Goal: Task Accomplishment & Management: Manage account settings

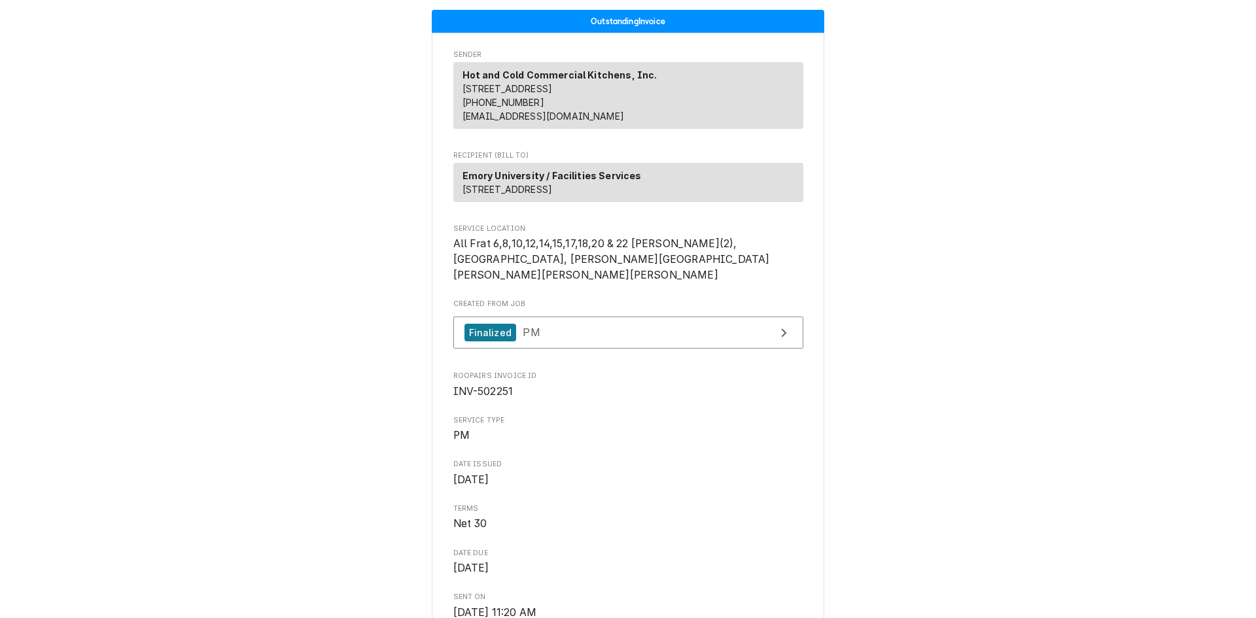
scroll to position [1119, 0]
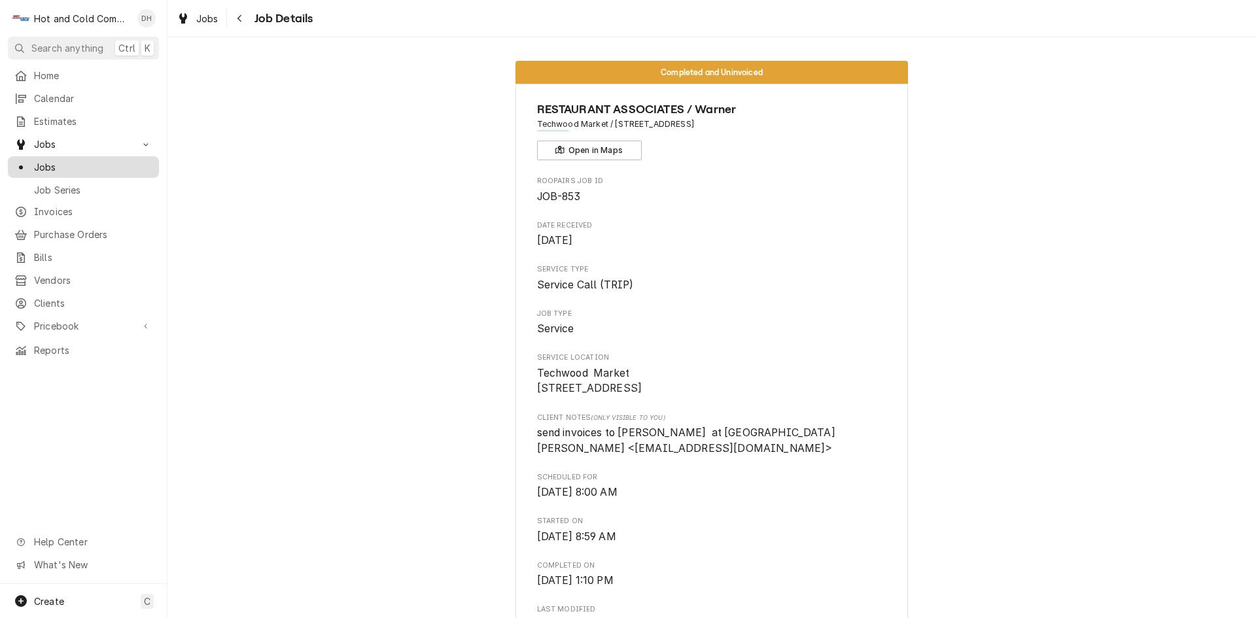
click at [103, 160] on span "Jobs" at bounding box center [93, 167] width 118 height 14
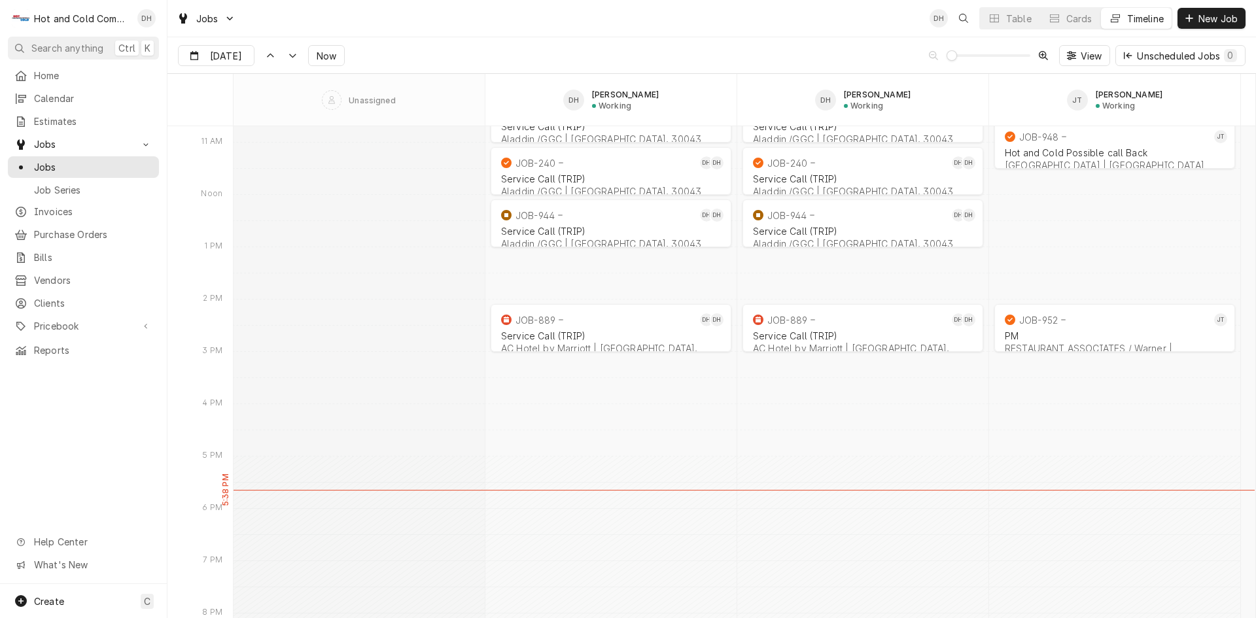
scroll to position [10457, 0]
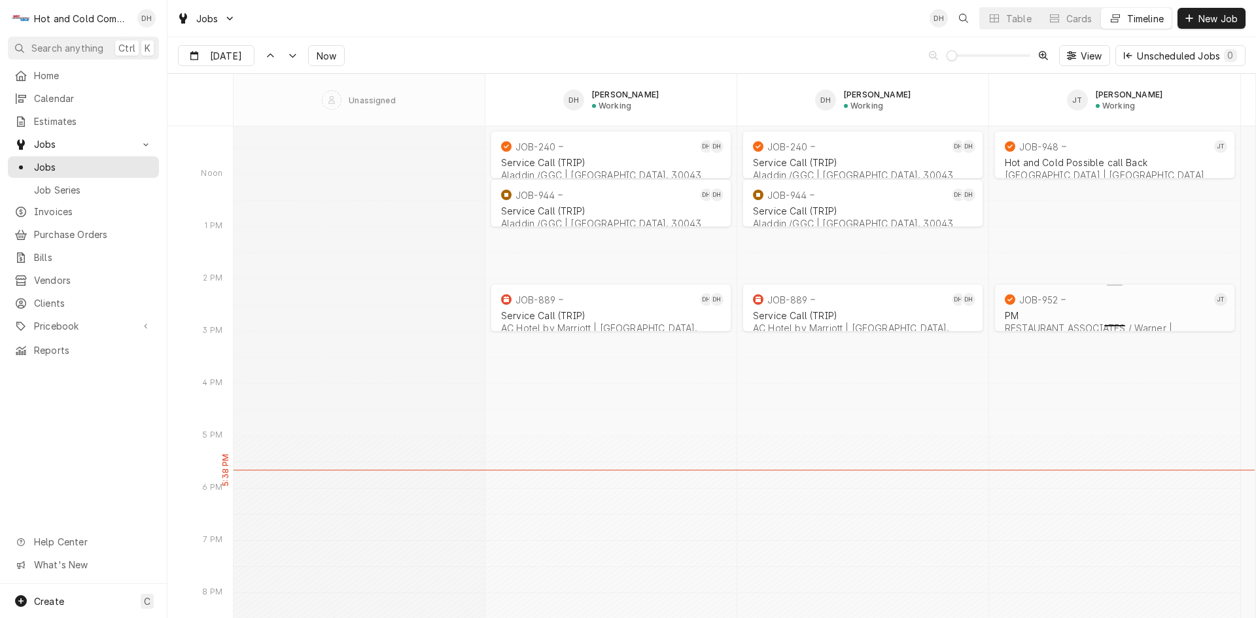
click at [1072, 317] on div "Dynamic Content Wrapper" at bounding box center [1115, 324] width 246 height 16
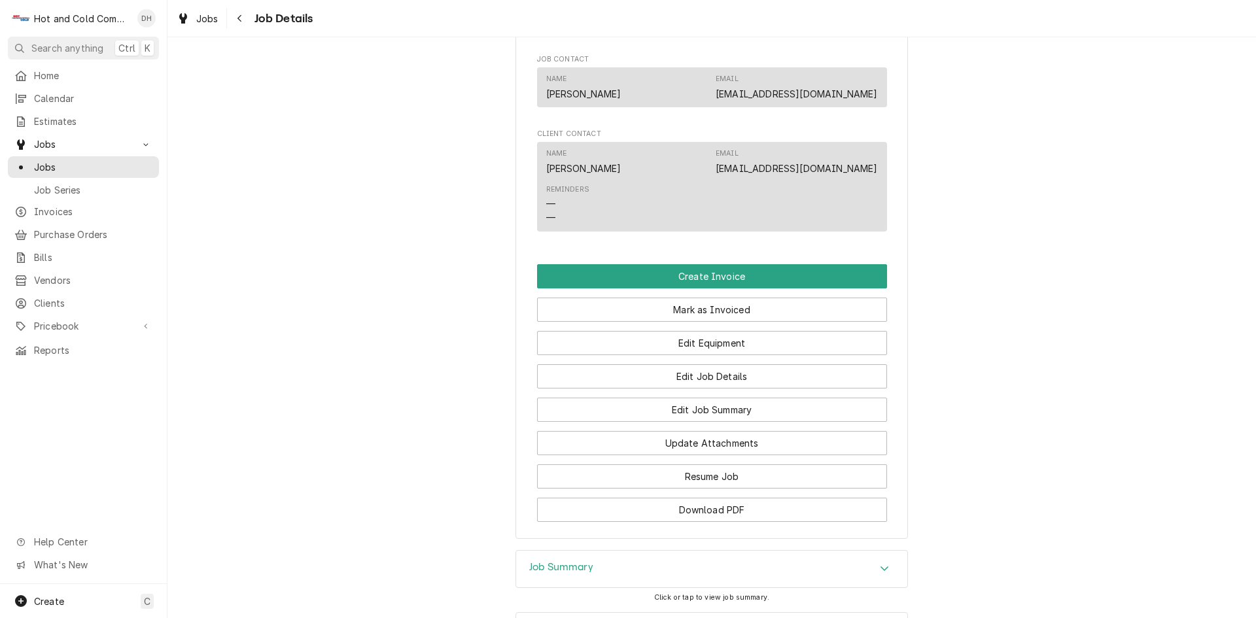
scroll to position [872, 0]
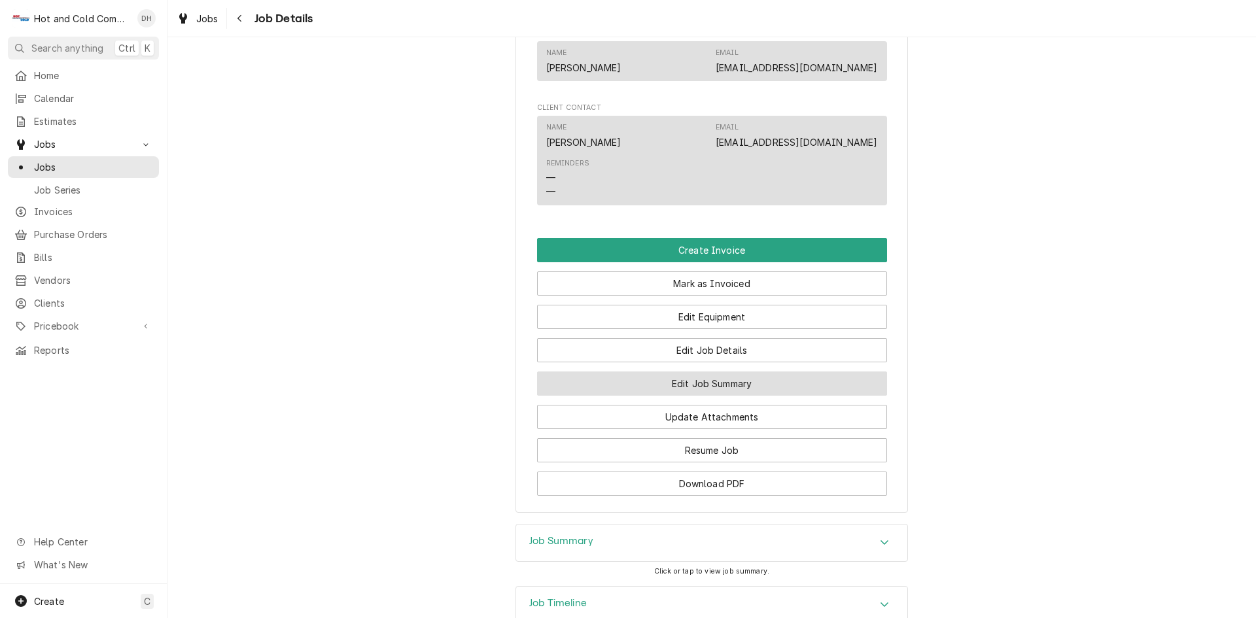
click at [749, 396] on button "Edit Job Summary" at bounding box center [712, 384] width 350 height 24
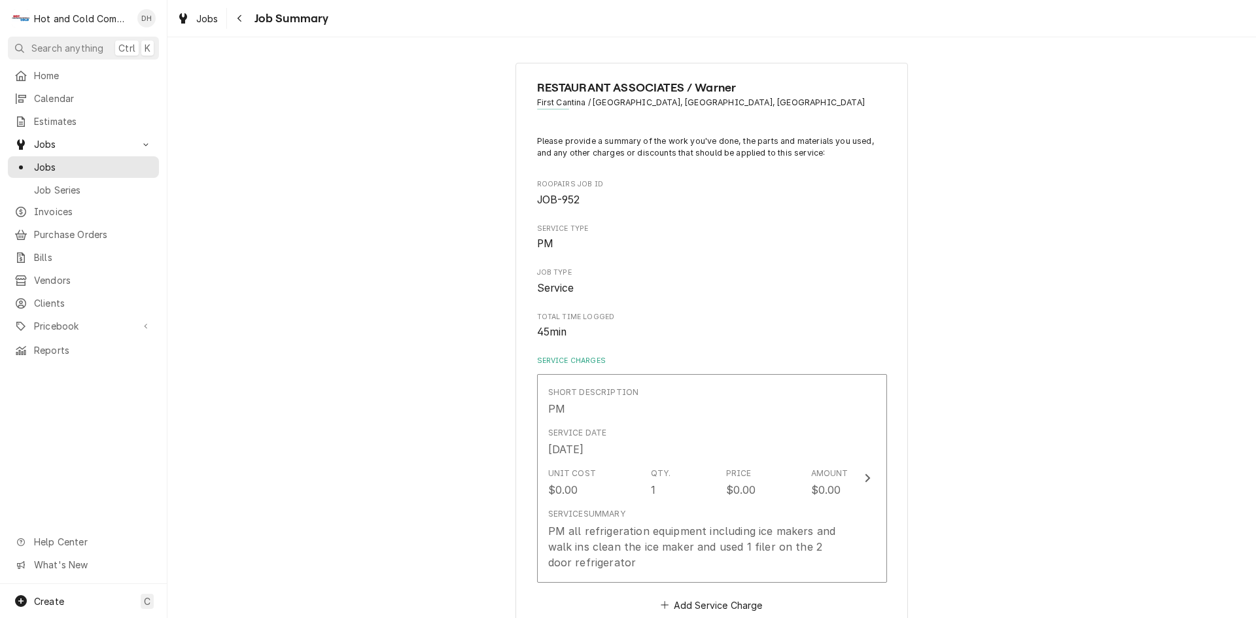
scroll to position [218, 0]
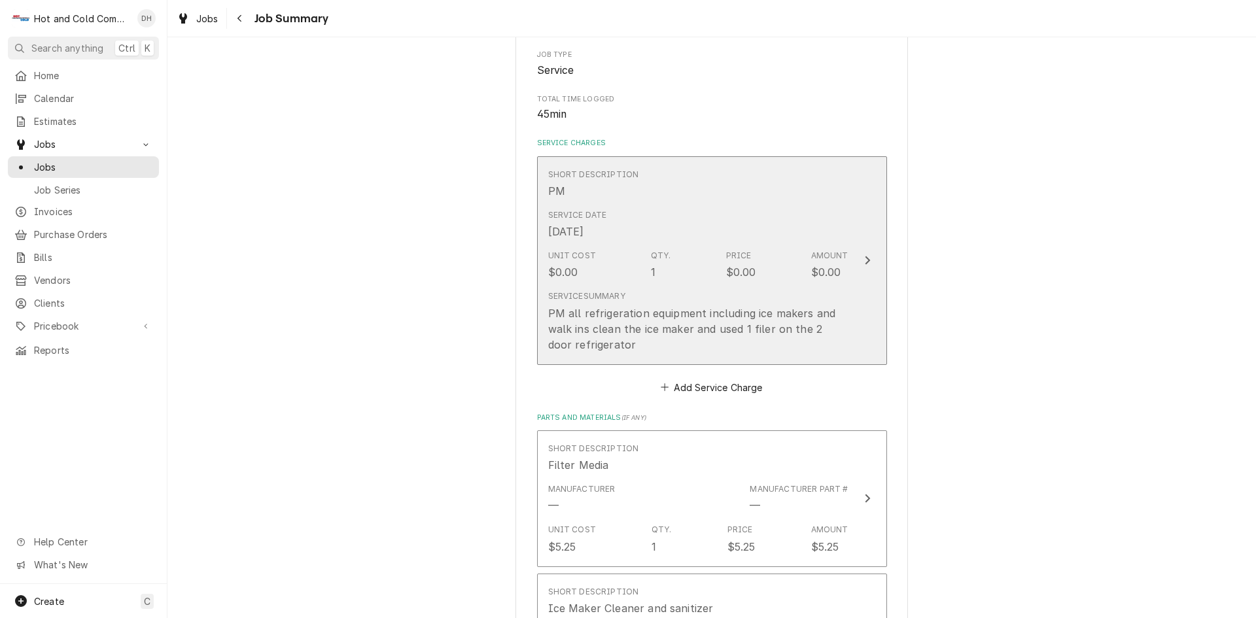
click at [673, 220] on div "Service Date Aug 13, 2025" at bounding box center [698, 224] width 300 height 41
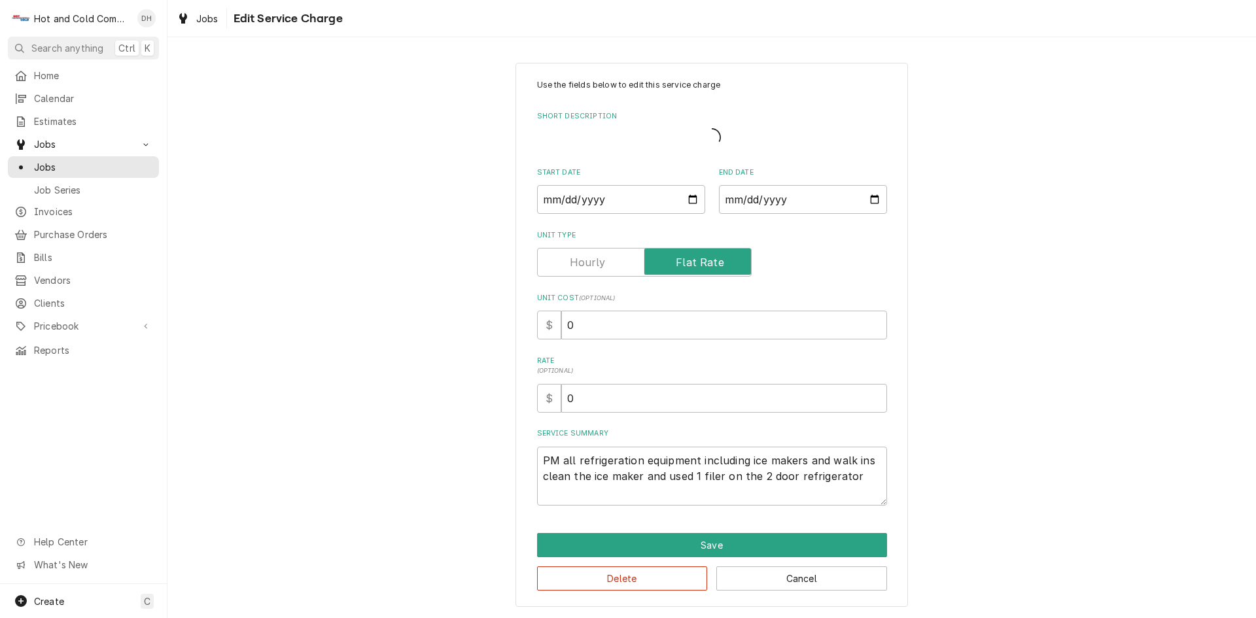
type textarea "x"
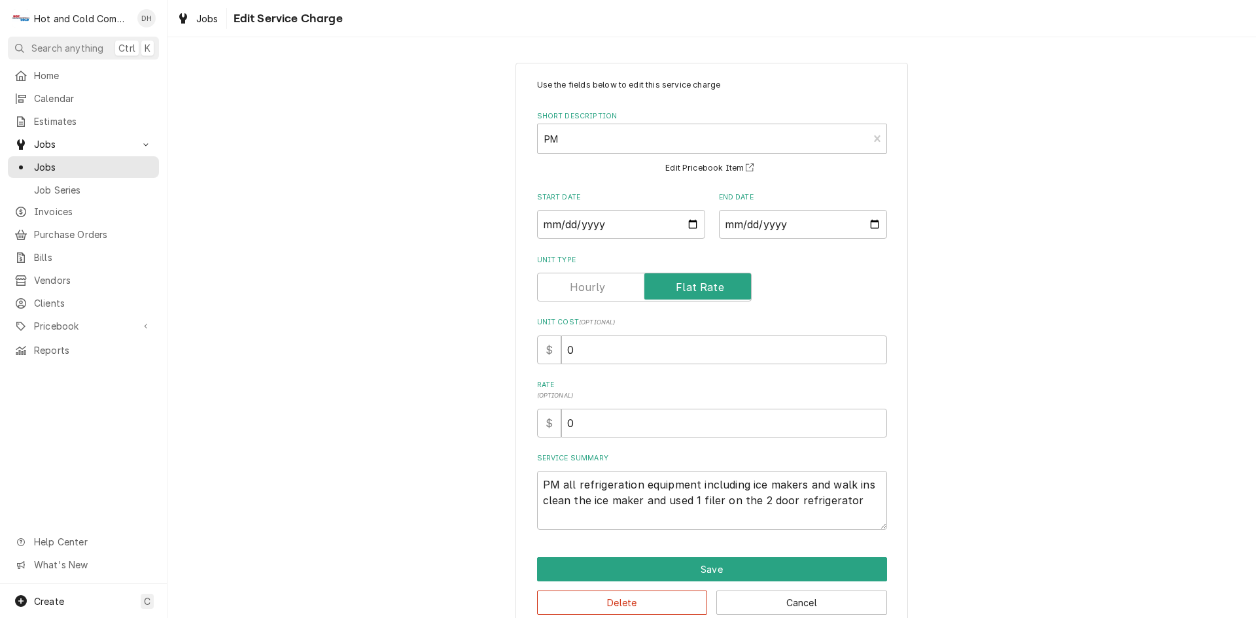
drag, startPoint x: 595, startPoint y: 288, endPoint x: 618, endPoint y: 290, distance: 23.7
click at [595, 288] on label "Unit Type" at bounding box center [644, 287] width 215 height 29
click at [595, 288] on input "Unit Type" at bounding box center [644, 287] width 203 height 29
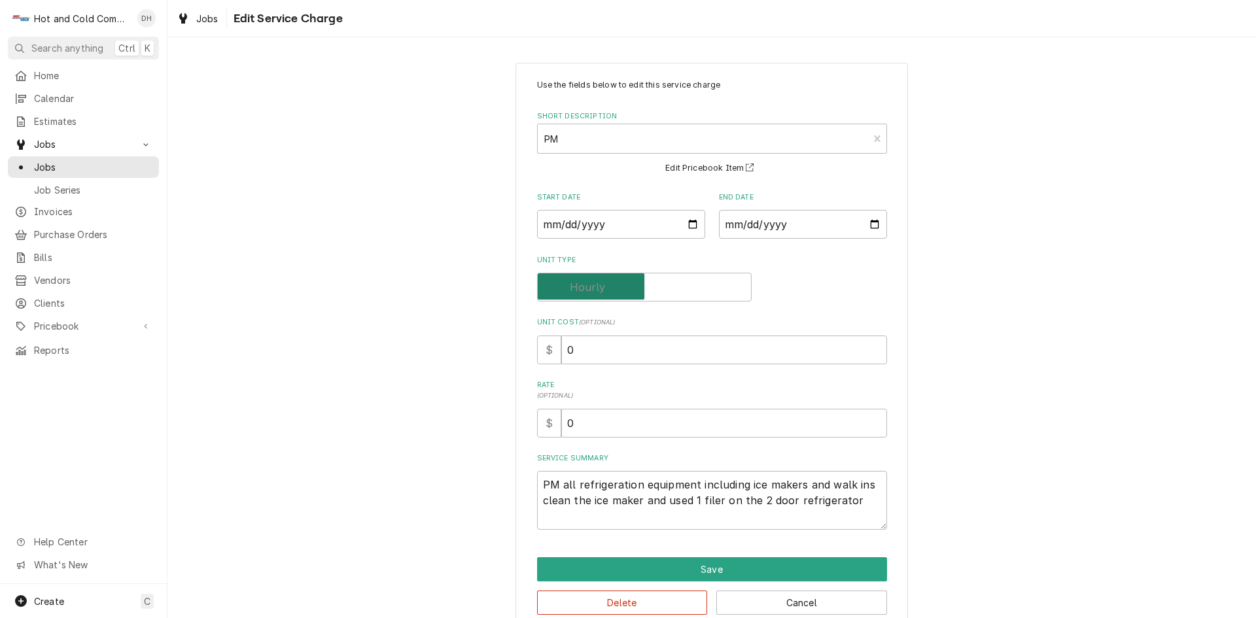
checkbox input "false"
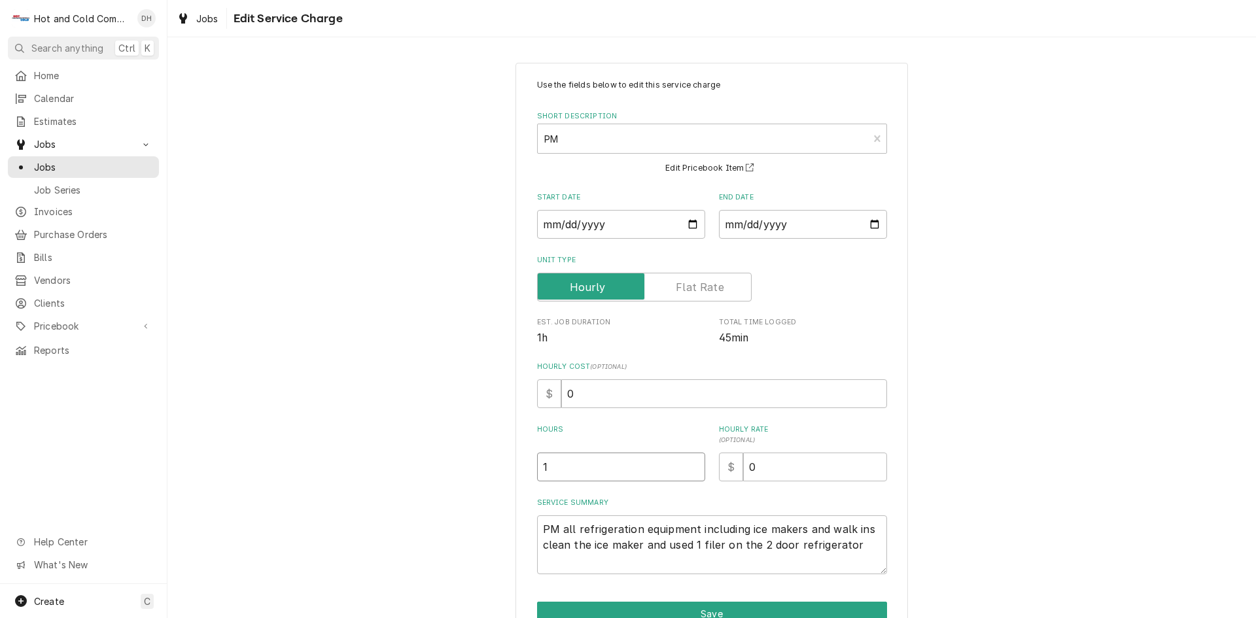
click at [568, 474] on input "1" at bounding box center [621, 467] width 168 height 29
type textarea "x"
type input "3"
type textarea "x"
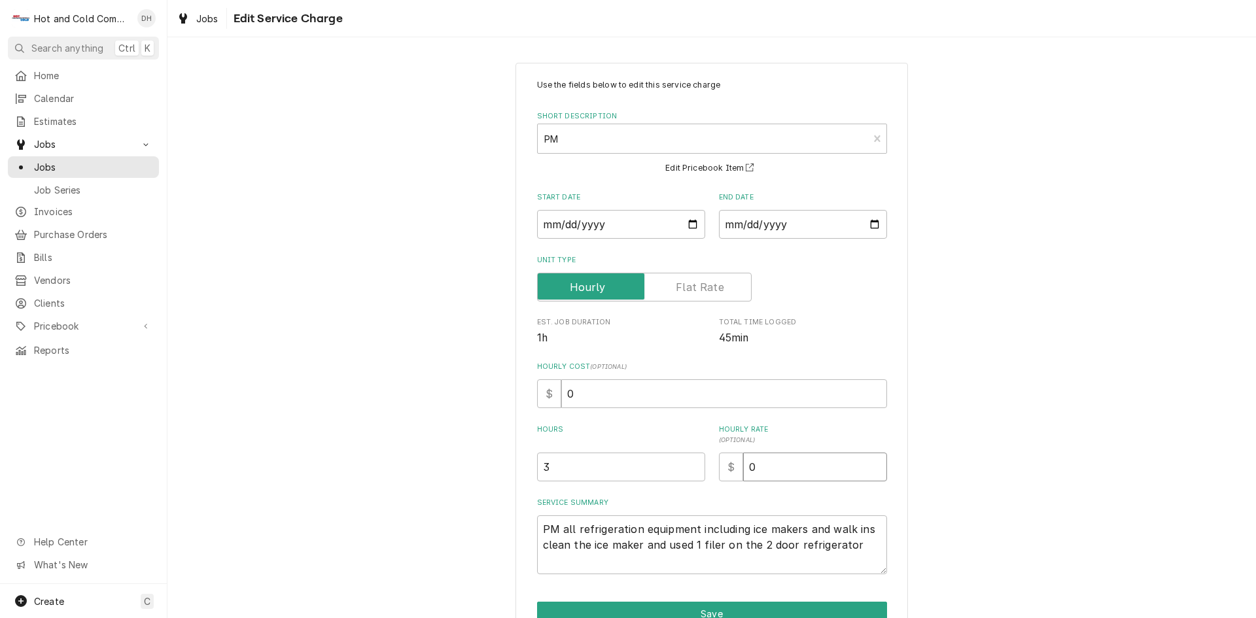
type input "1"
type textarea "x"
type input "11"
type textarea "x"
type input "119"
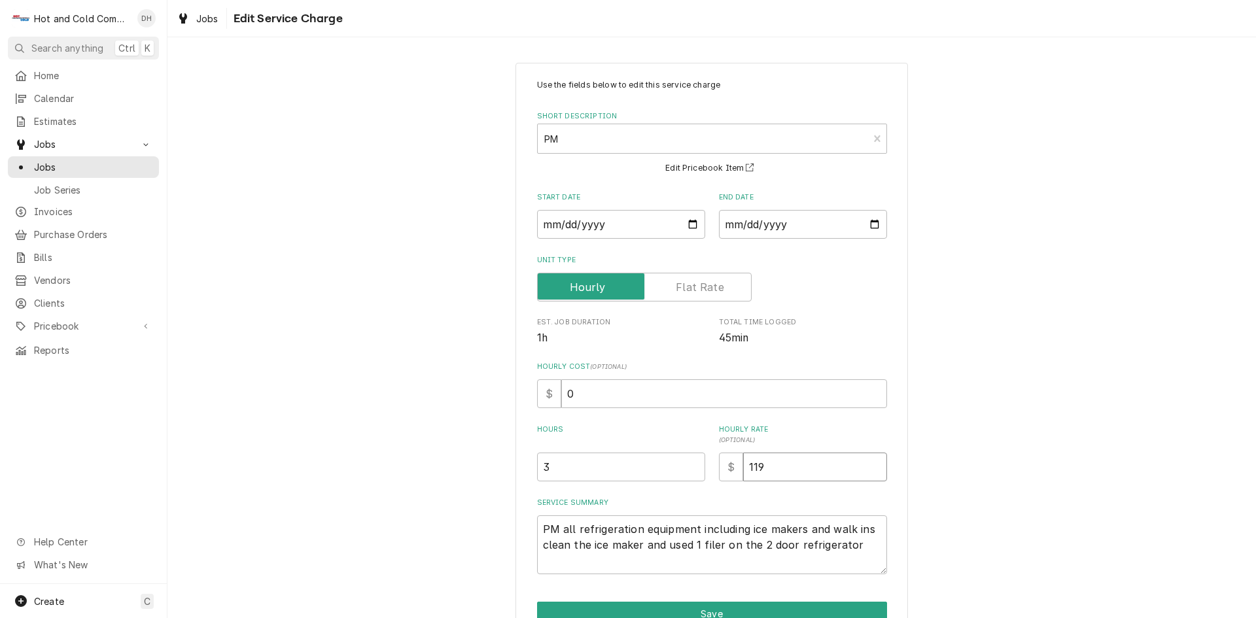
type textarea "x"
type input "119.0"
type textarea "x"
type input "119.00"
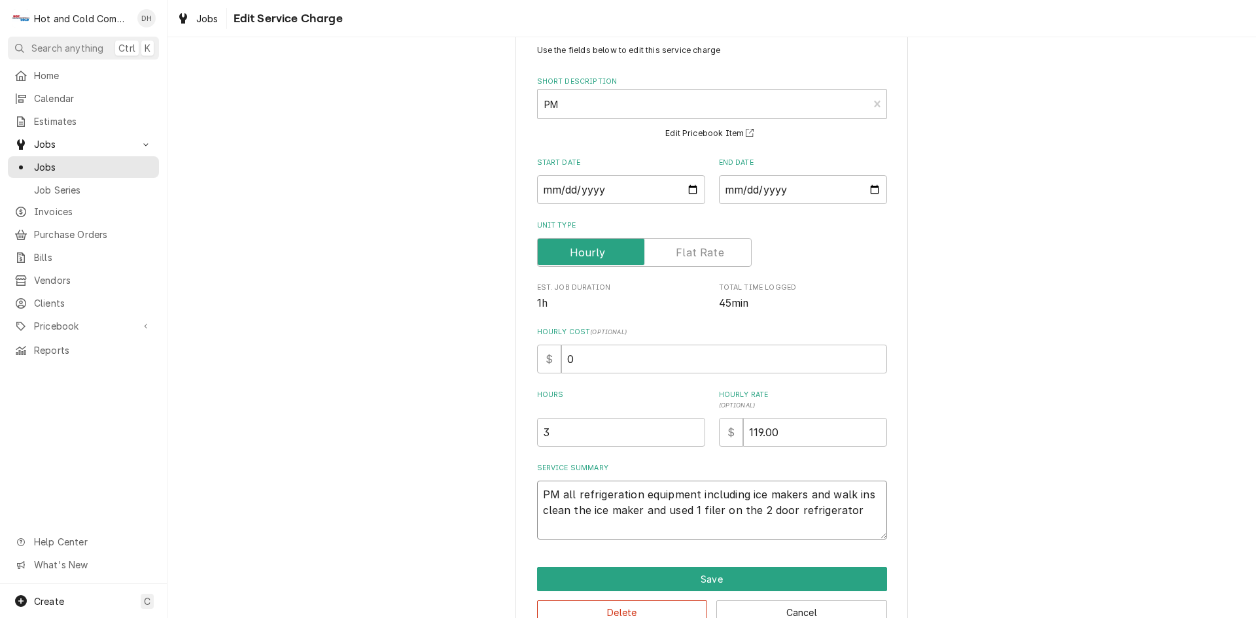
scroll to position [69, 0]
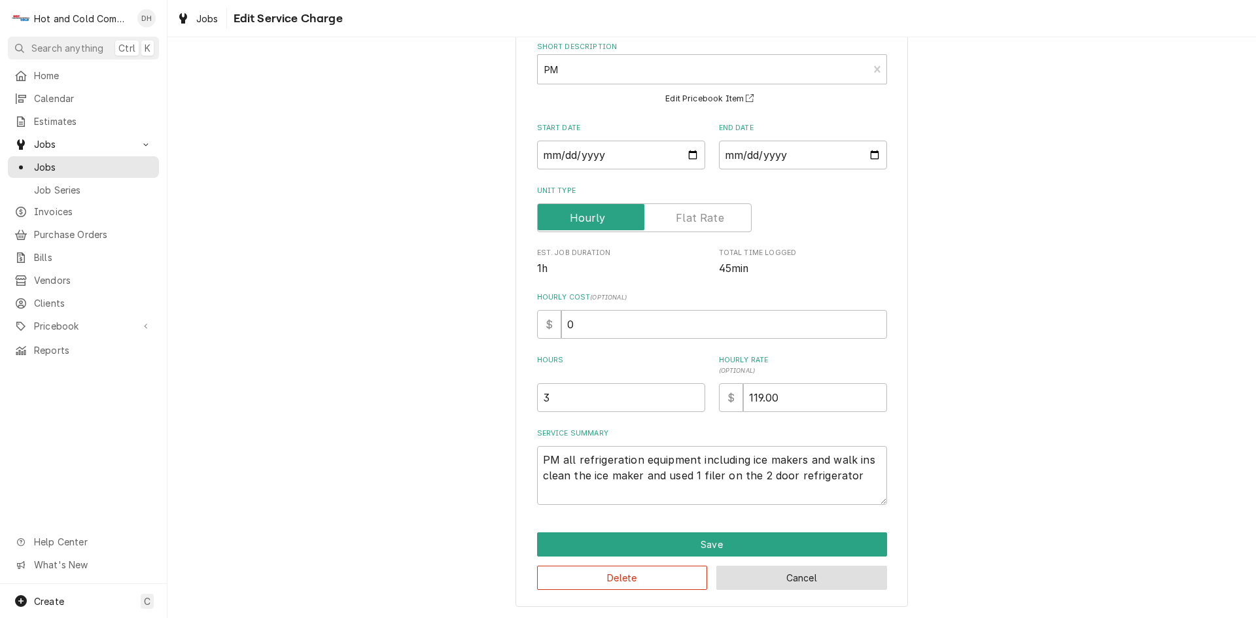
click at [821, 579] on button "Cancel" at bounding box center [801, 578] width 171 height 24
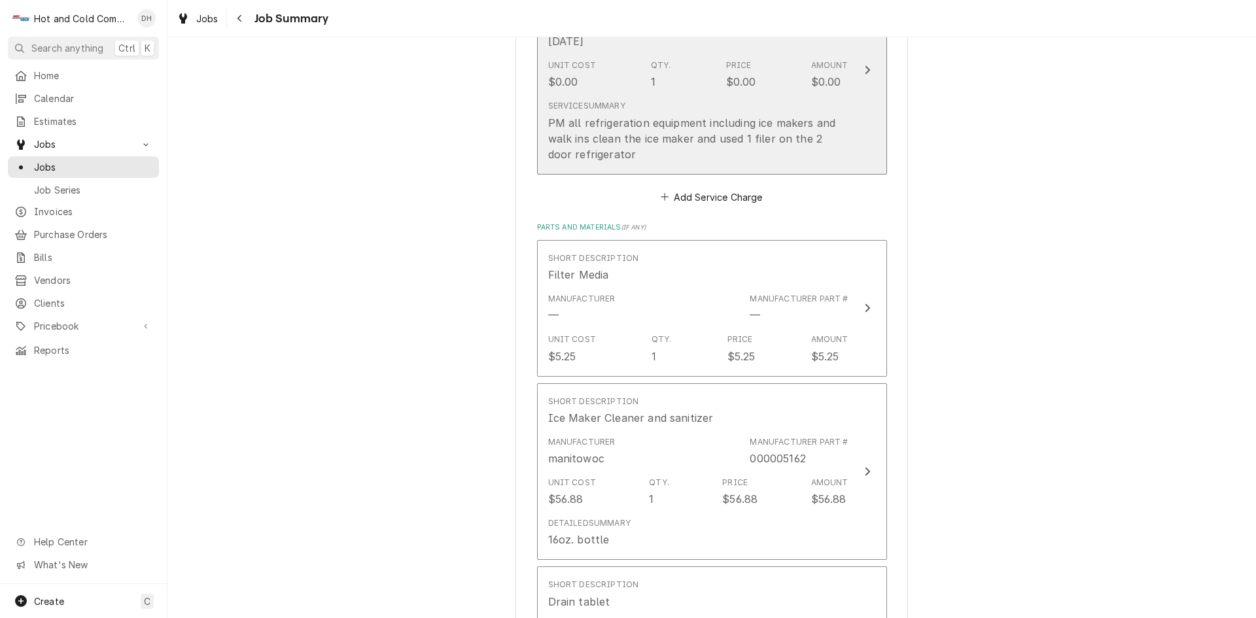
scroll to position [436, 0]
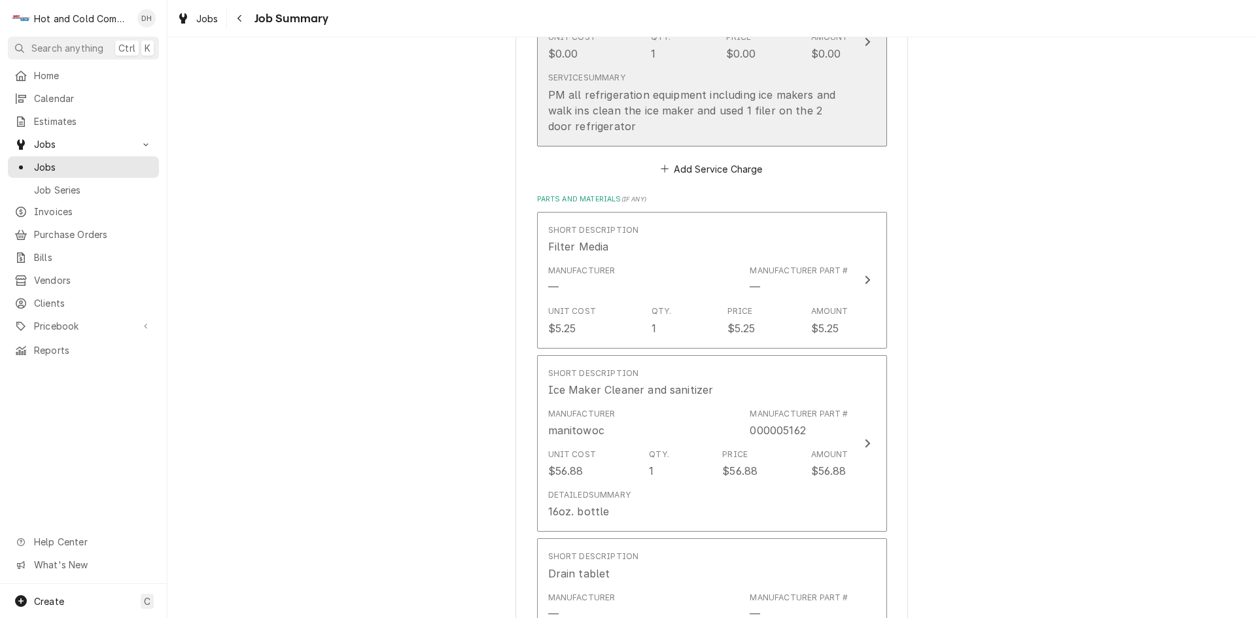
click at [677, 61] on div "Unit Cost $0.00 Qty. 1 Price $0.00 Amount $0.00" at bounding box center [698, 46] width 300 height 41
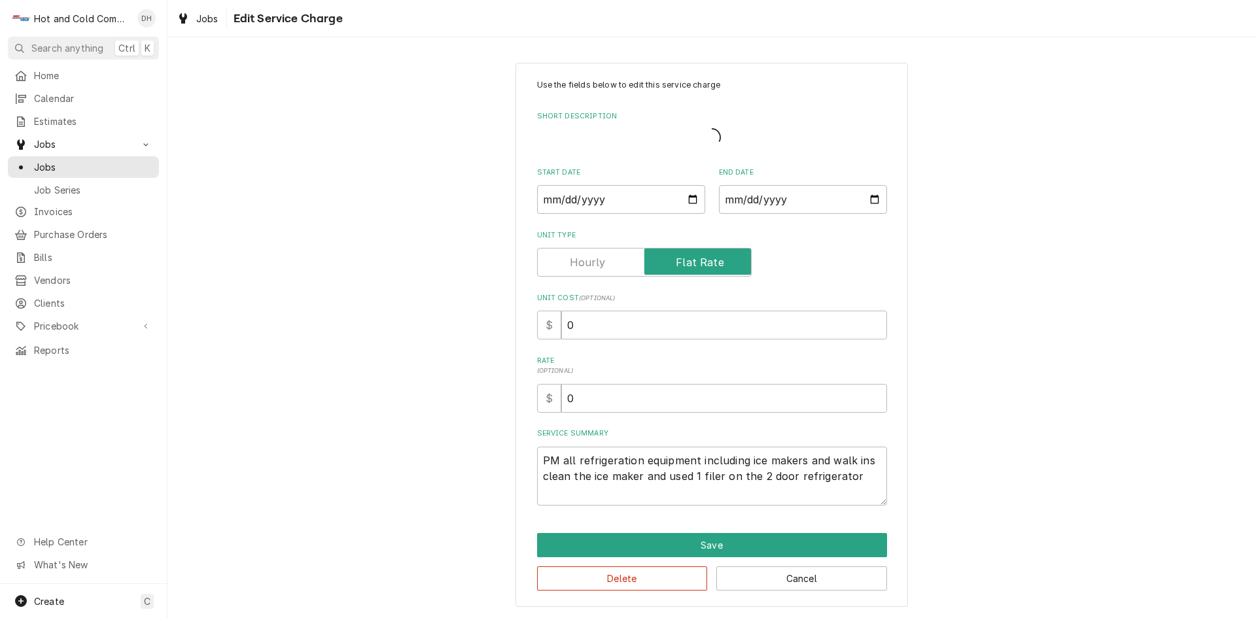
type textarea "x"
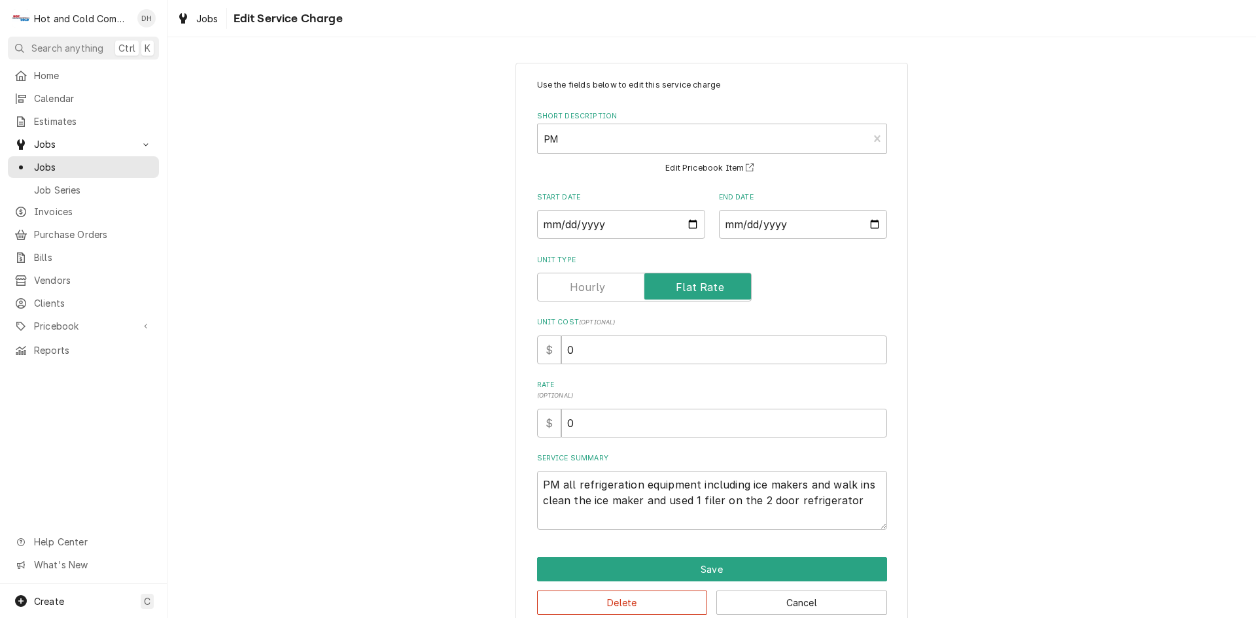
click at [589, 288] on label "Unit Type" at bounding box center [644, 287] width 215 height 29
click at [589, 288] on input "Unit Type" at bounding box center [644, 287] width 203 height 29
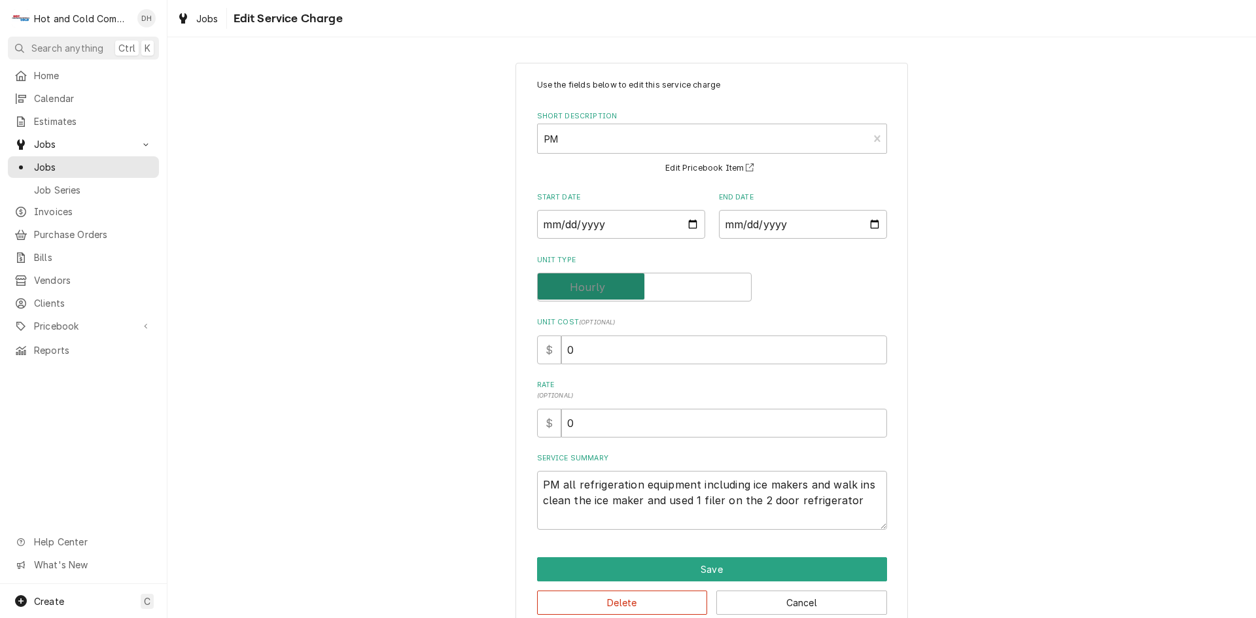
checkbox input "false"
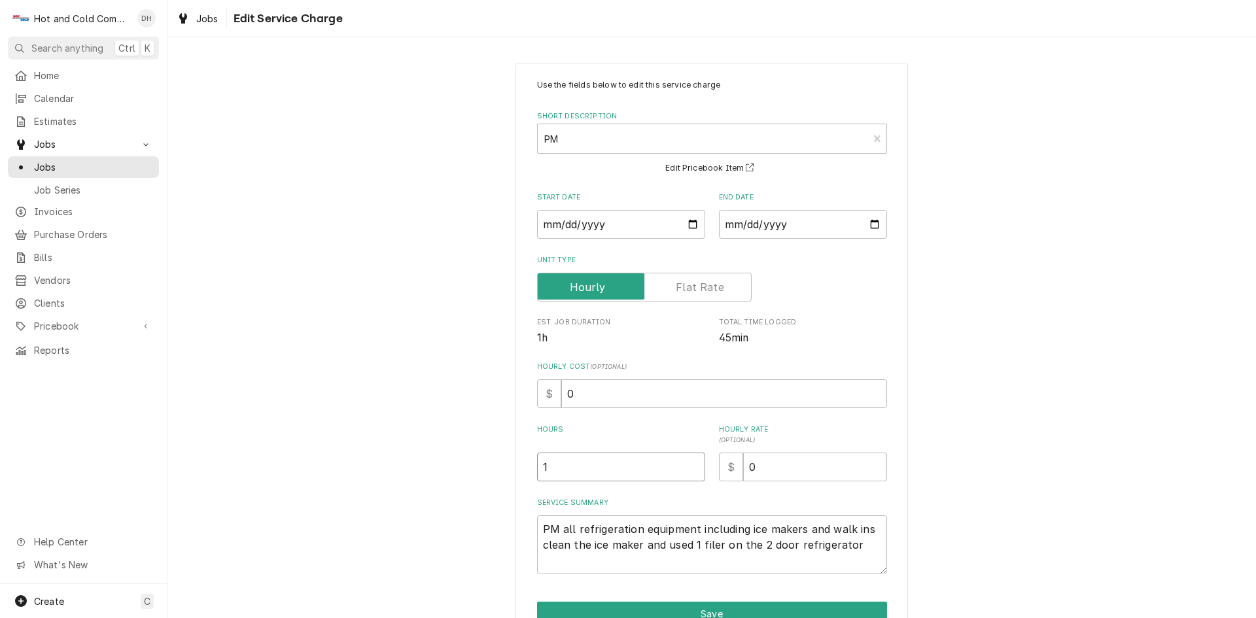
click at [570, 462] on input "1" at bounding box center [621, 467] width 168 height 29
type textarea "x"
type input "3"
type textarea "x"
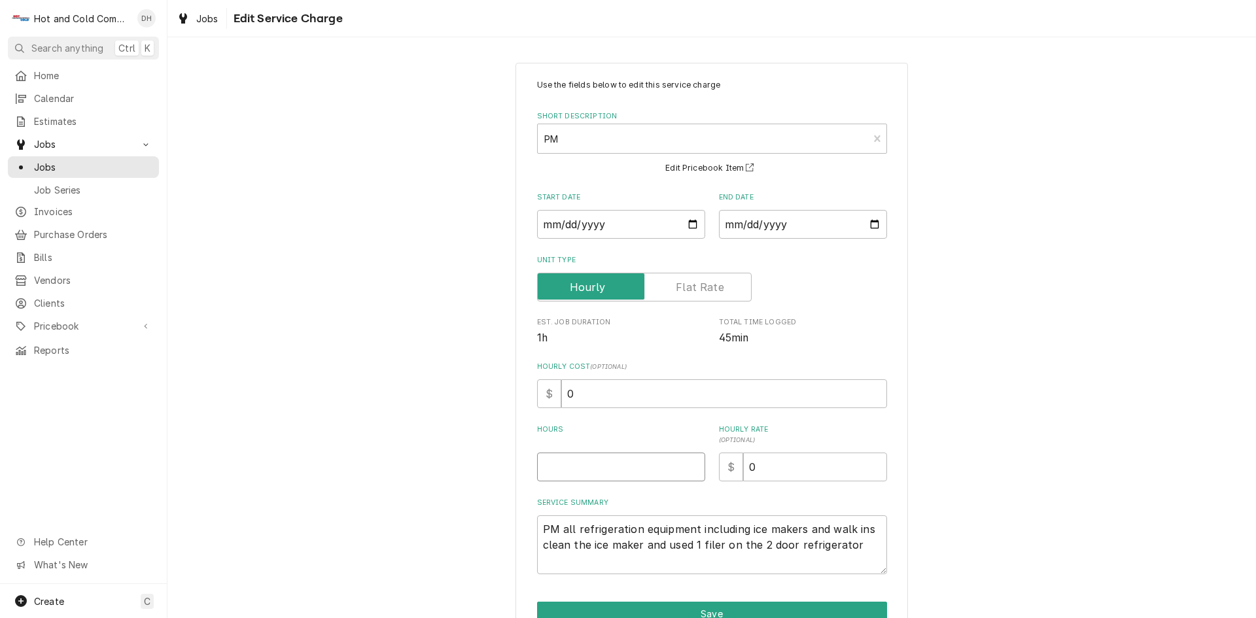
type textarea "x"
type input "2"
type textarea "x"
type input "2.5"
click at [799, 465] on input "0" at bounding box center [815, 467] width 144 height 29
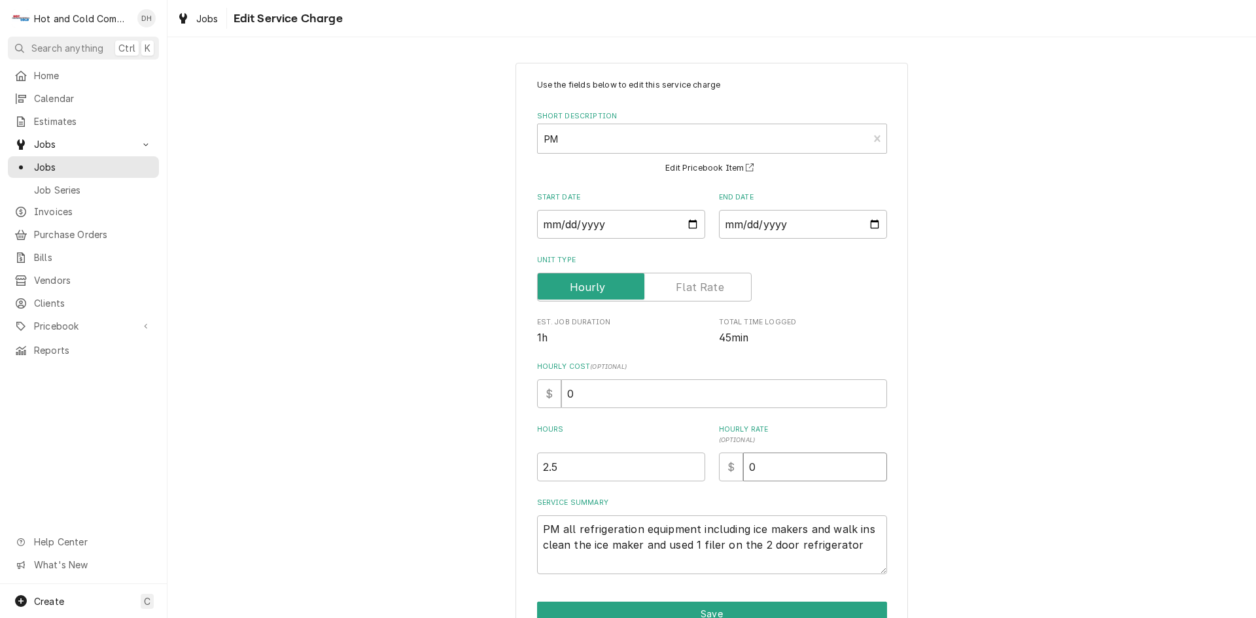
type textarea "x"
type input "1"
type textarea "x"
type input "11"
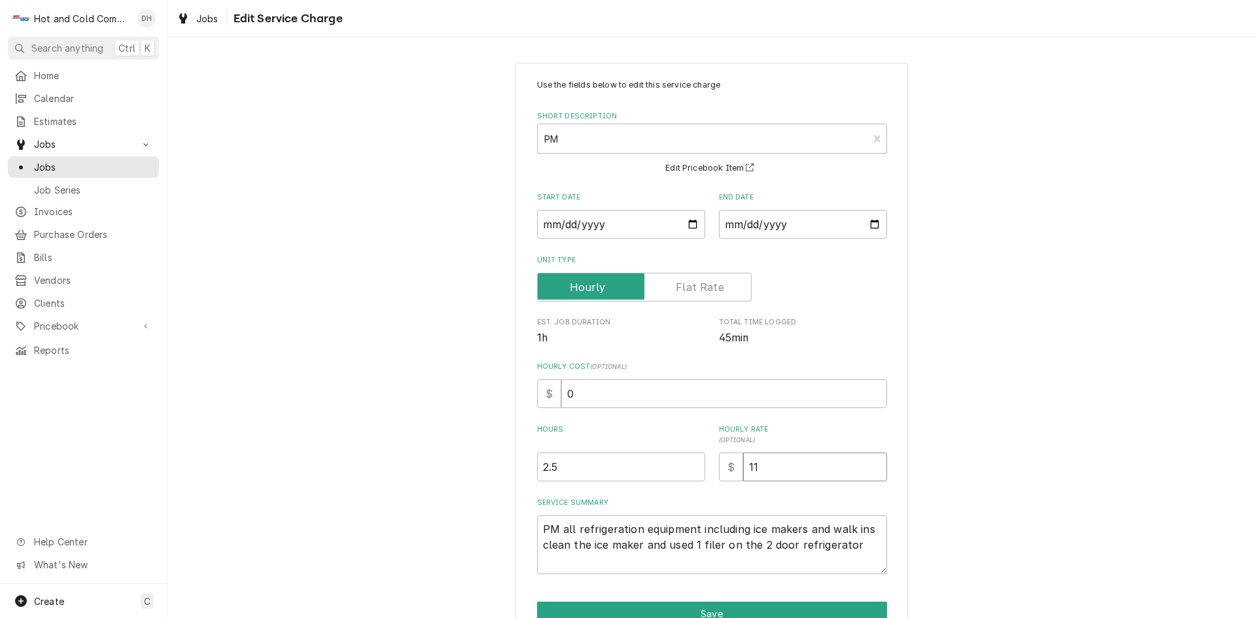
type textarea "x"
type input "119"
type textarea "x"
type input "119.0"
type textarea "x"
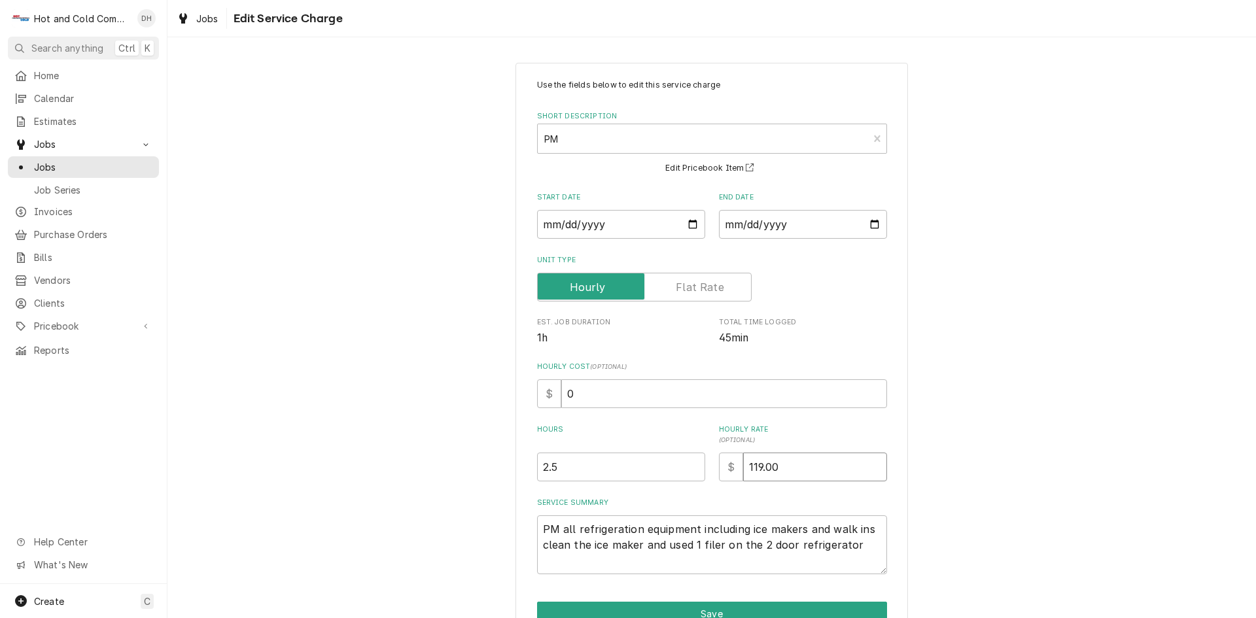
type input "119.00"
drag, startPoint x: 741, startPoint y: 526, endPoint x: 559, endPoint y: 536, distance: 182.1
click at [559, 536] on textarea "PM all refrigeration equipment including ice makers and walk ins clean the ice …" at bounding box center [712, 544] width 350 height 59
type textarea "x"
type textarea "PM ice makers and walk ins clean the ice maker and used 1 filer on the 2 door r…"
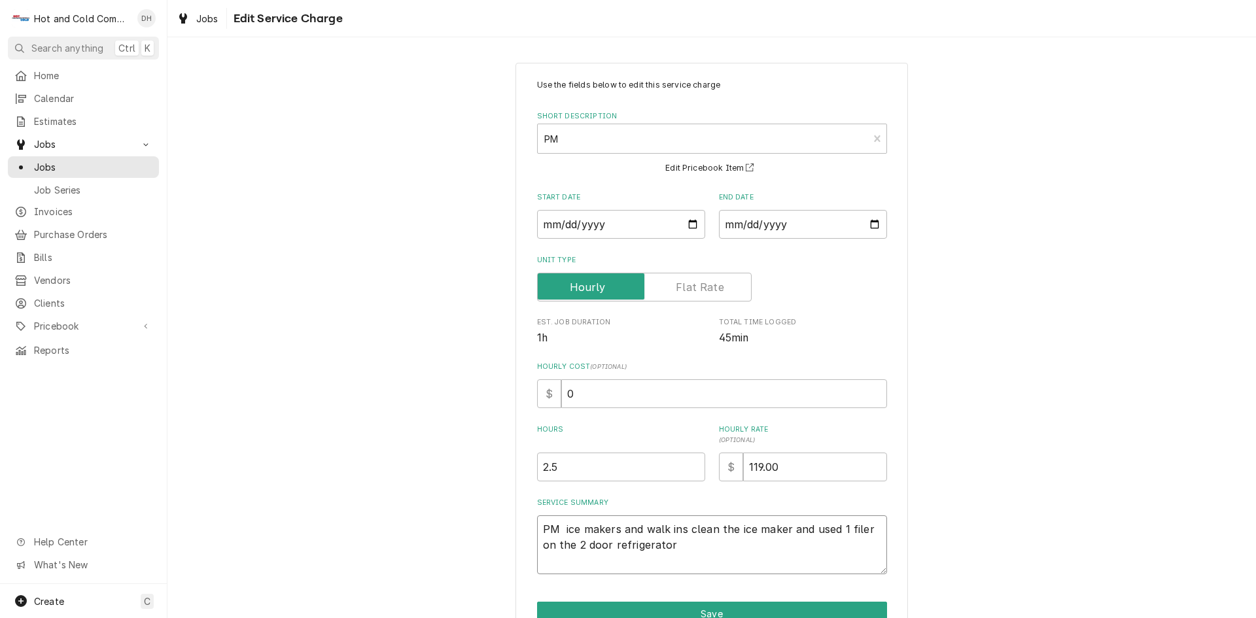
type textarea "x"
type textarea "PM R ice makers and walk ins clean the ice maker and used 1 filer on the 2 door…"
type textarea "x"
type textarea "PM Re ice makers and walk ins clean the ice maker and used 1 filer on the 2 doo…"
type textarea "x"
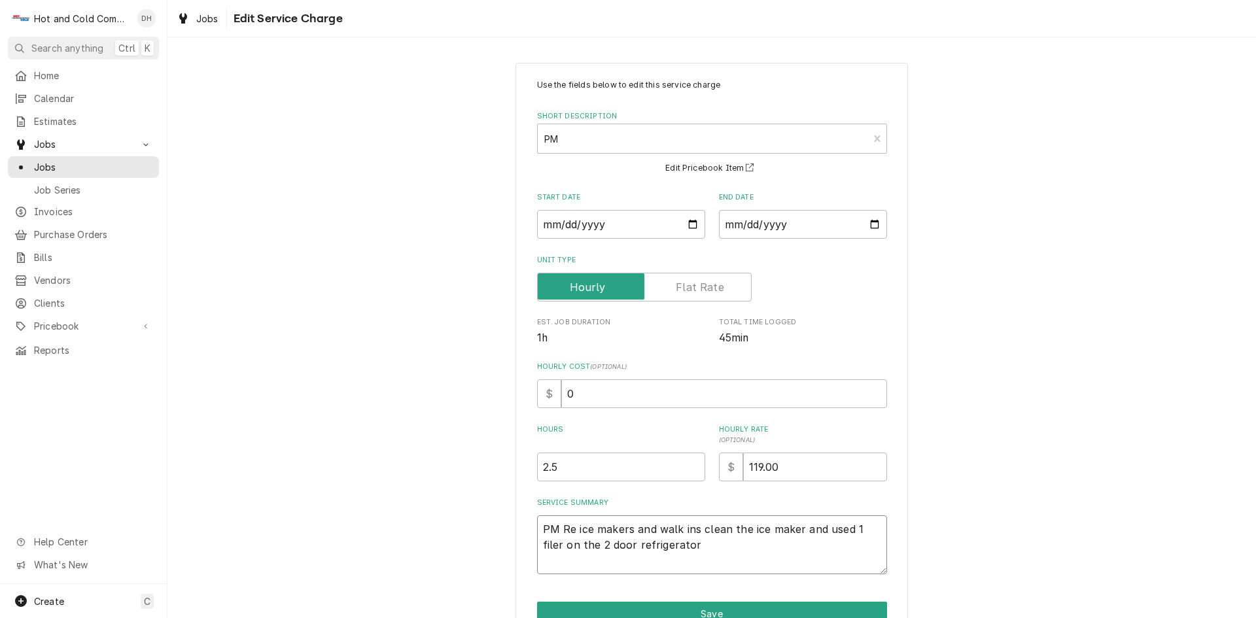
type textarea "PM Rea ice makers and walk ins clean the ice maker and used 1 filer on the 2 do…"
type textarea "x"
type textarea "PM Reac ice makers and walk ins clean the ice maker and used 1 filer on the 2 d…"
type textarea "x"
type textarea "PM Reach ice makers and walk ins clean the ice maker and used 1 filer on the 2 …"
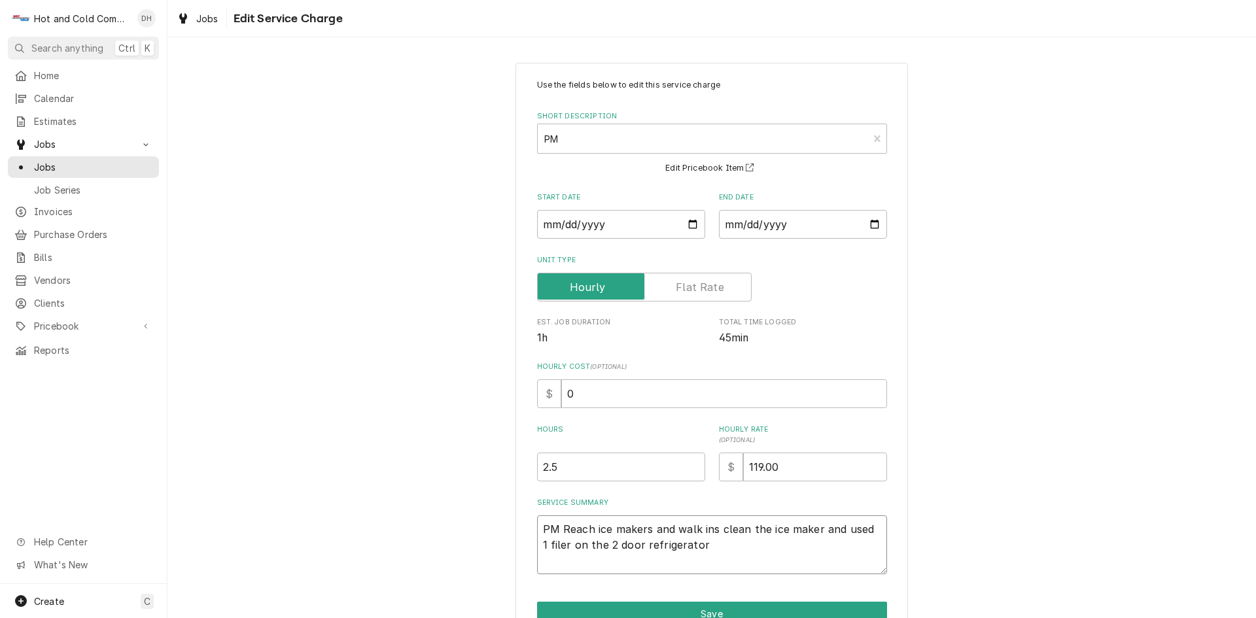
type textarea "x"
type textarea "PM Reach ice makers and walk ins clean the ice maker and used 1 filer on the 2 …"
type textarea "x"
type textarea "PM Reach i ice makers and walk ins clean the ice maker and used 1 filer on the …"
type textarea "x"
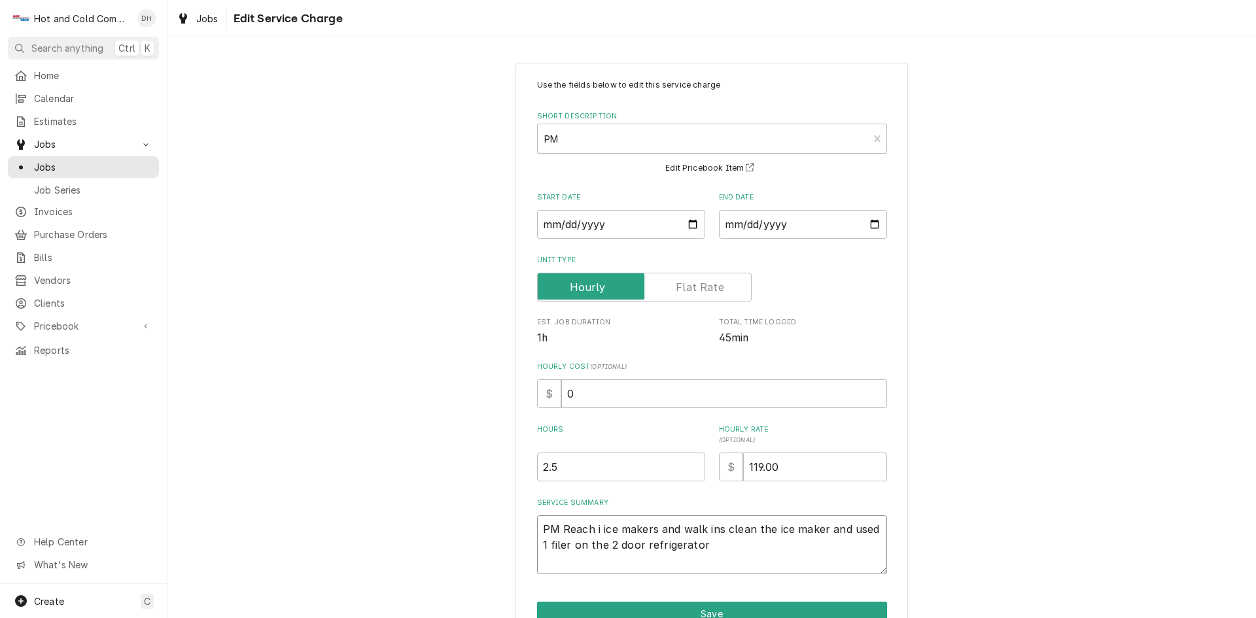
type textarea "PM Reach in ice makers and walk ins clean the ice maker and used 1 filer on the…"
type textarea "x"
type textarea "PM Reach in ice makers and walk ins clean the ice maker and used 1 filer on the…"
type textarea "x"
type textarea "PM Reach in c ice makers and walk ins clean the ice maker and used 1 filer on t…"
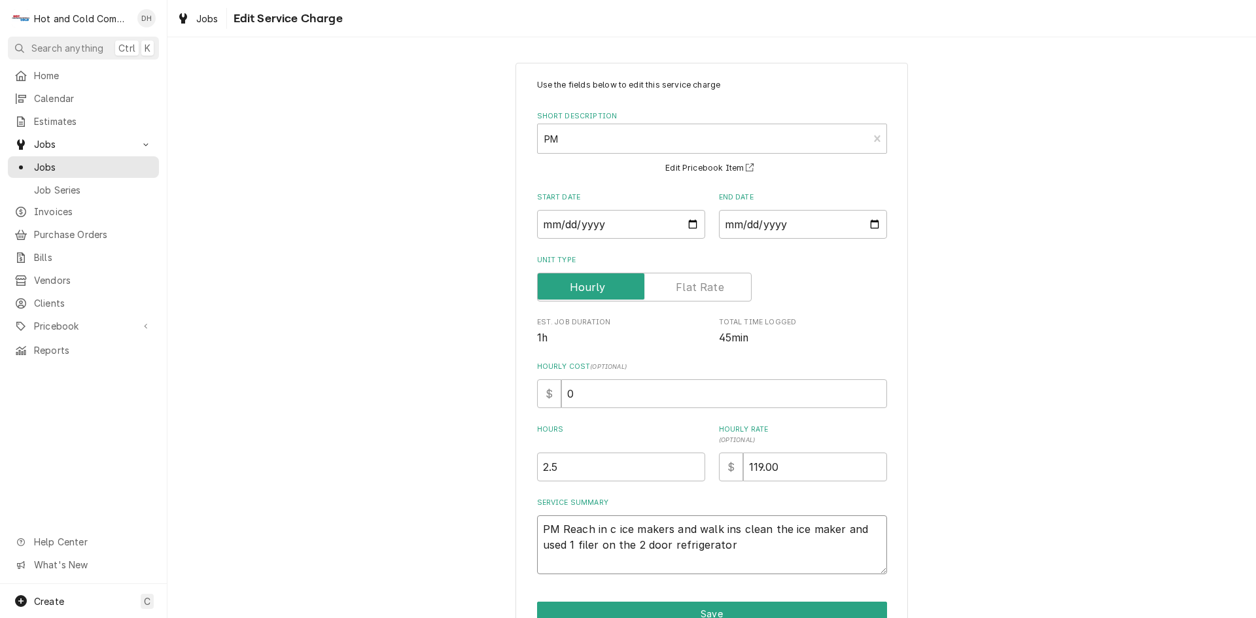
type textarea "x"
type textarea "PM Reach in co ice makers and walk ins clean the ice maker and used 1 filer on …"
type textarea "x"
type textarea "PM Reach in col ice makers and walk ins clean the ice maker and used 1 filer on…"
type textarea "x"
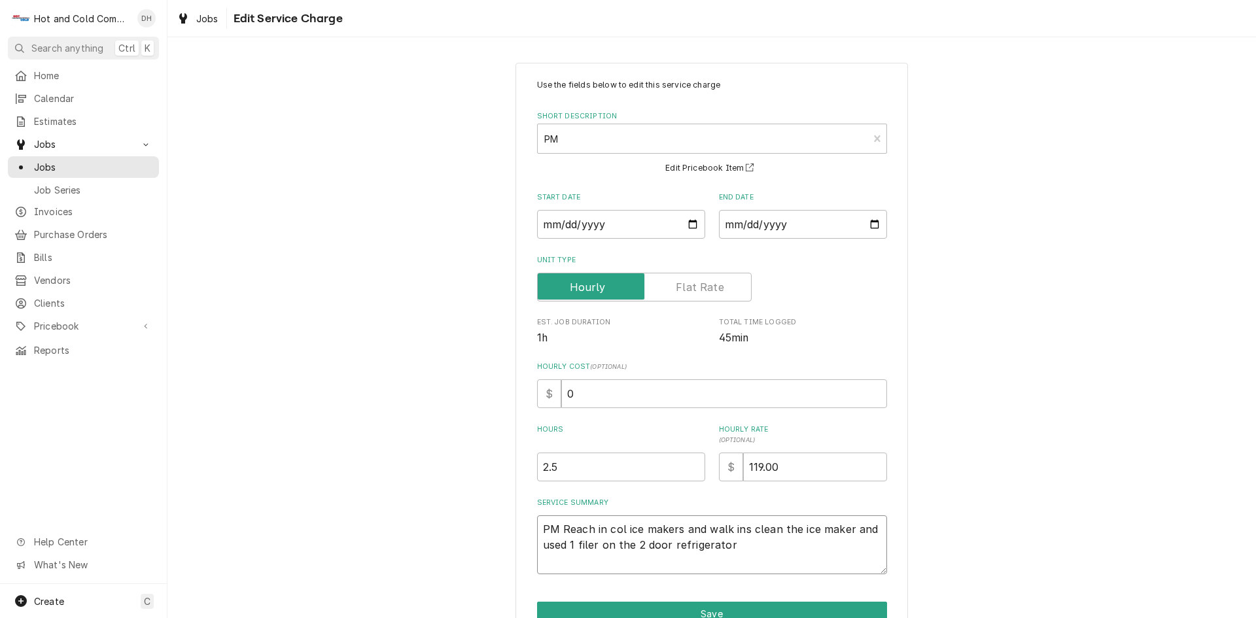
type textarea "PM Reach in cole ice makers and walk ins clean the ice maker and used 1 filer o…"
type textarea "x"
type textarea "PM Reach in coler ice makers and walk ins clean the ice maker and used 1 filer …"
type textarea "x"
type textarea "PM Reach in colers ice makers and walk ins clean the ice maker and used 1 filer…"
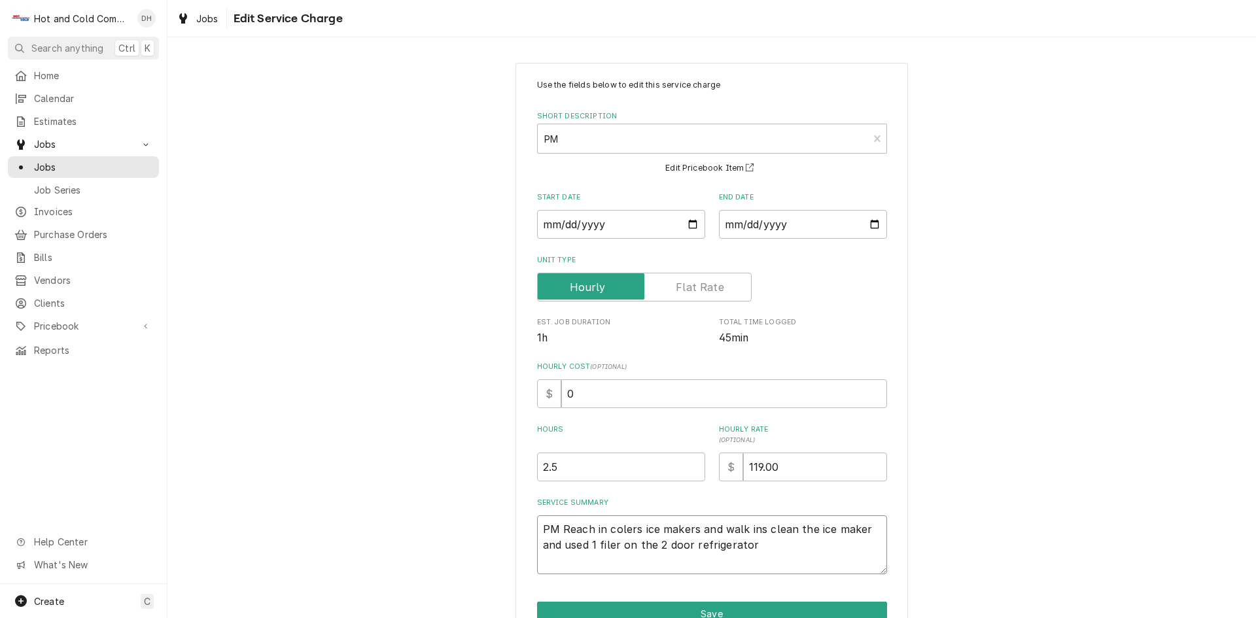
type textarea "x"
type textarea "PM Reach in colers ice makers and walk ins clean the ice maker and used 1 filer…"
type textarea "x"
type textarea "PM Reach in colers a ice makers and walk ins clean the ice maker and used 1 fil…"
type textarea "x"
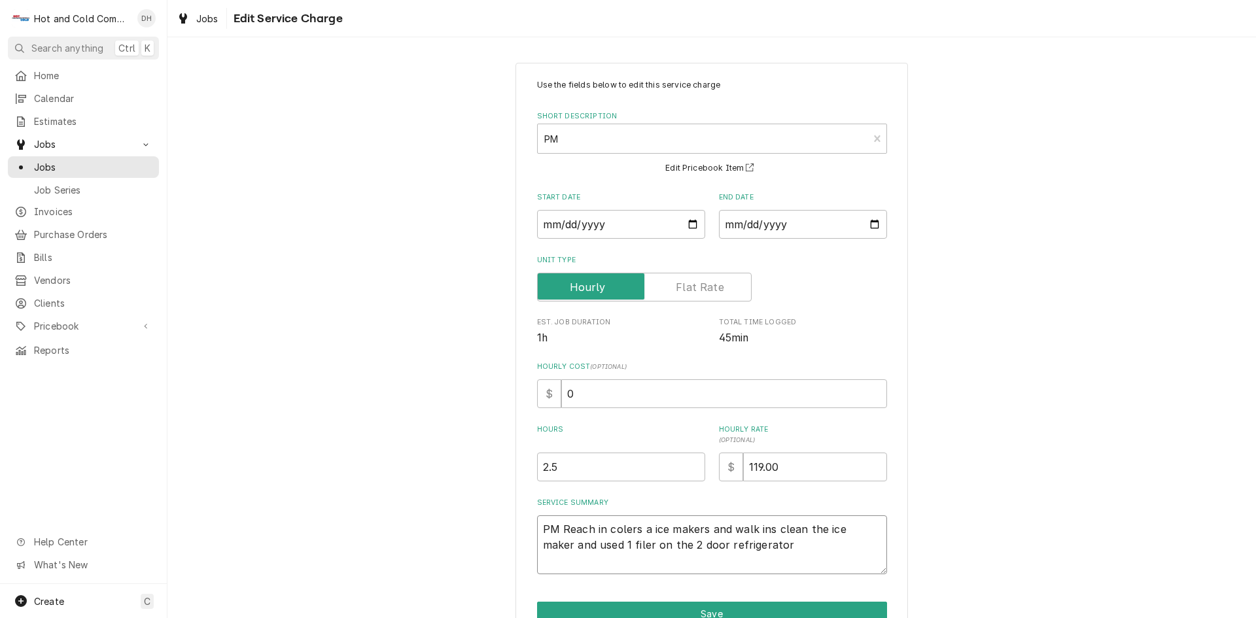
type textarea "PM Reach in colers an ice makers and walk ins clean the ice maker and used 1 fi…"
type textarea "x"
type textarea "PM Reach in colers and ice makers and walk ins clean the ice maker and used 1 f…"
drag, startPoint x: 741, startPoint y: 526, endPoint x: 848, endPoint y: 532, distance: 106.8
click at [848, 532] on textarea "PM Reach in colers and ice makers and walk ins clean the ice maker and used 1 f…" at bounding box center [712, 544] width 350 height 59
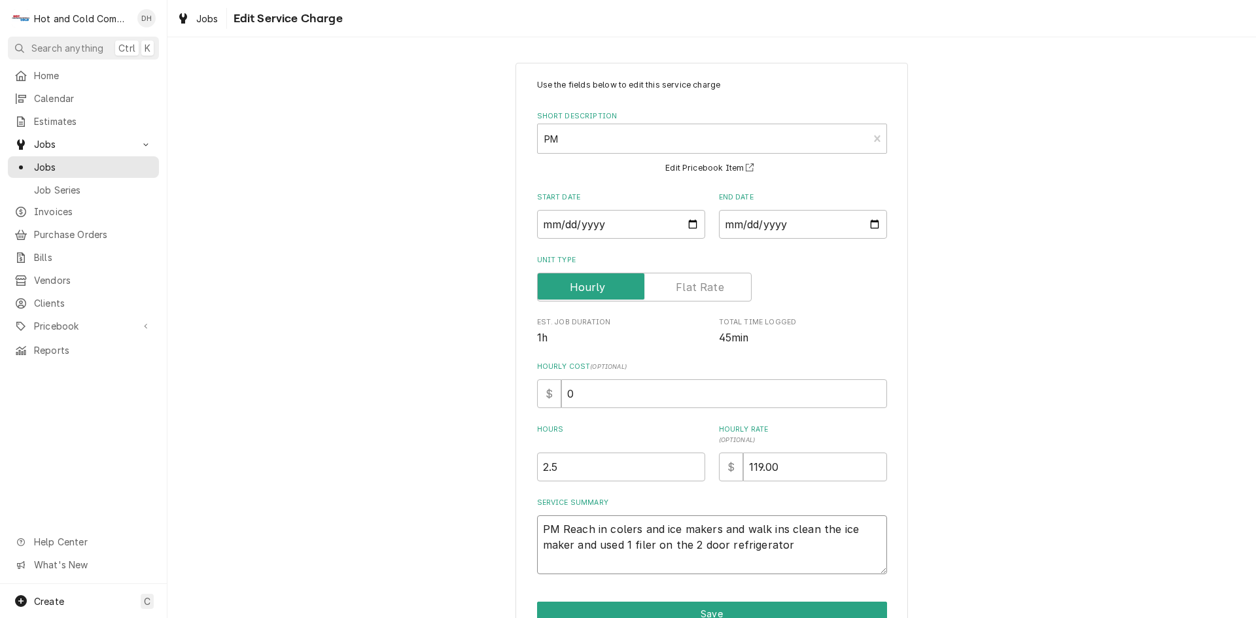
type textarea "x"
type textarea "PM Reach in colers and ice makers and maker and used 1 filer on the 2 door refr…"
click at [620, 533] on textarea "PM Reach in colers and ice makers and maker and used 1 filer on the 2 door refr…" at bounding box center [712, 544] width 350 height 59
type textarea "x"
type textarea "PM Reach in coolers and ice makers and maker and used 1 filer on the 2 door ref…"
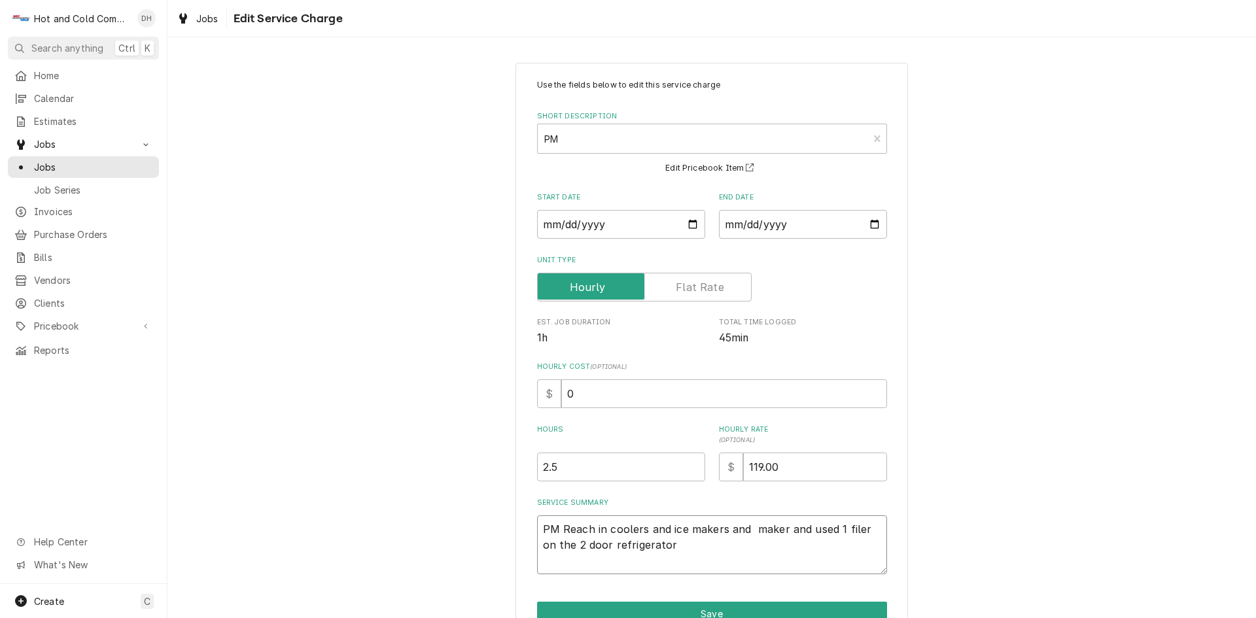
click at [721, 527] on textarea "PM Reach in coolers and ice makers and maker and used 1 filer on the 2 door ref…" at bounding box center [712, 544] width 350 height 59
type textarea "x"
type textarea "PM Reach in coolers and ice maker and maker and used 1 filer on the 2 door refr…"
drag, startPoint x: 799, startPoint y: 527, endPoint x: 709, endPoint y: 533, distance: 89.9
click at [709, 533] on textarea "PM Reach in coolers and ice maker and maker and used 1 filer on the 2 door refr…" at bounding box center [712, 544] width 350 height 59
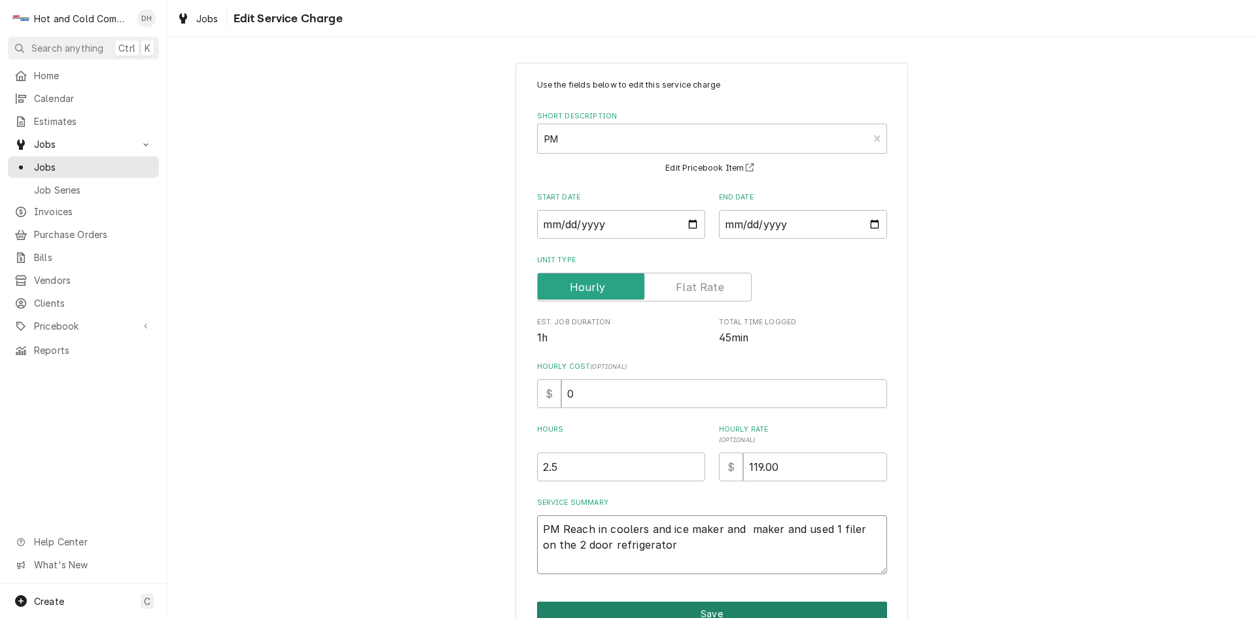
type textarea "x"
type textarea "PM Reach in coolers and ice makeused 1 filer on the 2 door refrigerator"
type textarea "x"
type textarea "PM Reach in coolers and ice makerused 1 filer on the 2 door refrigerator"
click at [594, 543] on textarea "PM Reach in coolers and ice makerused 1 filer on the 2 door refrigerator" at bounding box center [712, 544] width 350 height 59
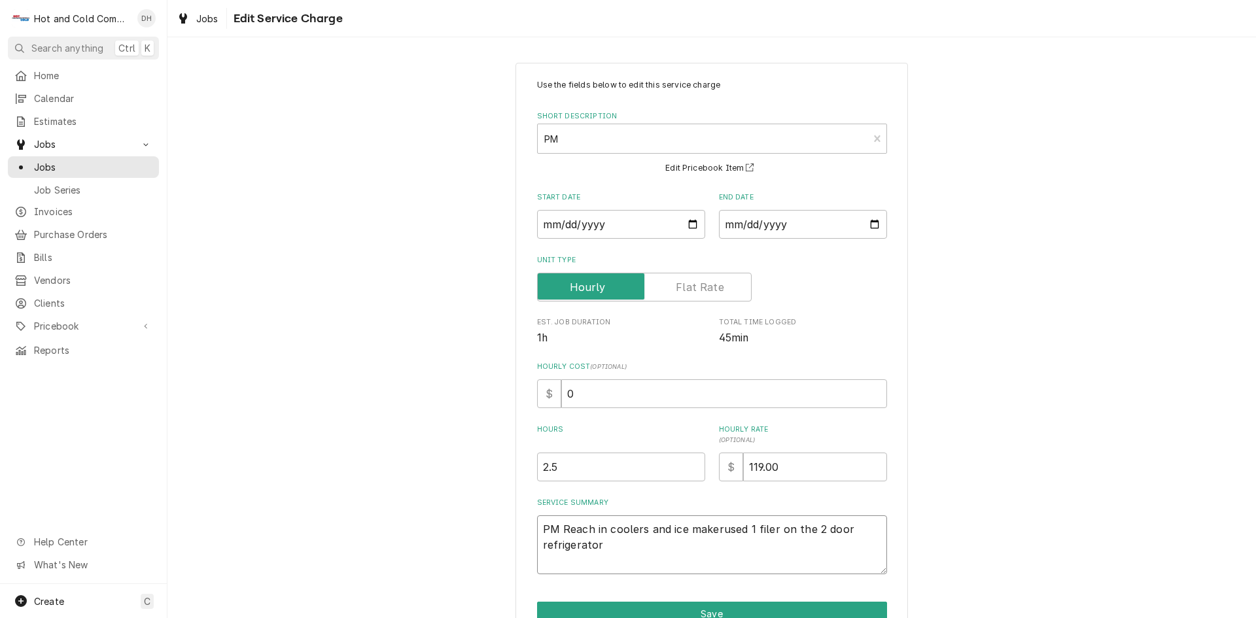
type textarea "x"
type textarea "PM Reach in coolers and ice makerused 1 filer on the 2 door refrigerato"
type textarea "x"
type textarea "PM Reach in coolers and ice makerused 1 filer on the 2 door refrigerat"
type textarea "x"
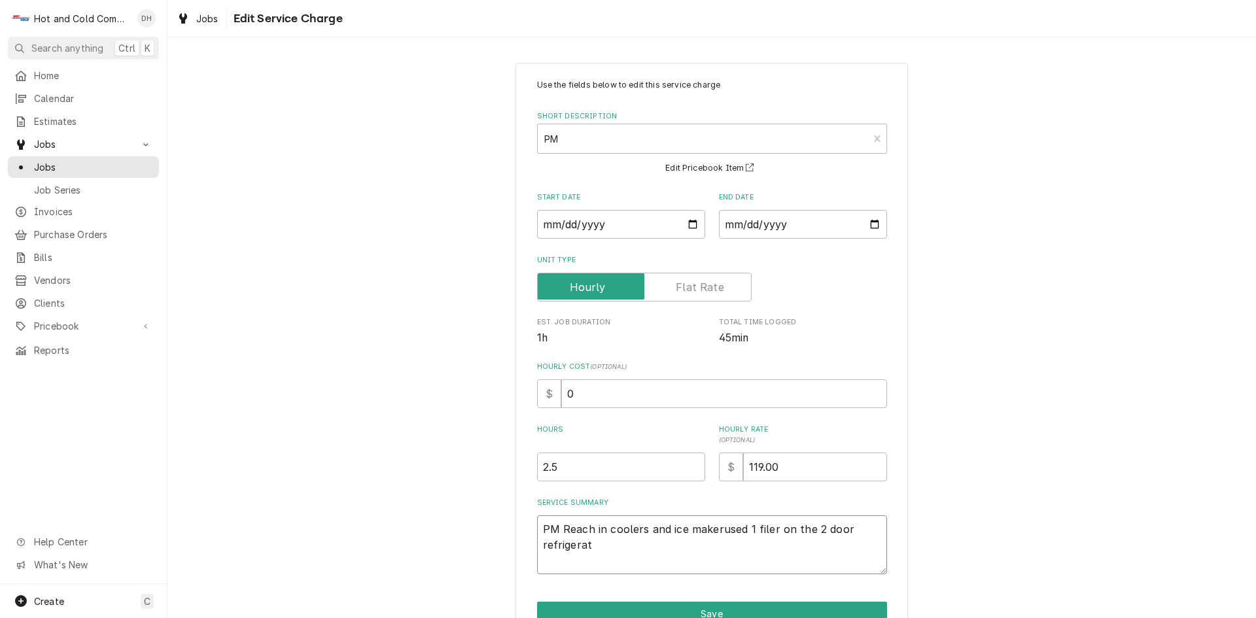
type textarea "PM Reach in coolers and ice makerused 1 filer on the 2 door refrigera"
type textarea "x"
type textarea "PM Reach in coolers and ice makerused 1 filer on the 2 door refriger"
type textarea "x"
type textarea "PM Reach in coolers and ice makerused 1 filer on the 2 door refrige"
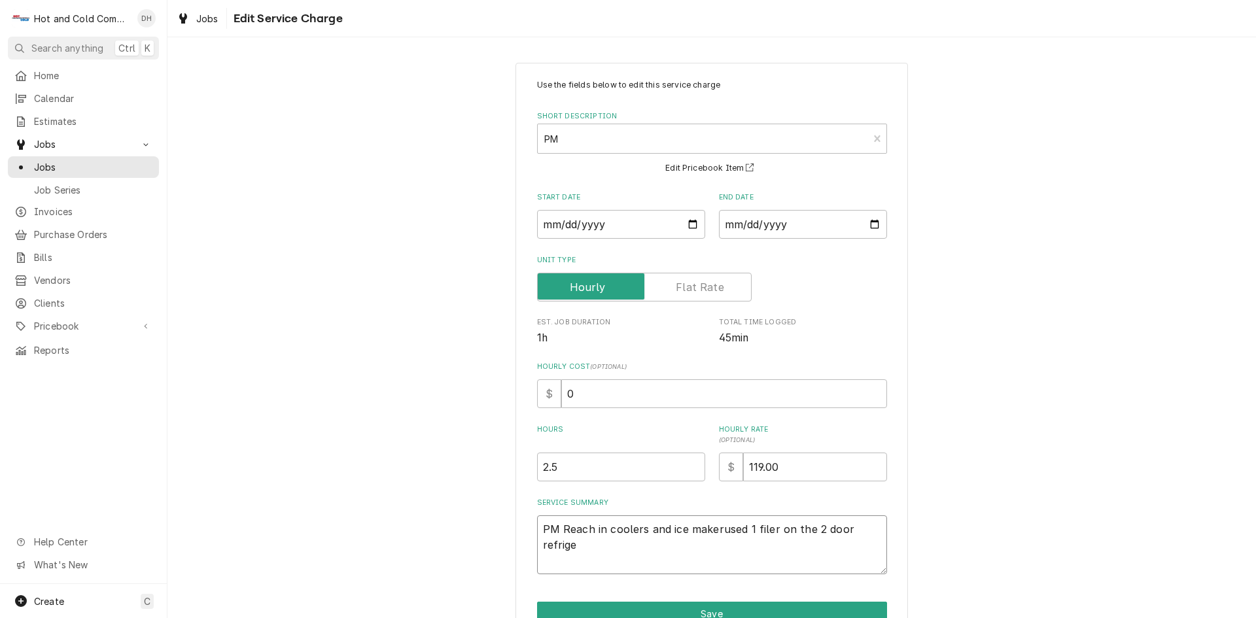
type textarea "x"
type textarea "PM Reach in coolers and ice makerused 1 filer on the 2 door refrig"
type textarea "x"
type textarea "PM Reach in coolers and ice makerused 1 filer on the 2 door refri"
type textarea "x"
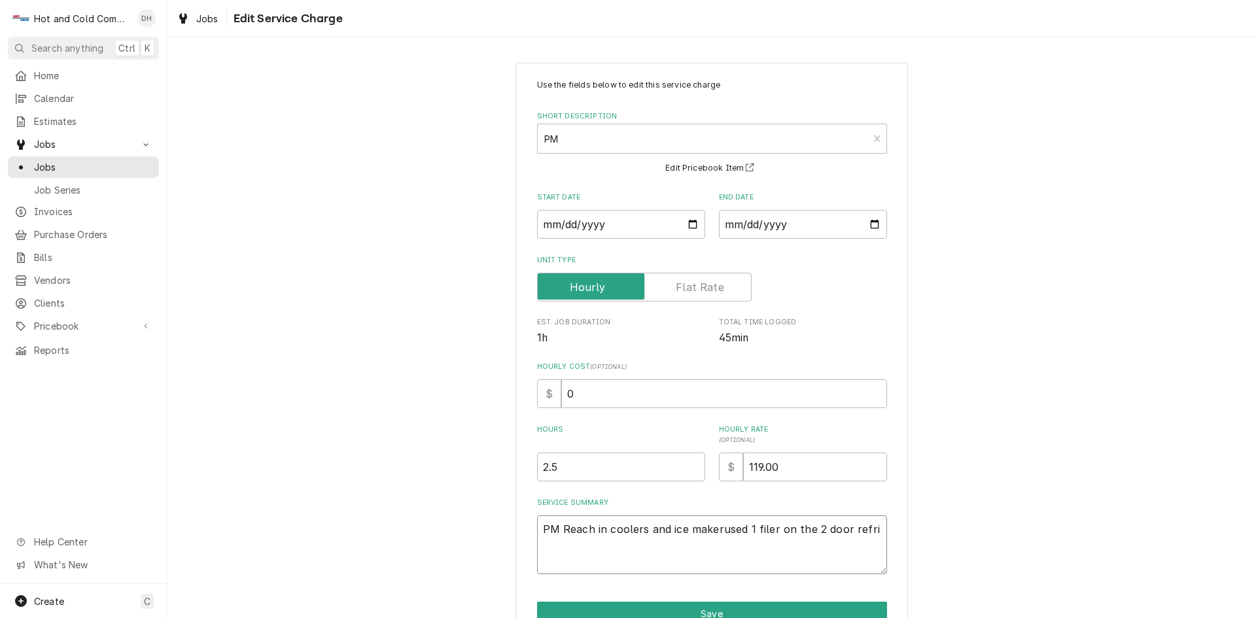
type textarea "PM Reach in coolers and ice makerused 1 filer on the 2 door refr"
type textarea "x"
type textarea "PM Reach in coolers and ice makerused 1 filer on the 2 door ref"
type textarea "x"
type textarea "PM Reach in coolers and ice makerused 1 filer on the 2 door re"
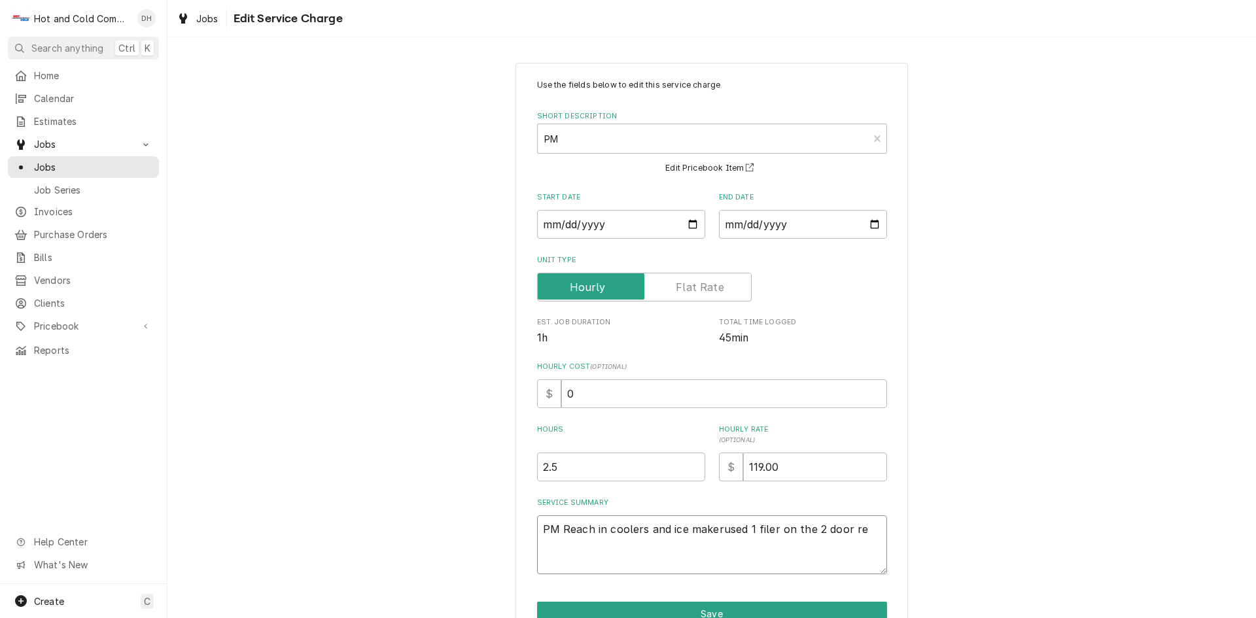
type textarea "x"
type textarea "PM Reach in coolers and ice makerused 1 filer on the 2 door r"
type textarea "x"
type textarea "PM Reach in coolers and ice makerused 1 filer on the 2 door"
type textarea "x"
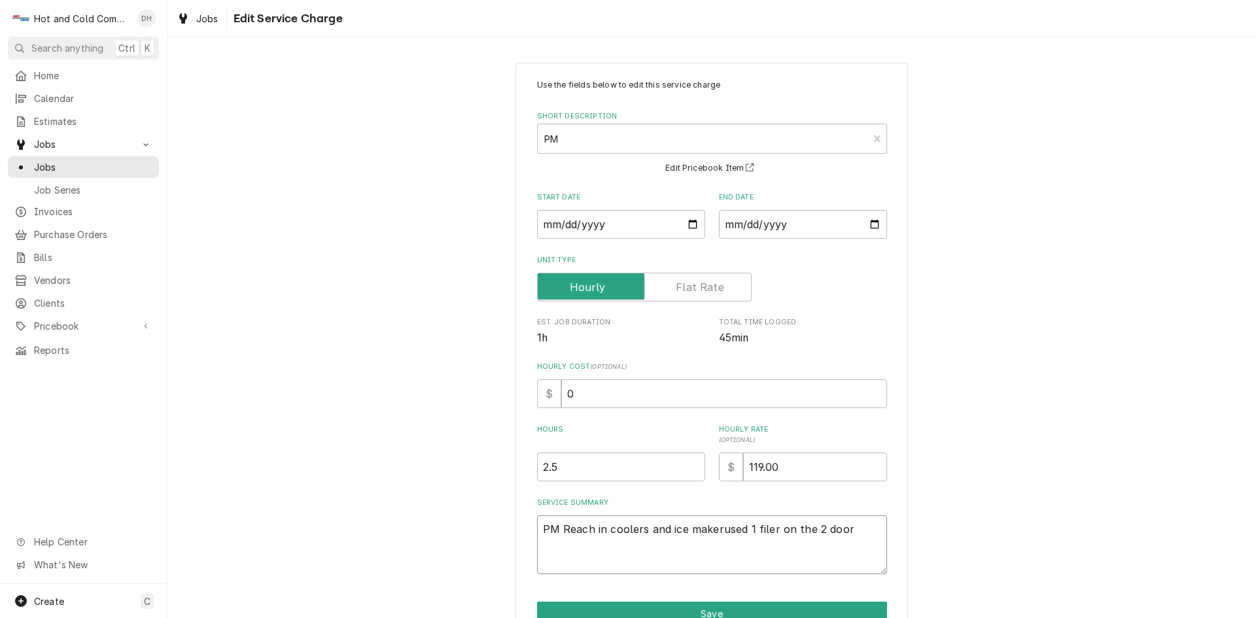
type textarea "PM Reach in coolers and ice makerused 1 filer on the 2 door"
type textarea "x"
type textarea "PM Reach in coolers and ice makerused 1 filer on the 2 doo"
type textarea "x"
type textarea "PM Reach in coolers and ice makerused 1 filer on the 2 do"
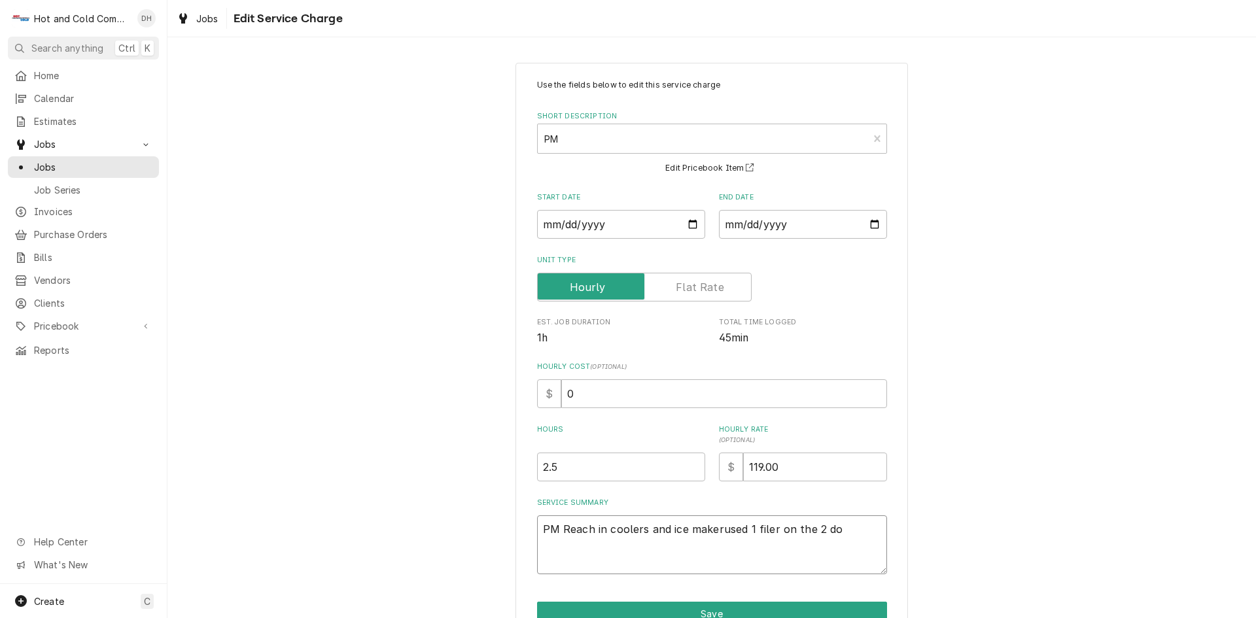
type textarea "x"
type textarea "PM Reach in coolers and ice makerused 1 filer on the 2 d"
type textarea "x"
type textarea "PM Reach in coolers and ice makerused 1 filer on the 2"
type textarea "x"
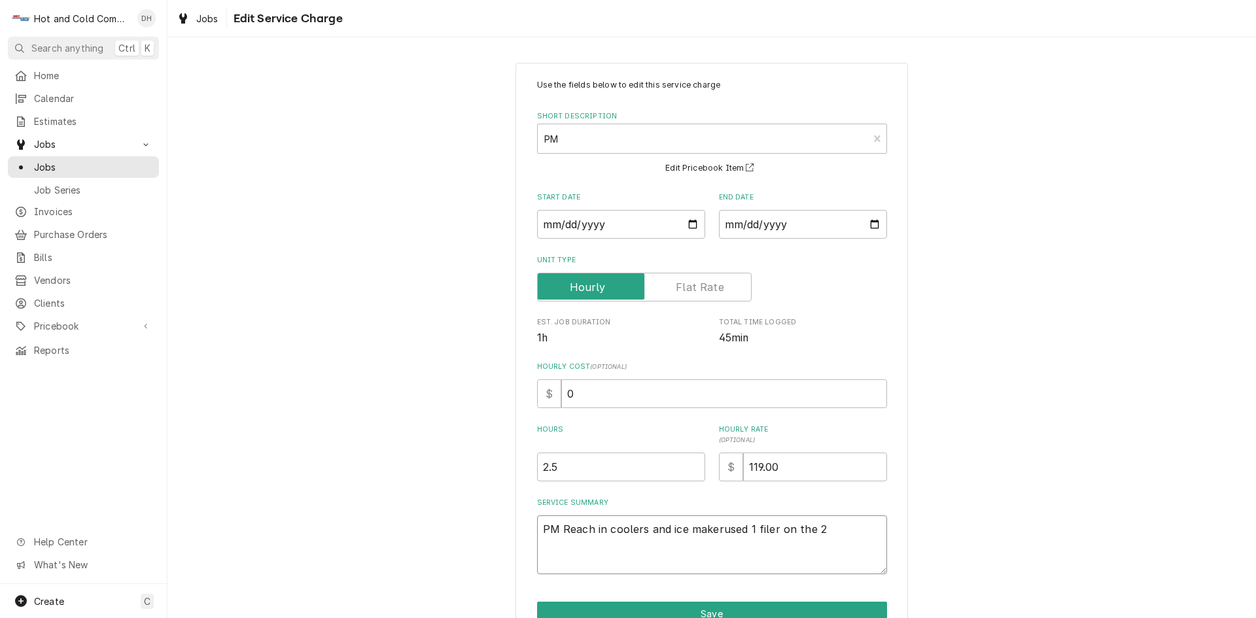
type textarea "PM Reach in coolers and ice makerused 1 filer on the 2"
type textarea "x"
type textarea "PM Reach in coolers and ice makerused 1 filer on the"
type textarea "x"
type textarea "PM Reach in coolers and ice makerused 1 filer on the"
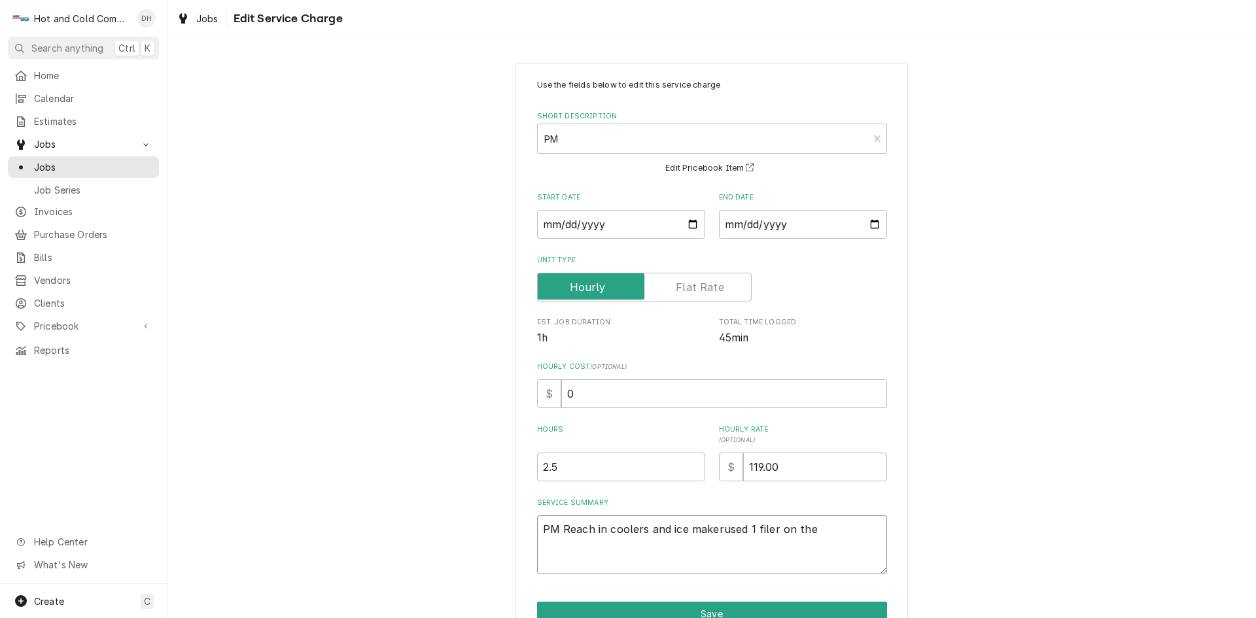
type textarea "x"
type textarea "PM Reach in coolers and ice makerused 1 filer on th"
type textarea "x"
type textarea "PM Reach in coolers and ice makerused 1 filer on t"
type textarea "x"
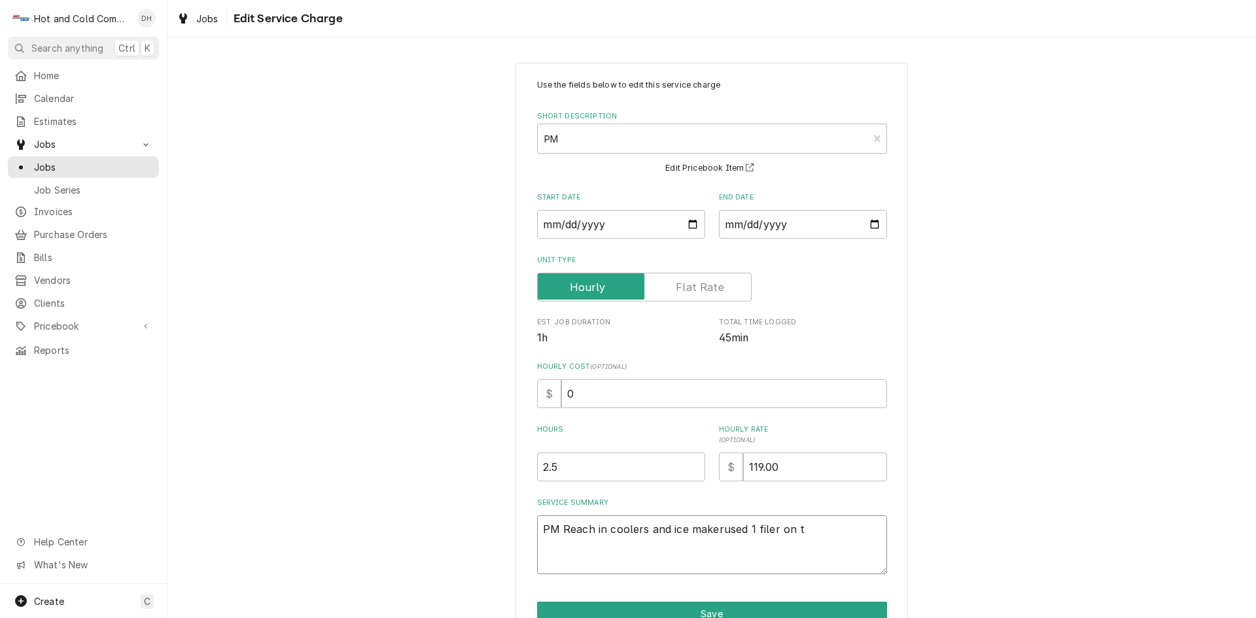
type textarea "PM Reach in coolers and ice makerused 1 filer on"
type textarea "x"
type textarea "PM Reach in coolers and ice makerused 1 filer on"
type textarea "x"
type textarea "PM Reach in coolers and ice makerused 1 filer o"
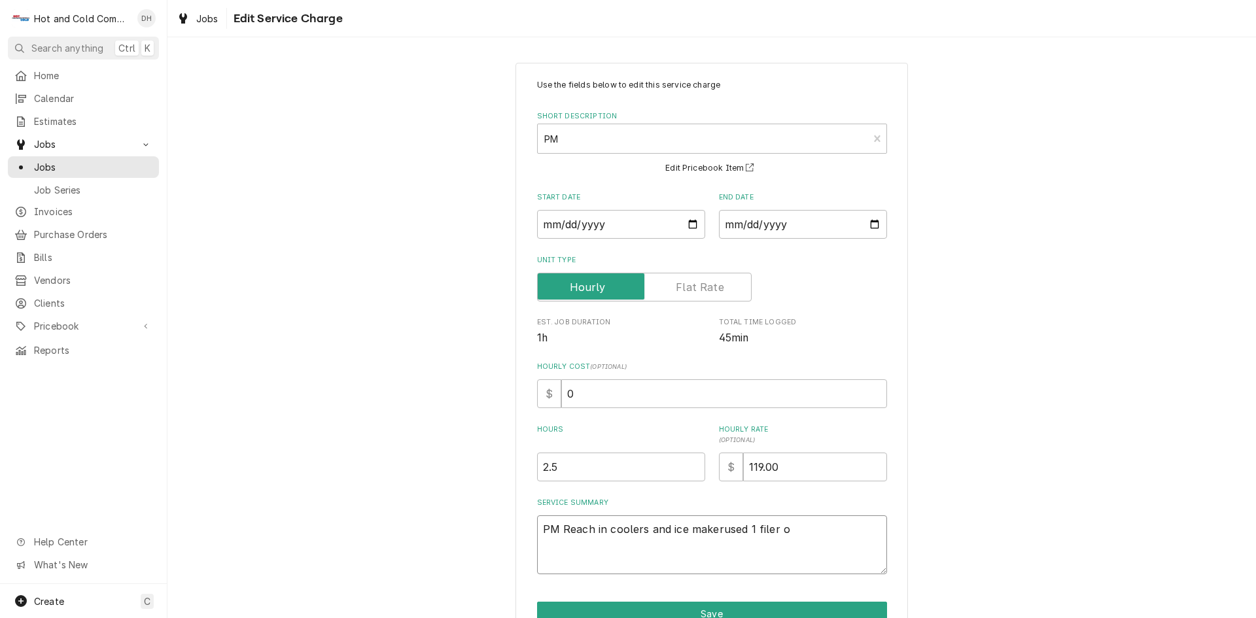
type textarea "x"
type textarea "PM Reach in coolers and ice makerused 1 filer"
type textarea "x"
type textarea "PM Reach in coolers and ice makerused 1 filer"
type textarea "x"
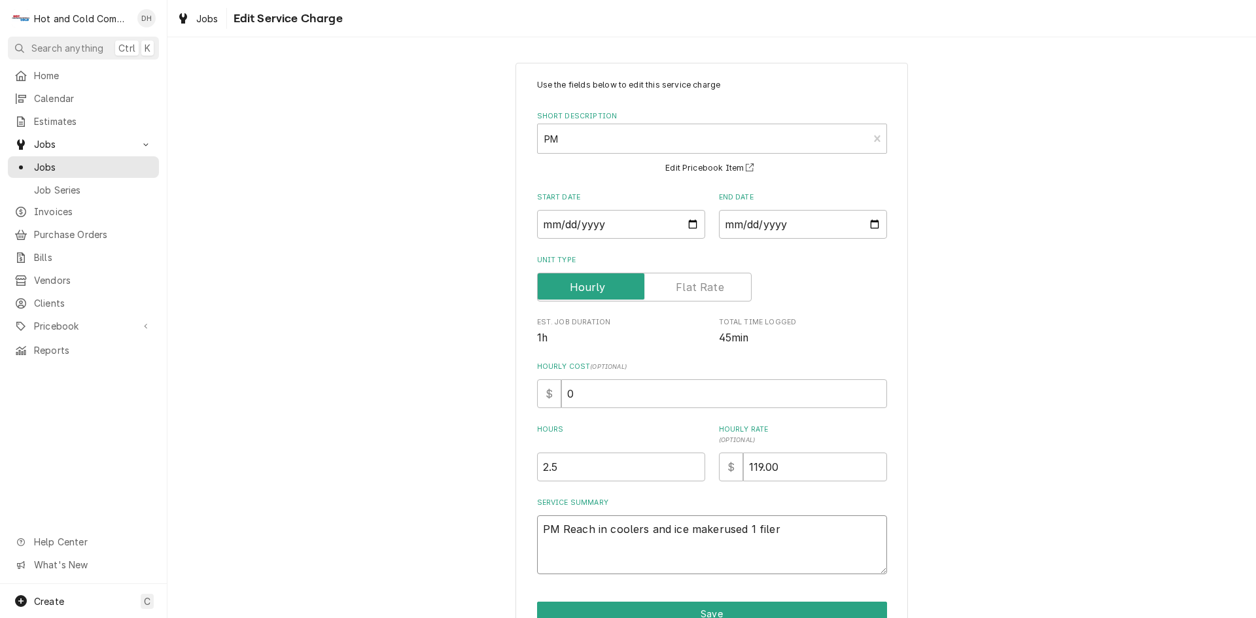
type textarea "PM Reach in coolers and ice makerused 1 file"
type textarea "x"
type textarea "PM Reach in coolers and ice makerused 1 fil"
type textarea "x"
type textarea "PM Reach in coolers and ice makerused 1 fi"
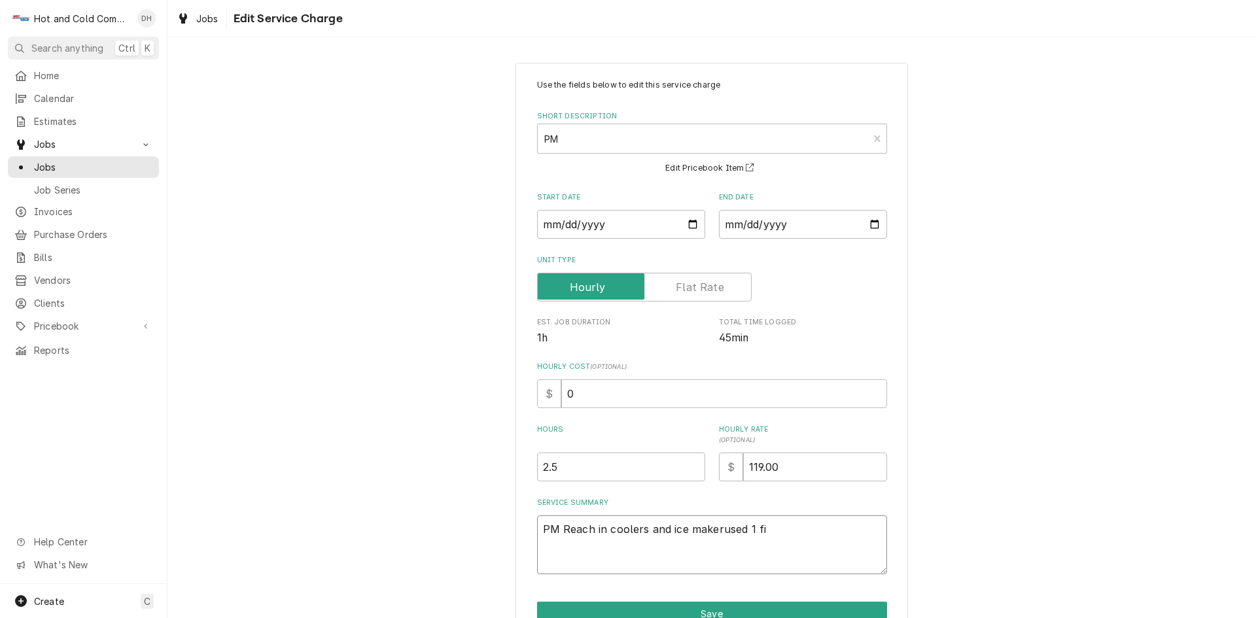
type textarea "x"
type textarea "PM Reach in coolers and ice makerused 1 f"
type textarea "x"
type textarea "PM Reach in coolers and ice makerused 1"
type textarea "x"
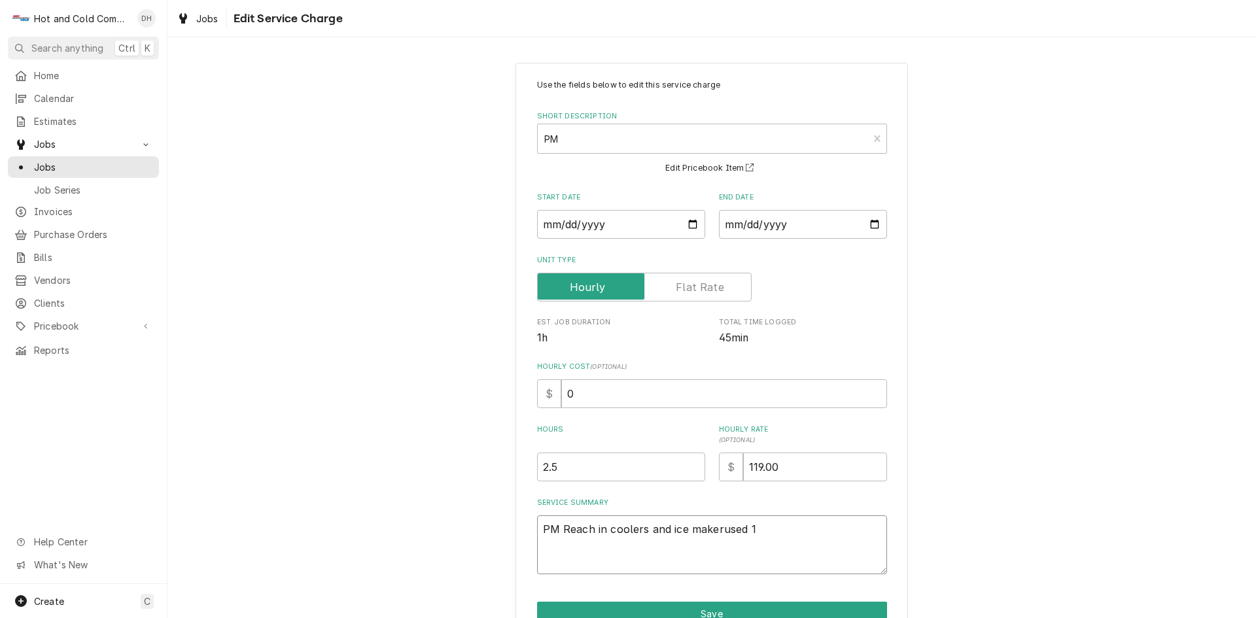
type textarea "PM Reach in coolers and ice makerused 1"
type textarea "x"
type textarea "PM Reach in coolers and ice makerused"
type textarea "x"
type textarea "PM Reach in coolers and ice makerused"
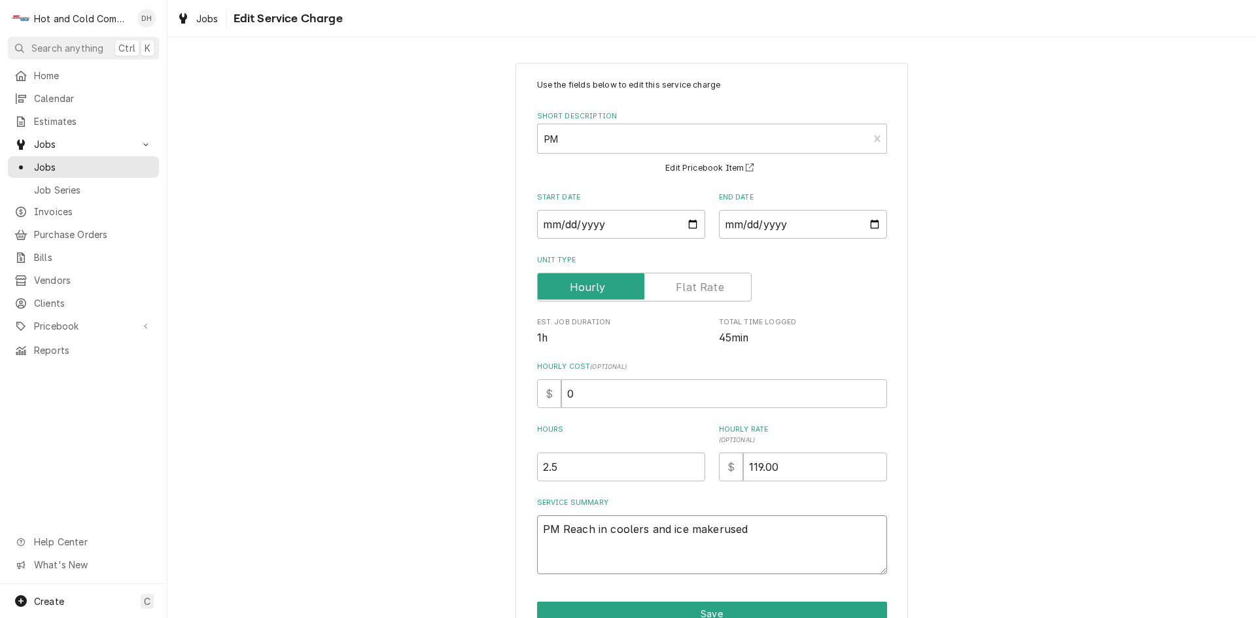
type textarea "x"
type textarea "PM Reach in coolers and ice makeruse"
type textarea "x"
type textarea "PM Reach in coolers and ice makerus"
type textarea "x"
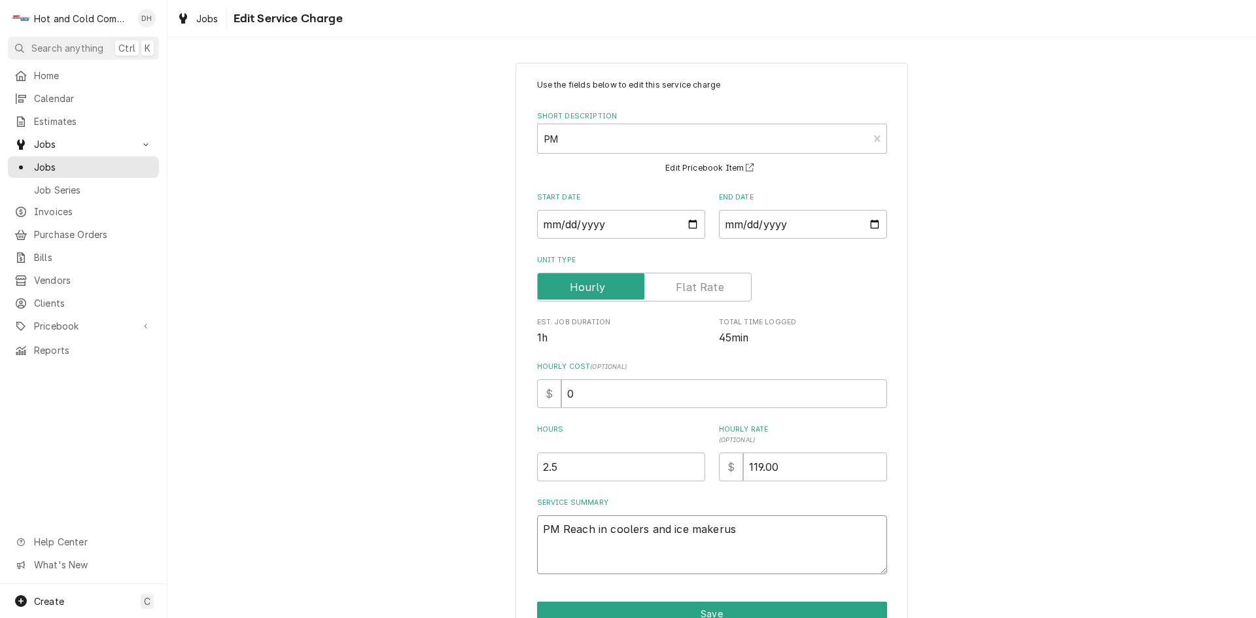
type textarea "PM Reach in coolers and ice makeru"
type textarea "x"
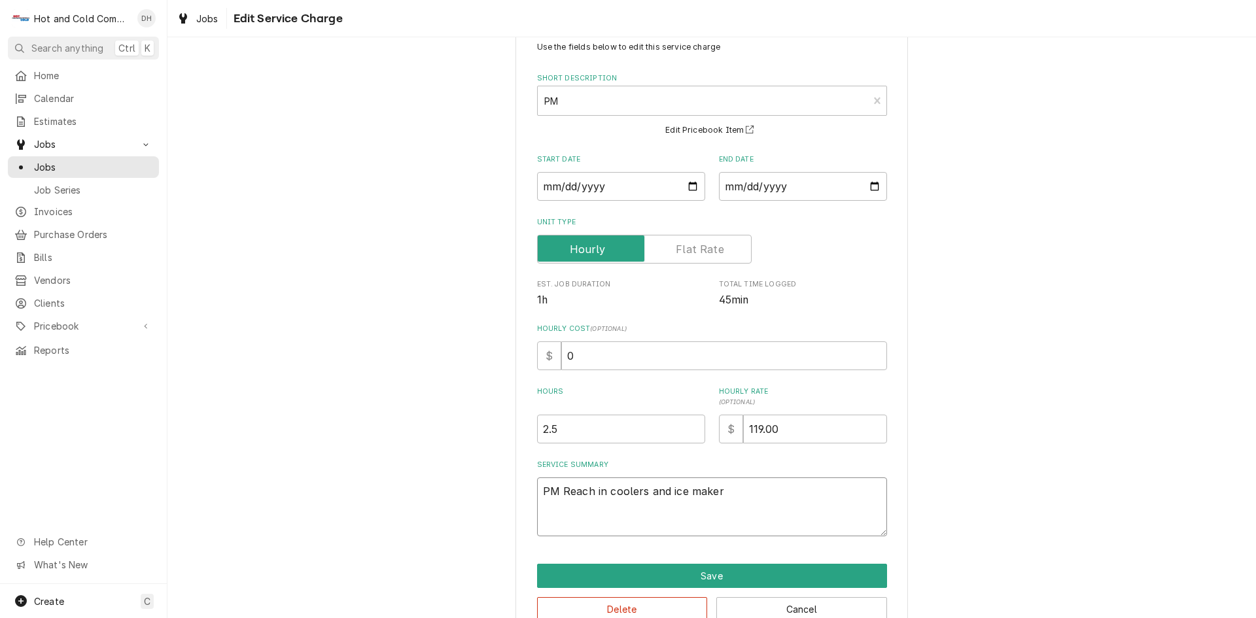
scroll to position [69, 0]
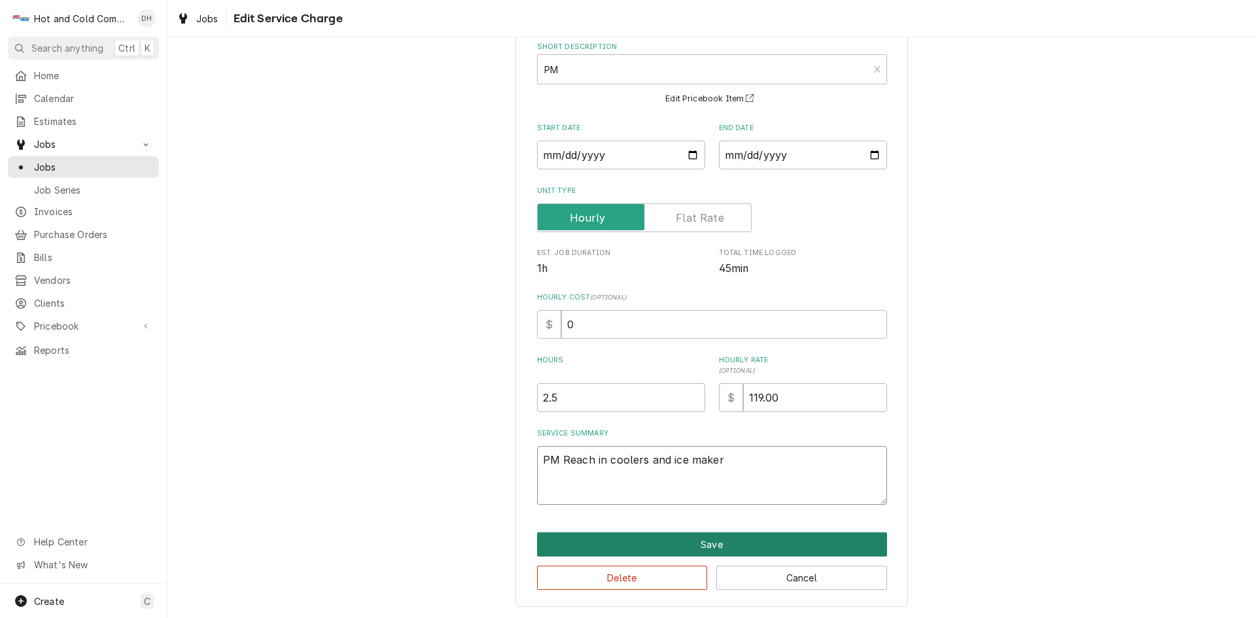
type textarea "PM Reach in coolers and ice maker"
click at [729, 541] on button "Save" at bounding box center [712, 544] width 350 height 24
type textarea "x"
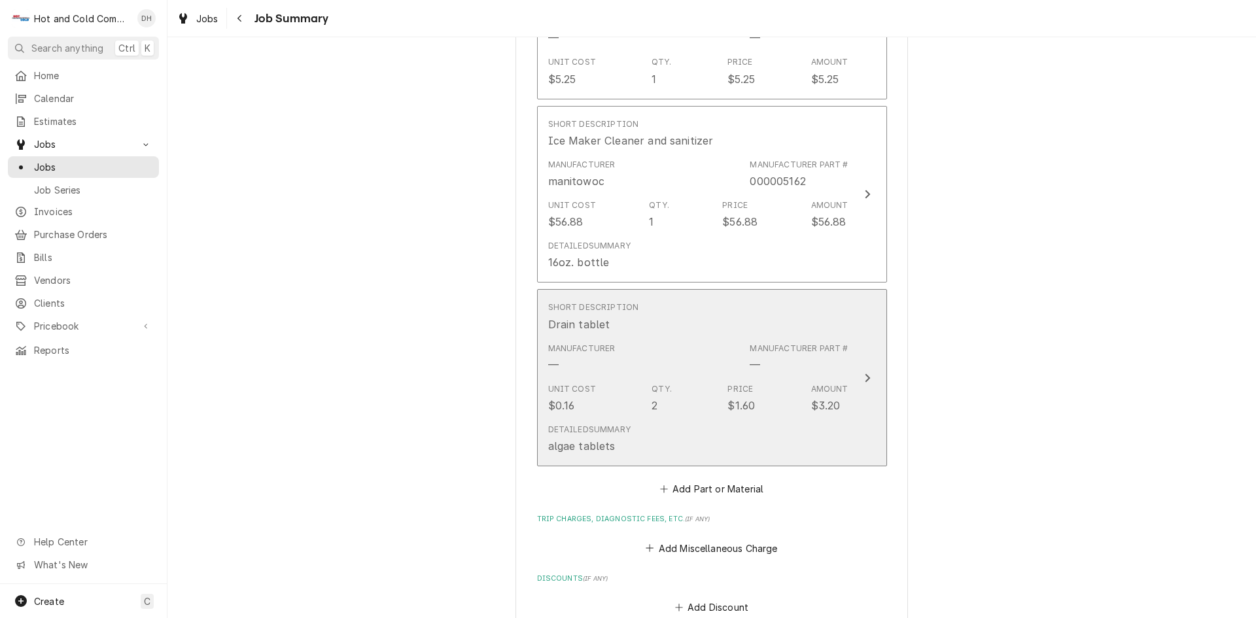
scroll to position [873, 0]
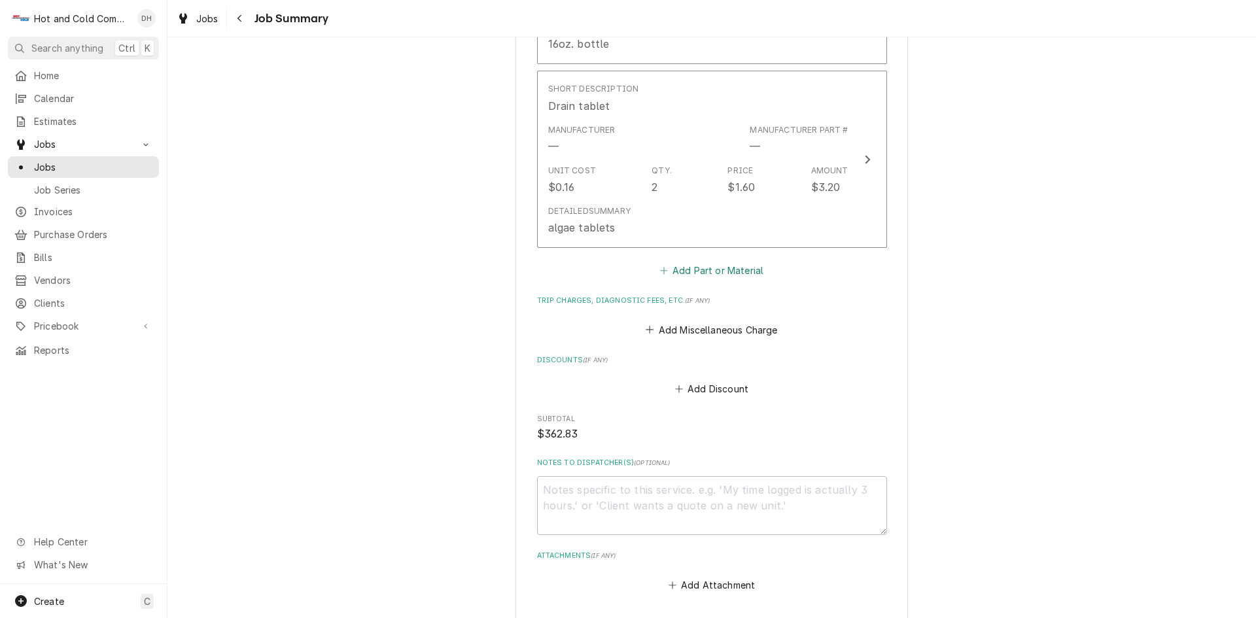
click at [746, 277] on button "Add Part or Material" at bounding box center [711, 271] width 108 height 18
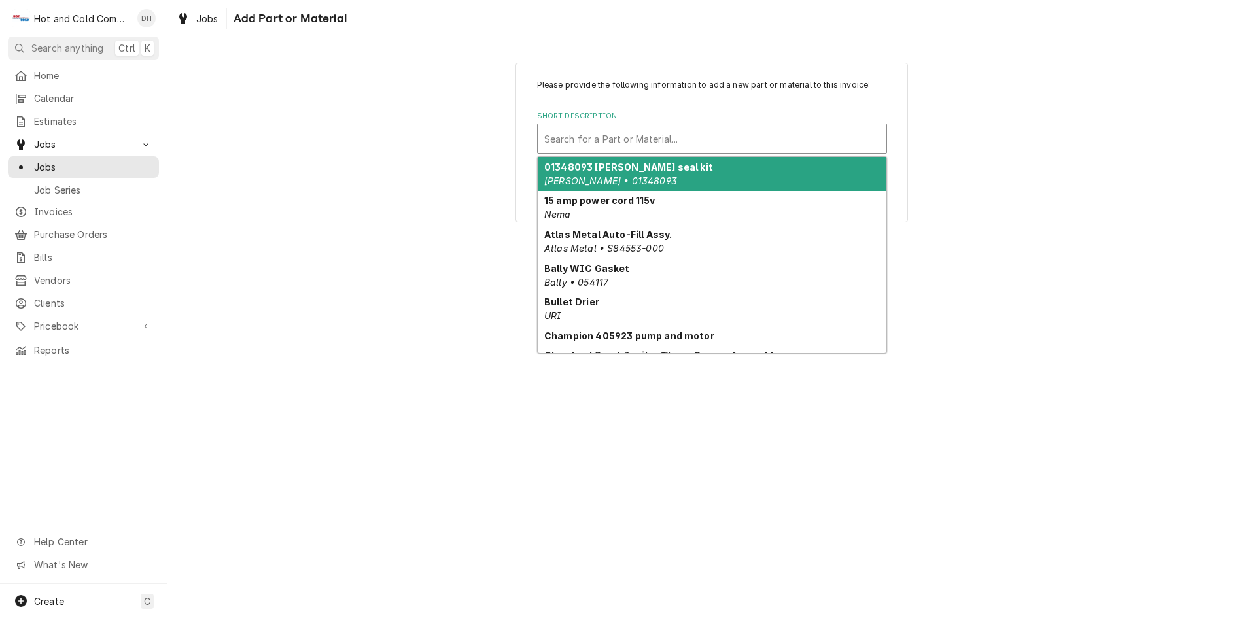
click at [610, 140] on div "Short Description" at bounding box center [712, 139] width 336 height 24
type input "3"
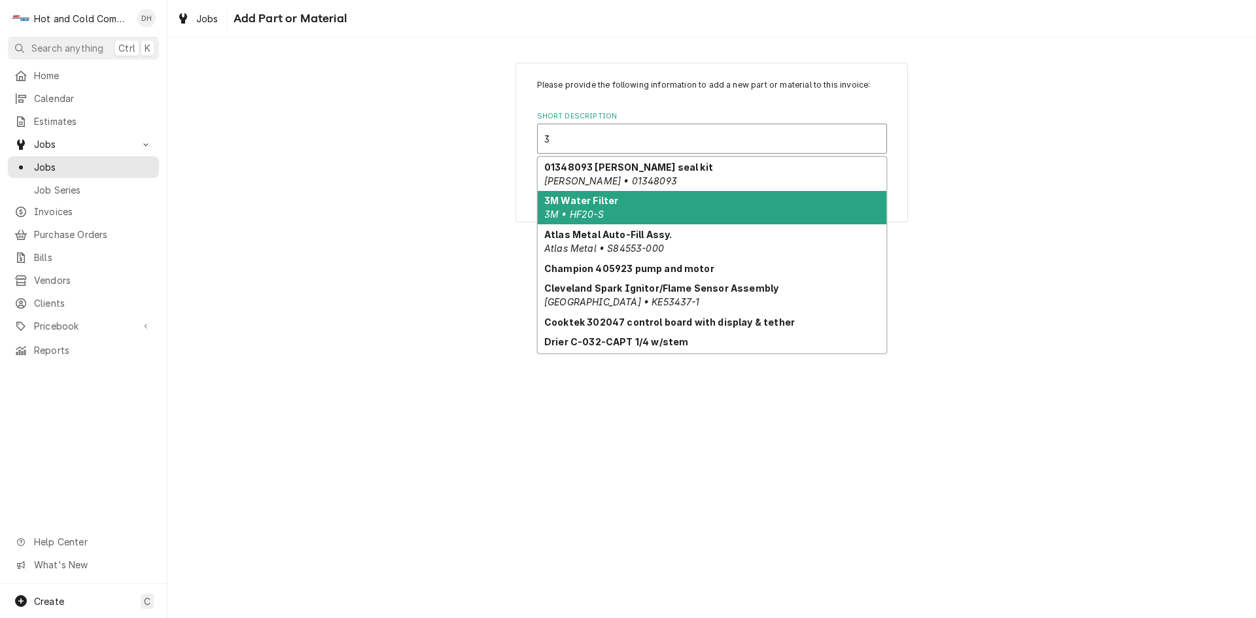
click at [587, 197] on strong "3M Water Filter" at bounding box center [581, 200] width 74 height 11
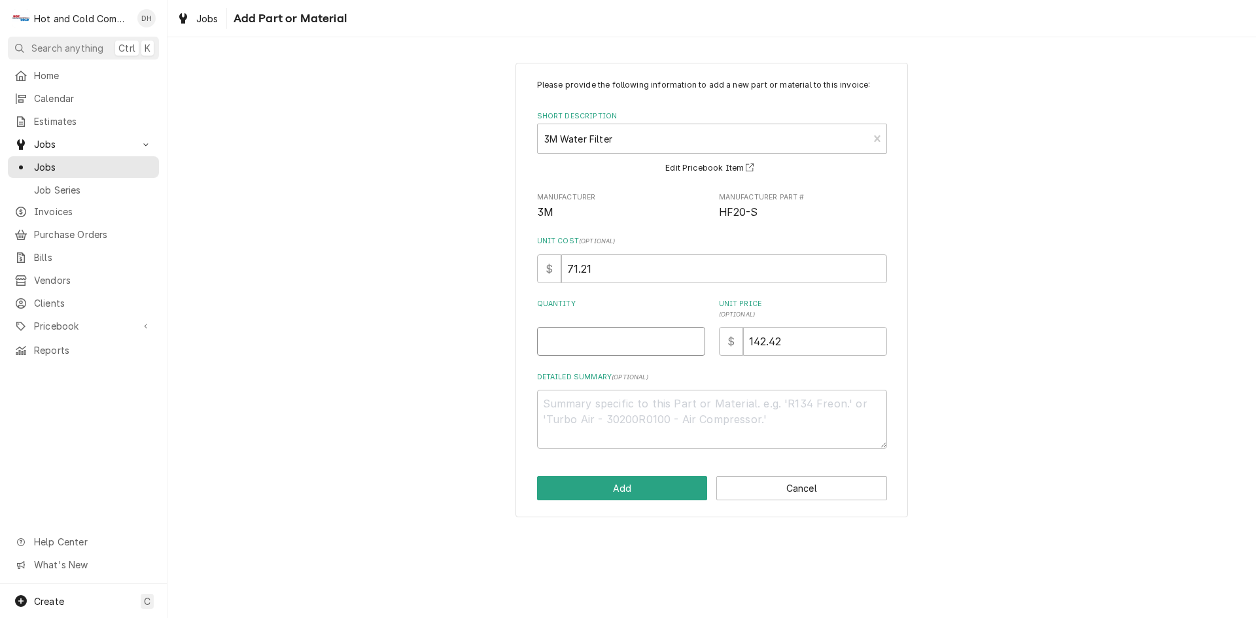
click at [595, 336] on input "Quantity" at bounding box center [621, 341] width 168 height 29
type textarea "x"
type input "1"
click at [641, 405] on textarea "Detailed Summary ( optional )" at bounding box center [712, 419] width 350 height 59
type textarea "x"
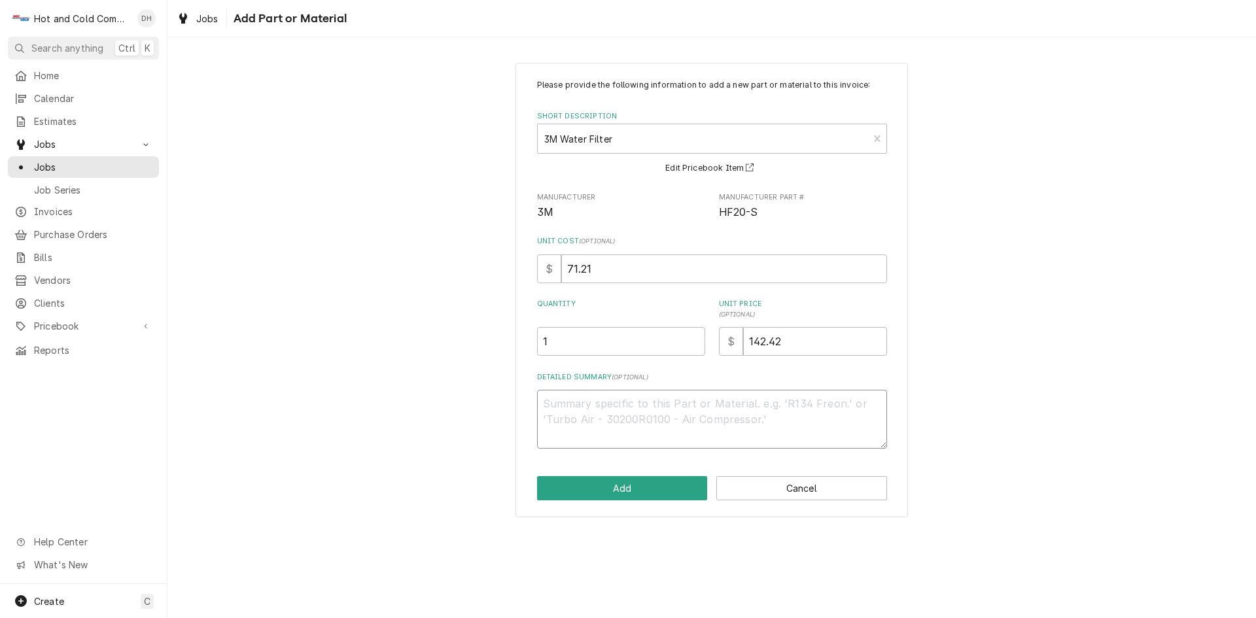
type textarea "i"
type textarea "x"
type textarea "ic"
type textarea "x"
type textarea "ice"
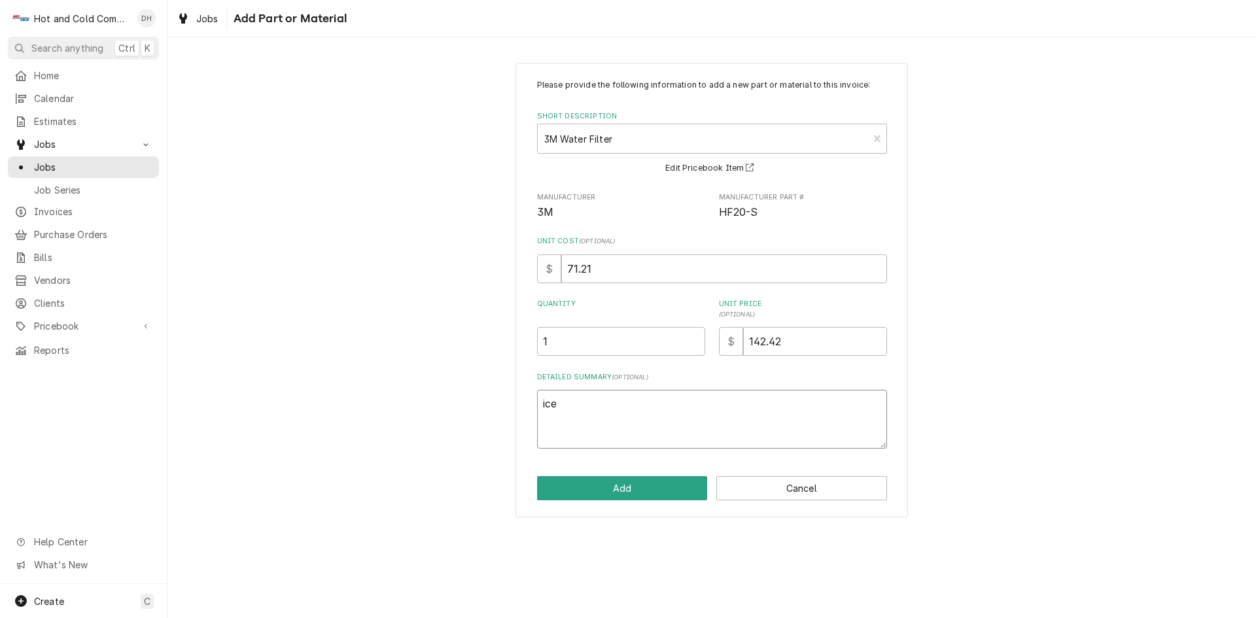
type textarea "x"
type textarea "ice"
type textarea "x"
type textarea "ice m"
type textarea "x"
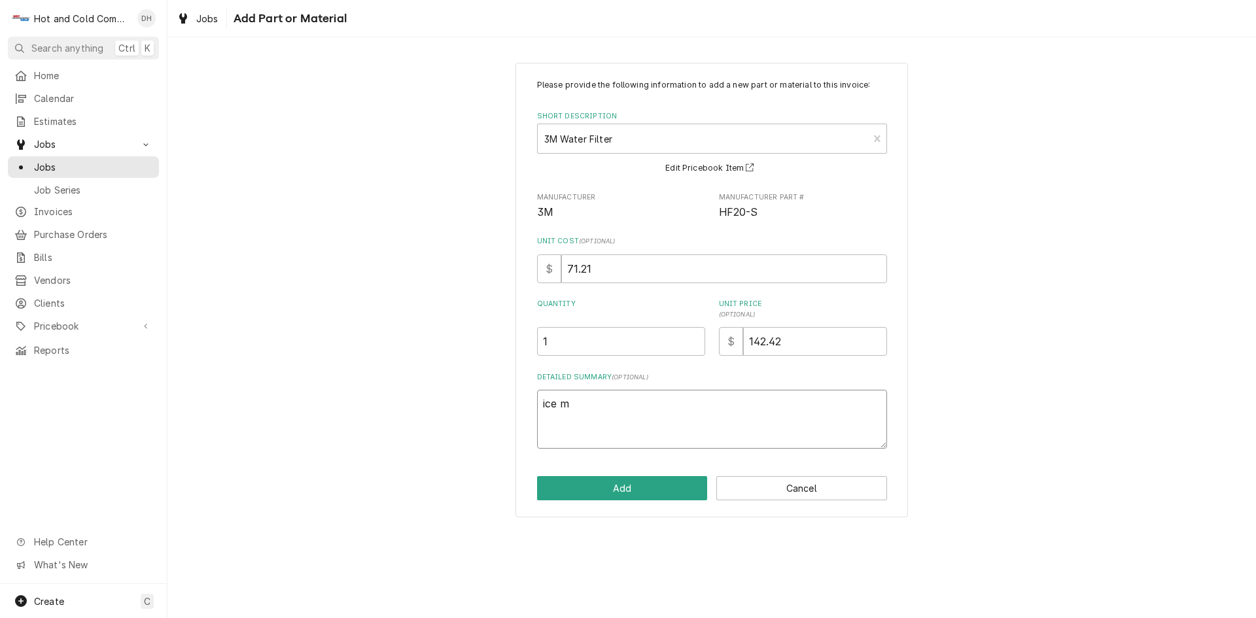
type textarea "ice ma"
type textarea "x"
type textarea "ice mak"
type textarea "x"
type textarea "ice make"
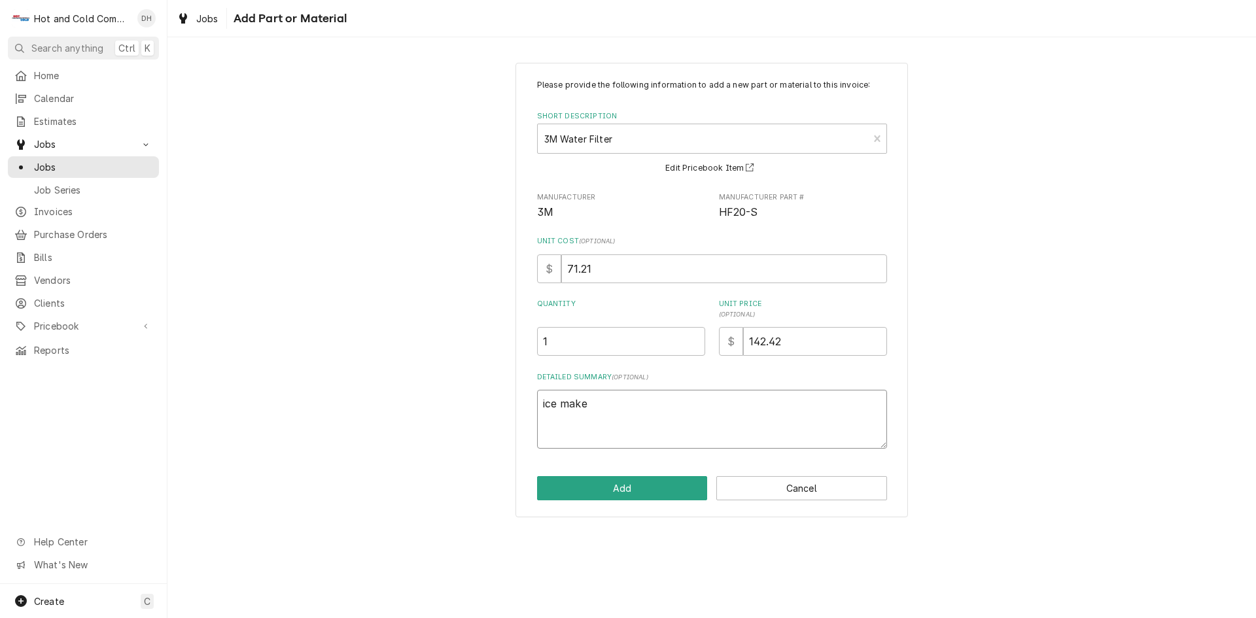
type textarea "x"
type textarea "ice maker"
type textarea "x"
type textarea "ice maker"
type textarea "x"
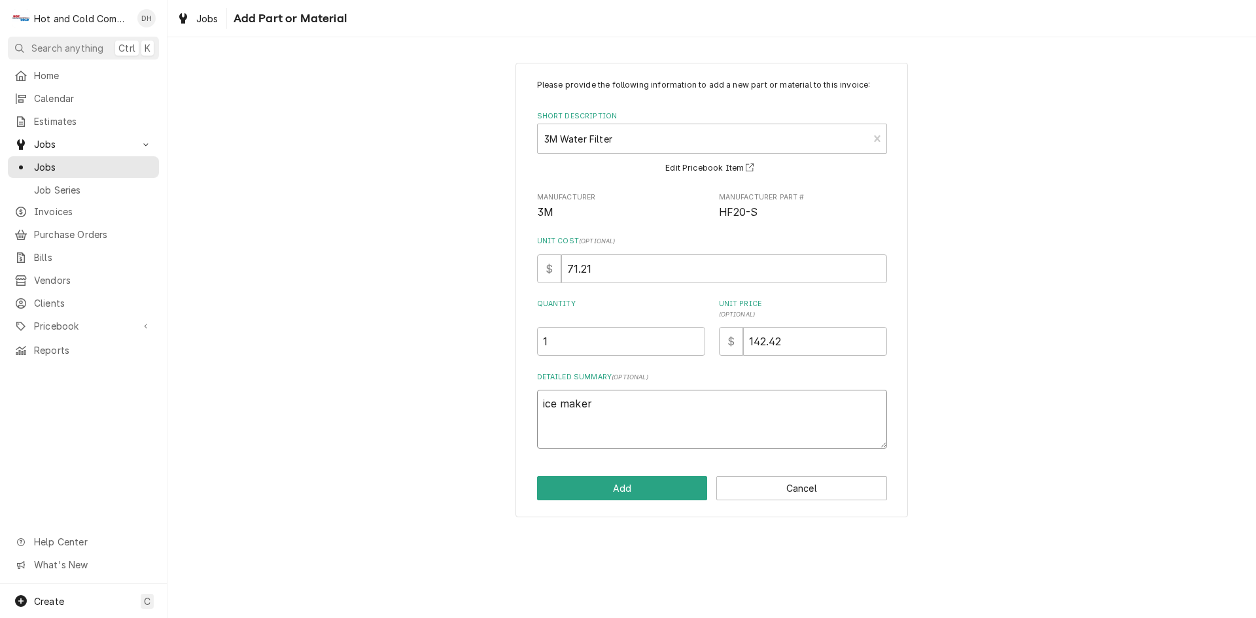
type textarea "ice maker w"
type textarea "x"
type textarea "ice maker wa"
type textarea "x"
type textarea "ice maker wat"
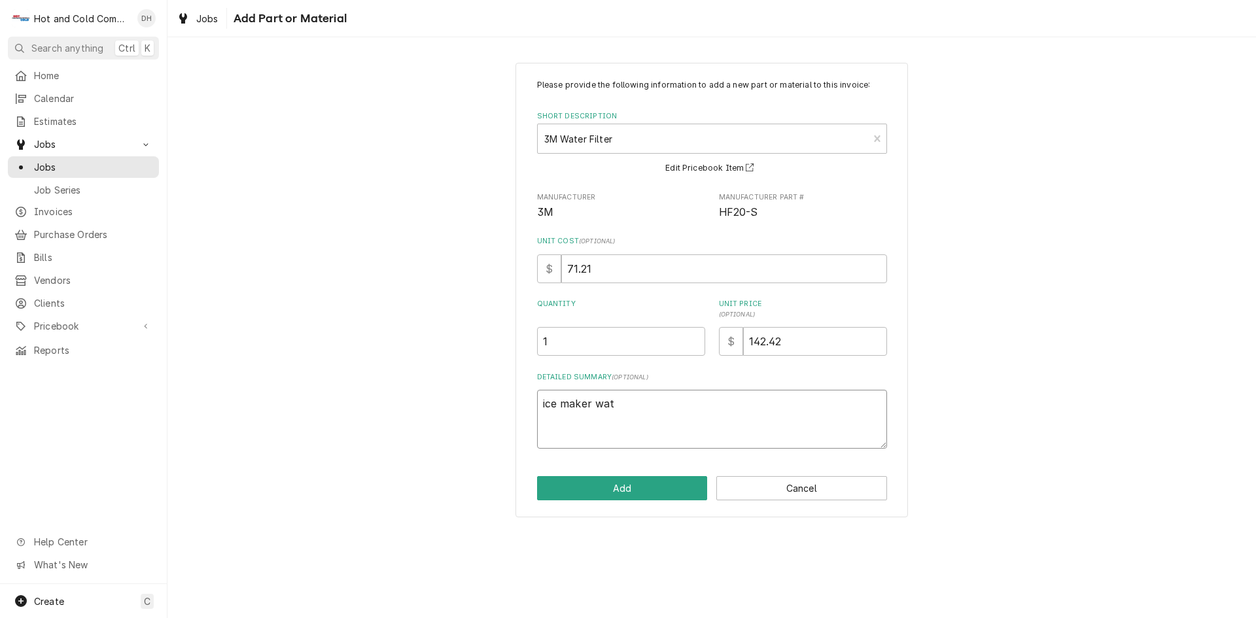
type textarea "x"
click at [628, 499] on button "Add" at bounding box center [622, 488] width 171 height 24
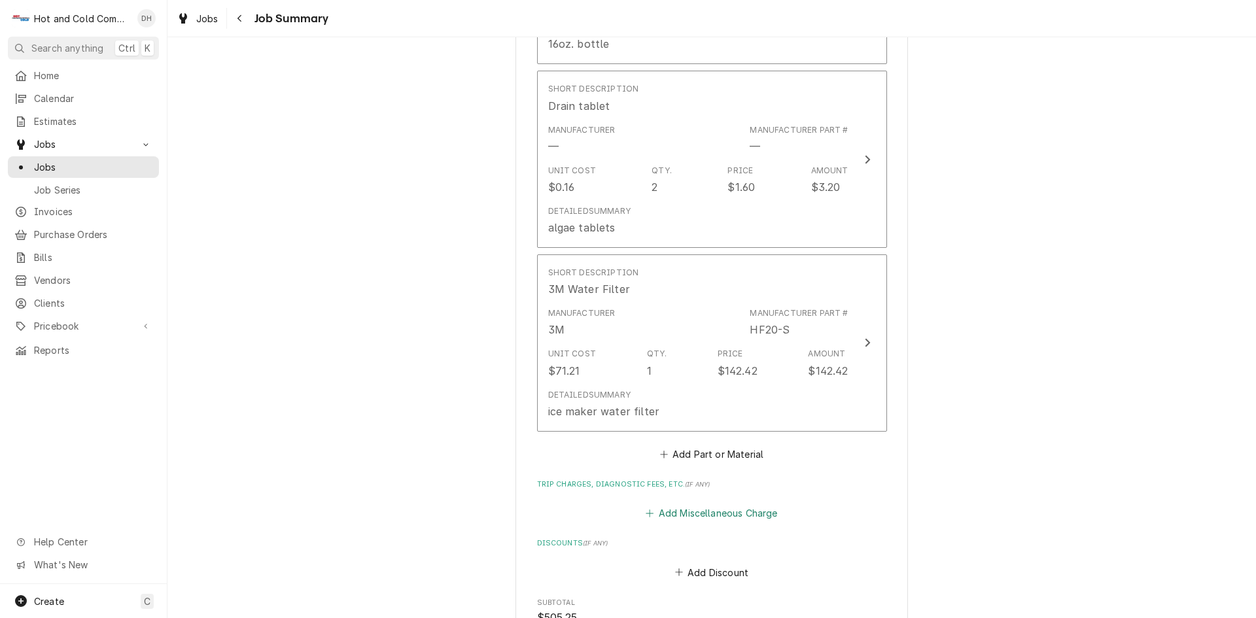
drag, startPoint x: 715, startPoint y: 511, endPoint x: 752, endPoint y: 472, distance: 53.2
click at [717, 511] on button "Add Miscellaneous Charge" at bounding box center [712, 513] width 136 height 18
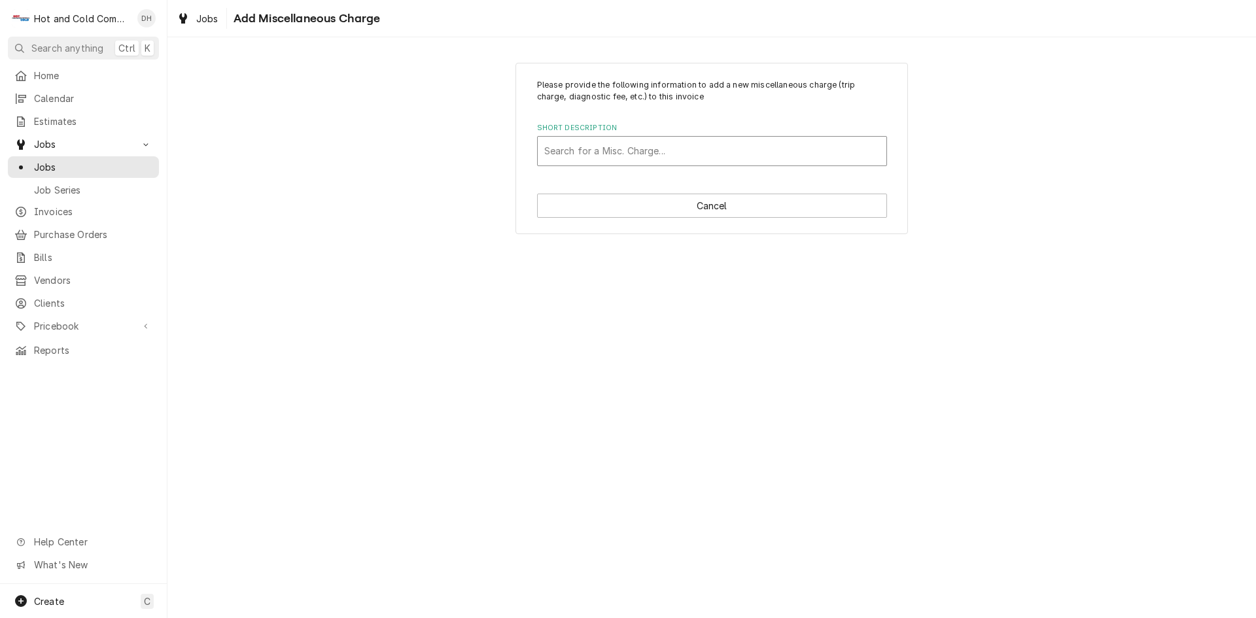
click at [644, 157] on div "Short Description" at bounding box center [712, 151] width 336 height 24
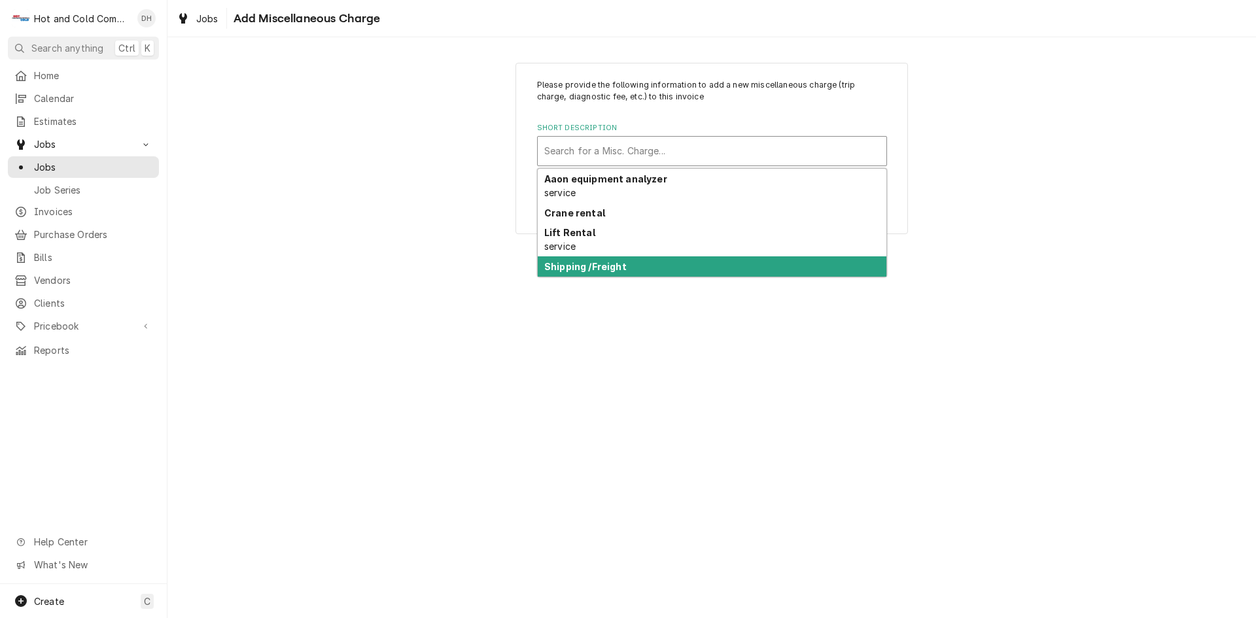
click at [615, 269] on strong "Shipping /Freight" at bounding box center [585, 266] width 82 height 11
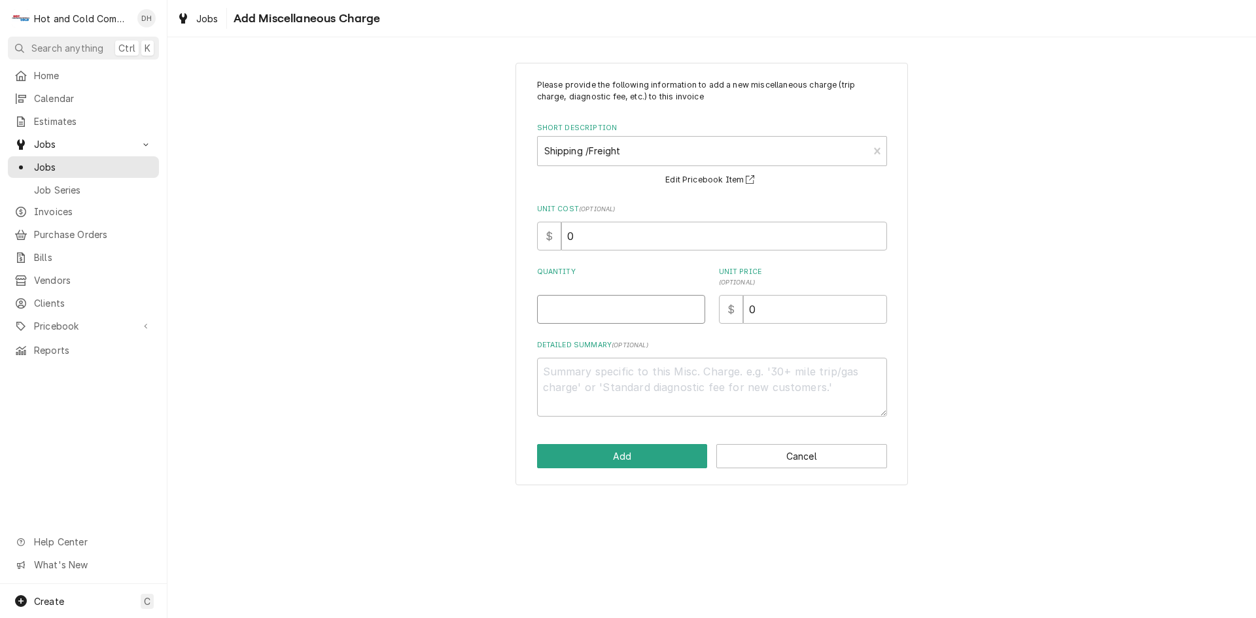
click at [587, 307] on input "Quantity" at bounding box center [621, 309] width 168 height 29
click at [759, 315] on input "0" at bounding box center [815, 309] width 144 height 29
click at [644, 461] on button "Add" at bounding box center [622, 456] width 171 height 24
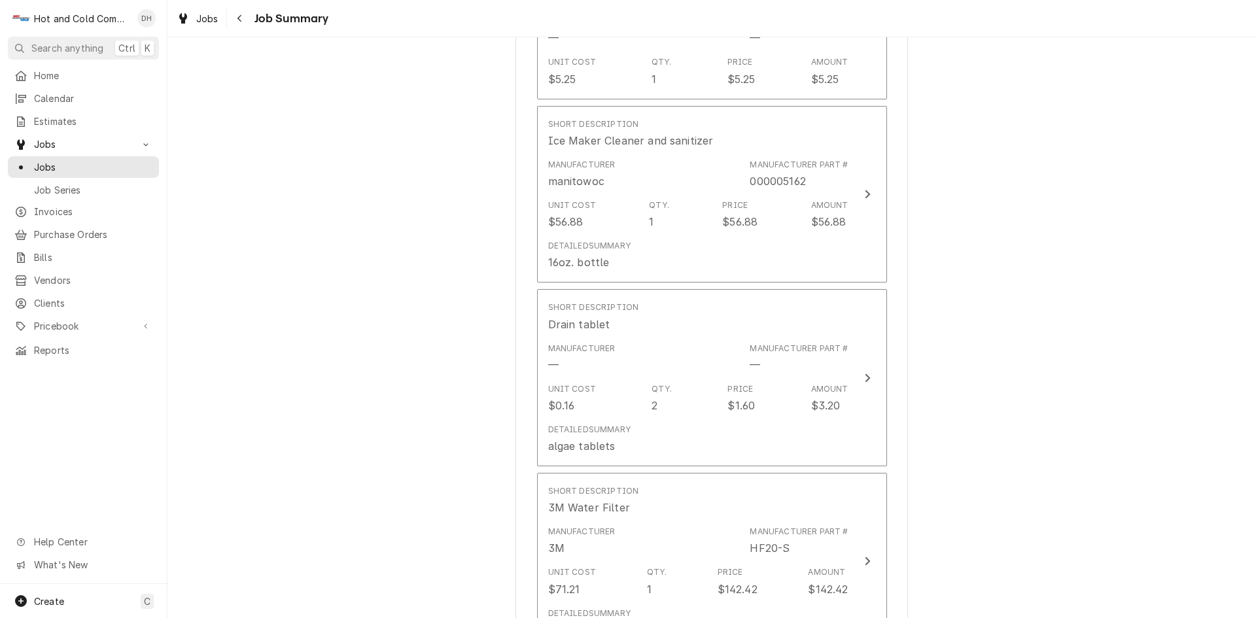
scroll to position [1276, 0]
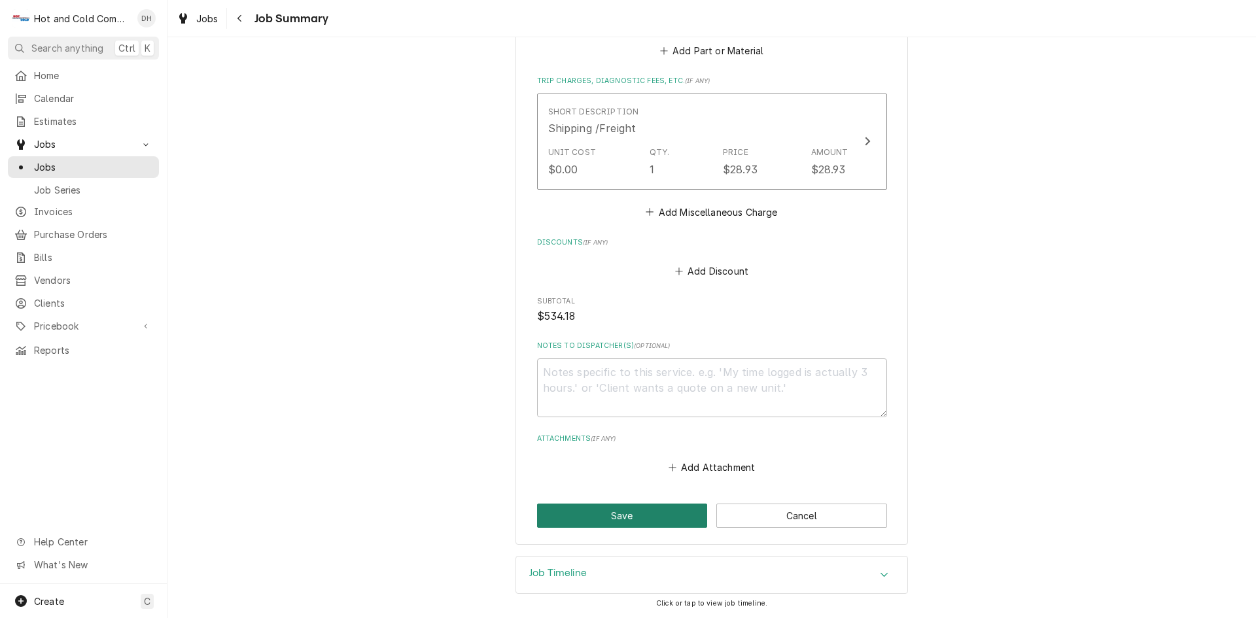
click at [625, 510] on button "Save" at bounding box center [622, 516] width 171 height 24
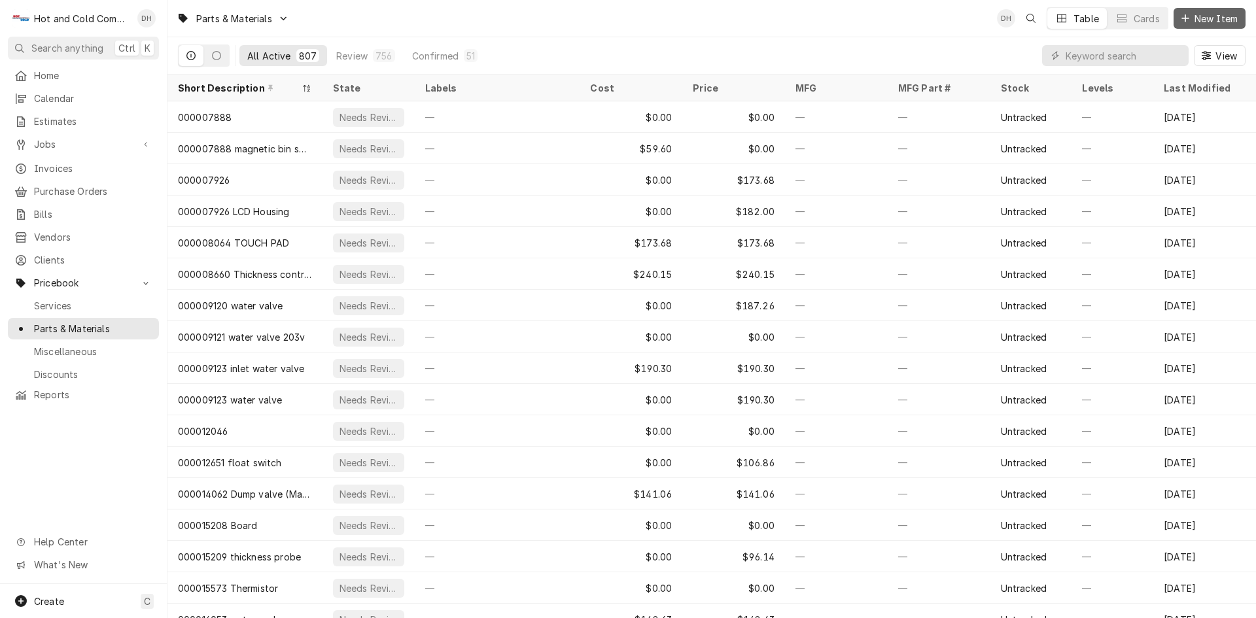
click at [1216, 18] on span "New Item" at bounding box center [1216, 19] width 48 height 14
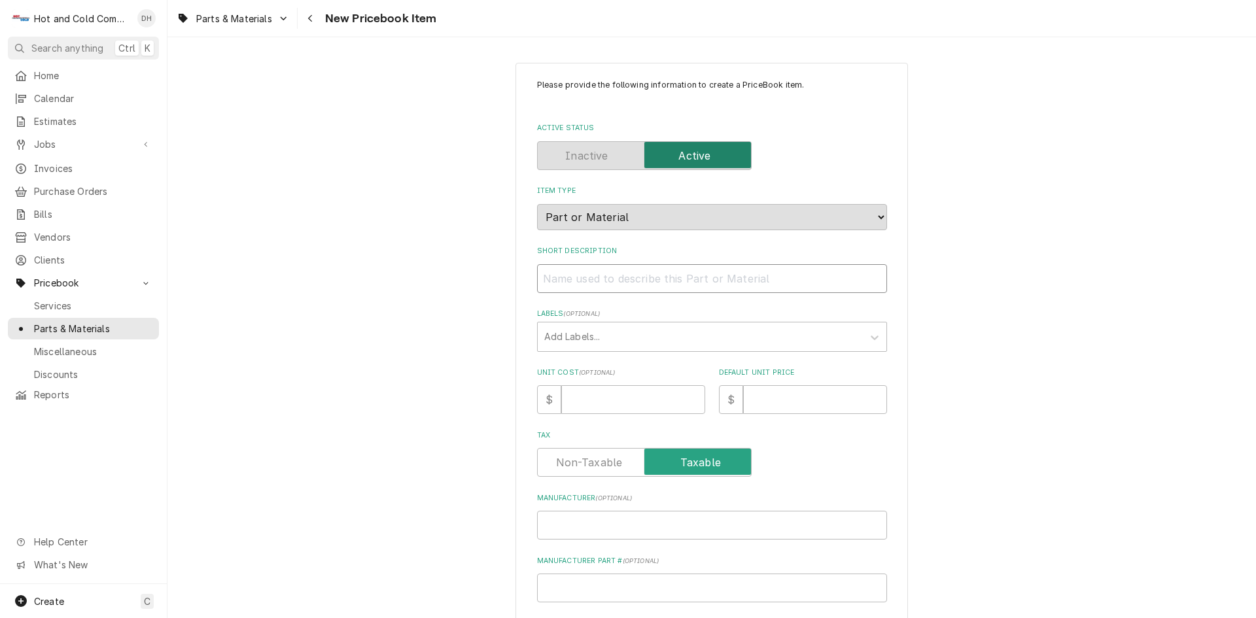
click at [634, 288] on input "Short Description" at bounding box center [712, 278] width 350 height 29
type textarea "x"
type input "#"
type textarea "x"
type input "#M"
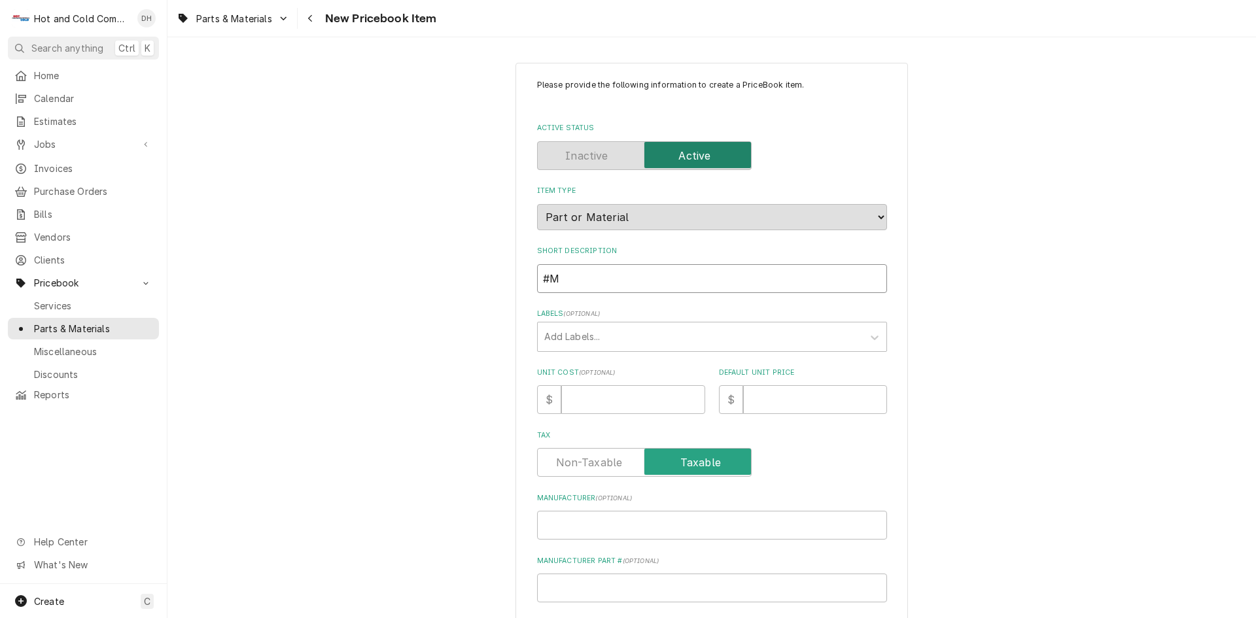
type textarea "x"
type input "#M"
type textarea "x"
type input "#M W"
type textarea "x"
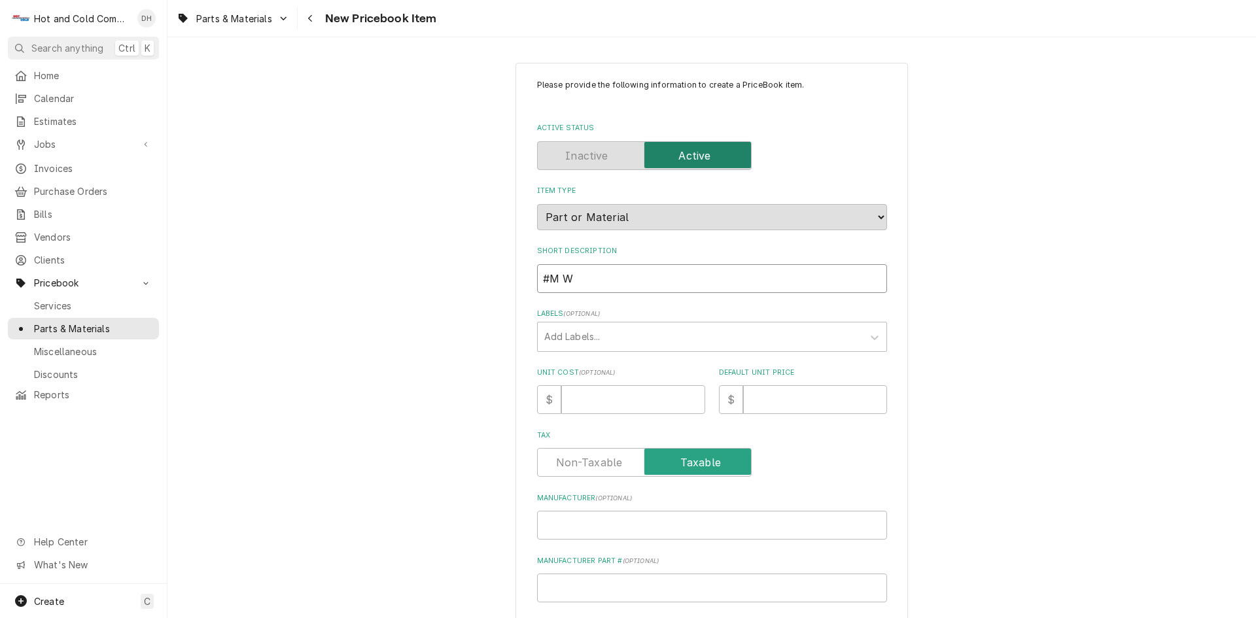
type input "#M Wa"
type textarea "x"
type input "#M Wat"
type textarea "x"
type input "#M Wate"
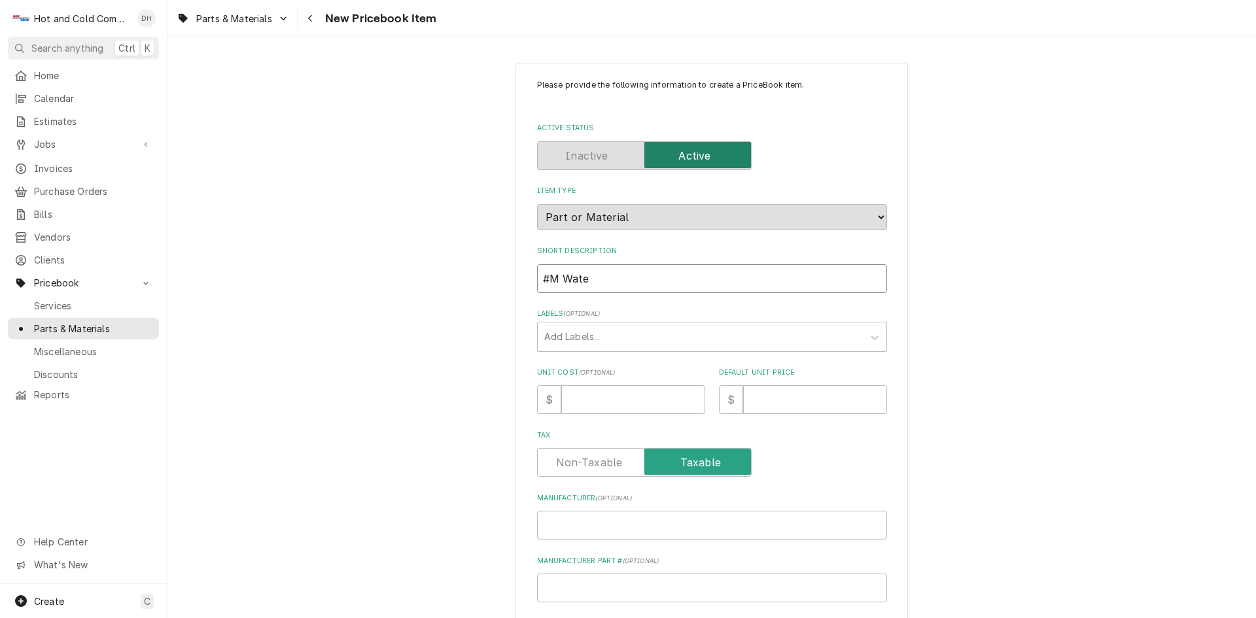
type textarea "x"
type input "#M Water"
type textarea "x"
type input "#M Water"
type textarea "x"
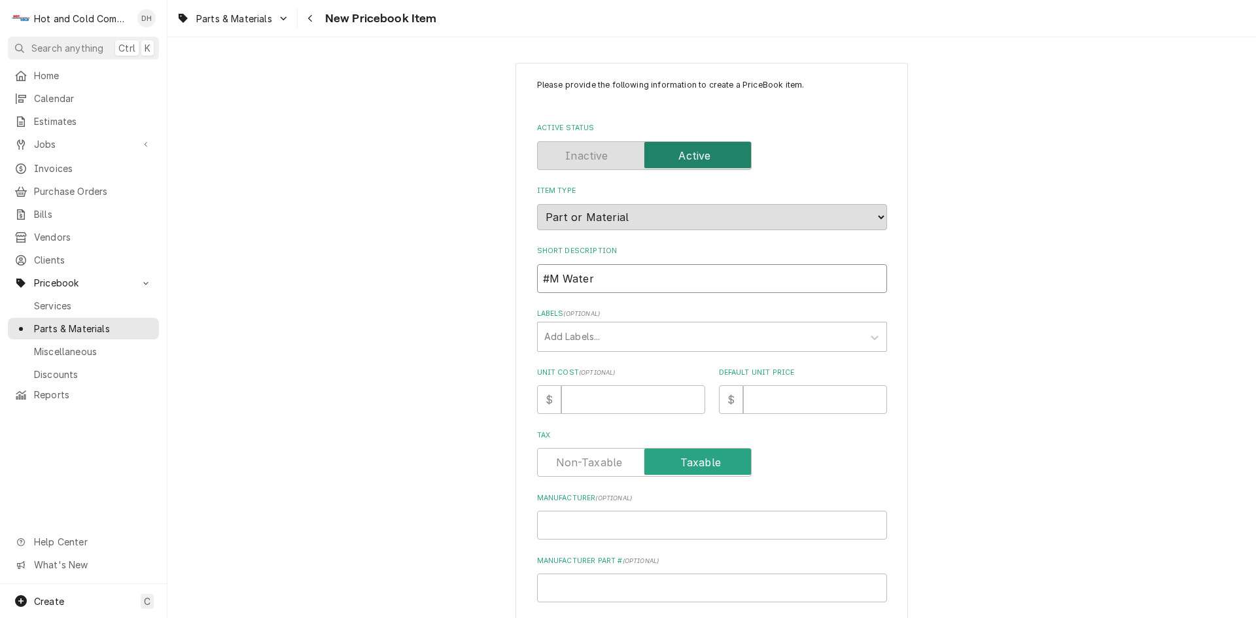
type input "#M Water F"
type textarea "x"
type input "#M Water Fi"
type textarea "x"
type input "#M Water Fil"
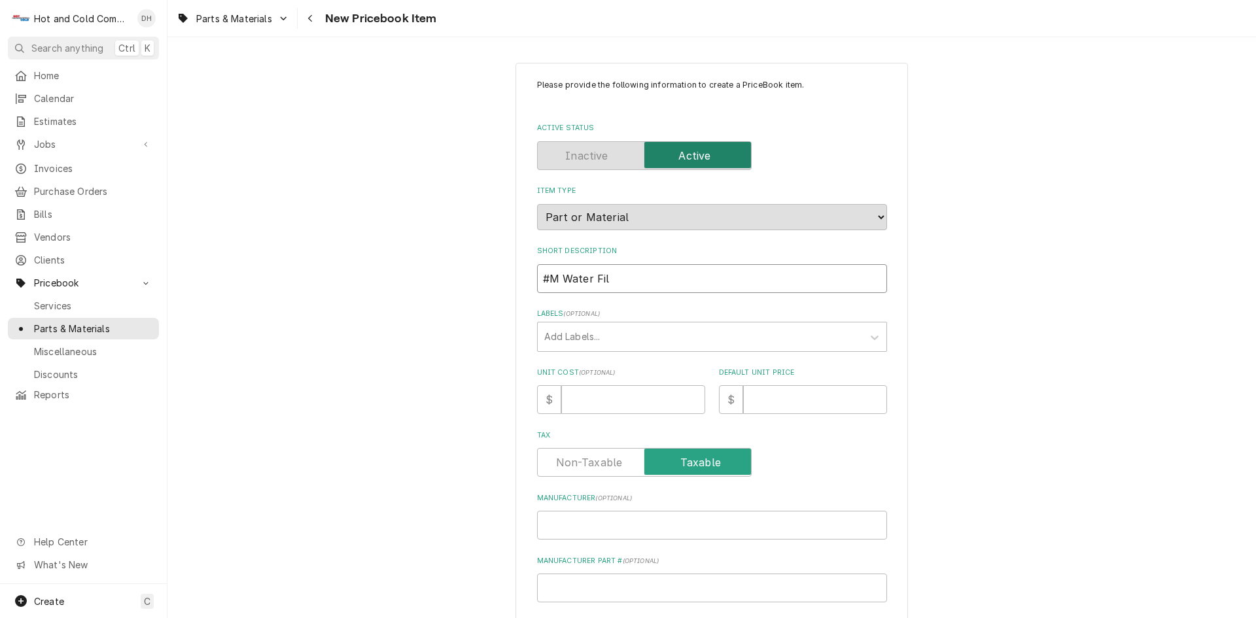
type textarea "x"
type input "#M Water Filt"
type textarea "x"
type input "#M Water Filte"
type textarea "x"
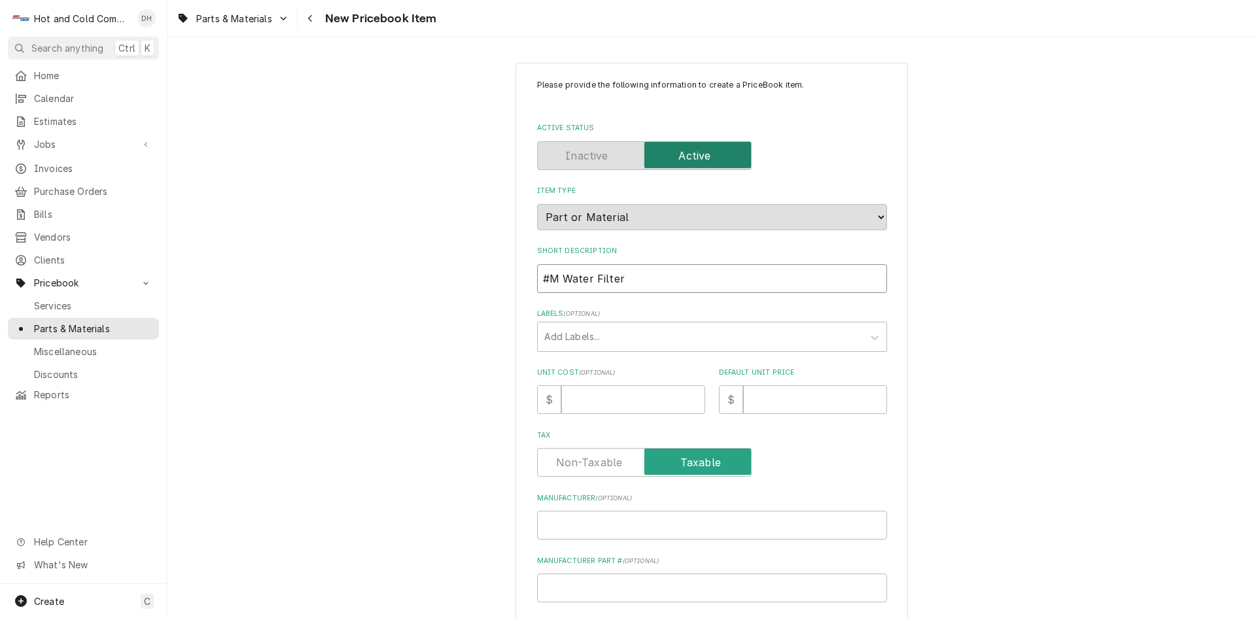
type input "#M Water Filter"
drag, startPoint x: 545, startPoint y: 273, endPoint x: 551, endPoint y: 283, distance: 12.3
click at [545, 273] on input "#M Water Filter" at bounding box center [712, 278] width 350 height 29
type textarea "x"
type input "M Water Filter"
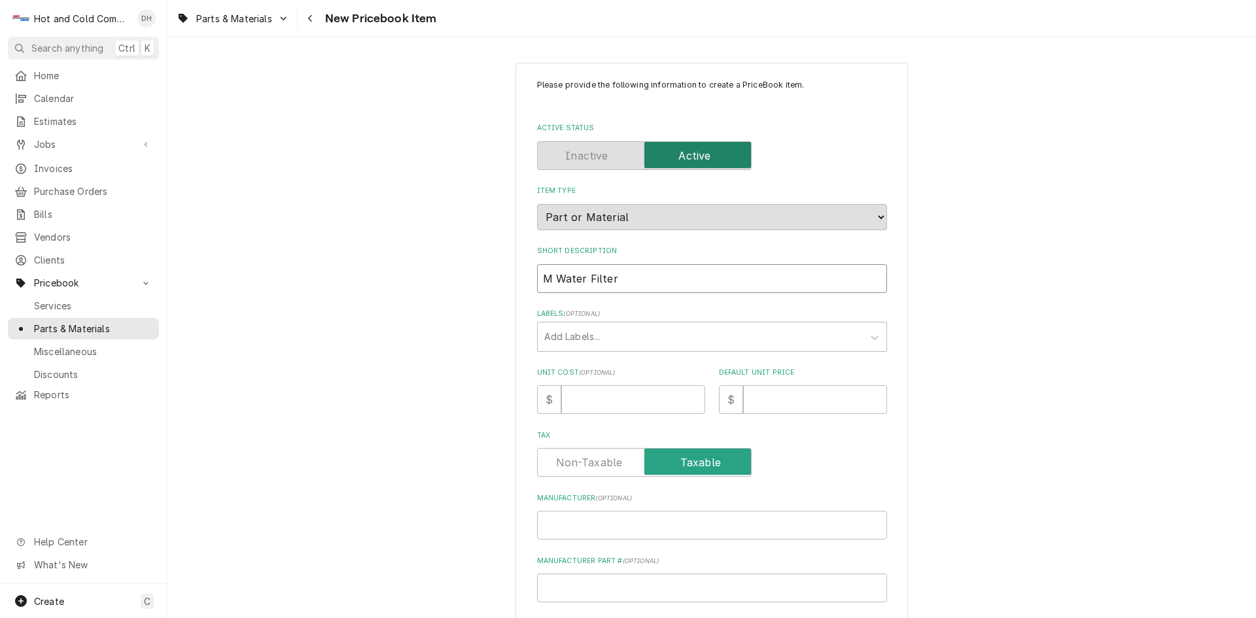
type textarea "x"
type input "3M Water Filter"
click at [595, 392] on input "Unit Cost ( optional )" at bounding box center [633, 399] width 144 height 29
type textarea "x"
type input "7"
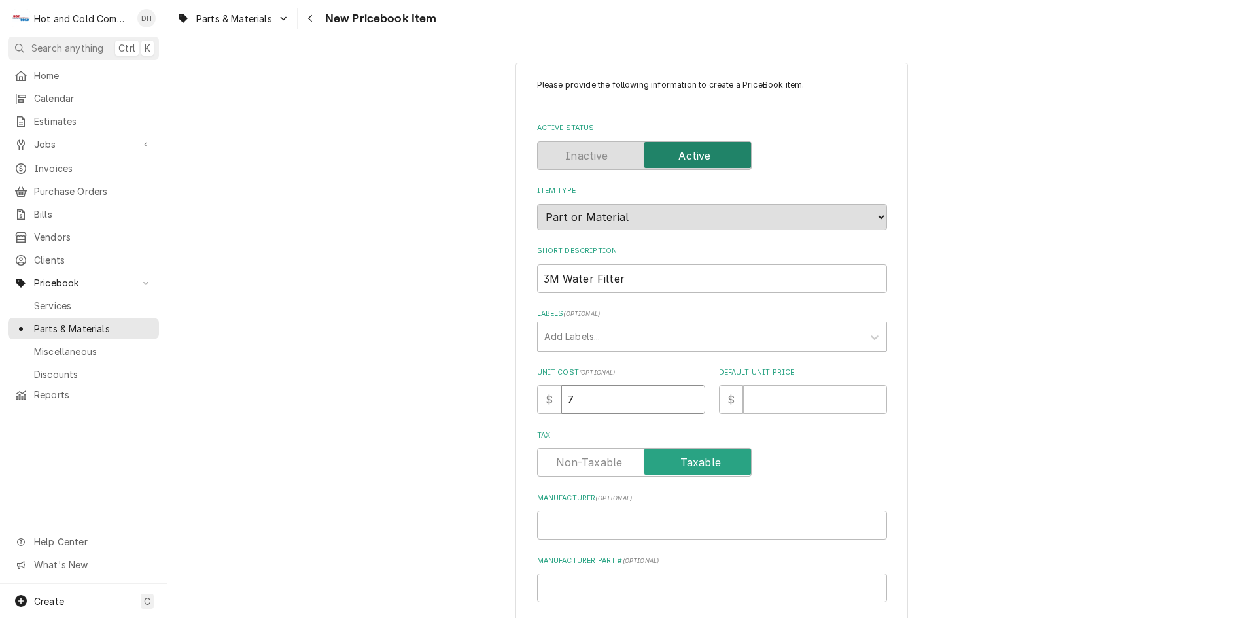
type textarea "x"
type input "71"
type textarea "x"
type input "71.2"
type textarea "x"
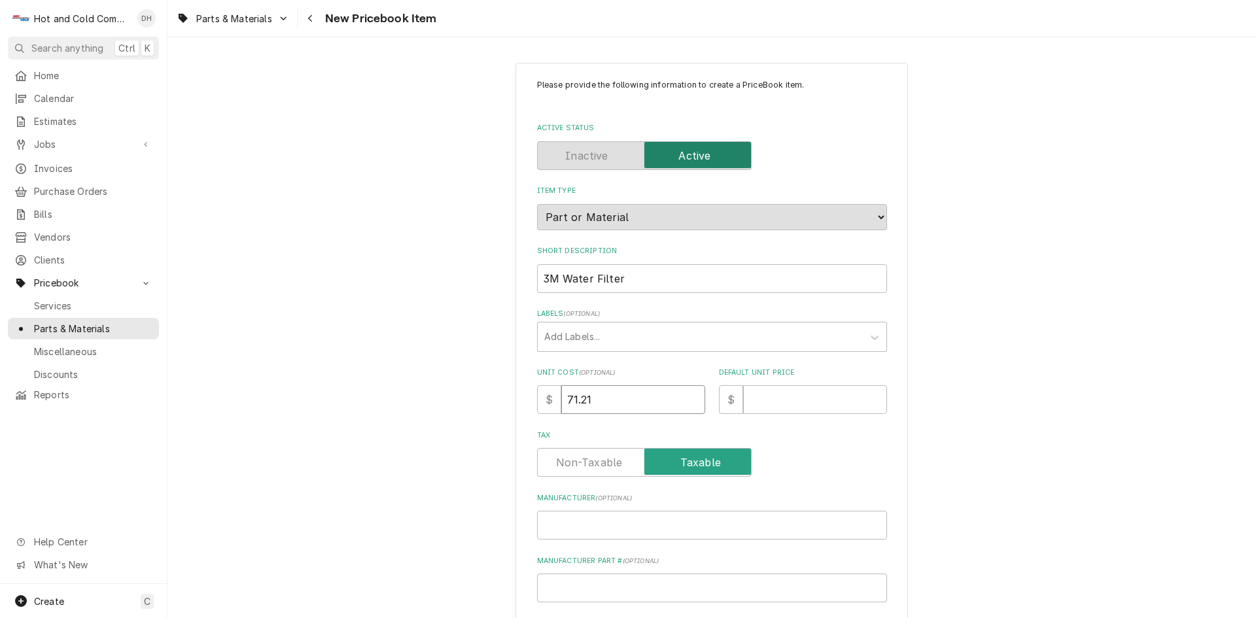
type input "71.21"
click at [765, 400] on input "Default Unit Price" at bounding box center [815, 399] width 144 height 29
type textarea "x"
type input "1"
type textarea "x"
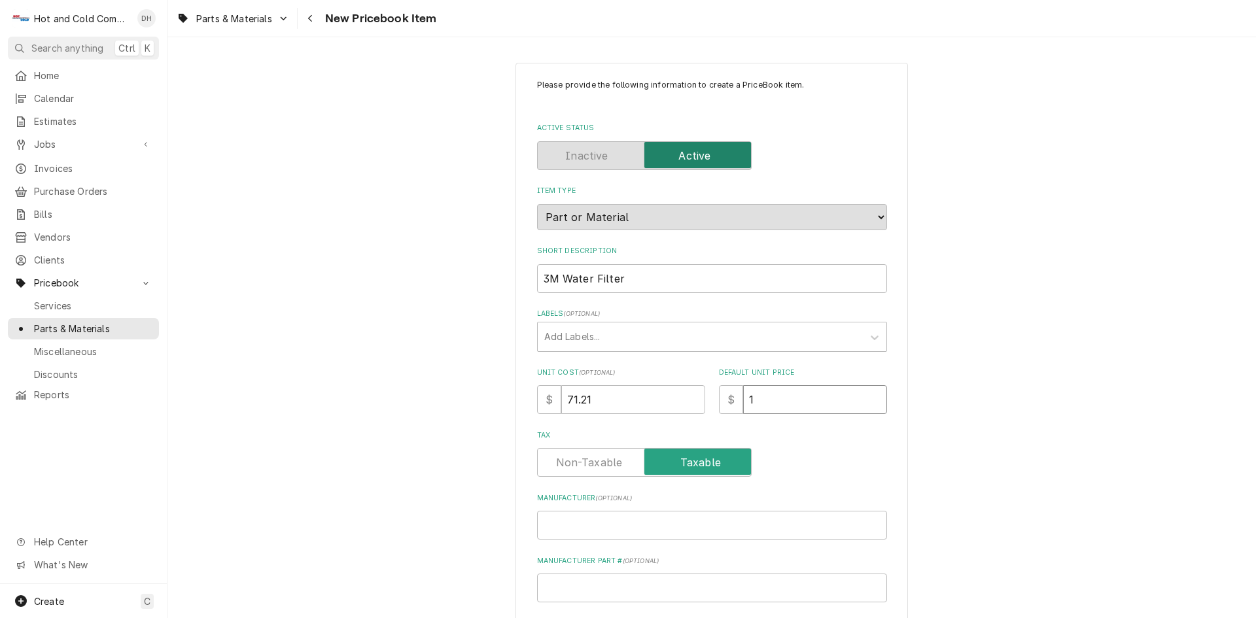
type input "14"
type textarea "x"
type input "142"
type textarea "x"
type input "142.4"
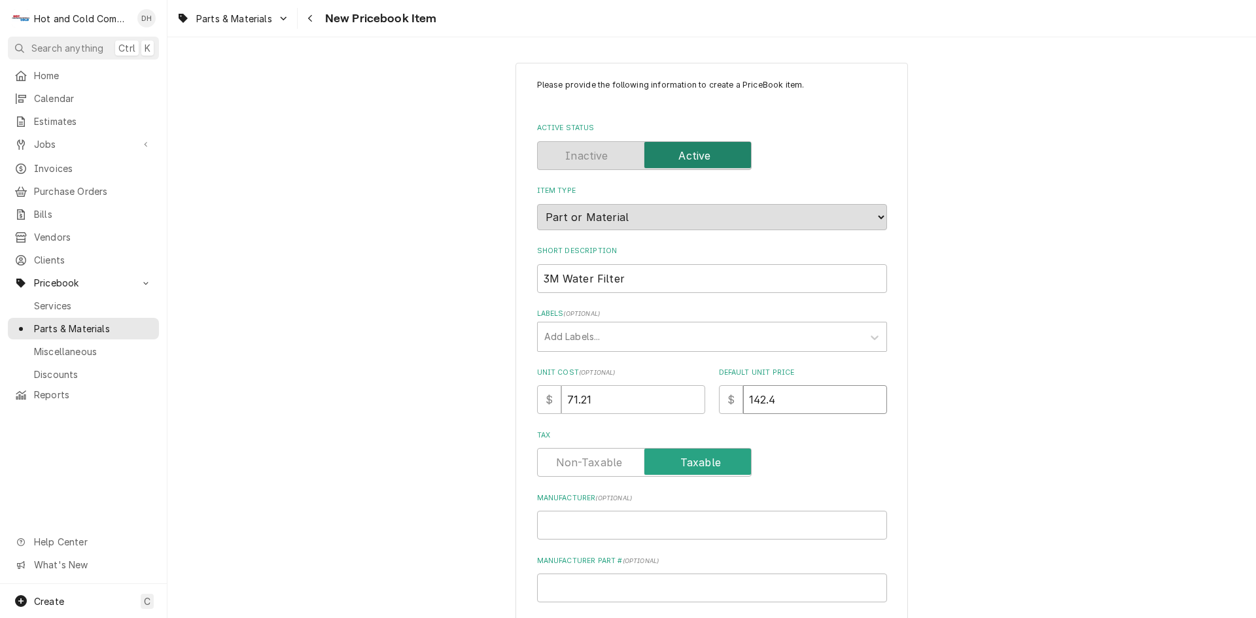
type textarea "x"
type input "142.42"
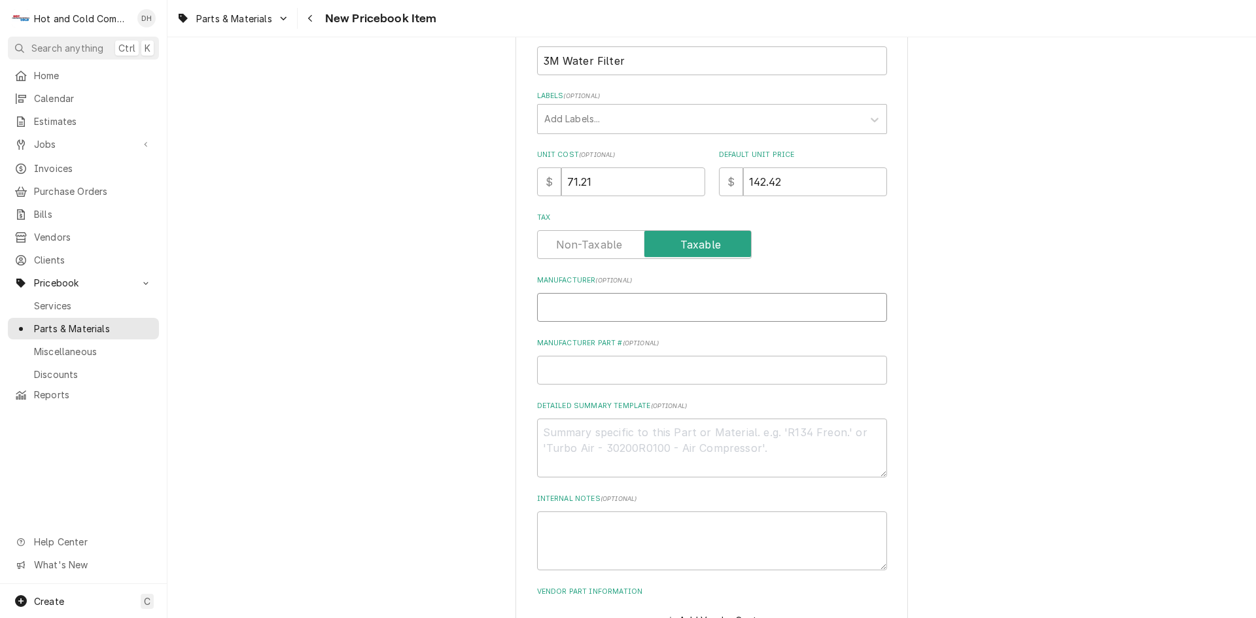
click at [621, 309] on input "Manufacturer ( optional )" at bounding box center [712, 307] width 350 height 29
type textarea "x"
type input "3"
type textarea "x"
type input "3M"
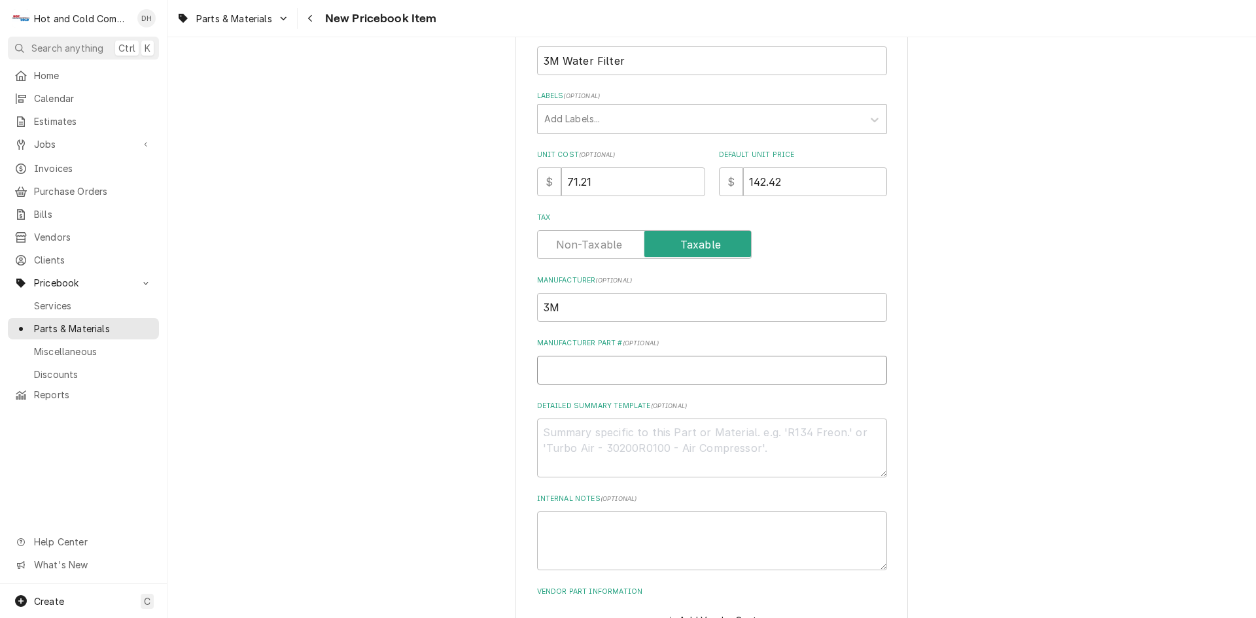
type textarea "x"
type input "H"
type textarea "x"
type input "HF"
type textarea "x"
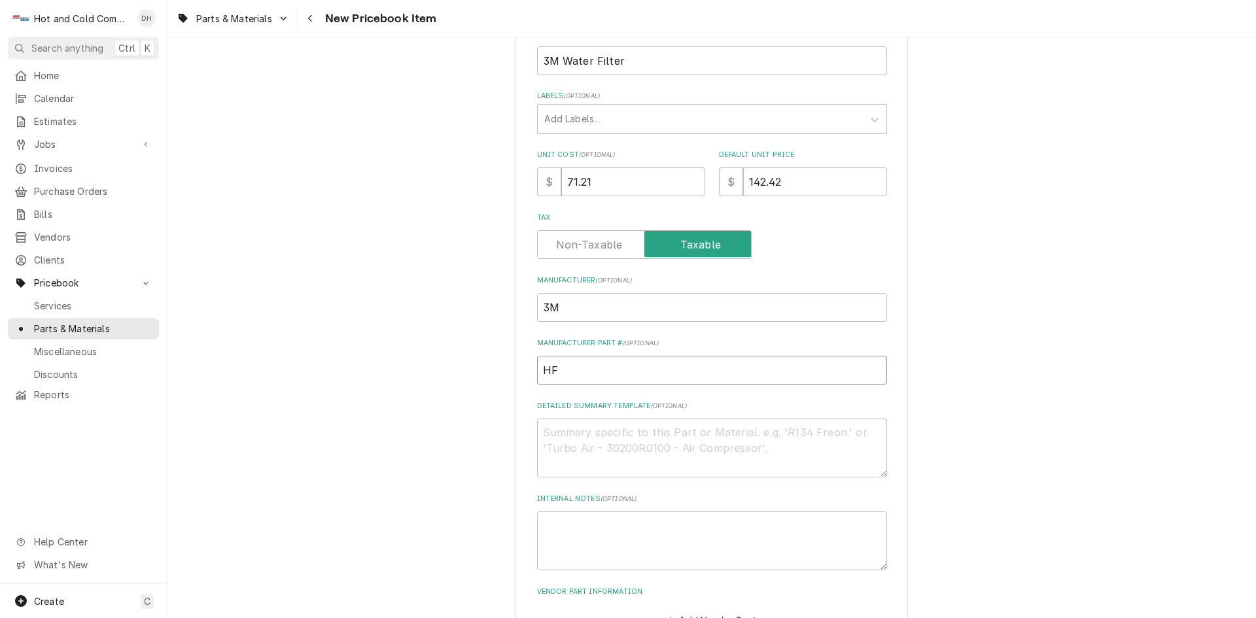
type input "HF2"
type textarea "x"
type input "HF20"
type textarea "x"
type input "HF20-"
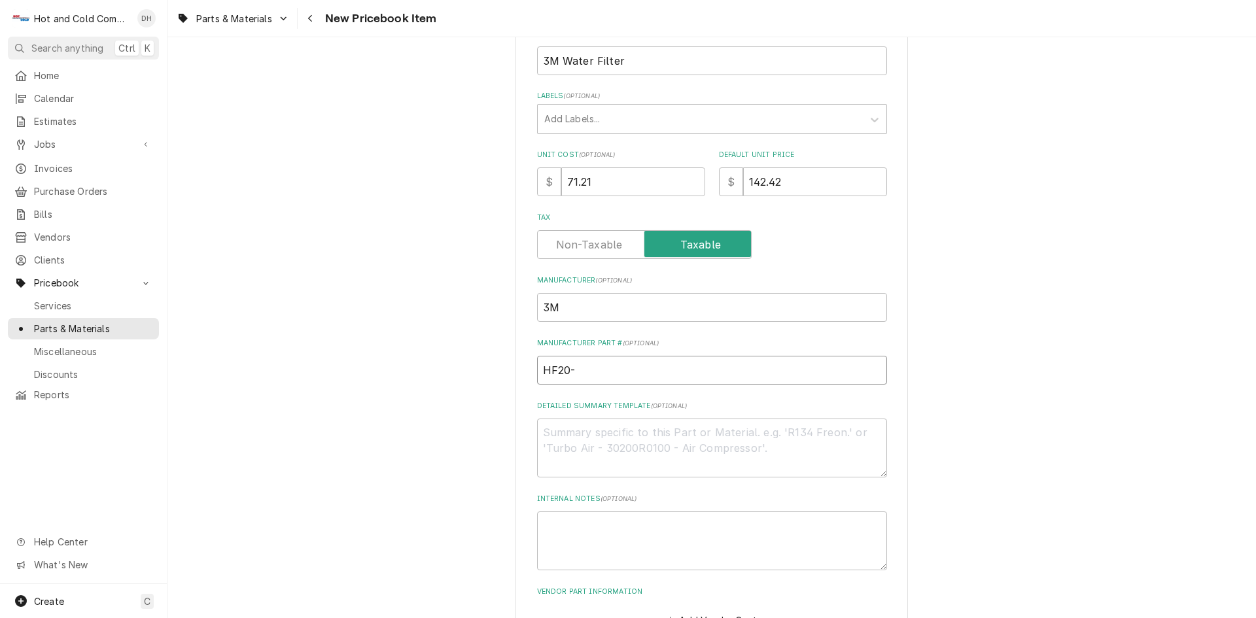
type textarea "x"
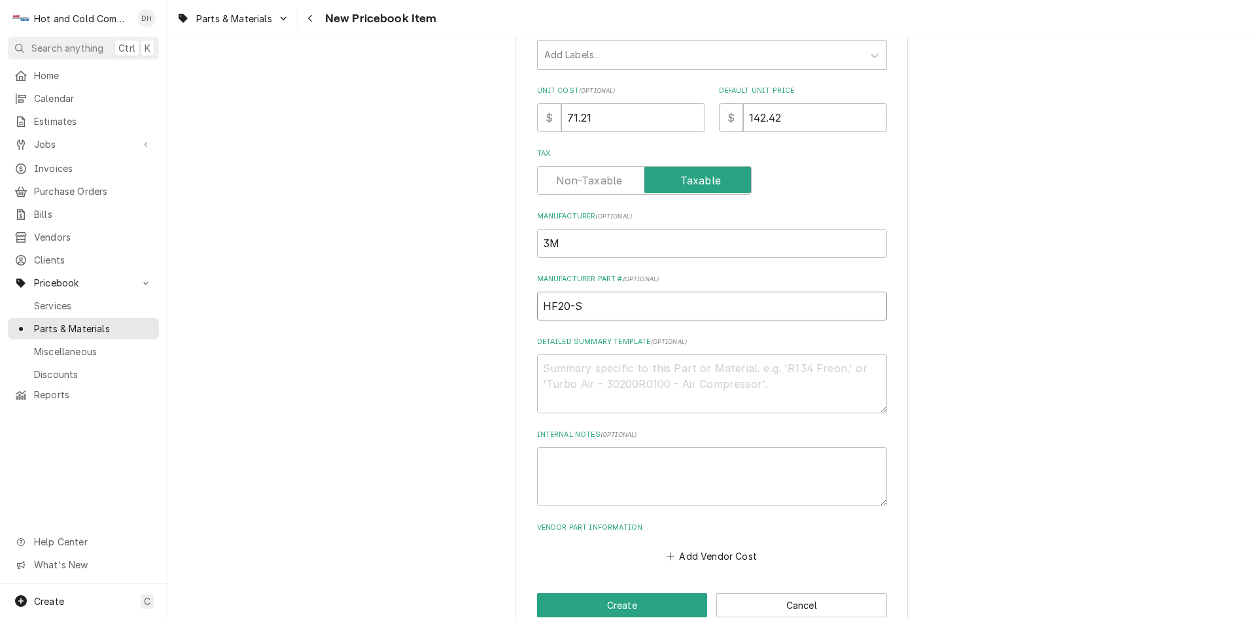
scroll to position [309, 0]
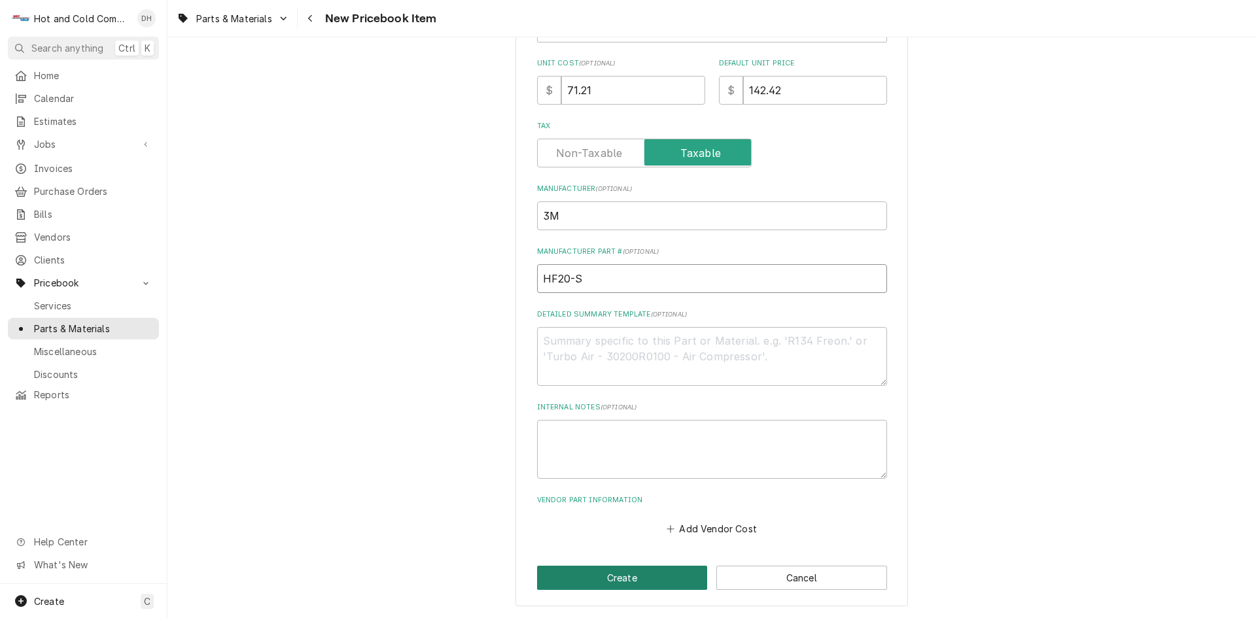
type input "HF20-S"
drag, startPoint x: 640, startPoint y: 578, endPoint x: 701, endPoint y: 536, distance: 74.2
click at [640, 576] on button "Create" at bounding box center [622, 578] width 171 height 24
type textarea "x"
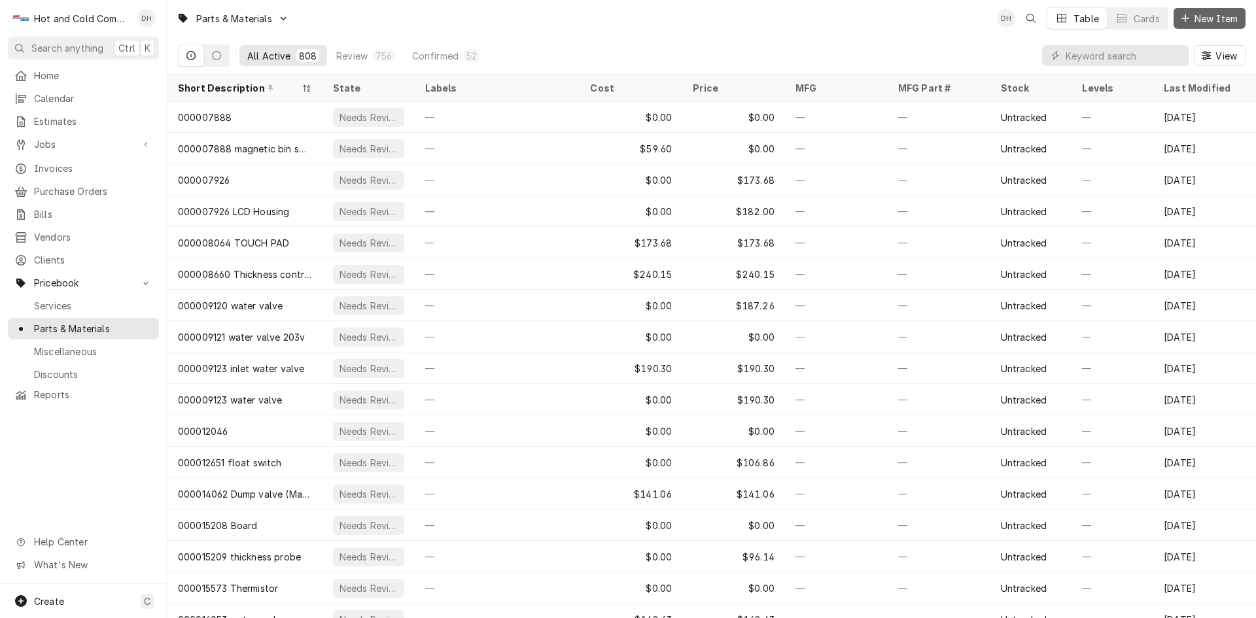
click at [1206, 16] on span "New Item" at bounding box center [1216, 19] width 48 height 14
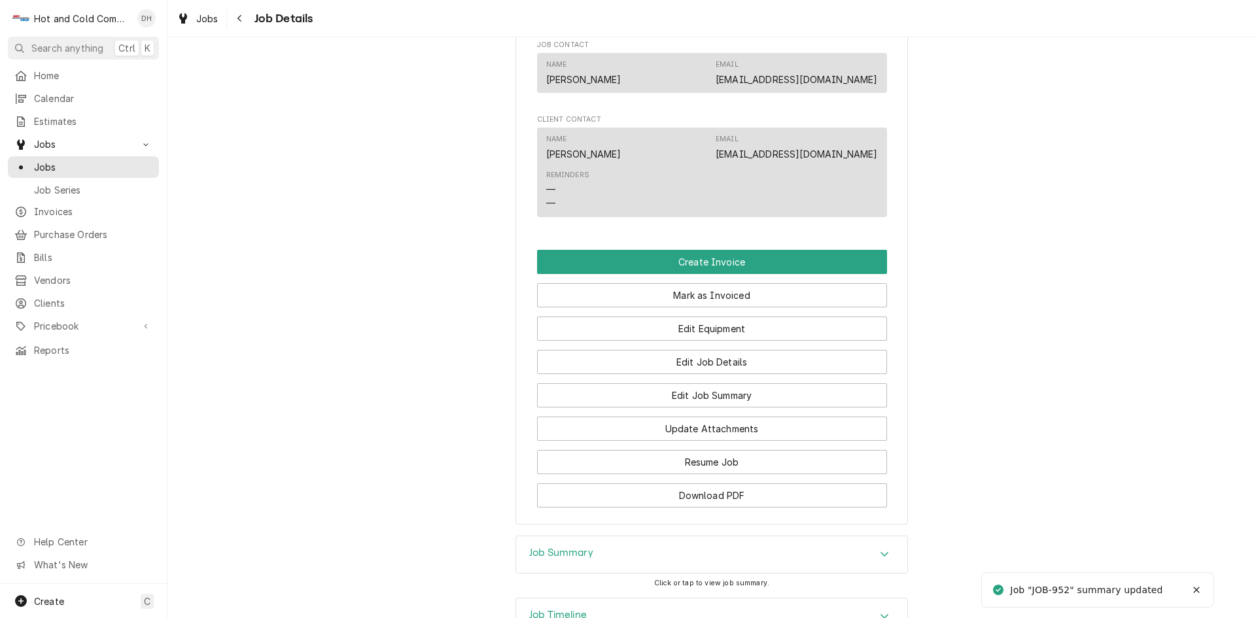
scroll to position [872, 0]
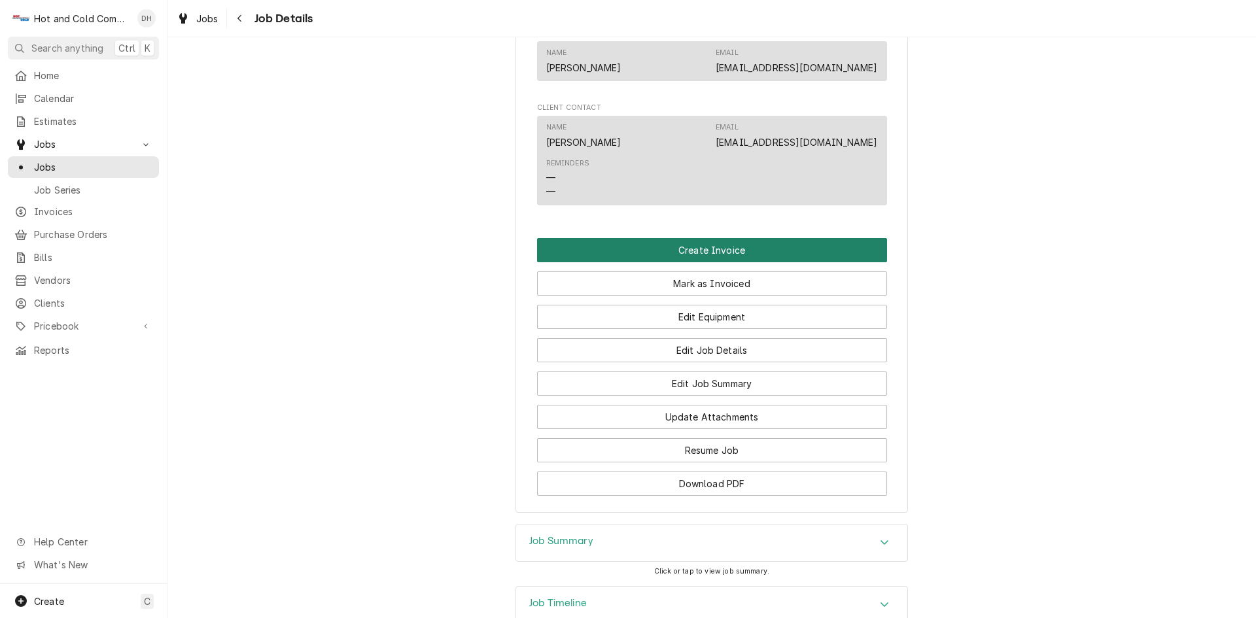
click at [706, 262] on button "Create Invoice" at bounding box center [712, 250] width 350 height 24
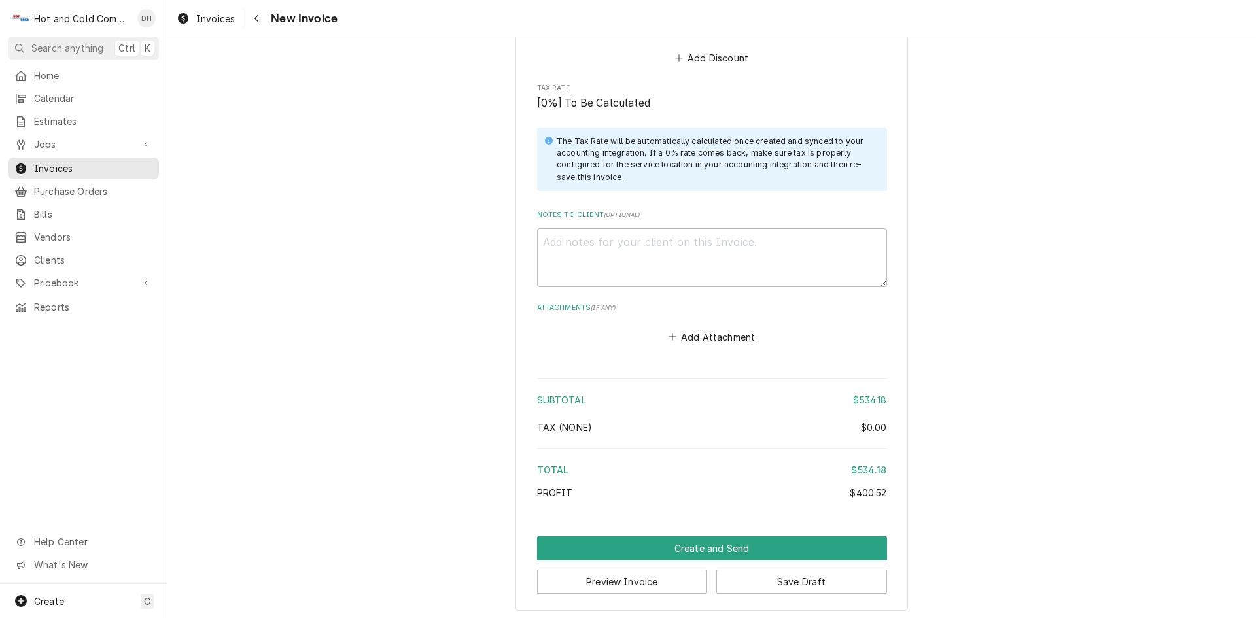
scroll to position [2548, 0]
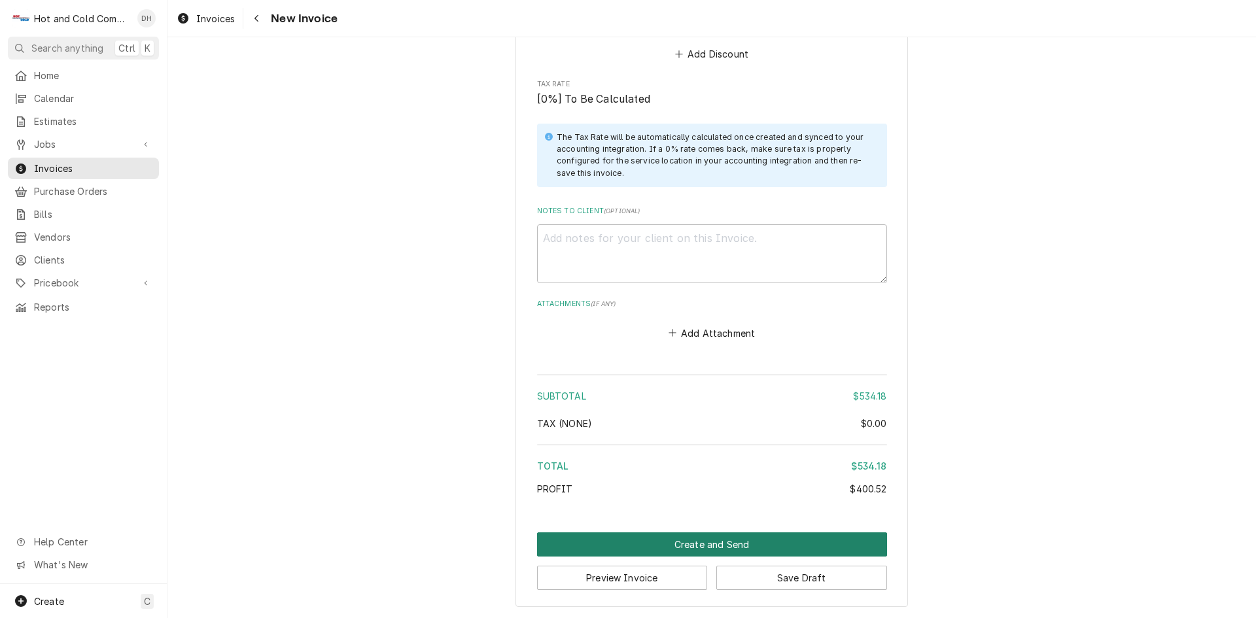
click at [697, 547] on button "Create and Send" at bounding box center [712, 544] width 350 height 24
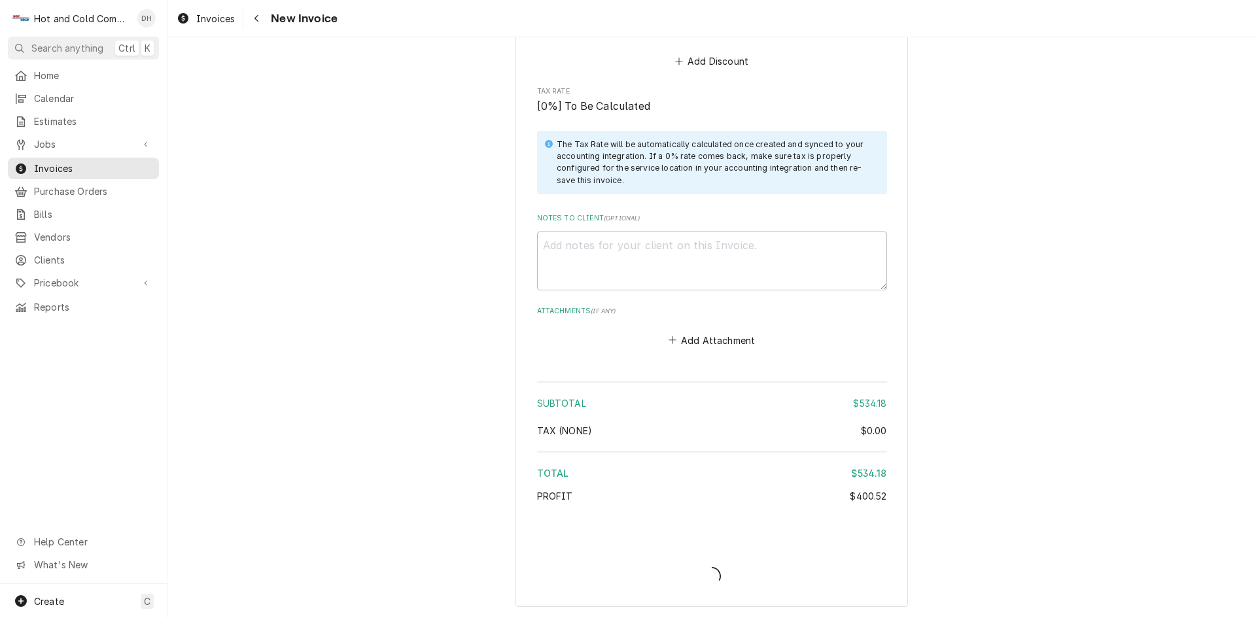
type textarea "x"
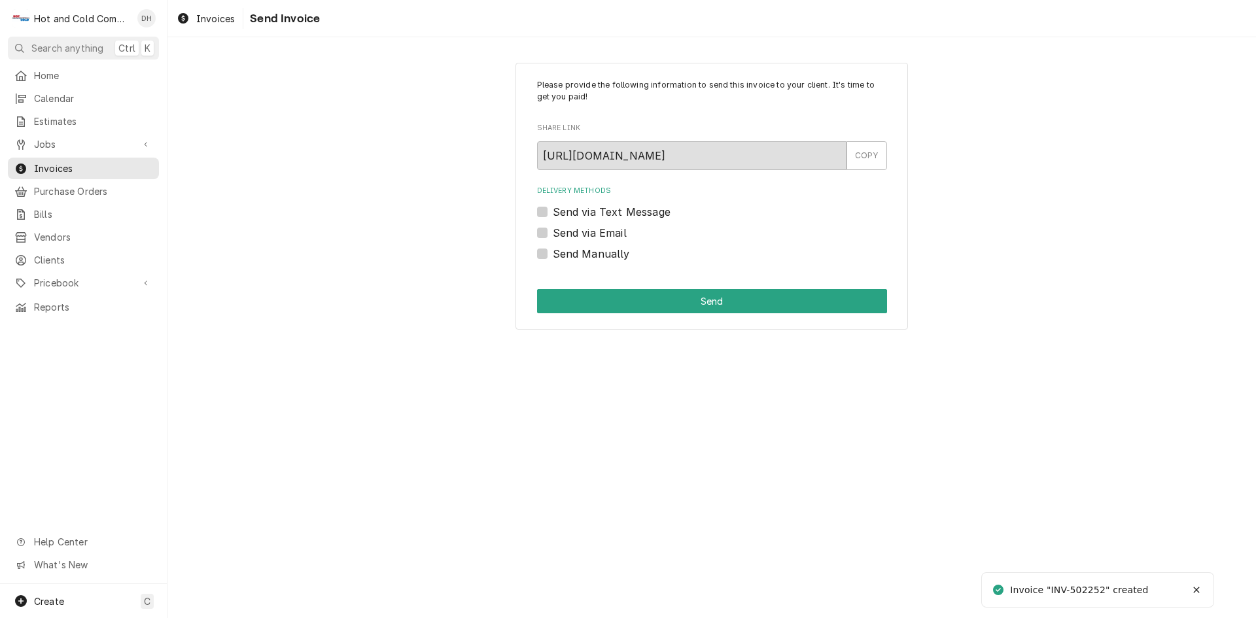
click at [553, 233] on label "Send via Email" at bounding box center [590, 233] width 74 height 16
click at [553, 233] on input "Send via Email" at bounding box center [728, 239] width 350 height 29
checkbox input "true"
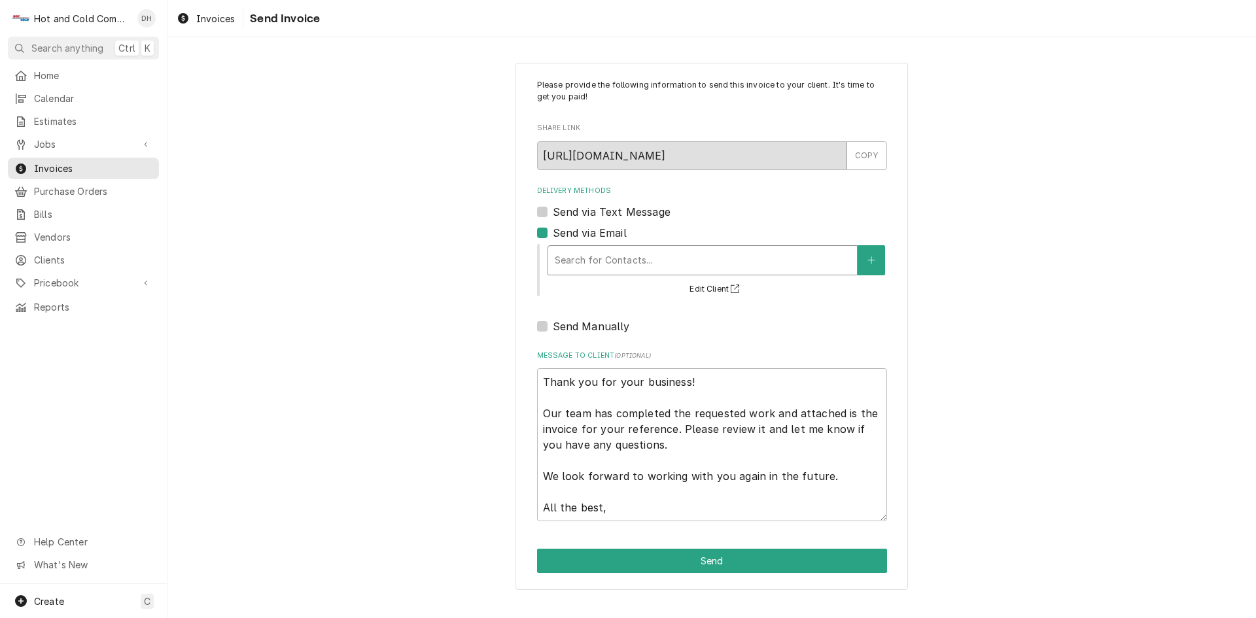
click at [603, 260] on div "Delivery Methods" at bounding box center [703, 261] width 296 height 24
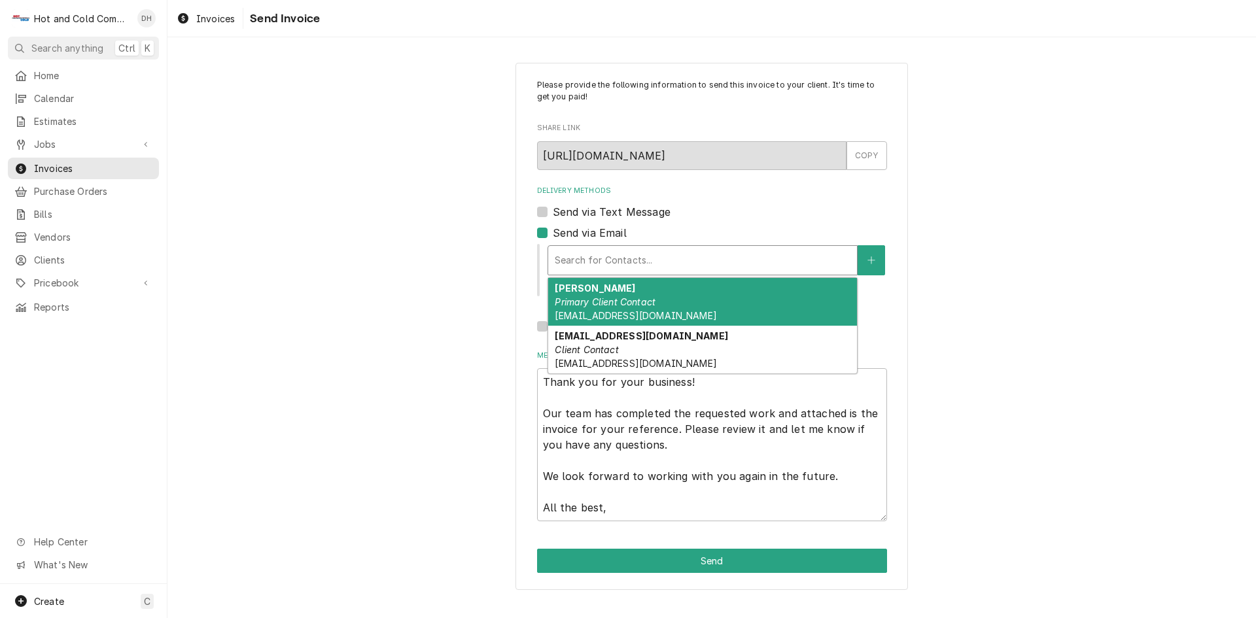
click at [599, 316] on span "LEmslie@RestaurantAssociates.com" at bounding box center [636, 315] width 162 height 11
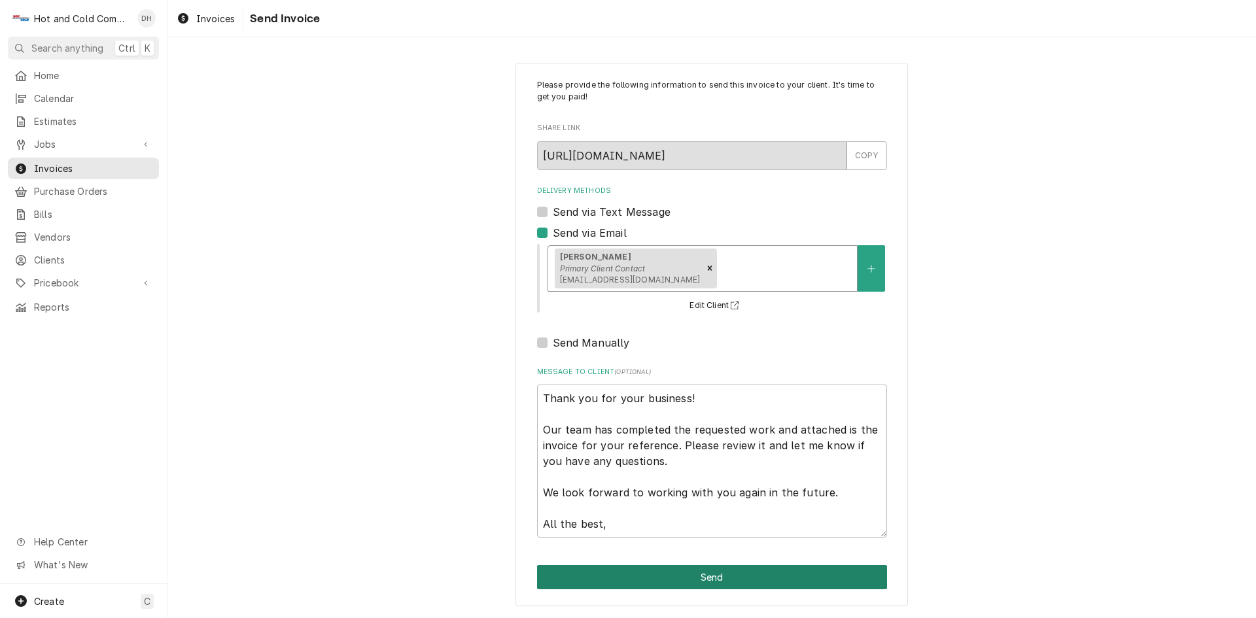
click at [689, 580] on button "Send" at bounding box center [712, 577] width 350 height 24
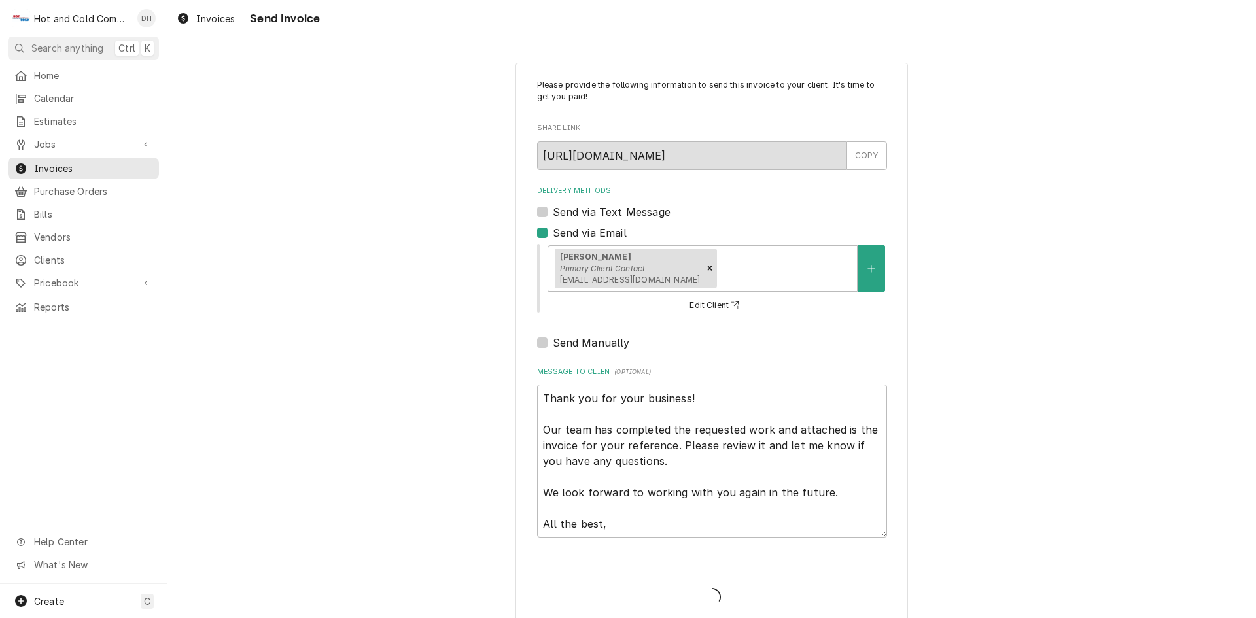
type textarea "x"
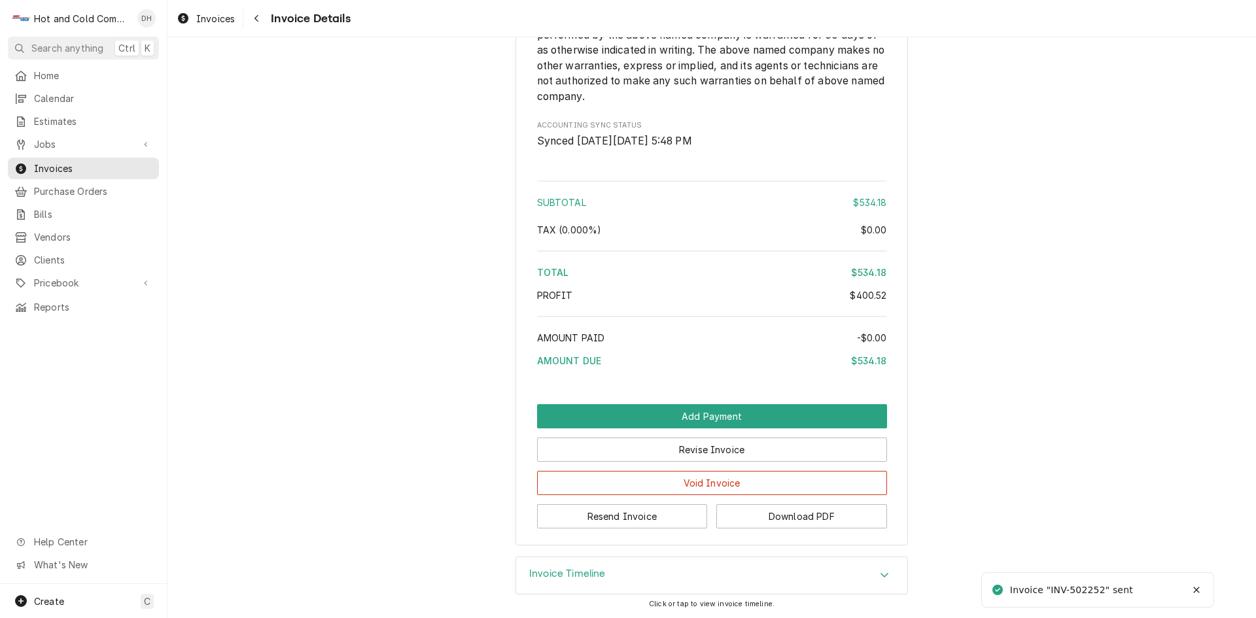
scroll to position [2068, 0]
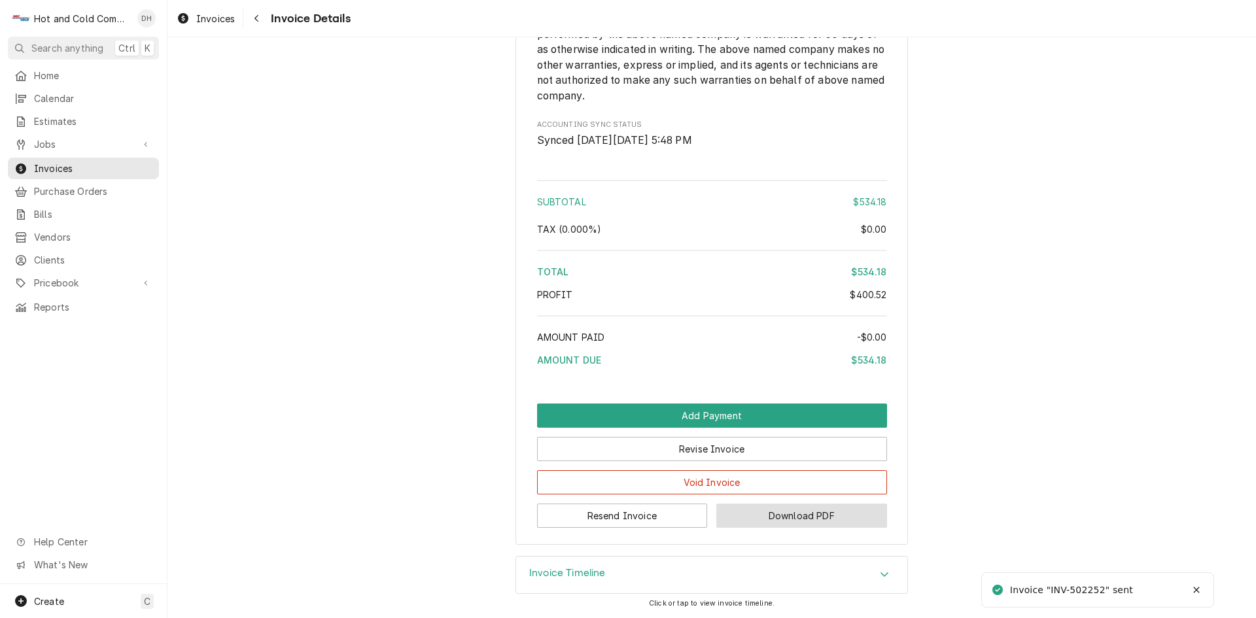
click at [807, 515] on button "Download PDF" at bounding box center [801, 516] width 171 height 24
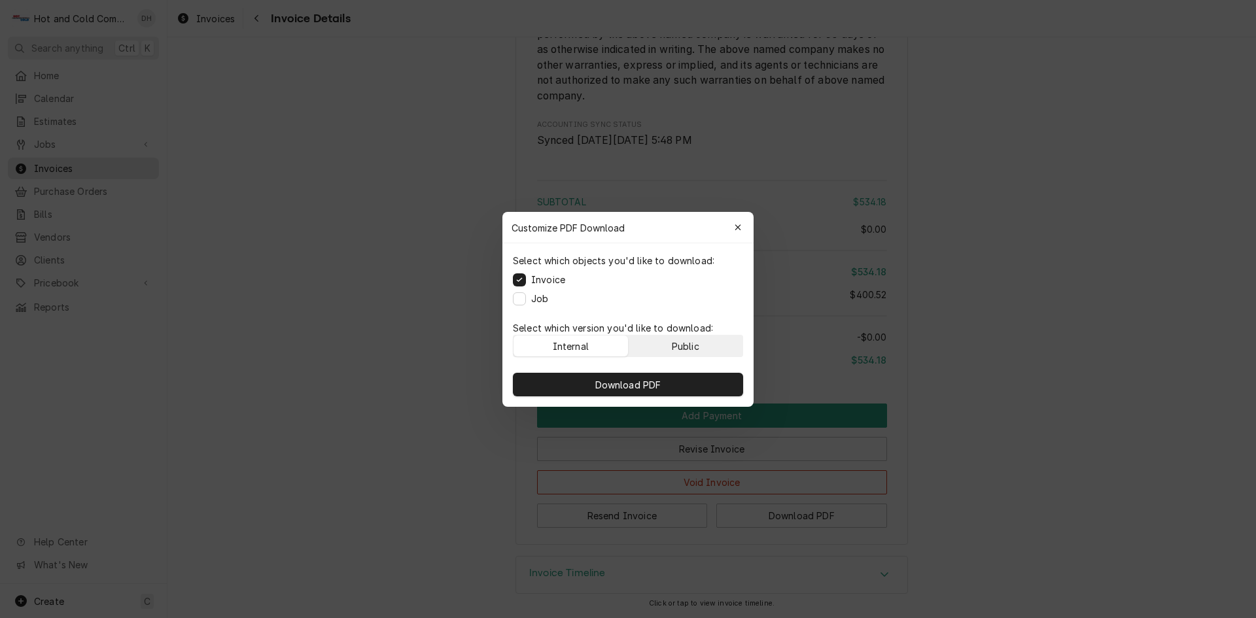
click at [694, 343] on div "Public" at bounding box center [685, 346] width 27 height 14
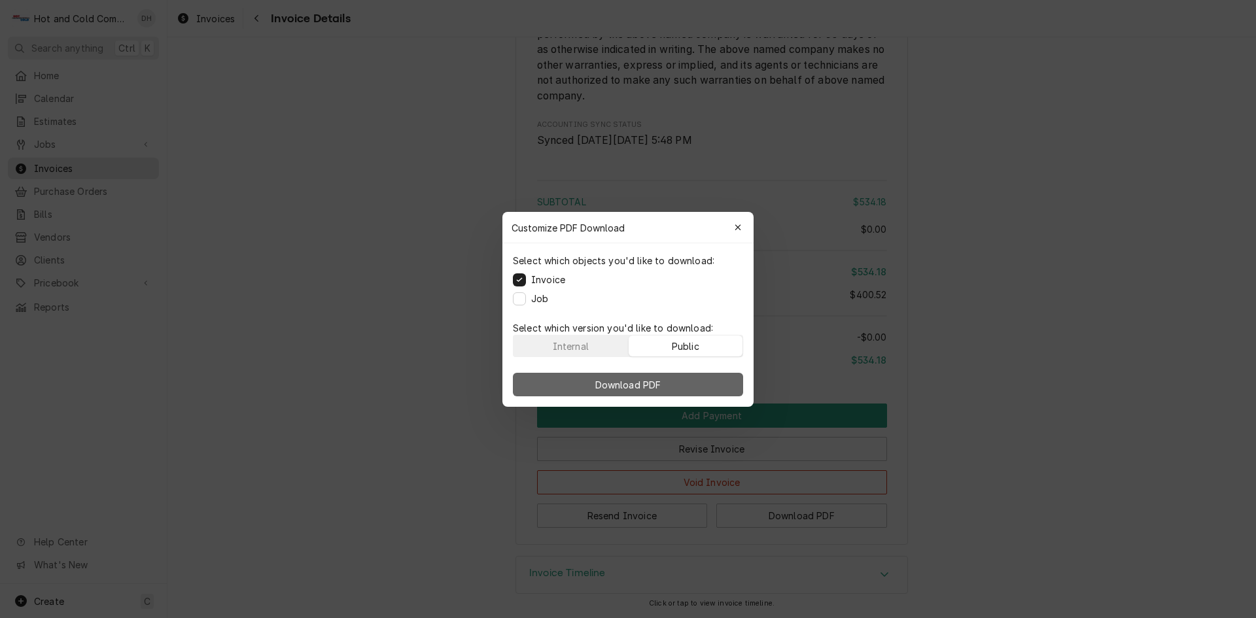
click at [678, 388] on button "Download PDF" at bounding box center [628, 385] width 230 height 24
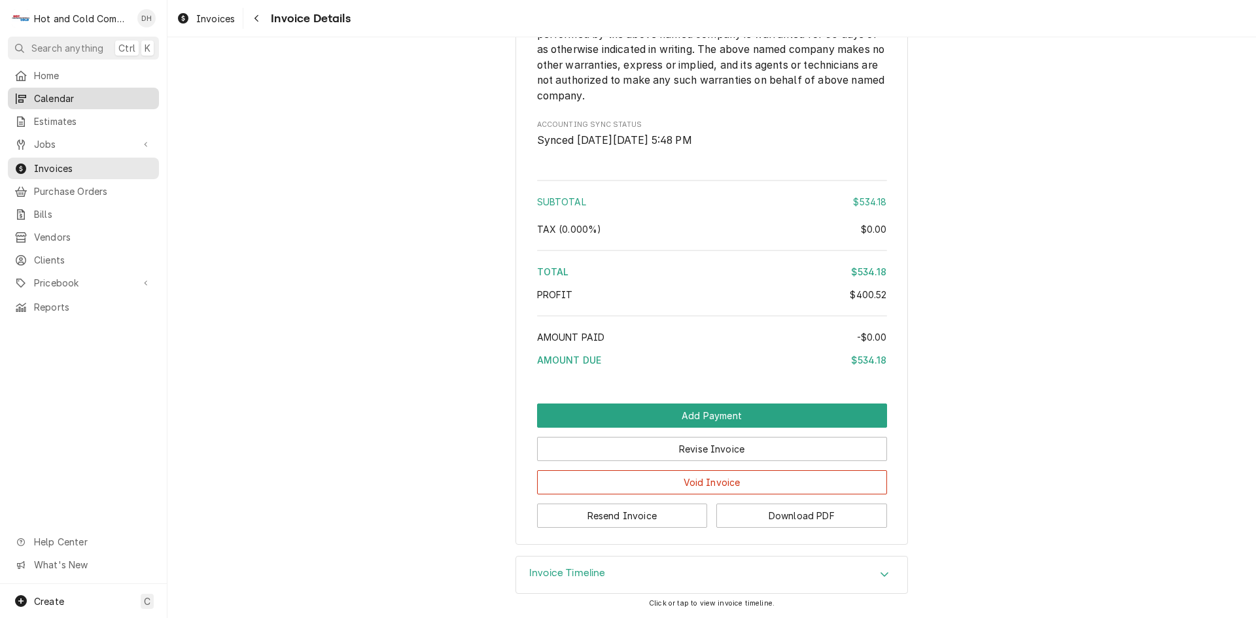
click at [71, 99] on span "Calendar" at bounding box center [93, 99] width 118 height 14
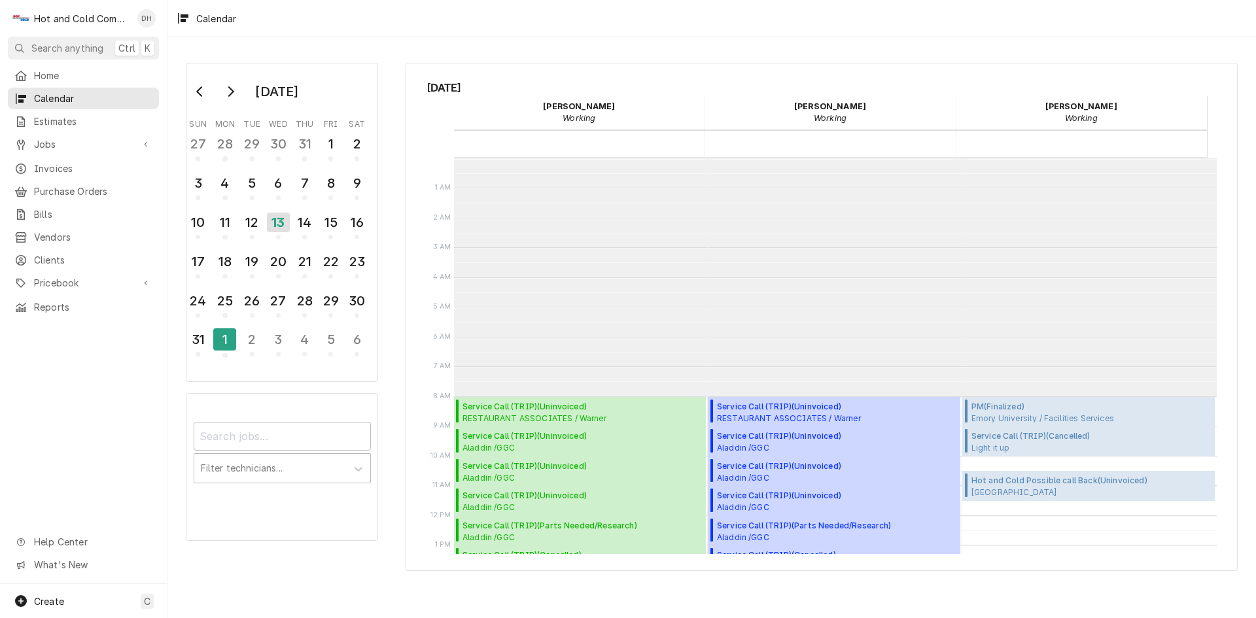
scroll to position [239, 0]
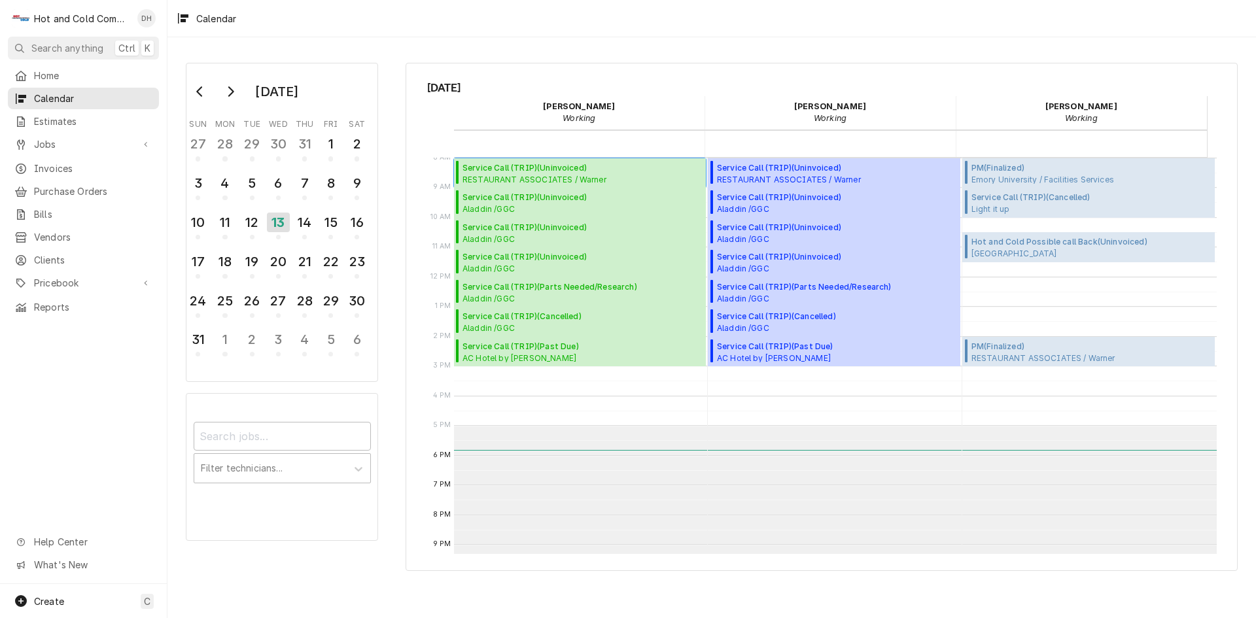
click at [547, 170] on span "Service Call (TRIP) ( Uninvoiced )" at bounding box center [540, 168] width 156 height 12
click at [311, 227] on div "14" at bounding box center [304, 222] width 23 height 22
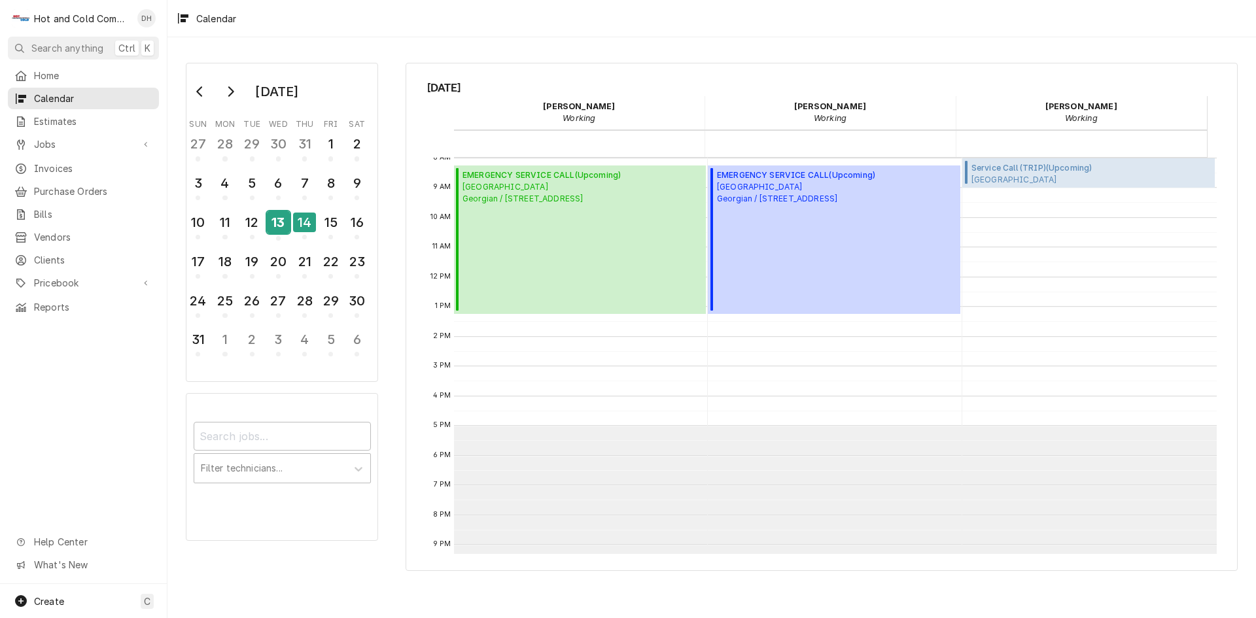
click at [279, 228] on div "13" at bounding box center [278, 222] width 23 height 22
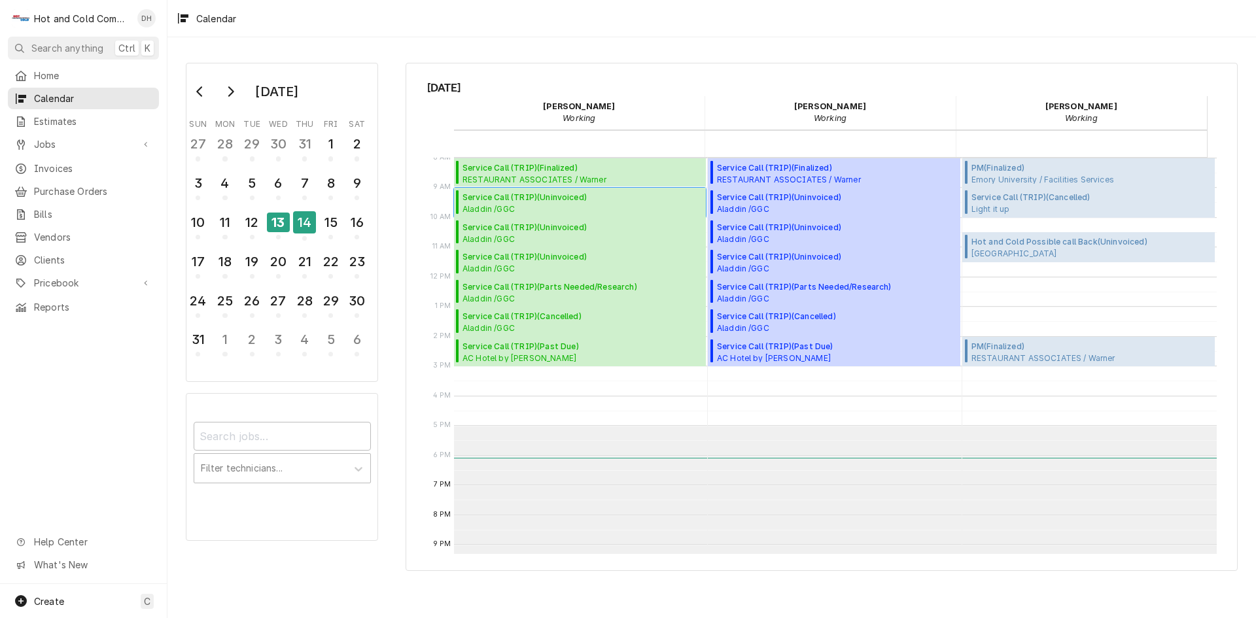
click at [552, 198] on span "Service Call (TRIP) ( Uninvoiced )" at bounding box center [581, 198] width 239 height 12
click at [306, 232] on div "14" at bounding box center [304, 222] width 23 height 22
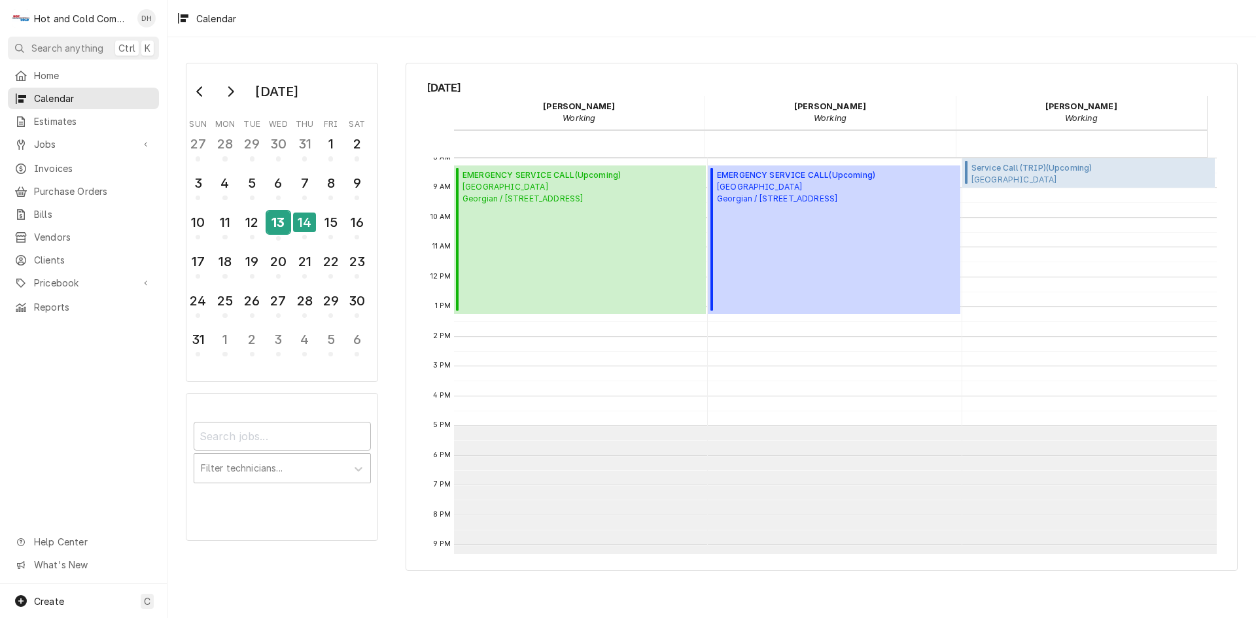
click at [277, 228] on div "13" at bounding box center [278, 222] width 23 height 22
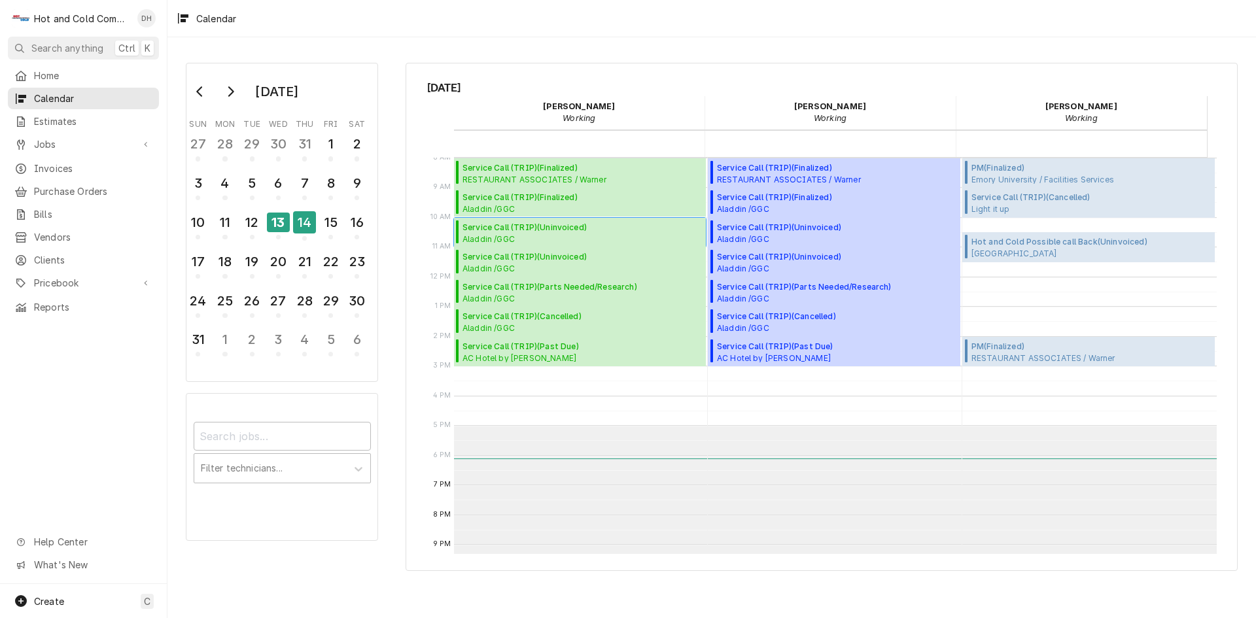
click at [519, 230] on span "Service Call (TRIP) ( Uninvoiced )" at bounding box center [581, 228] width 239 height 12
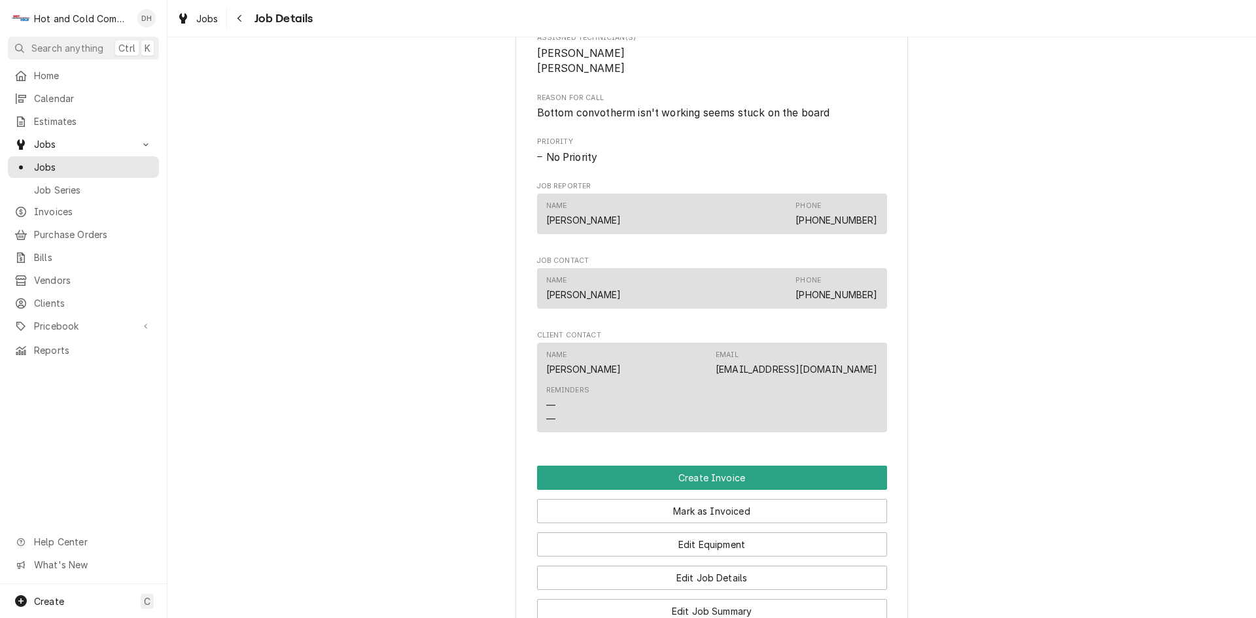
scroll to position [872, 0]
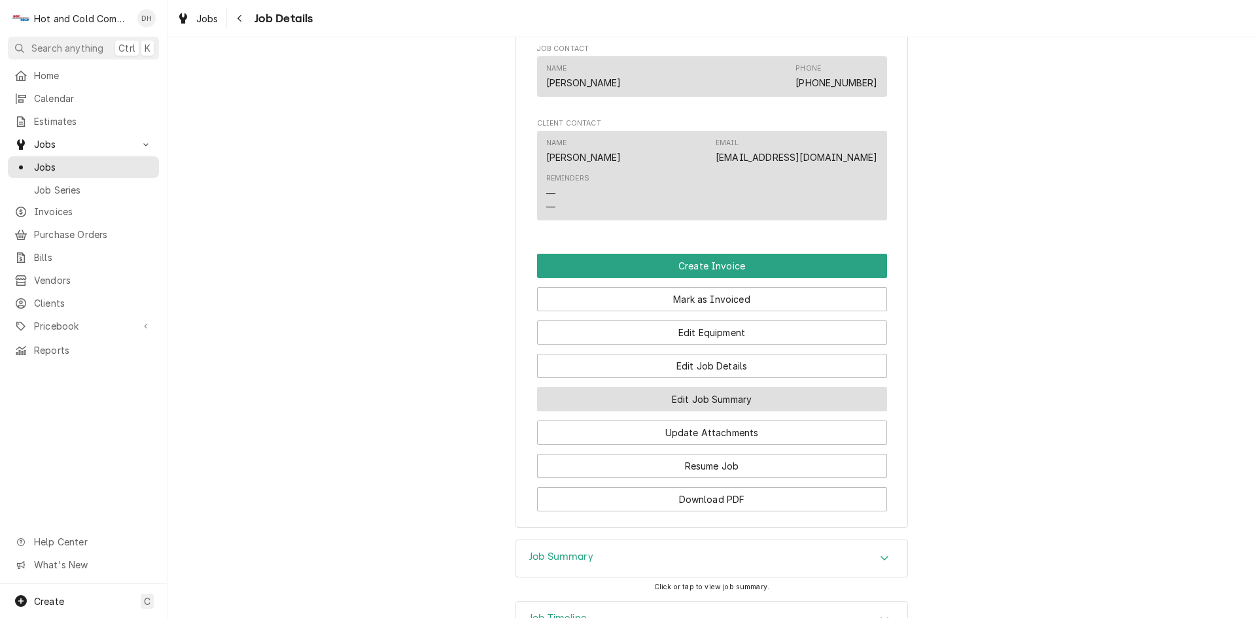
drag, startPoint x: 712, startPoint y: 416, endPoint x: 786, endPoint y: 398, distance: 76.6
click at [713, 411] on button "Edit Job Summary" at bounding box center [712, 399] width 350 height 24
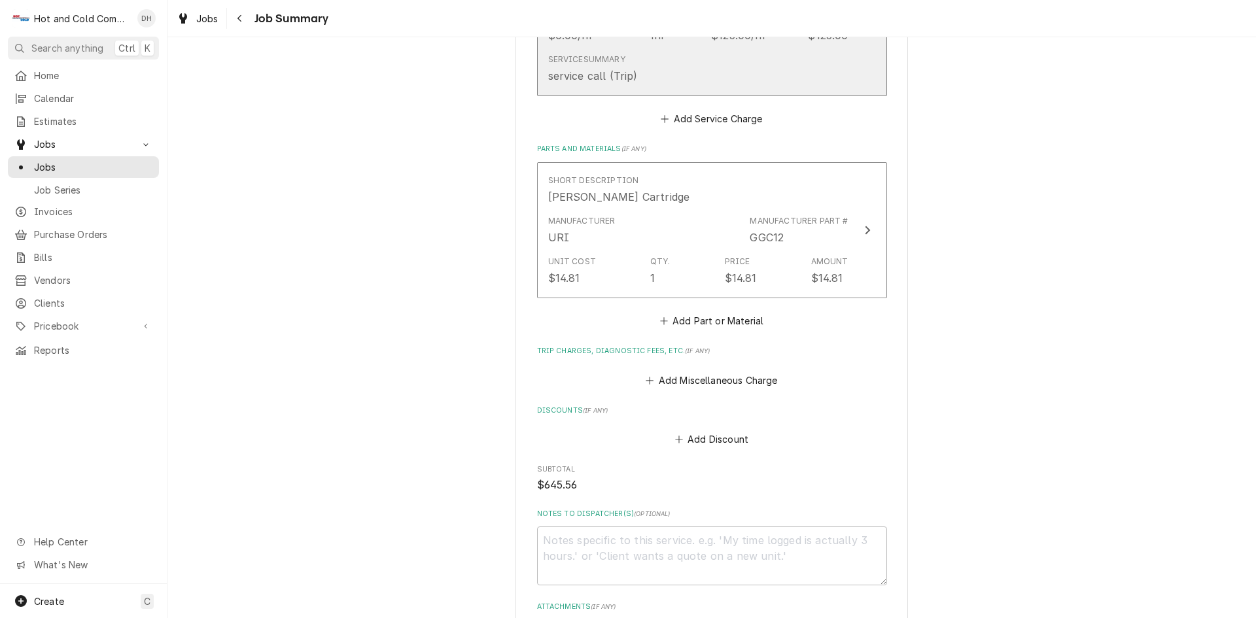
scroll to position [436, 0]
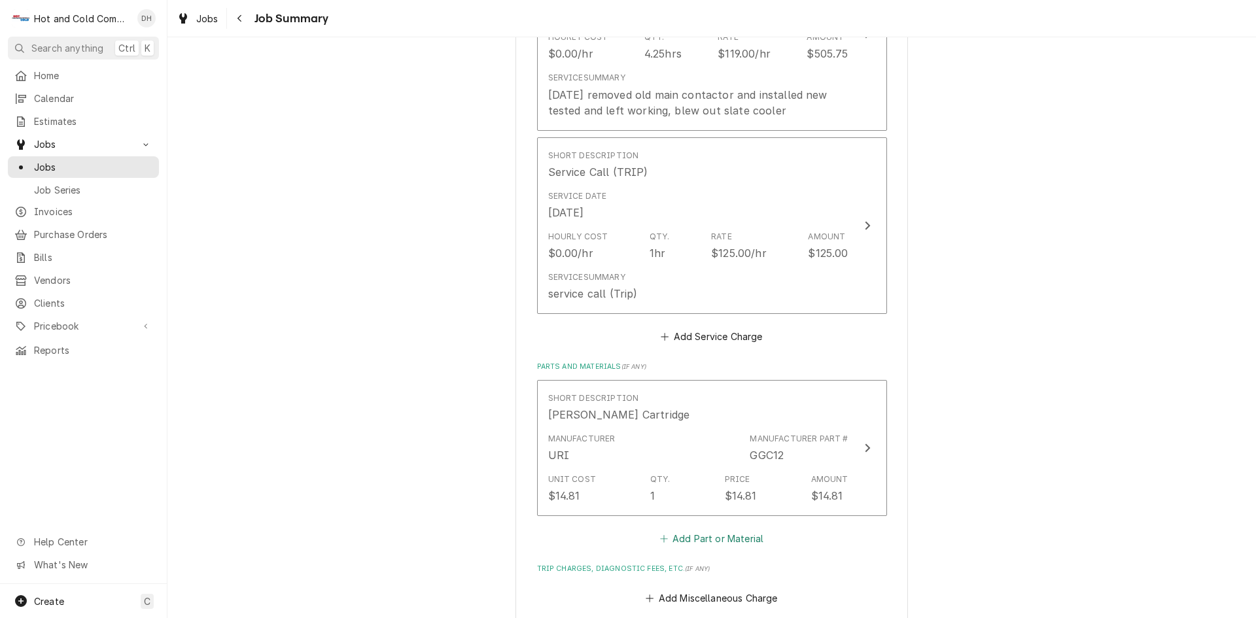
click at [727, 537] on button "Add Part or Material" at bounding box center [711, 539] width 108 height 18
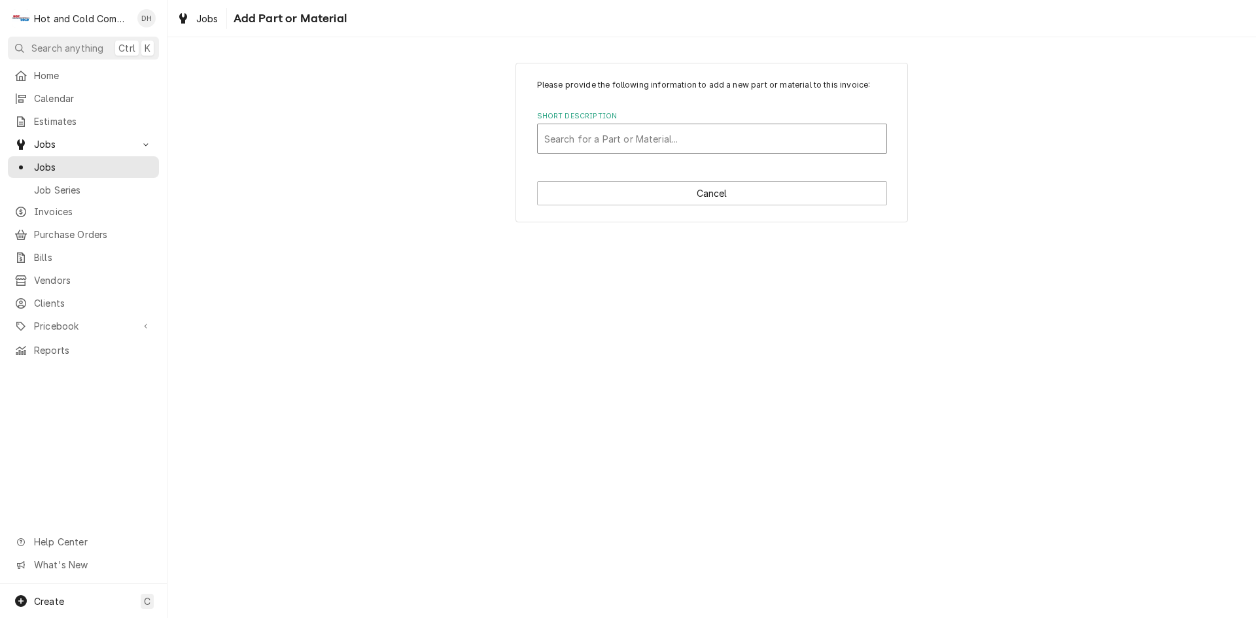
click at [629, 131] on div "Short Description" at bounding box center [712, 139] width 336 height 24
type input "Co"
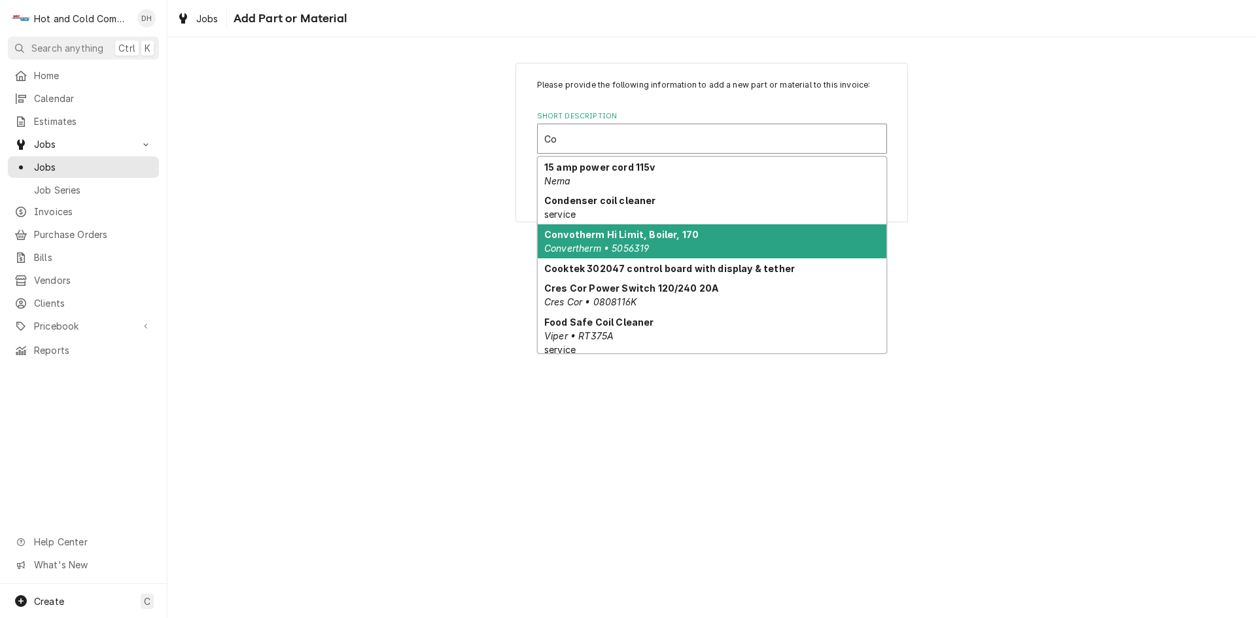
click at [703, 234] on div "Convotherm Hi Limit, Boiler, 170 Convertherm • 5056319" at bounding box center [712, 241] width 349 height 34
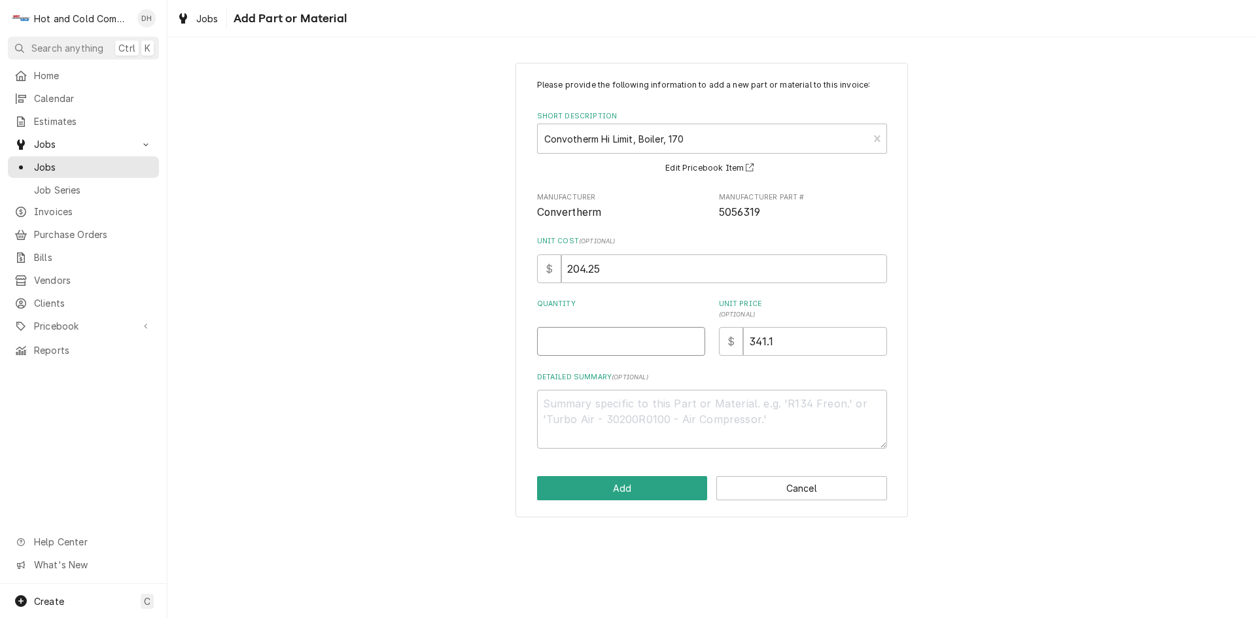
click at [629, 355] on input "Quantity" at bounding box center [621, 341] width 168 height 29
type textarea "x"
type input "1"
click at [637, 485] on button "Add" at bounding box center [622, 488] width 171 height 24
type textarea "x"
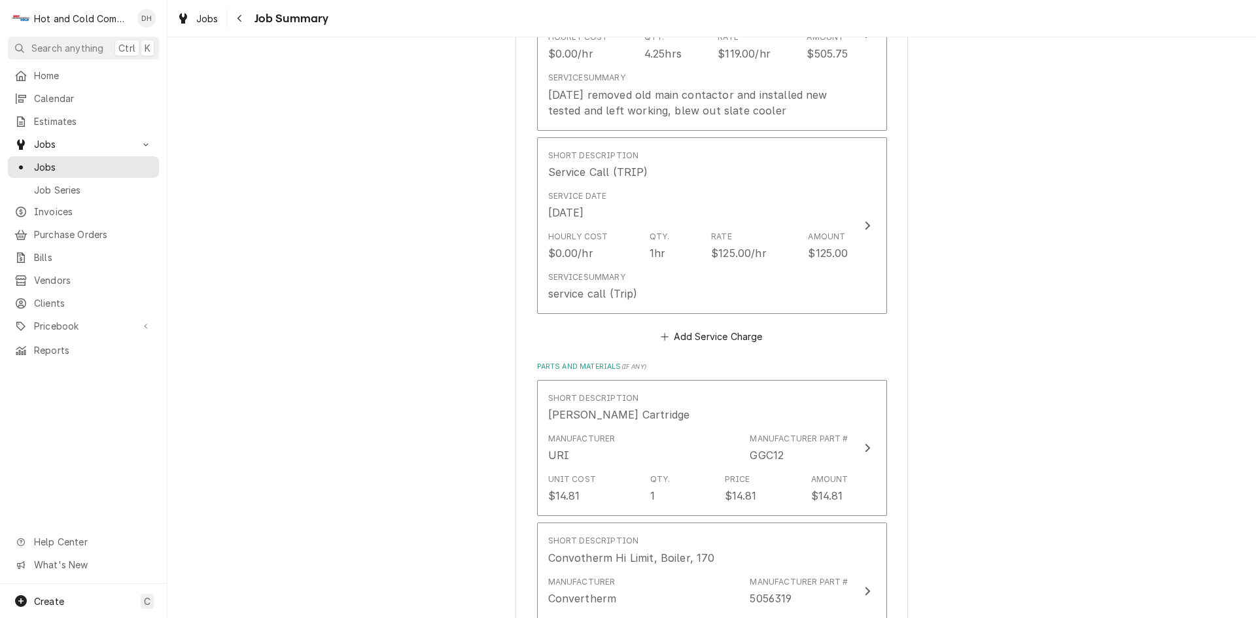
scroll to position [654, 0]
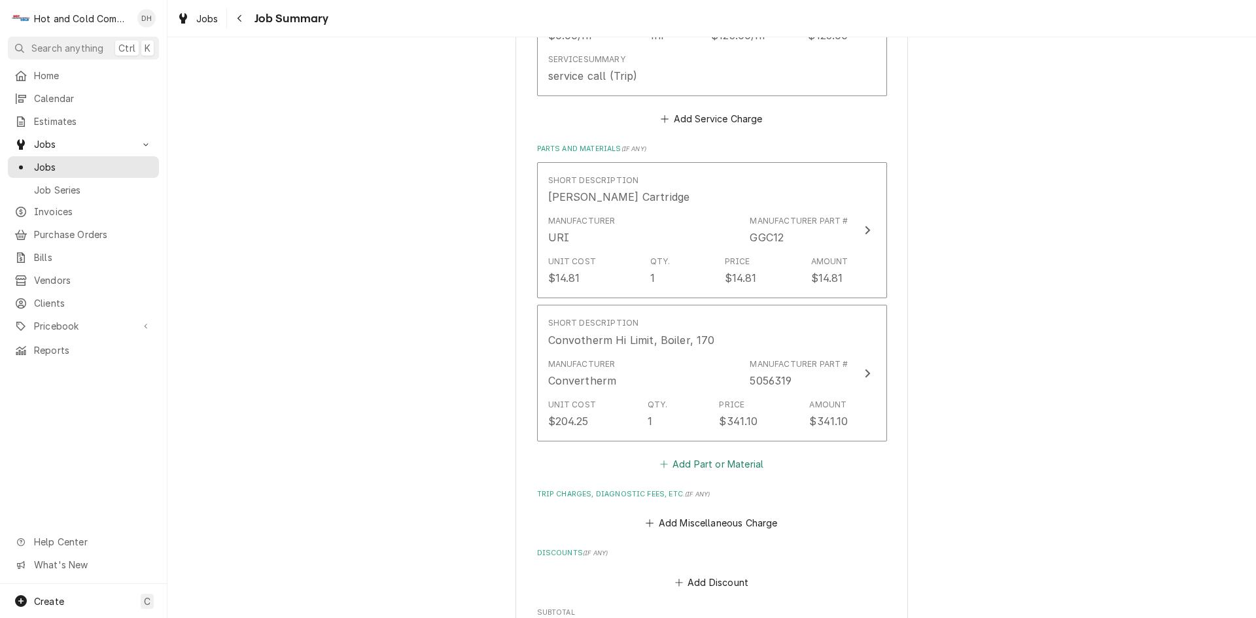
click at [715, 460] on button "Add Part or Material" at bounding box center [711, 464] width 108 height 18
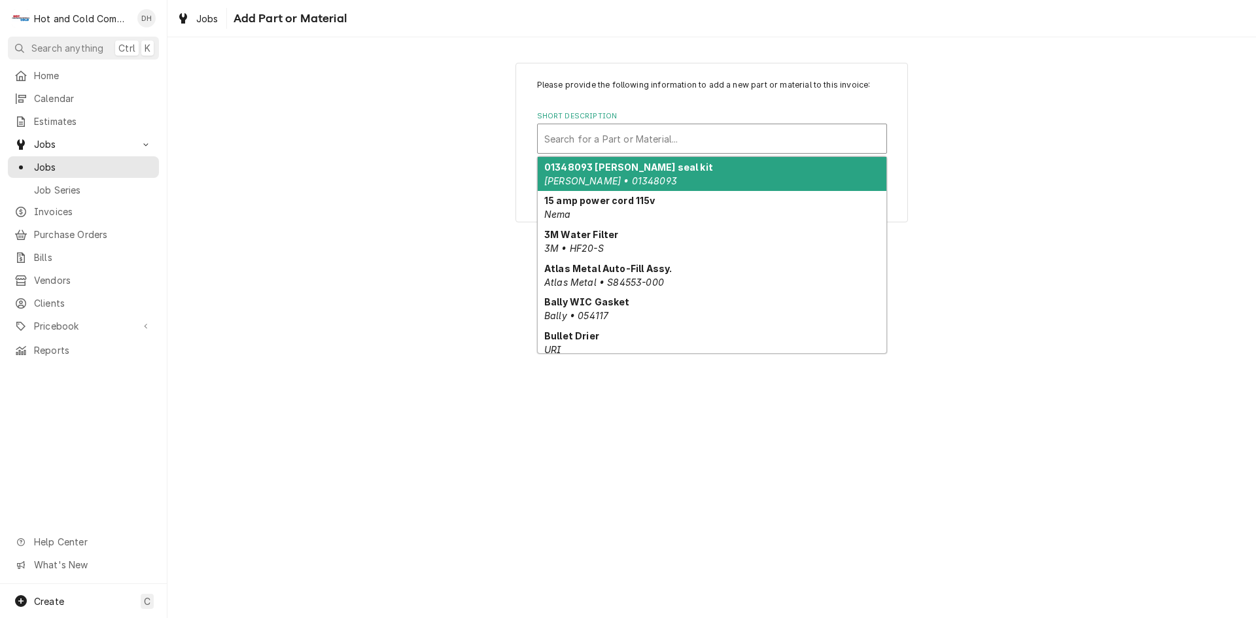
click at [648, 133] on div "Short Description" at bounding box center [712, 139] width 336 height 24
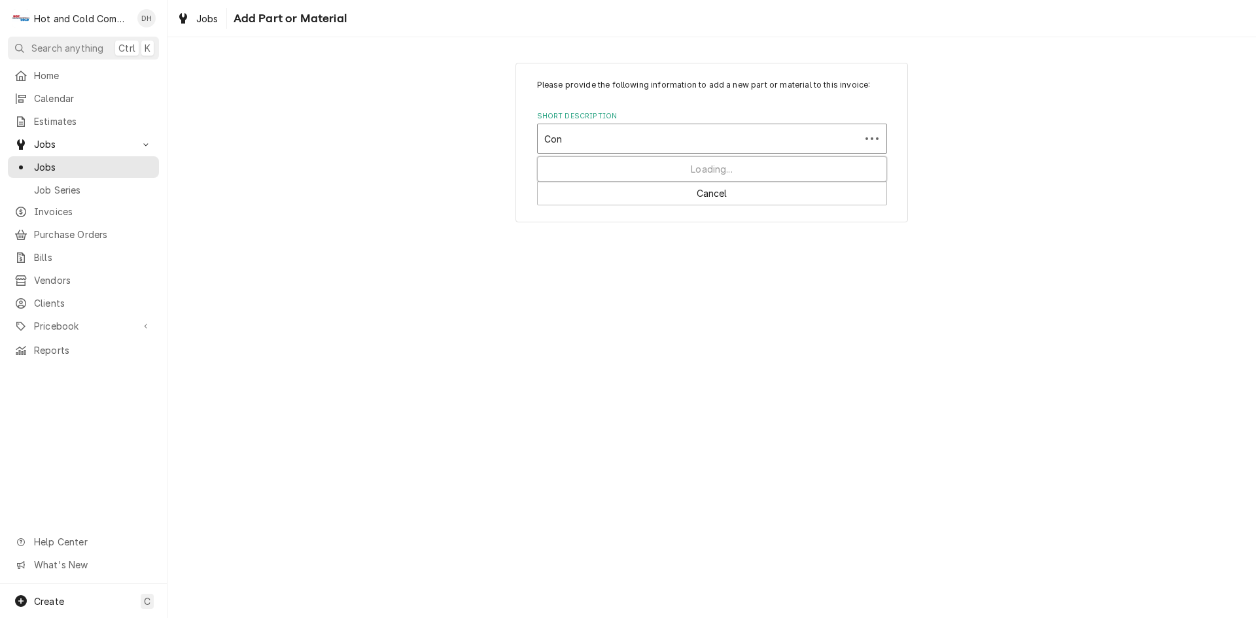
type input "Conv"
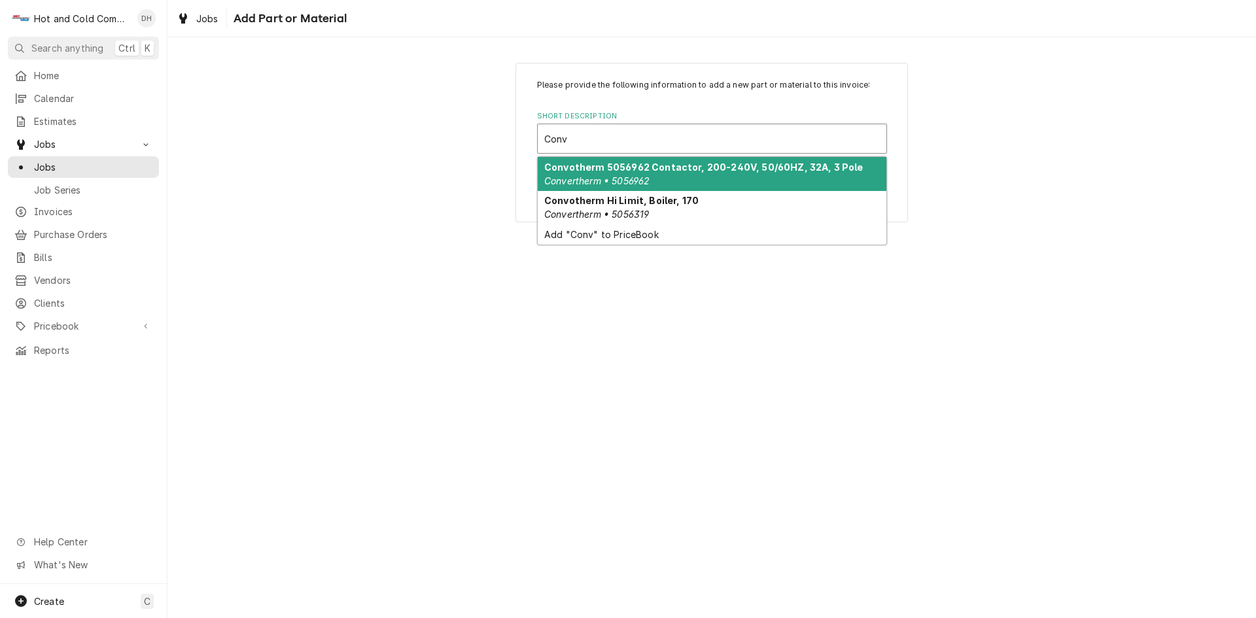
click at [686, 172] on strong "Convotherm 5056962 Contactor, 200-240V, 50/60HZ, 32A, 3 Pole" at bounding box center [703, 167] width 319 height 11
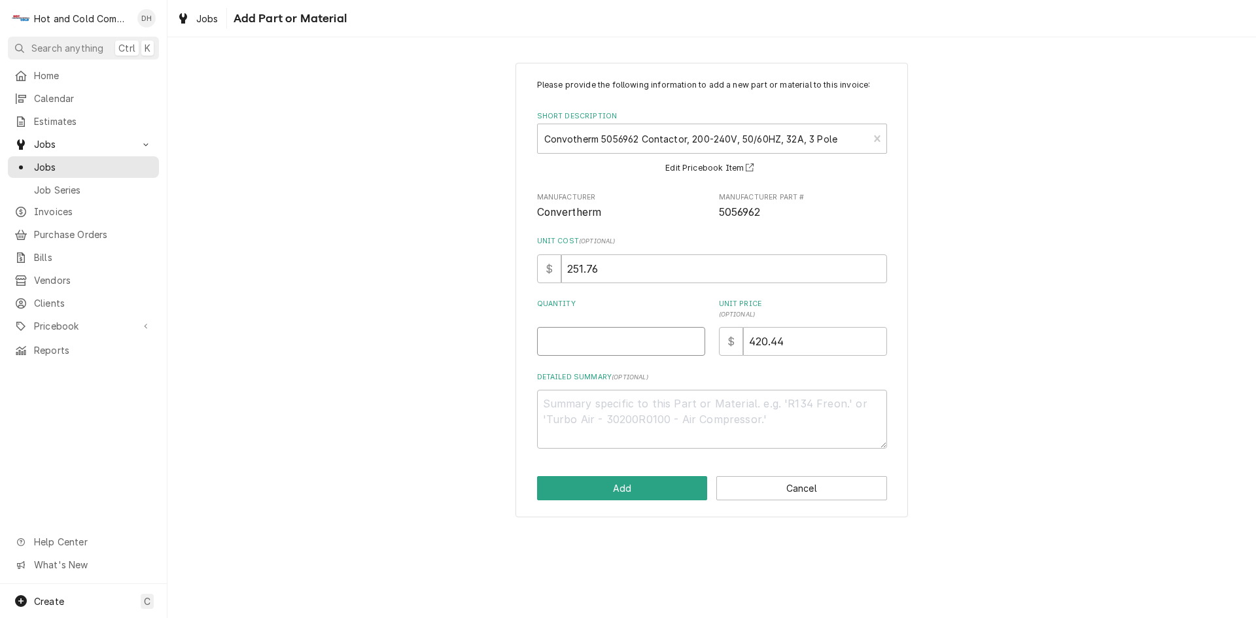
click at [599, 342] on input "Quantity" at bounding box center [621, 341] width 168 height 29
type textarea "x"
type input "1"
click at [626, 489] on button "Add" at bounding box center [622, 488] width 171 height 24
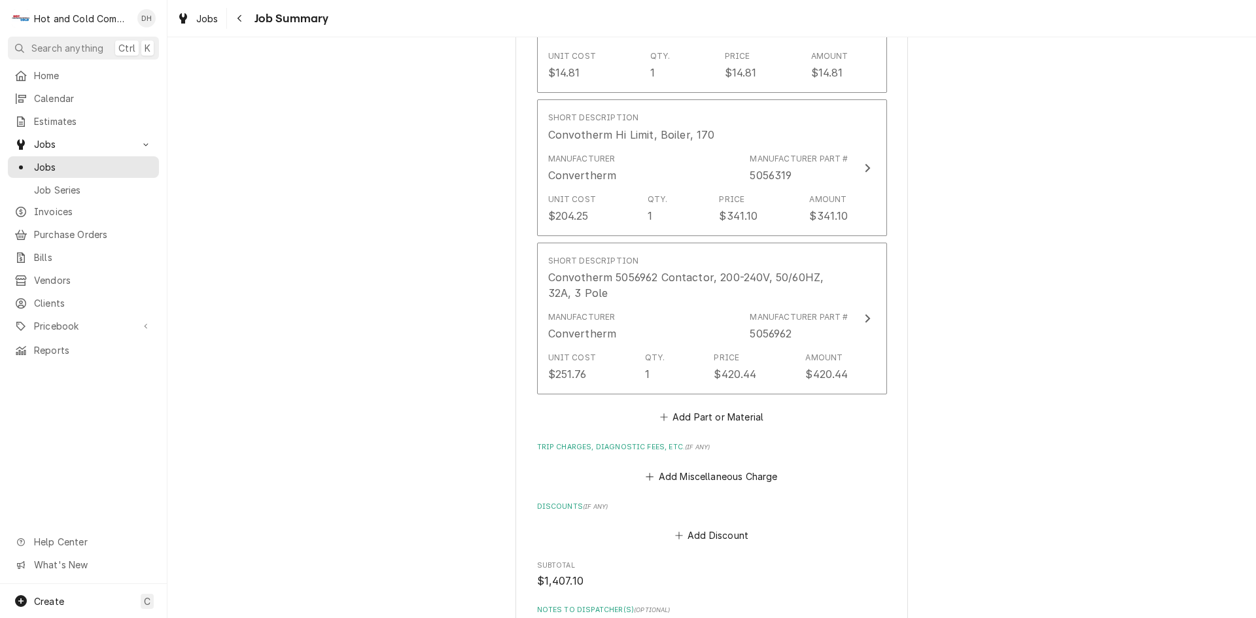
scroll to position [872, 0]
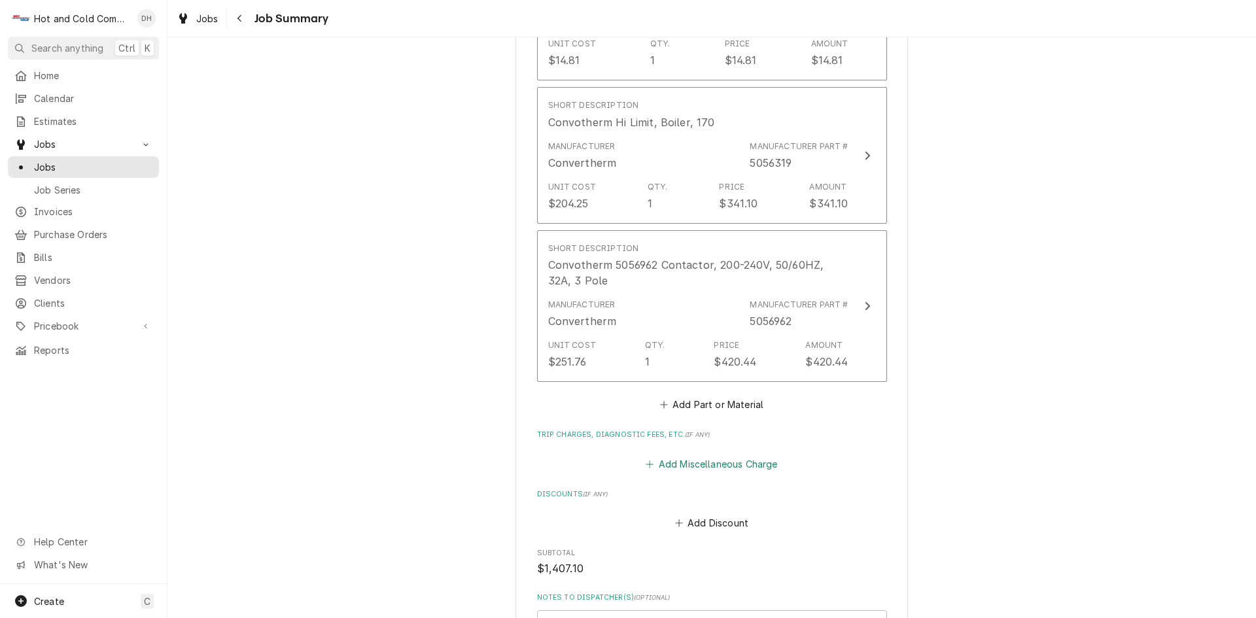
click at [755, 466] on button "Add Miscellaneous Charge" at bounding box center [712, 464] width 136 height 18
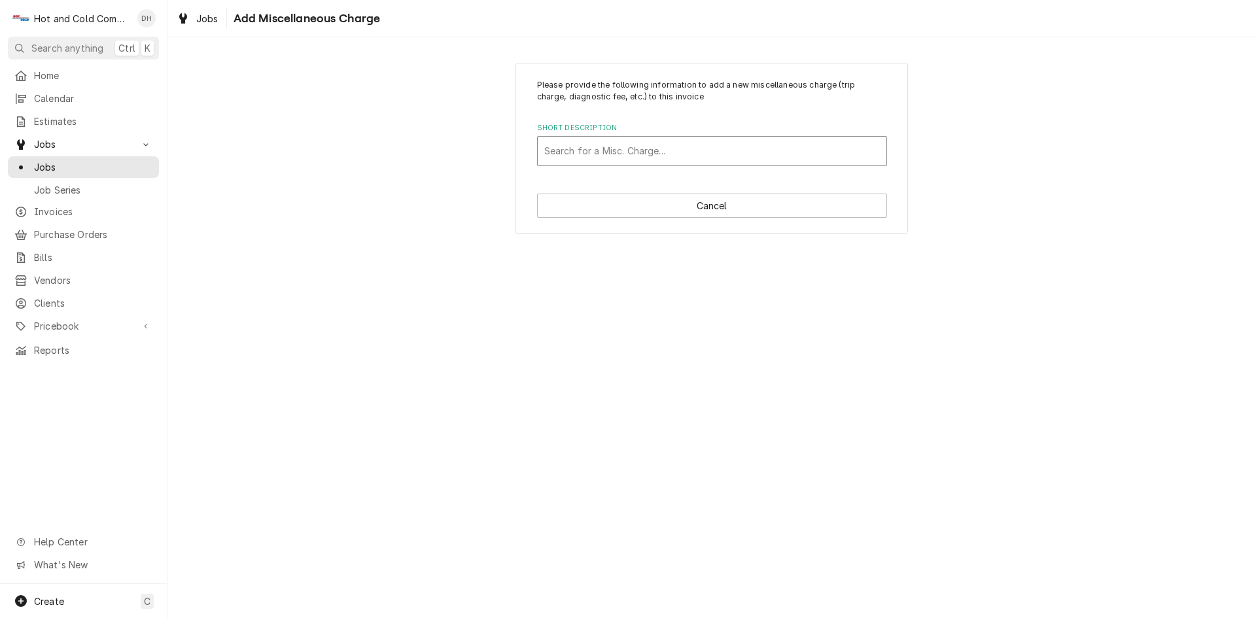
click at [581, 148] on div "Short Description" at bounding box center [712, 151] width 336 height 24
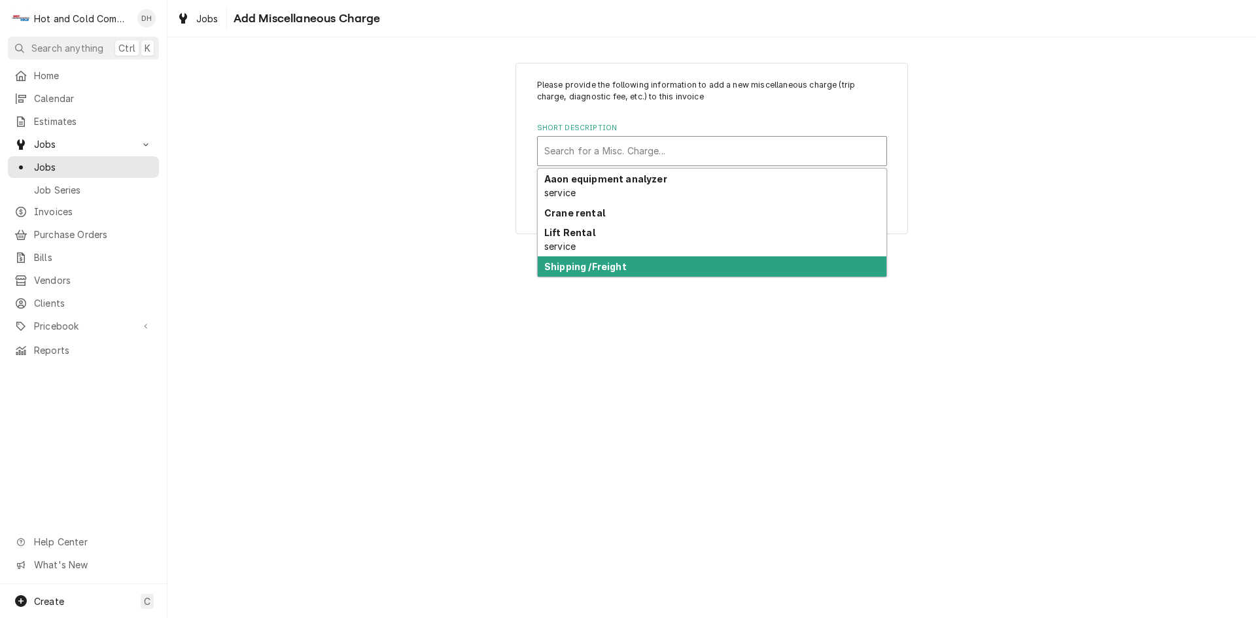
click at [598, 268] on strong "Shipping /Freight" at bounding box center [585, 266] width 82 height 11
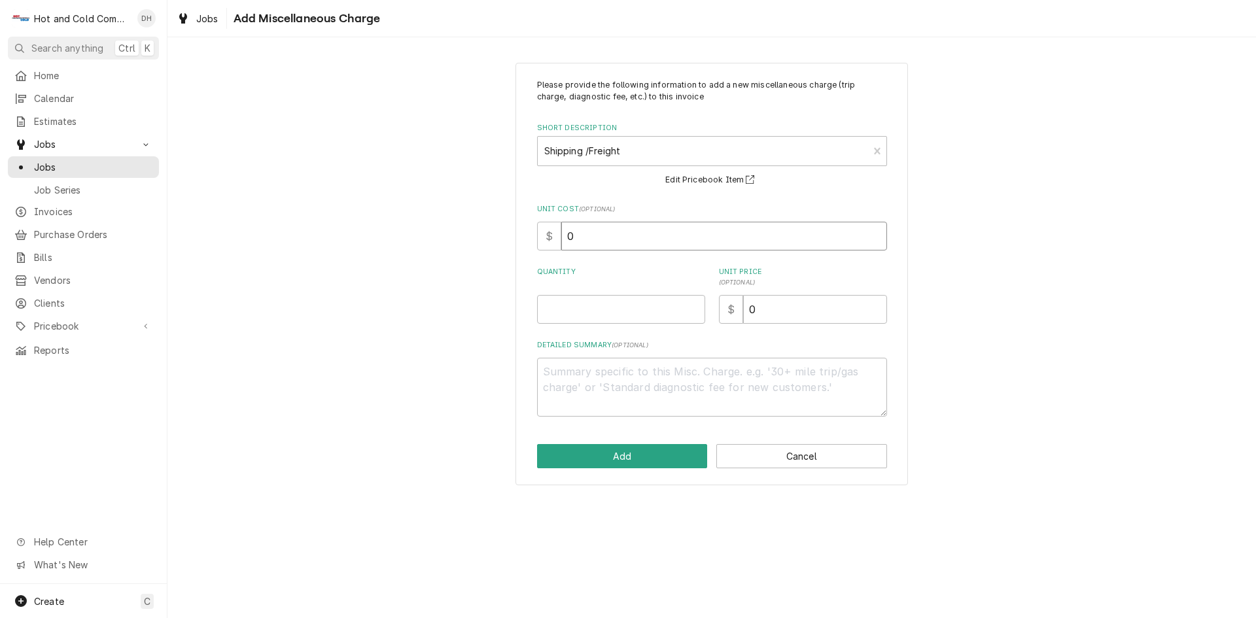
click at [586, 234] on input "0" at bounding box center [724, 236] width 326 height 29
type textarea "x"
type input "2"
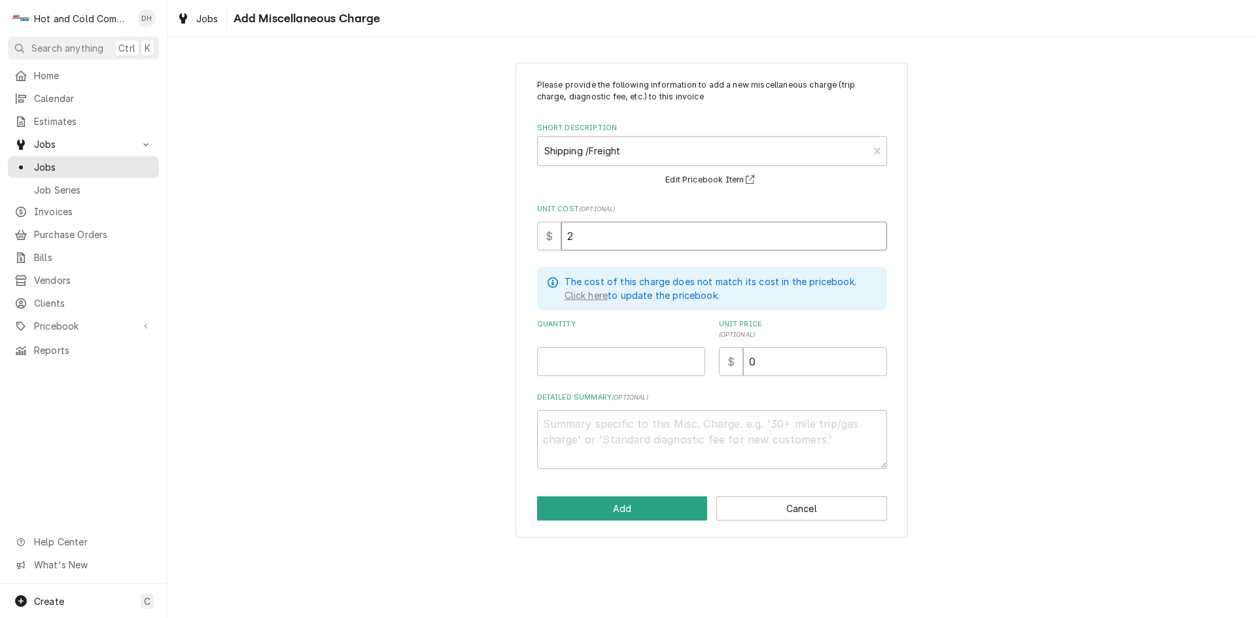
type textarea "x"
type input "26"
type textarea "x"
type input "26.3"
type textarea "x"
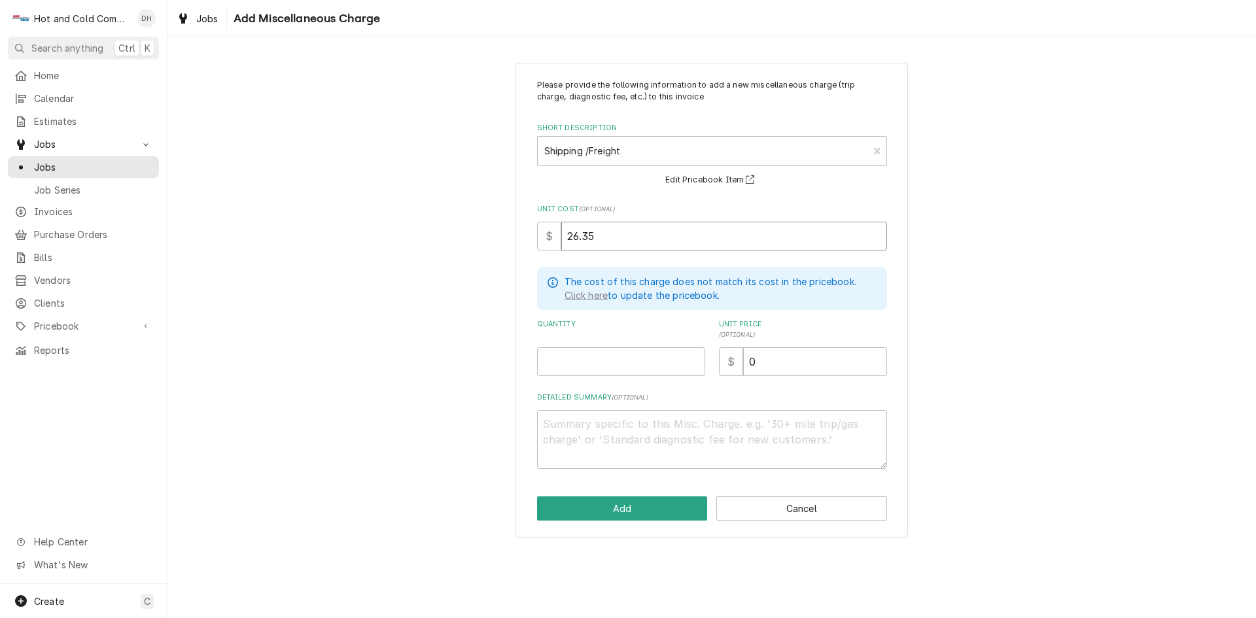
type input "26.35"
type textarea "x"
type input "1"
type textarea "x"
type input "4"
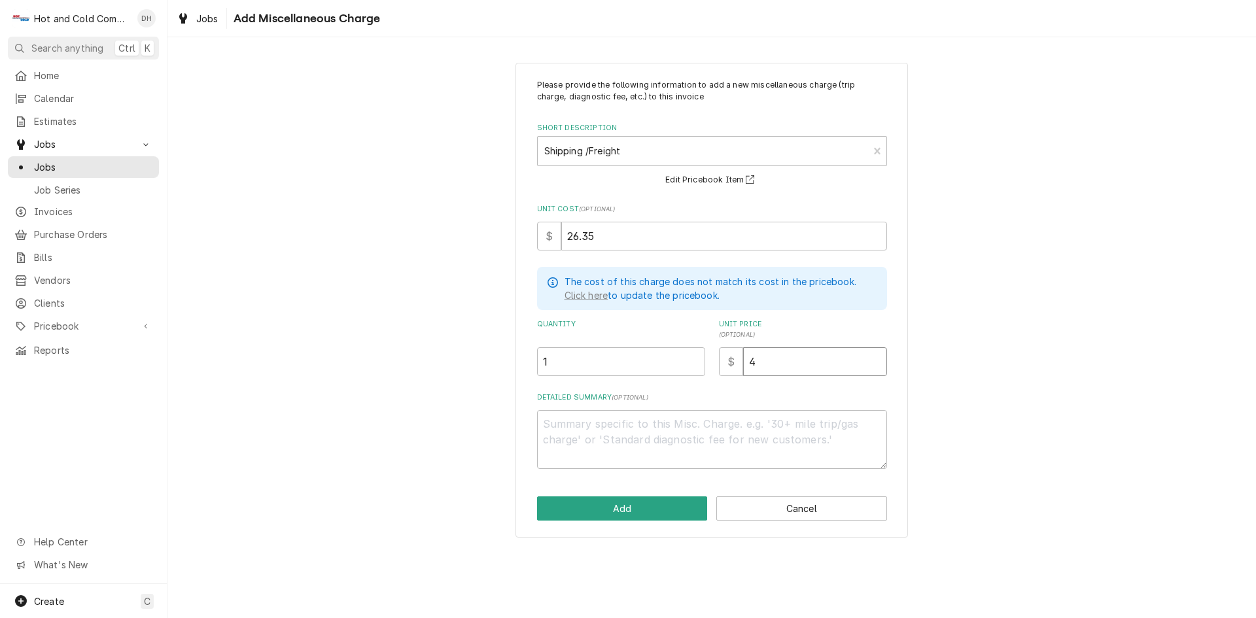
type textarea "x"
type input "44"
type textarea "x"
type input "44.0"
type textarea "x"
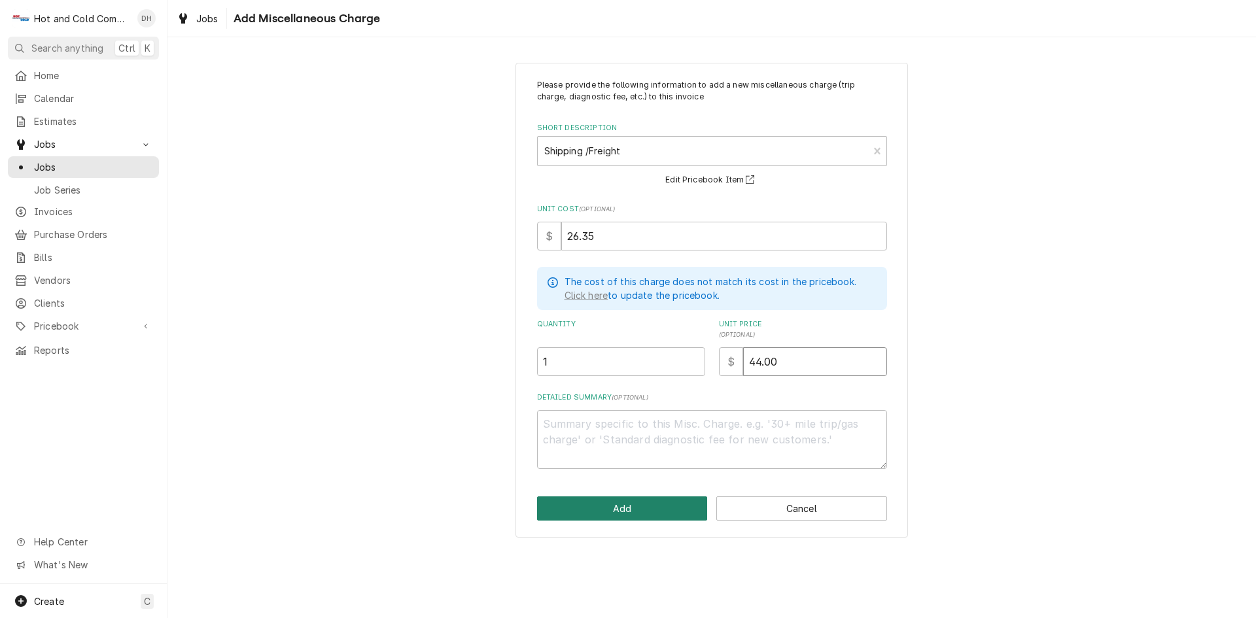
type input "44.00"
click at [646, 508] on button "Add" at bounding box center [622, 508] width 171 height 24
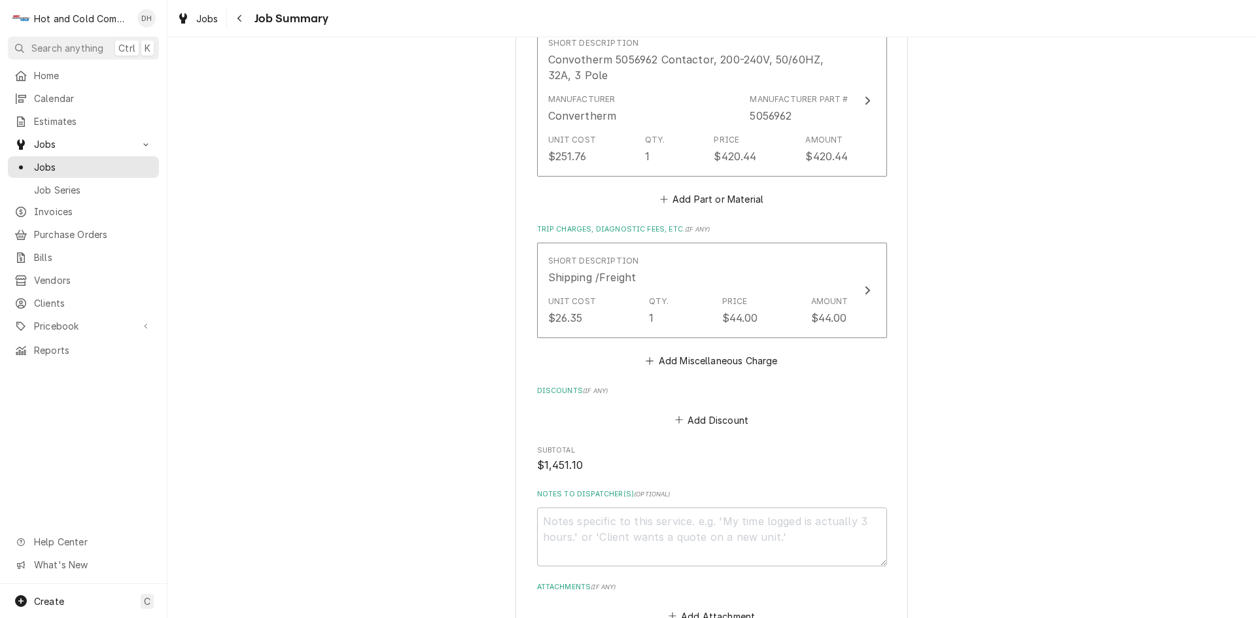
scroll to position [1226, 0]
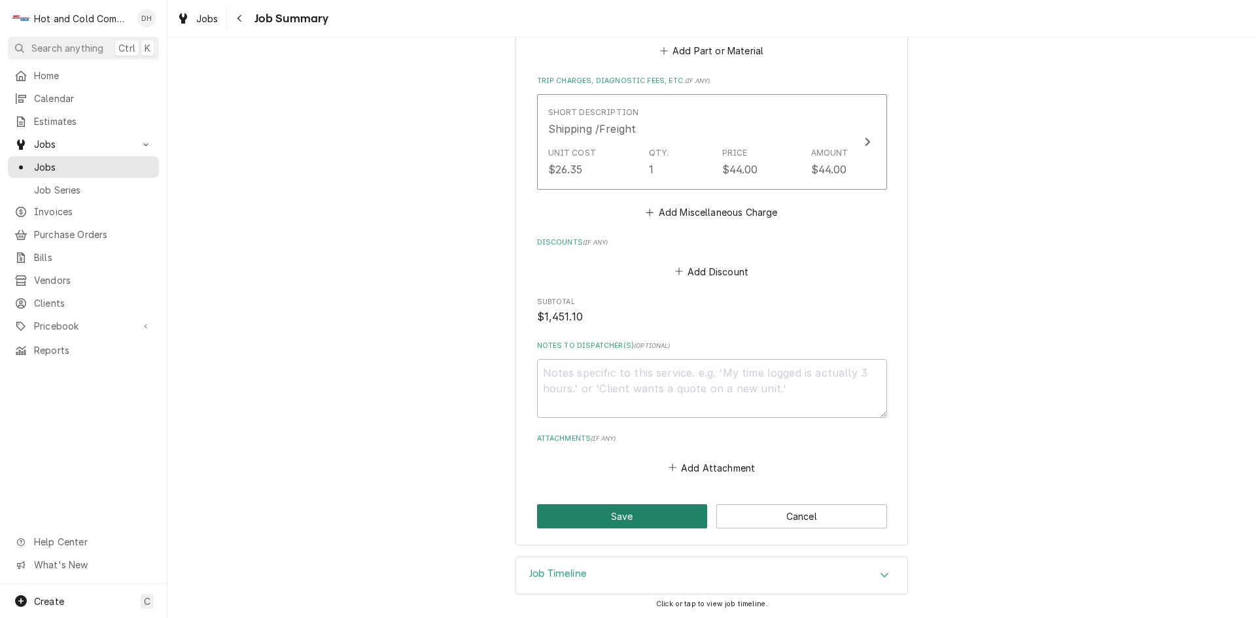
click at [661, 518] on button "Save" at bounding box center [622, 516] width 171 height 24
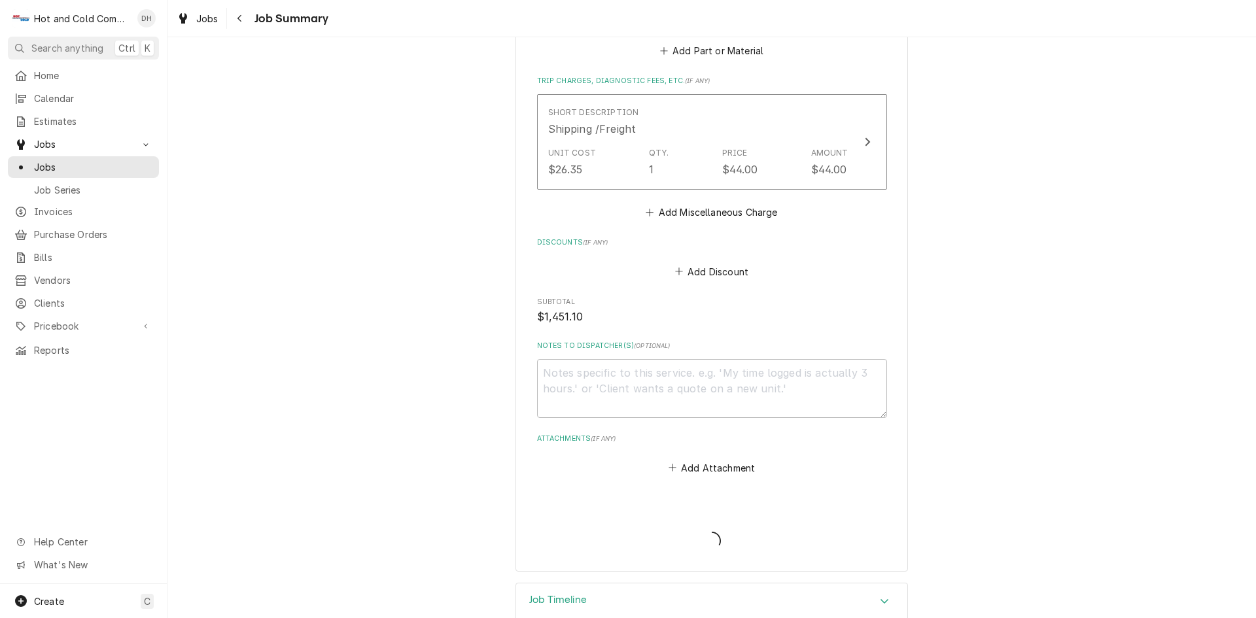
type textarea "x"
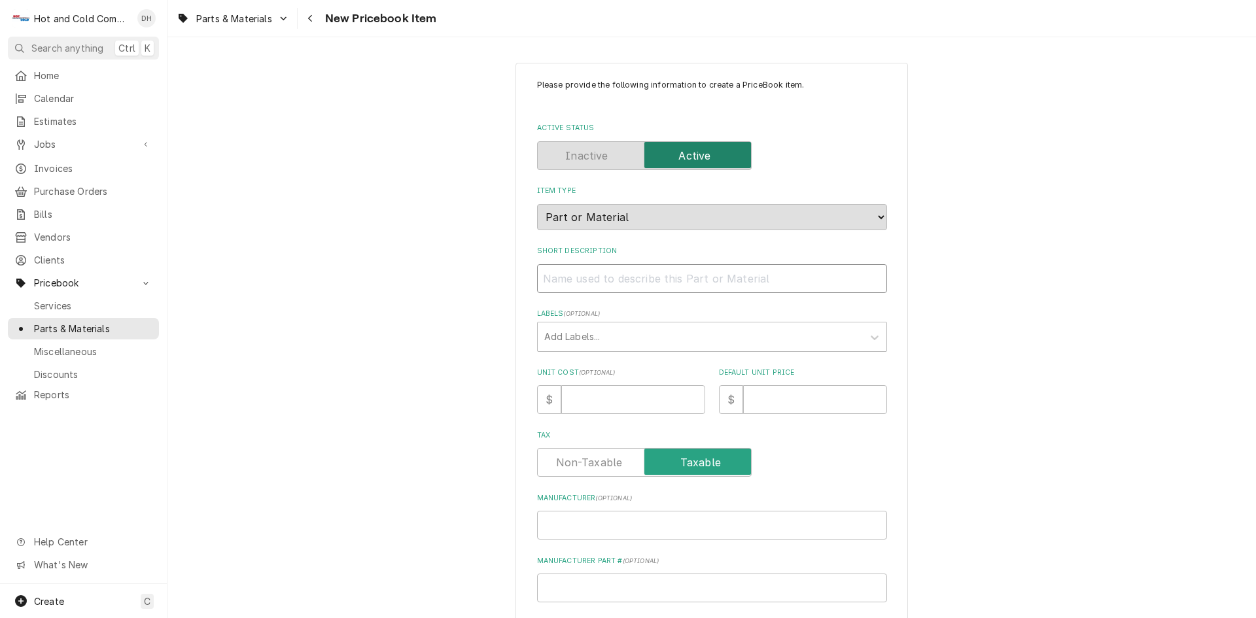
click at [572, 279] on input "Short Description" at bounding box center [712, 278] width 350 height 29
paste input "Convotherm 5056319 Hi Limit, Boiler, 170"
type textarea "x"
type input "Convotherm 5056319 Hi Limit, Boiler, 170"
drag, startPoint x: 648, startPoint y: 277, endPoint x: 608, endPoint y: 326, distance: 63.2
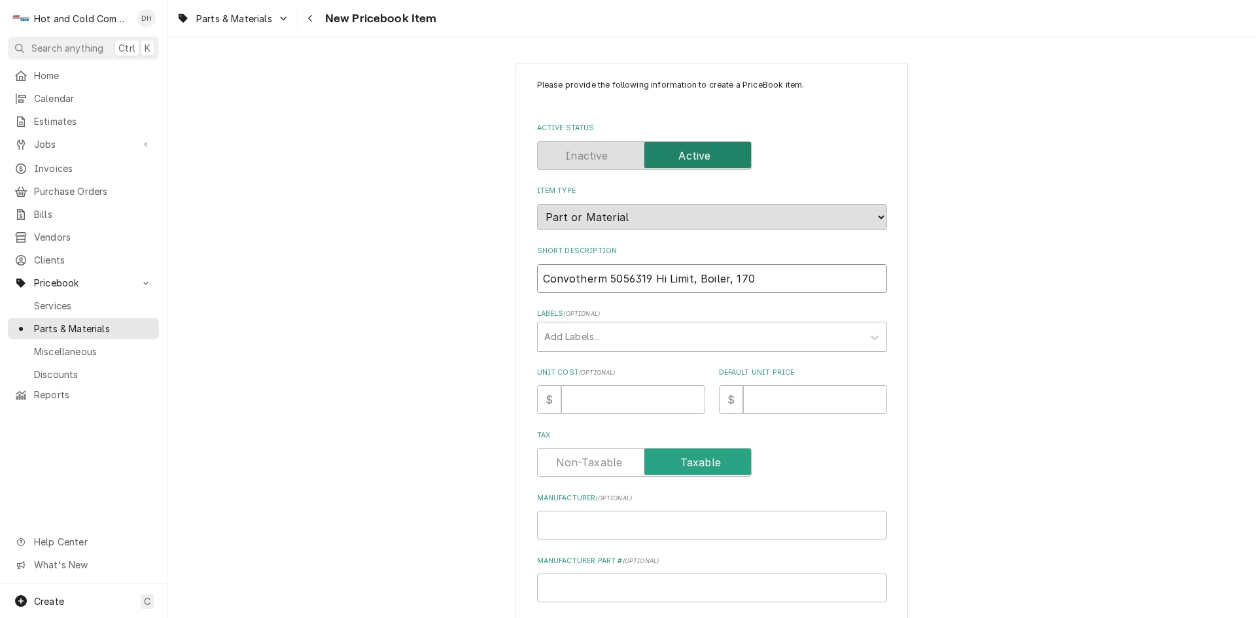
click at [602, 286] on input "Convotherm 5056319 Hi Limit, Boiler, 170" at bounding box center [712, 278] width 350 height 29
type textarea "x"
type input "Convotherm Hi Limit, Boiler, 170"
click at [602, 593] on input "Manufacturer Part # ( optional )" at bounding box center [712, 588] width 350 height 29
paste input "Convotherm 5056319 Hi Limit, Boiler, 170"
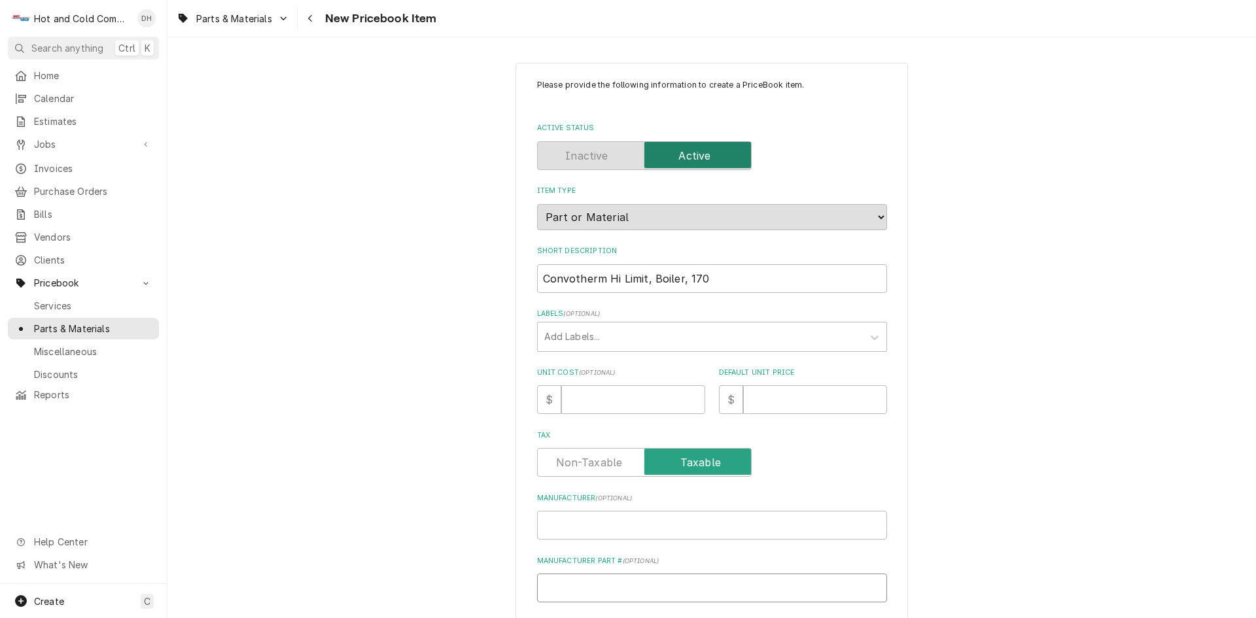
type textarea "x"
type input "Convotherm 5056319 Hi Limit, Boiler, 170"
click at [784, 593] on input "Convotherm 5056319 Hi Limit, Boiler, 170" at bounding box center [712, 588] width 350 height 29
type textarea "x"
type input "Convotherm 5056319 Hi Limit, Boiler, 17"
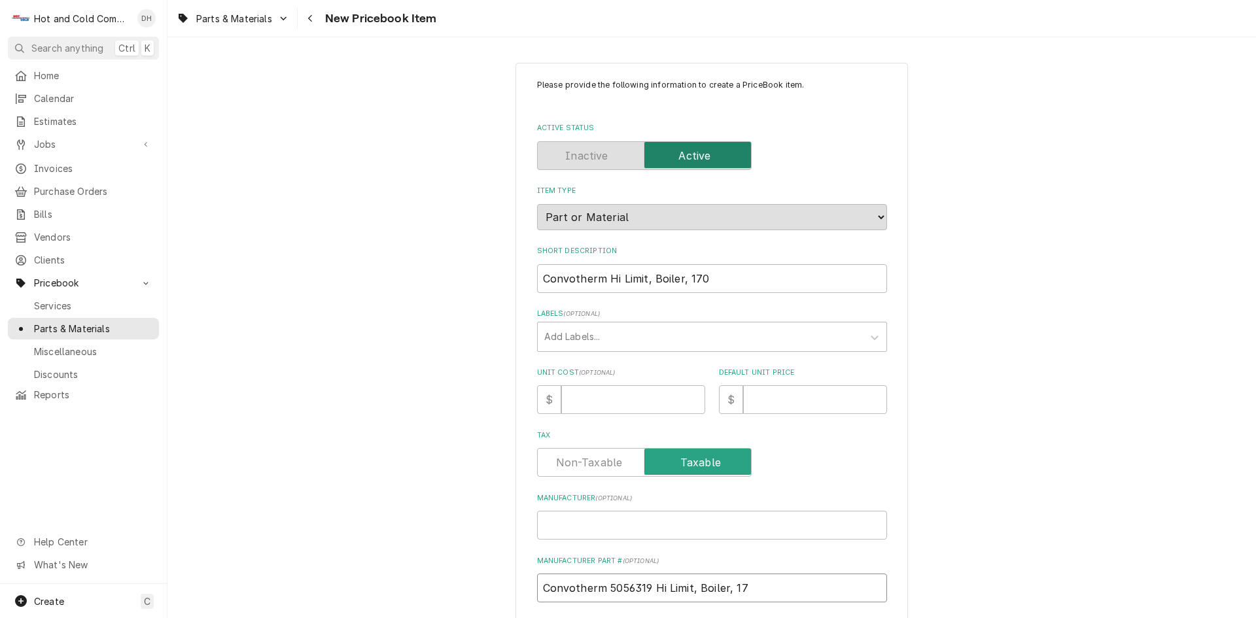
type textarea "x"
type input "Convotherm 5056319 Hi Limit, Boiler, 1"
type textarea "x"
type input "Convotherm 5056319 Hi Limit, Boiler,"
type textarea "x"
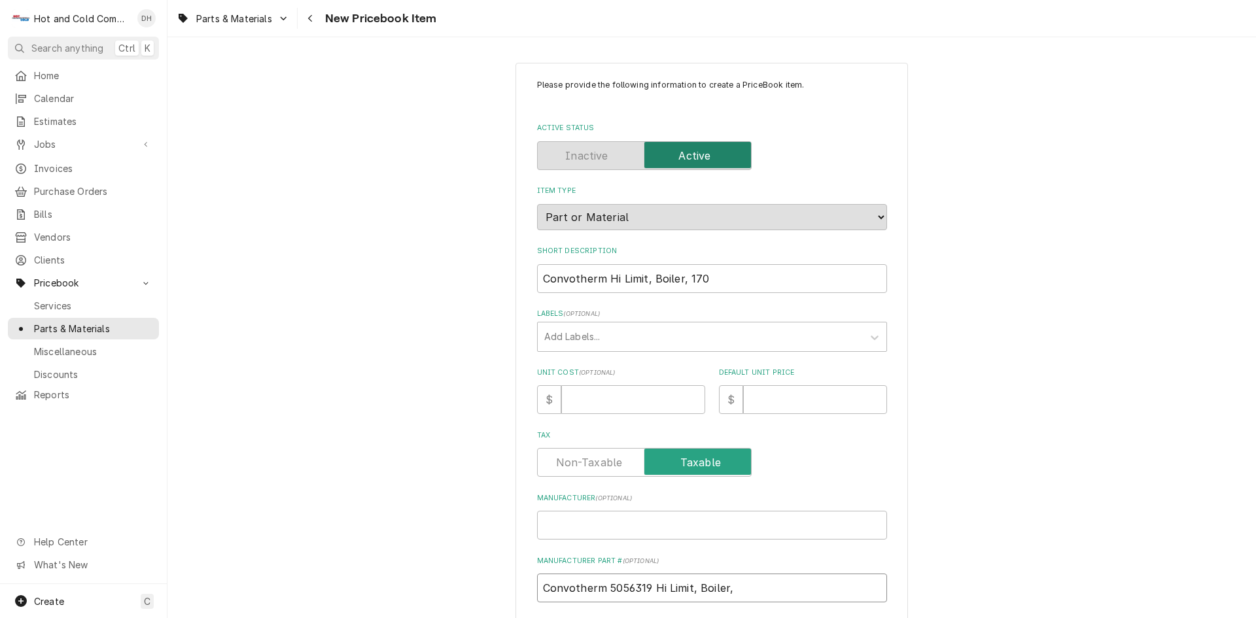
type input "Convotherm 5056319 Hi Limit, Boiler,"
type textarea "x"
type input "Convotherm 5056319 Hi Limit, Boiler"
type textarea "x"
type input "Convotherm 5056319 Hi Limit, Boile"
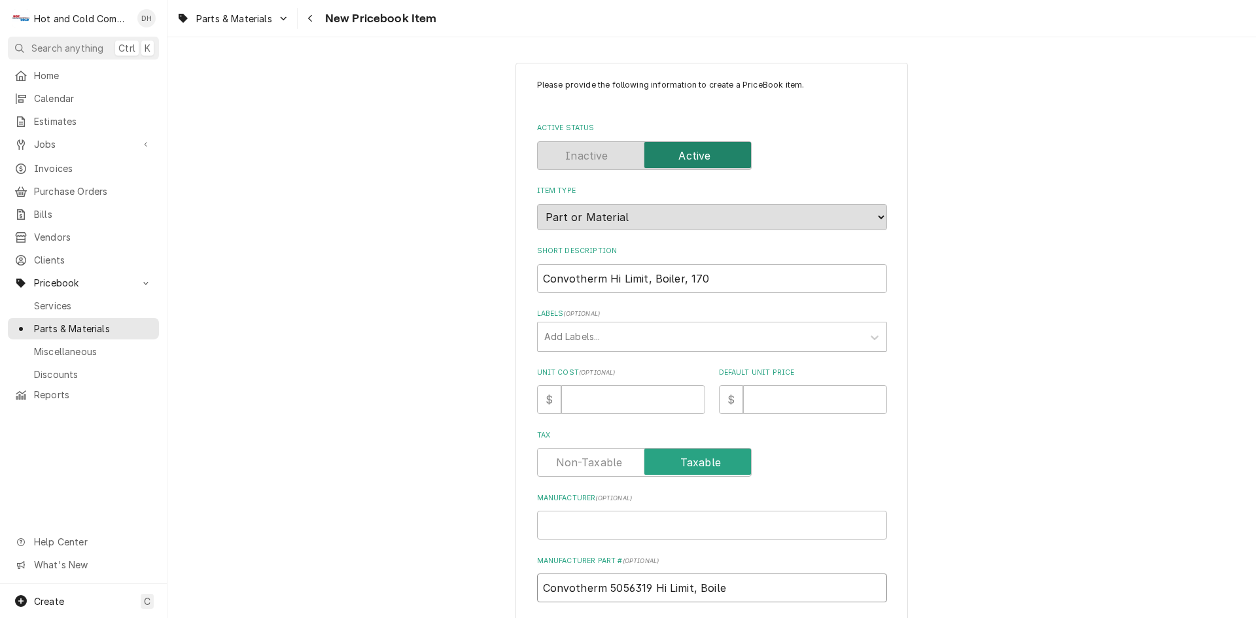
type textarea "x"
type input "Convotherm 5056319 Hi Limit, Boil"
type textarea "x"
type input "Convotherm 5056319 Hi Limit, Boi"
type textarea "x"
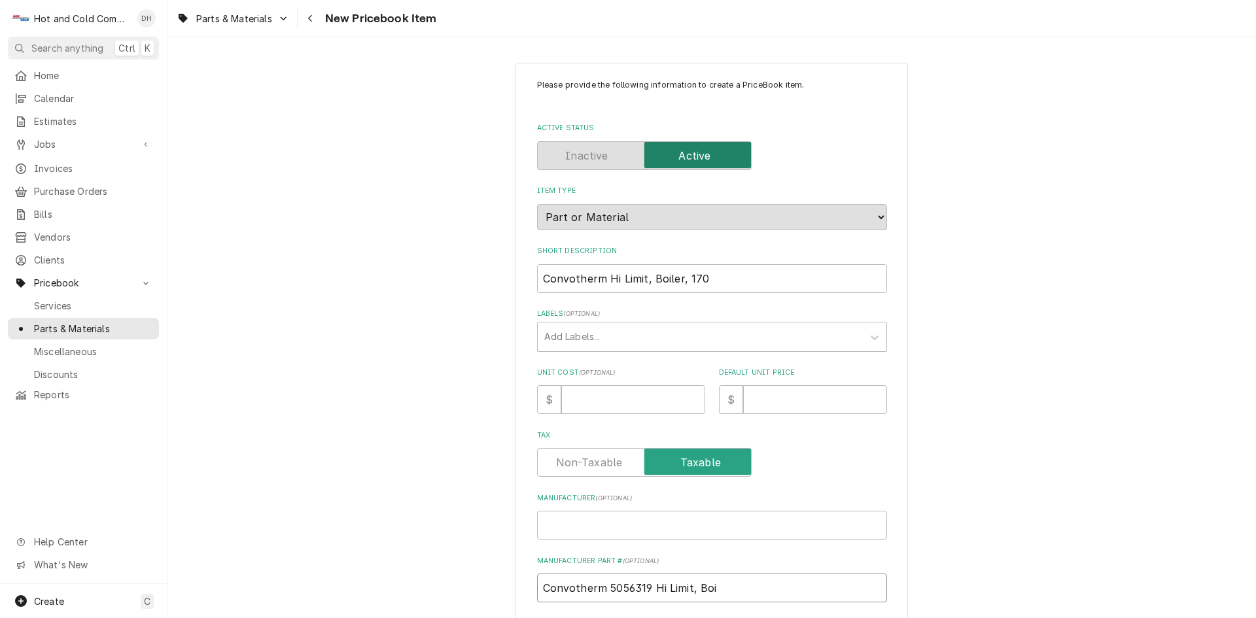
type input "Convotherm 5056319 Hi Limit, Bo"
type textarea "x"
type input "Convotherm 5056319 Hi Limit, B"
type textarea "x"
type input "Convotherm 5056319 Hi Limit,"
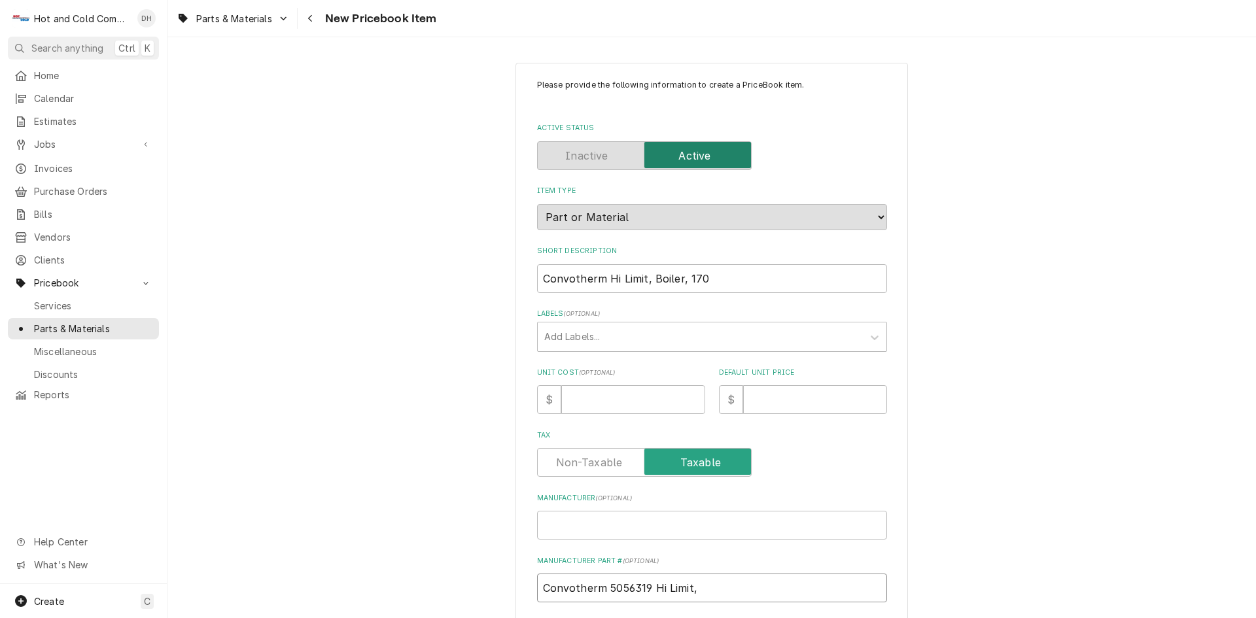
type textarea "x"
type input "Convotherm 5056319 Hi Limit,"
type textarea "x"
type input "Convotherm 5056319 Hi Limit"
type textarea "x"
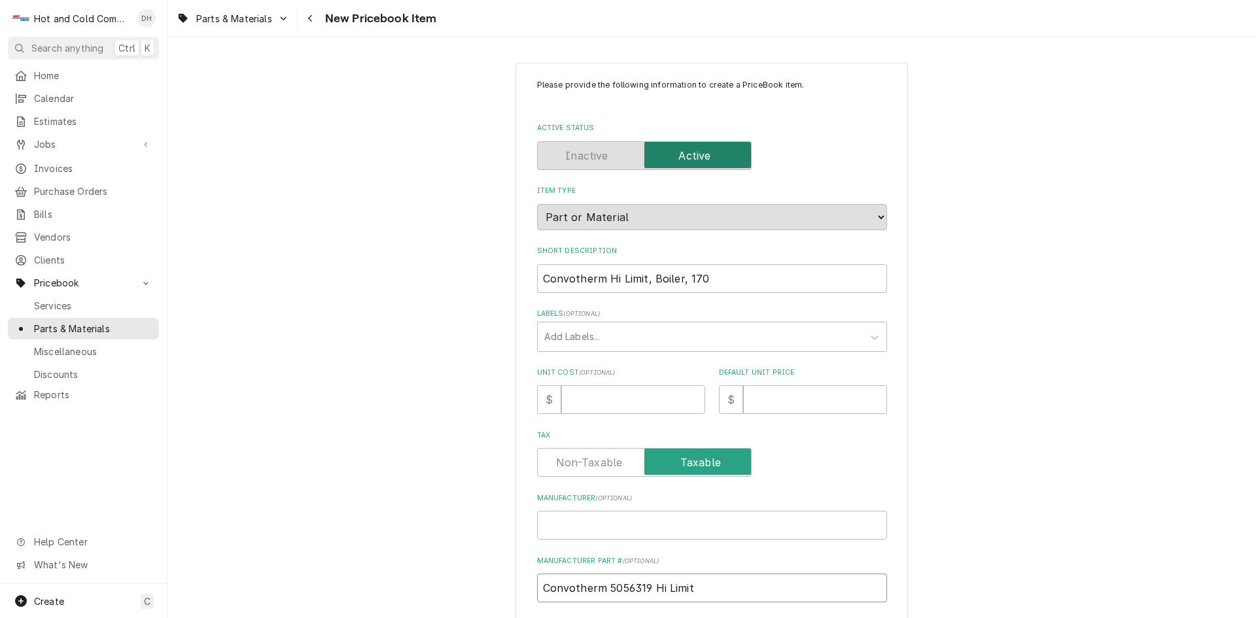
type input "Convotherm 5056319 Hi Limi"
type textarea "x"
type input "Convotherm 5056319 Hi Lim"
type textarea "x"
type input "Convotherm 5056319 Hi Li"
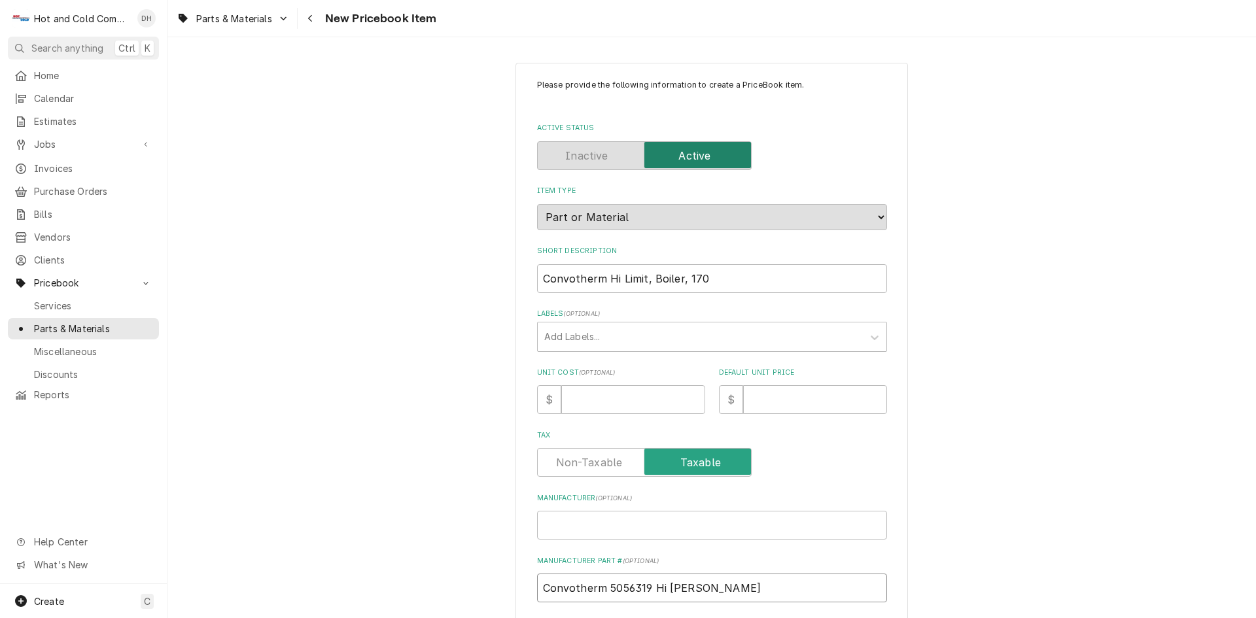
type textarea "x"
type input "Convotherm 5056319 Hi L"
type textarea "x"
type input "Convotherm 5056319 Hi"
type textarea "x"
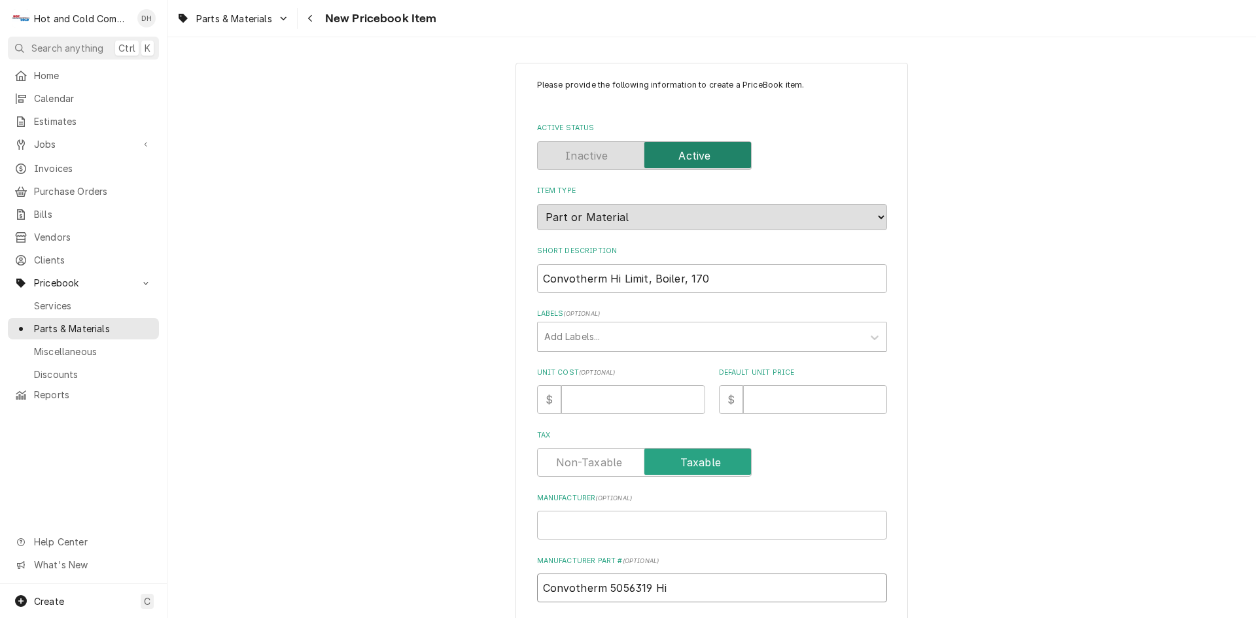
type input "Convotherm 5056319 Hi"
type textarea "x"
type input "Convotherm 5056319 H"
type textarea "x"
type input "Convotherm 5056319"
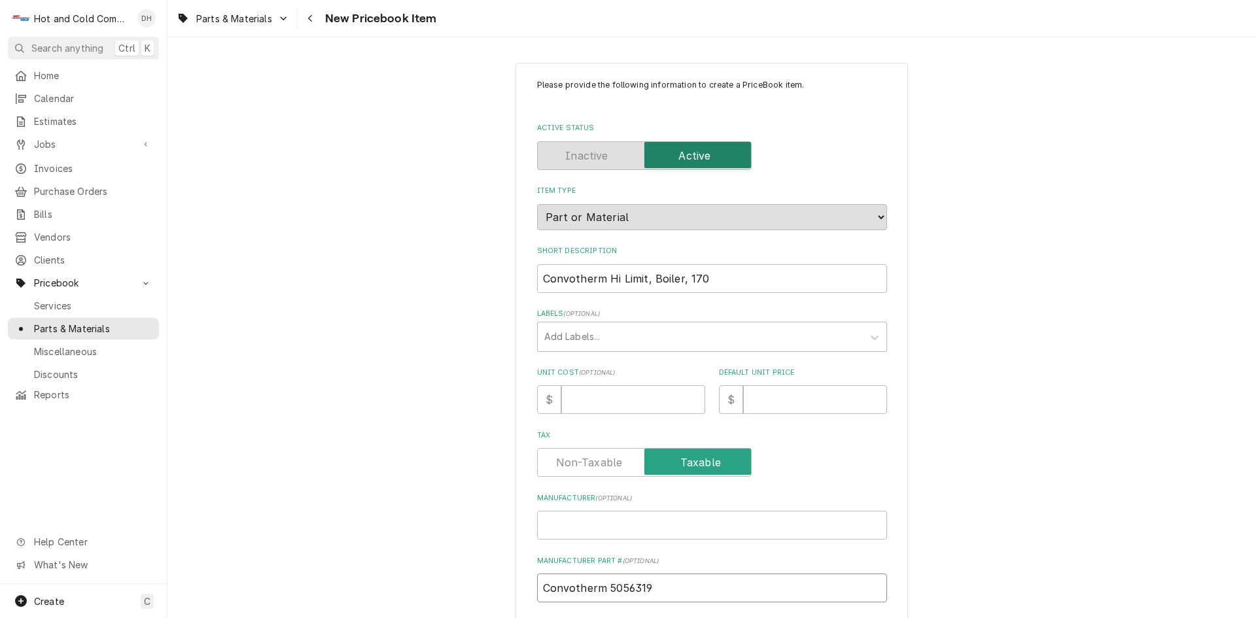
type textarea "x"
type input "Convotherm5056319"
type textarea "x"
type input "Convother5056319"
type textarea "x"
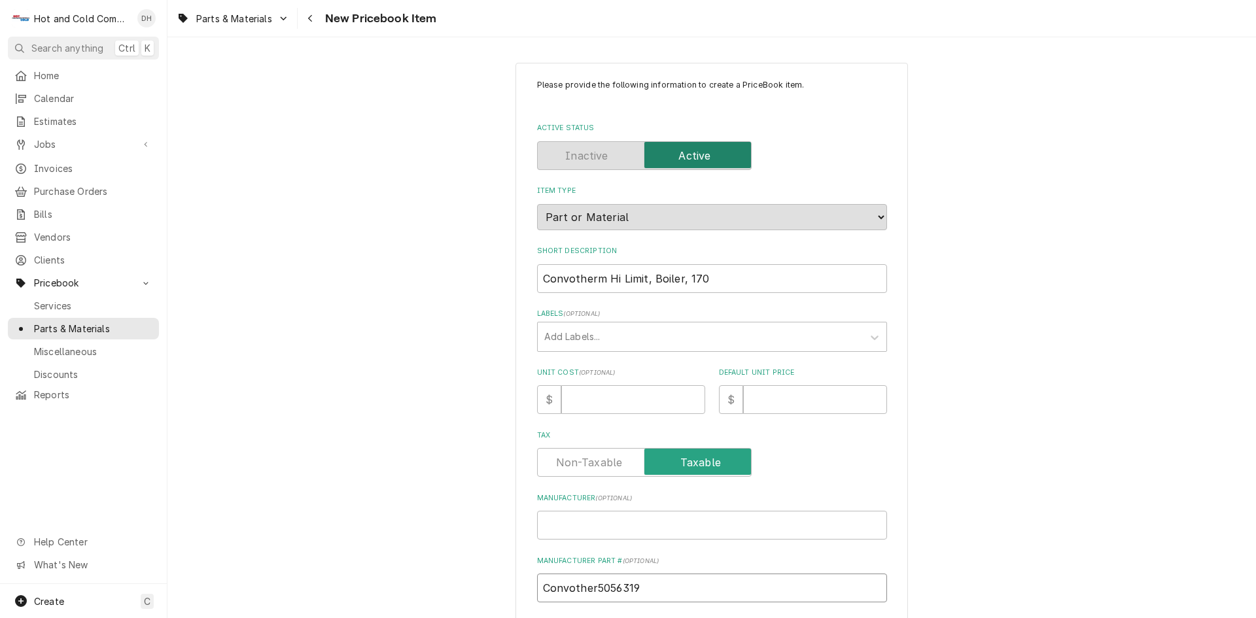
type input "Convothe5056319"
type textarea "x"
type input "Convoth5056319"
type textarea "x"
type input "Convot5056319"
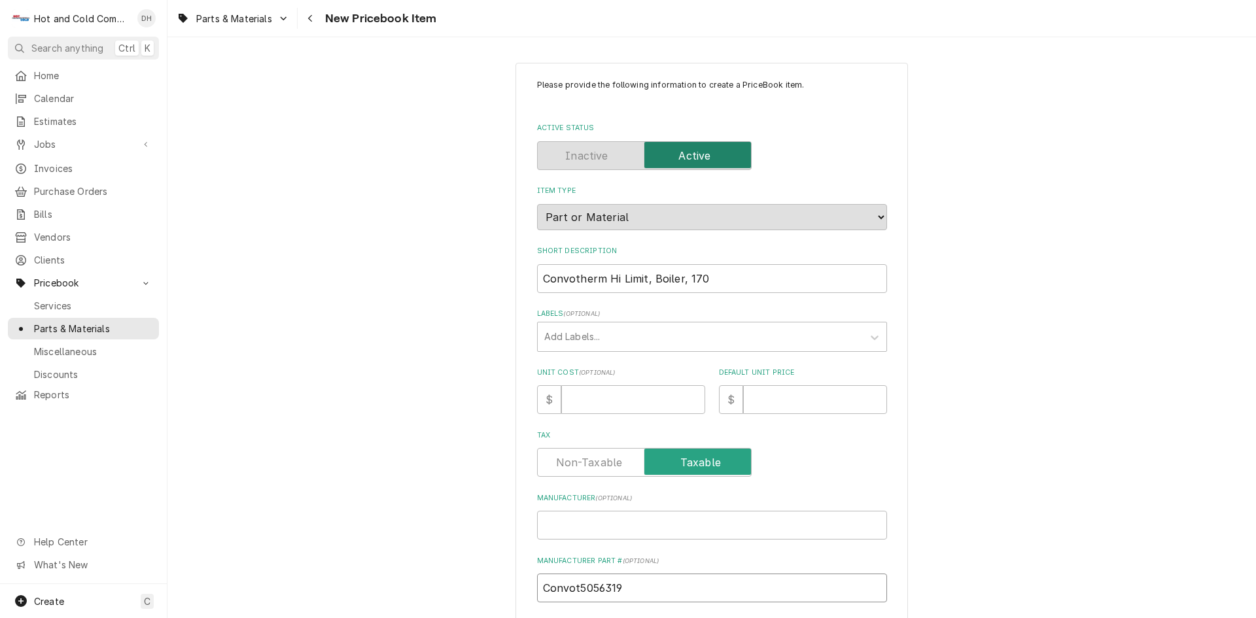
type textarea "x"
type input "Convo5056319"
type textarea "x"
type input "Conv5056319"
type textarea "x"
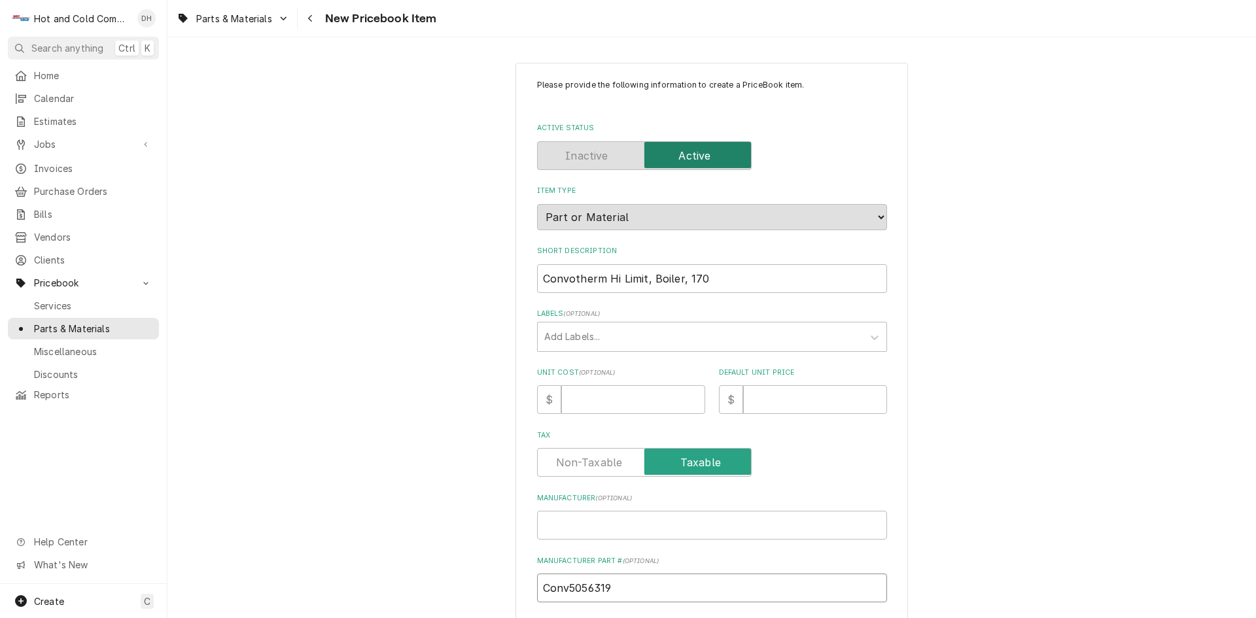
type input "Con5056319"
type textarea "x"
type input "Co5056319"
type textarea "x"
type input "C5056319"
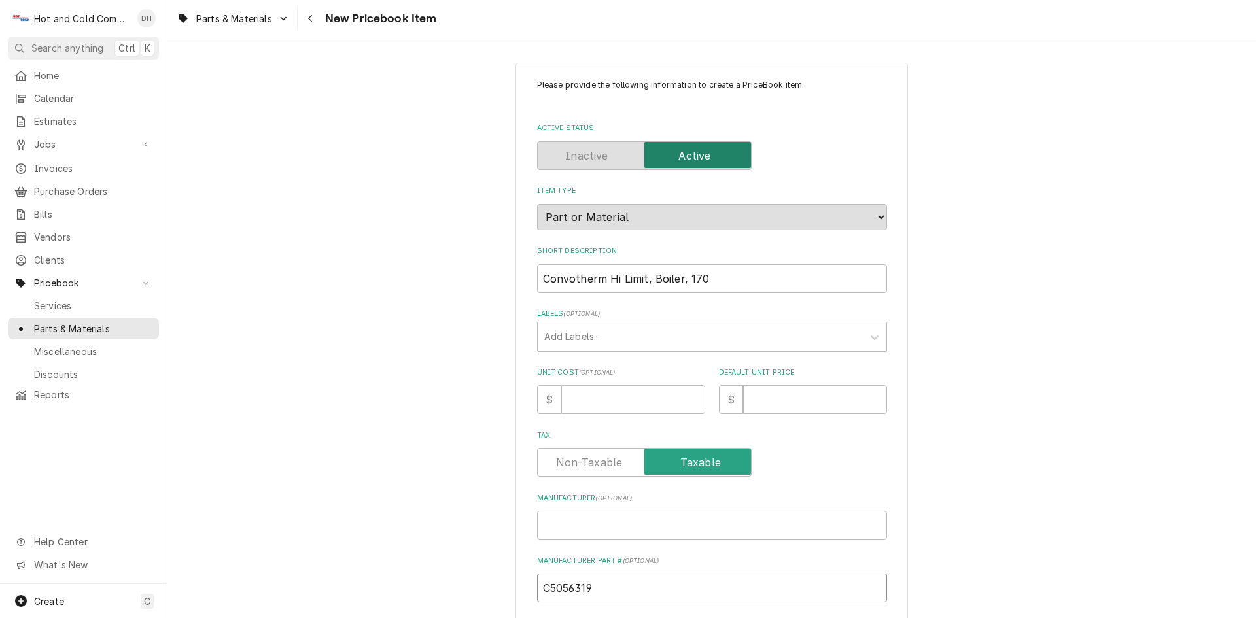
type textarea "x"
type input "5056319"
click at [596, 520] on input "Manufacturer ( optional )" at bounding box center [712, 525] width 350 height 29
type textarea "x"
type input "C"
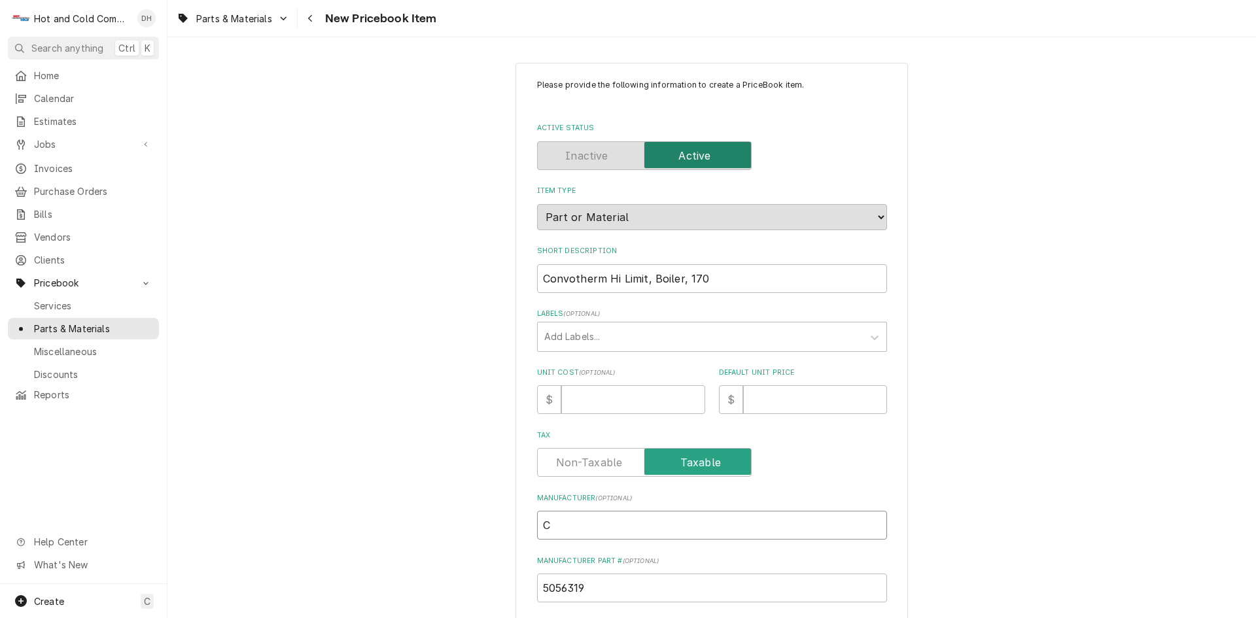
type textarea "x"
type input "Co"
type textarea "x"
type input "Con"
type textarea "x"
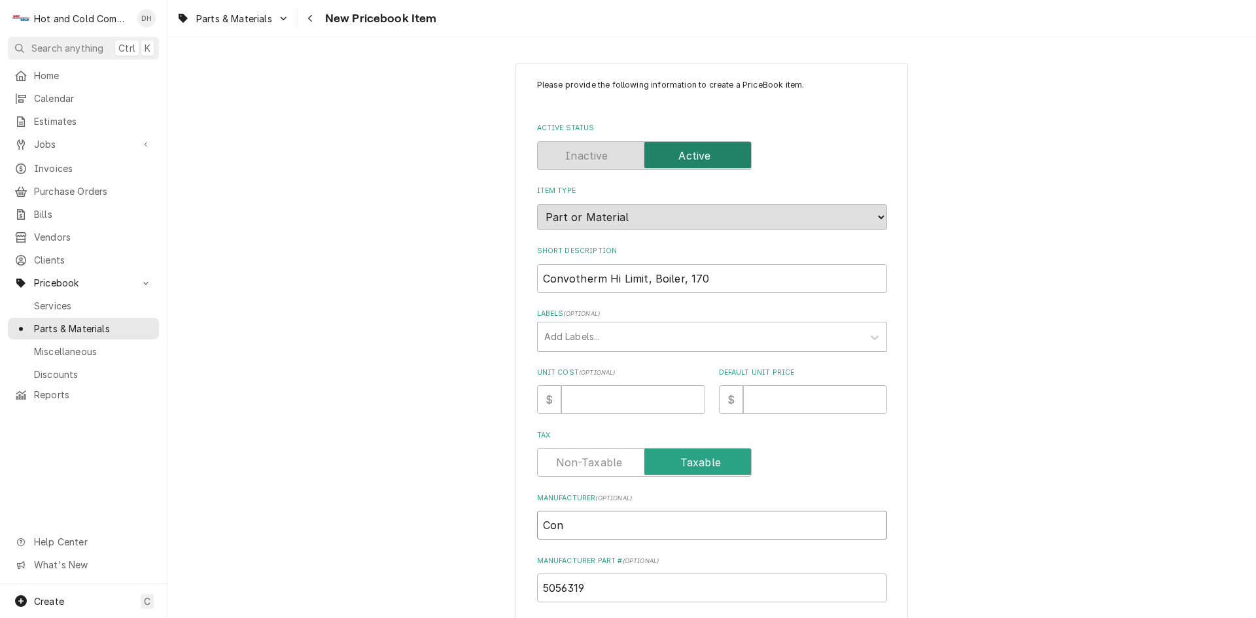
type input "Conv"
type textarea "x"
type input "Conve"
type textarea "x"
type input "Conver"
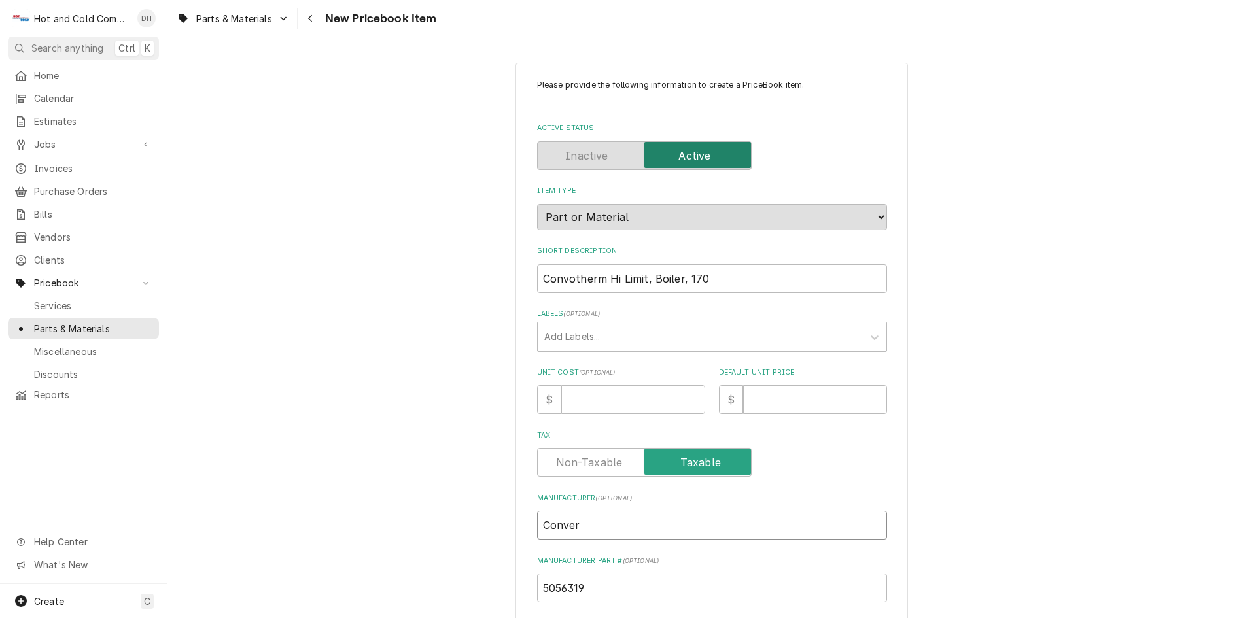
type textarea "x"
type input "Convert"
type textarea "x"
type input "Converth"
type textarea "x"
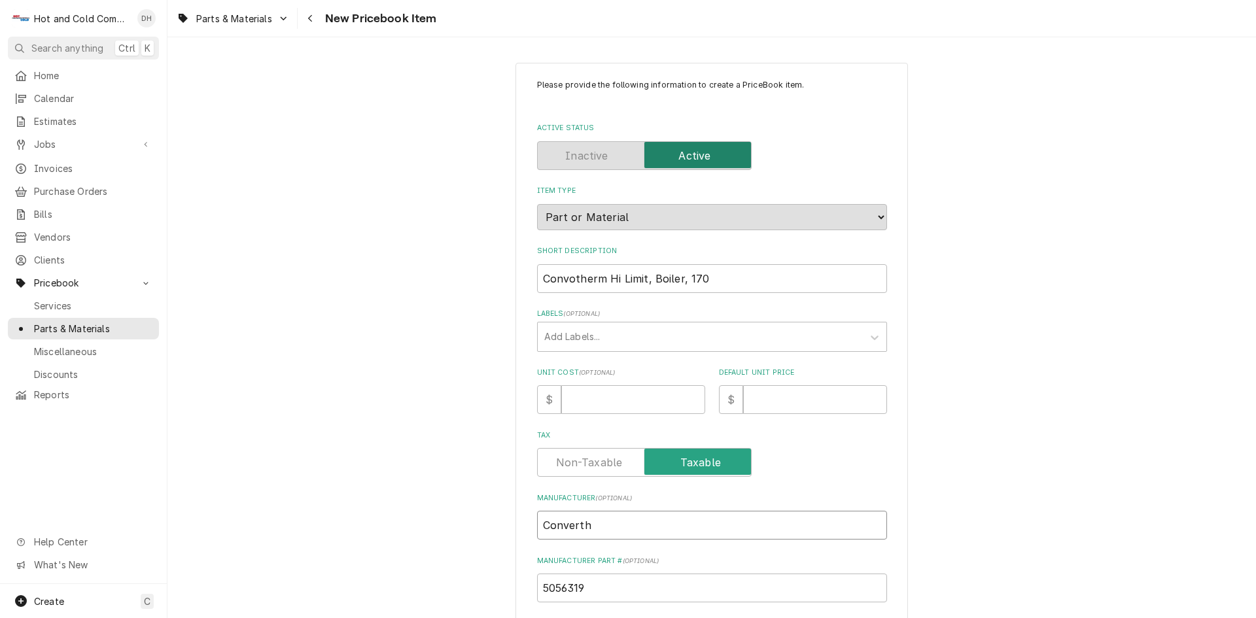
type input "Converthe"
type textarea "x"
type input "Converther"
type textarea "x"
type input "Convertherm"
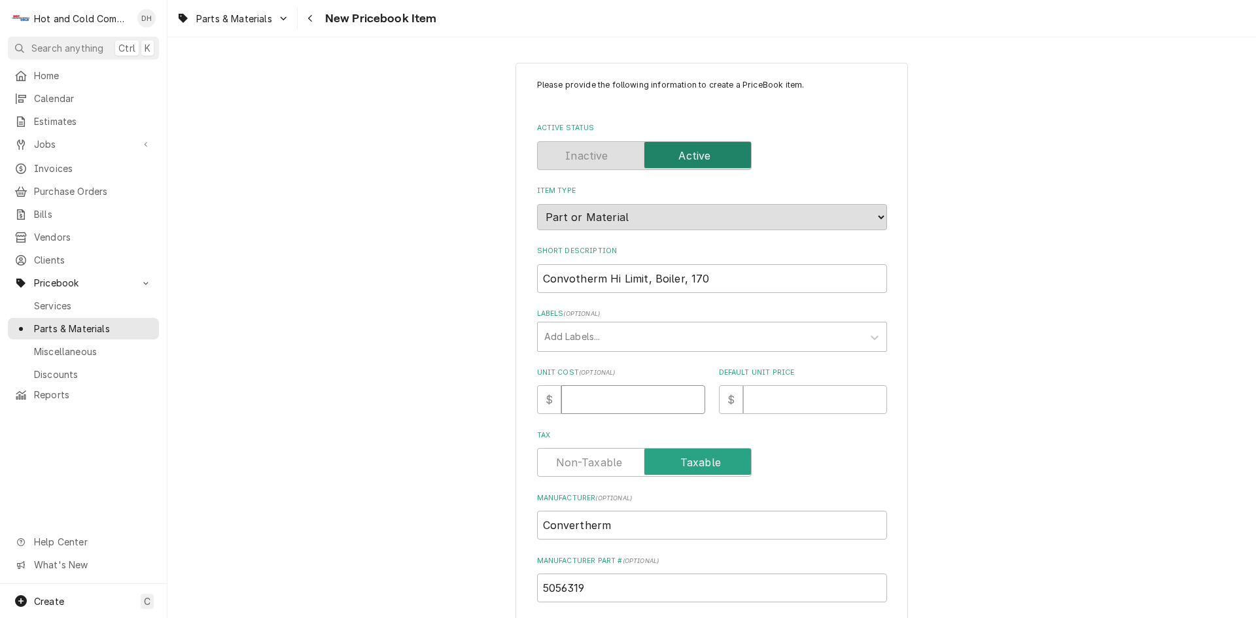
click at [624, 400] on input "Unit Cost ( optional )" at bounding box center [633, 399] width 144 height 29
type textarea "x"
type input "2"
type textarea "x"
type input "20"
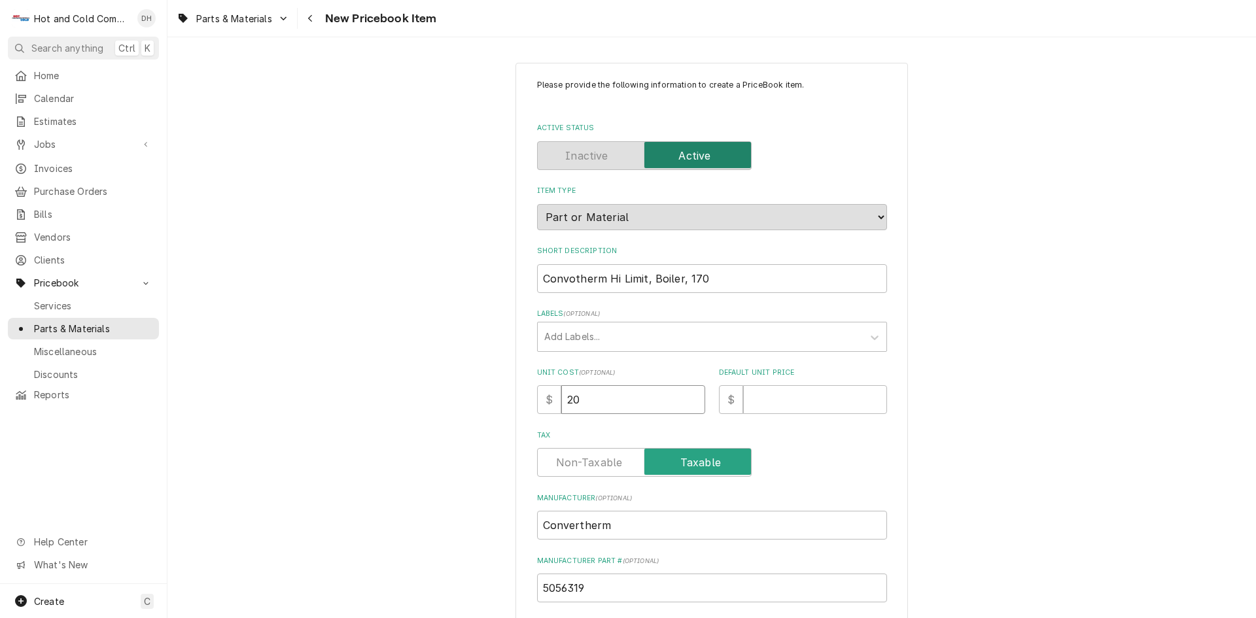
type textarea "x"
type input "204"
type textarea "x"
type input "204.2"
type textarea "x"
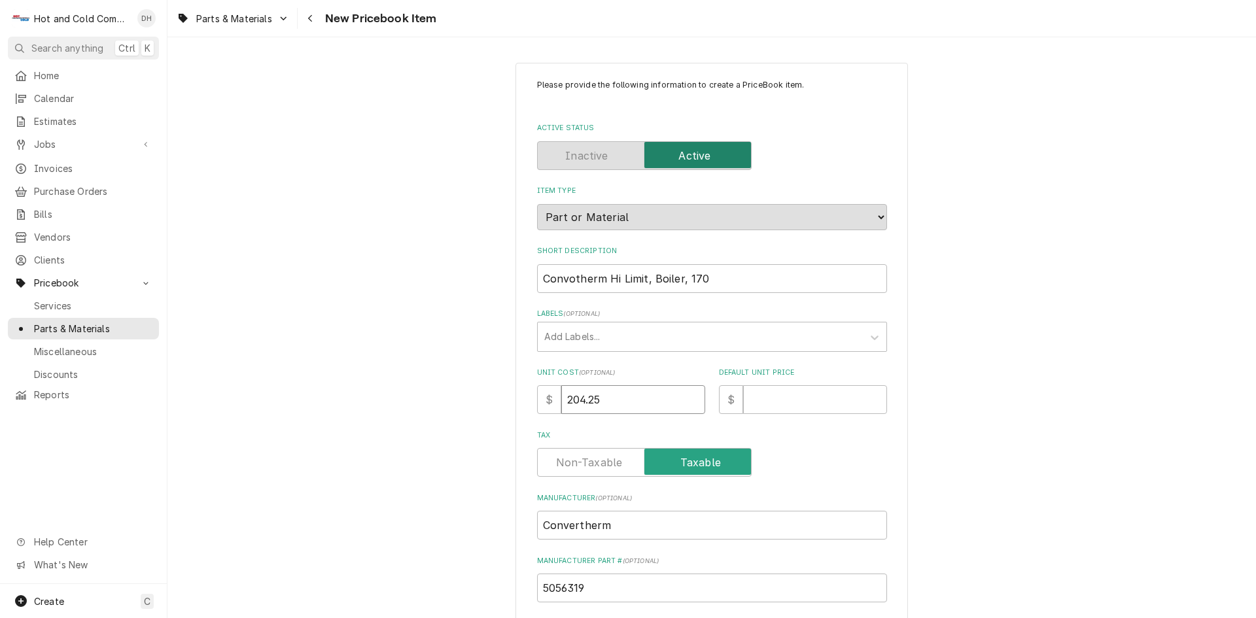
type input "204.25"
type textarea "x"
type input "3"
type textarea "x"
type input "34"
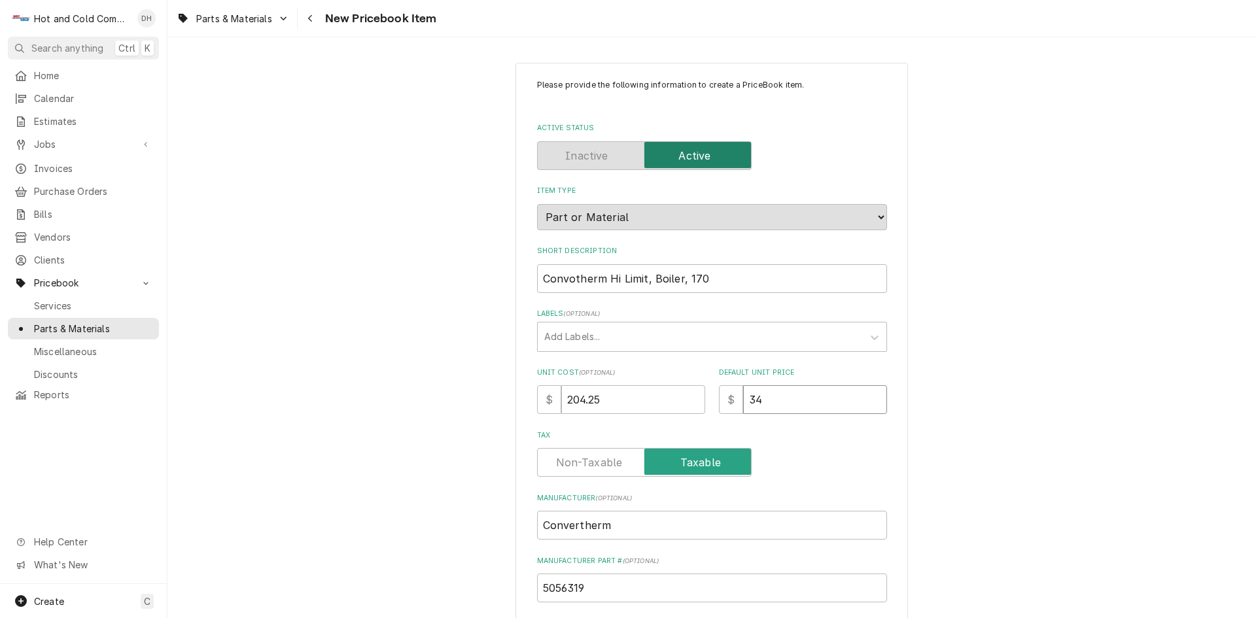
type textarea "x"
type input "341"
type textarea "x"
type input "341.1"
type textarea "x"
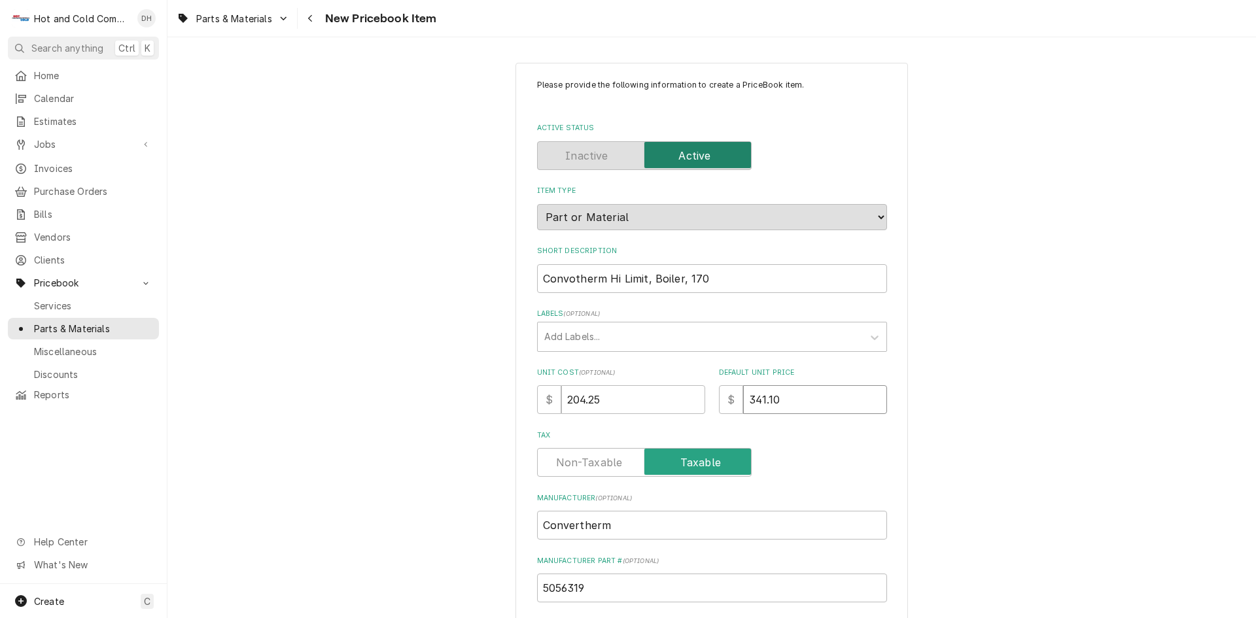
type input "341.10"
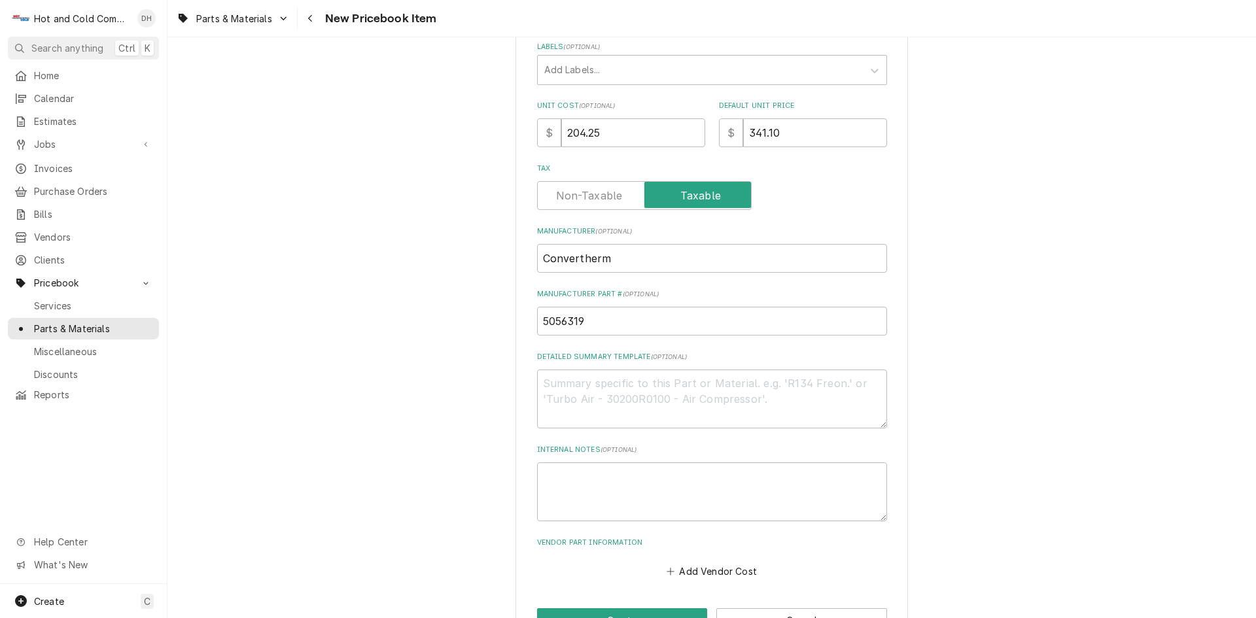
scroll to position [309, 0]
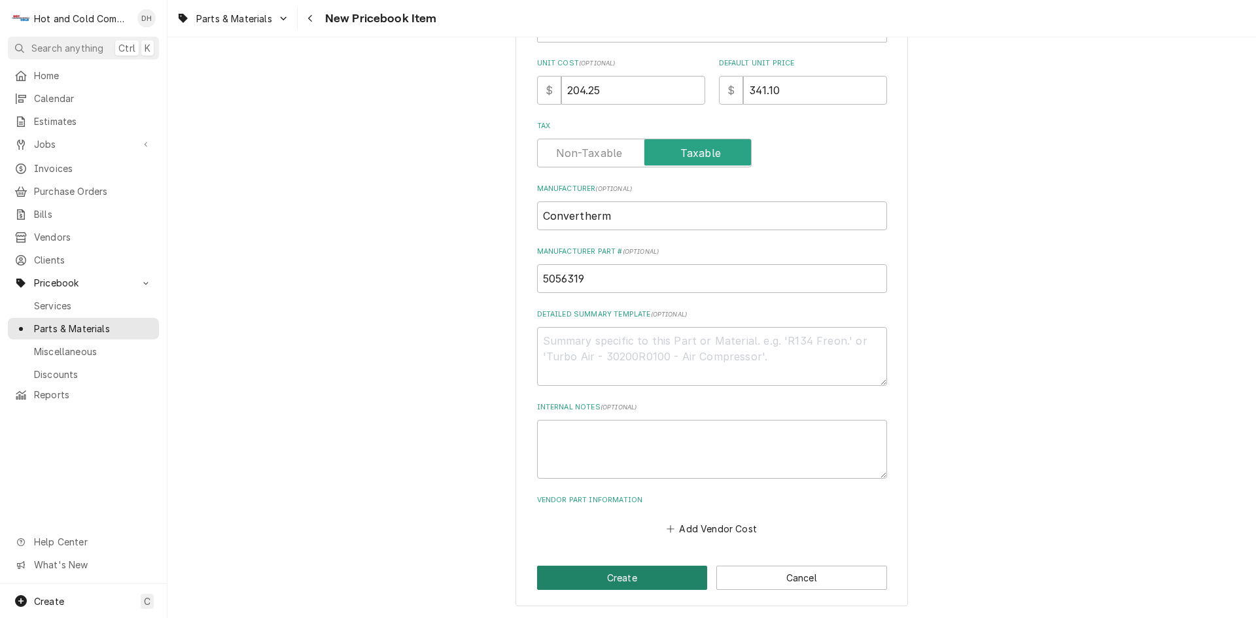
drag, startPoint x: 613, startPoint y: 572, endPoint x: 903, endPoint y: 360, distance: 358.6
click at [617, 572] on button "Create" at bounding box center [622, 578] width 171 height 24
type textarea "x"
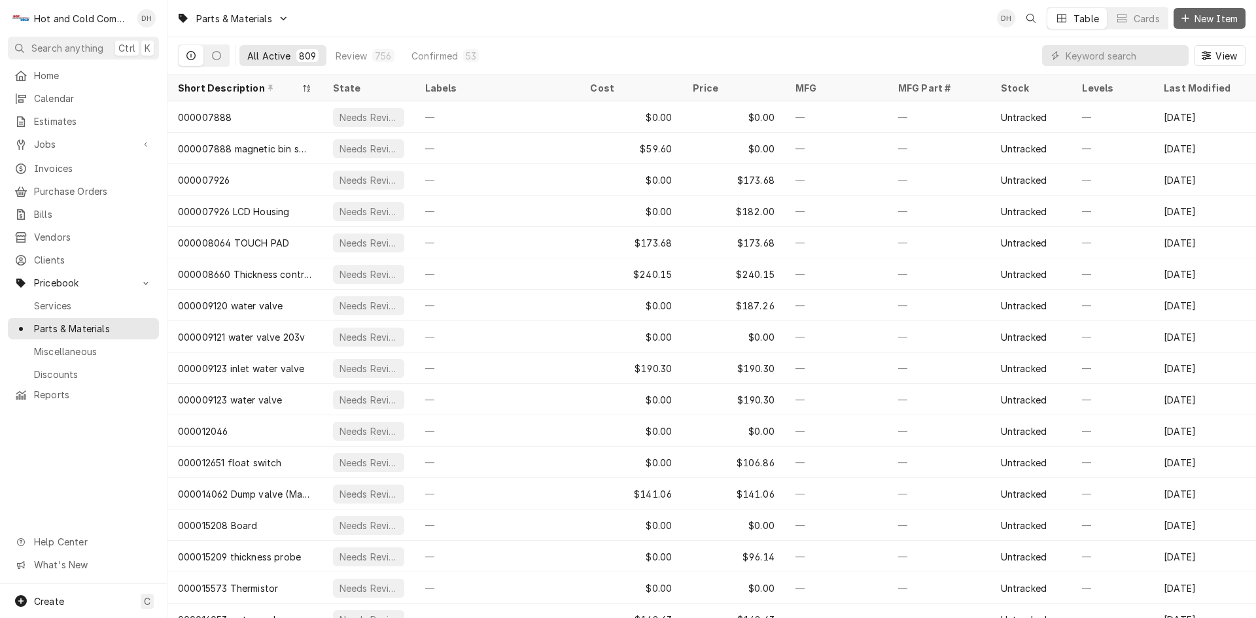
click at [1211, 16] on span "New Item" at bounding box center [1216, 19] width 48 height 14
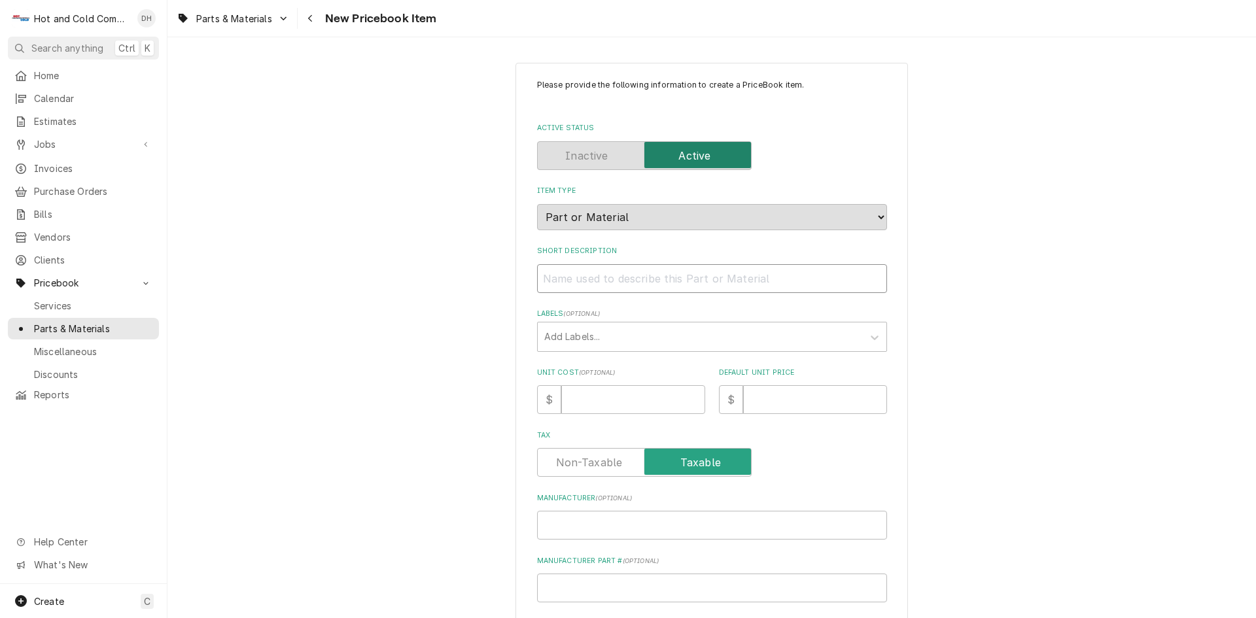
click at [584, 281] on input "Short Description" at bounding box center [712, 278] width 350 height 29
paste input "Convotherm 5056962 Contactor, 200-240V, 50/60HZ, 32A, 3 Pole"
type textarea "x"
drag, startPoint x: 648, startPoint y: 276, endPoint x: 603, endPoint y: 280, distance: 45.3
click at [603, 280] on input "Convotherm 5056962 Contactor, 200-240V, 50/60HZ, 32A, 3 Pole" at bounding box center [712, 278] width 350 height 29
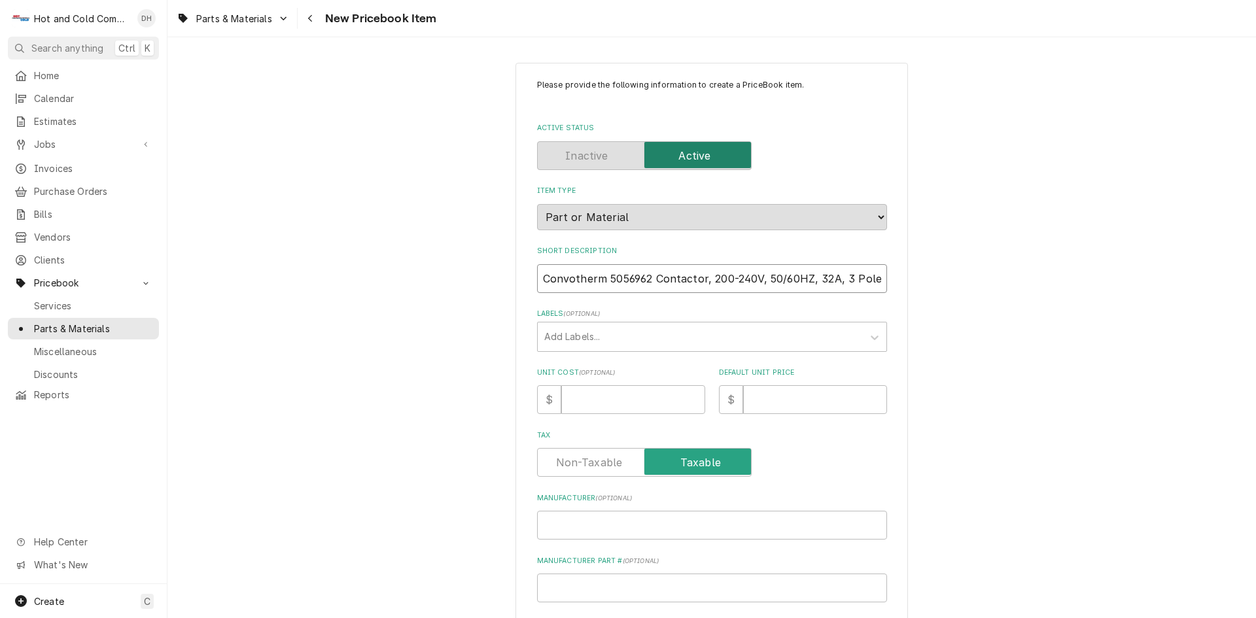
type input "Convotherm 5056962 Contactor, 200-240V, 50/60HZ, 32A, 3 Pole"
click at [601, 592] on input "Manufacturer Part # ( optional )" at bounding box center [712, 588] width 350 height 29
paste input "5056962"
type textarea "x"
type input "5056962"
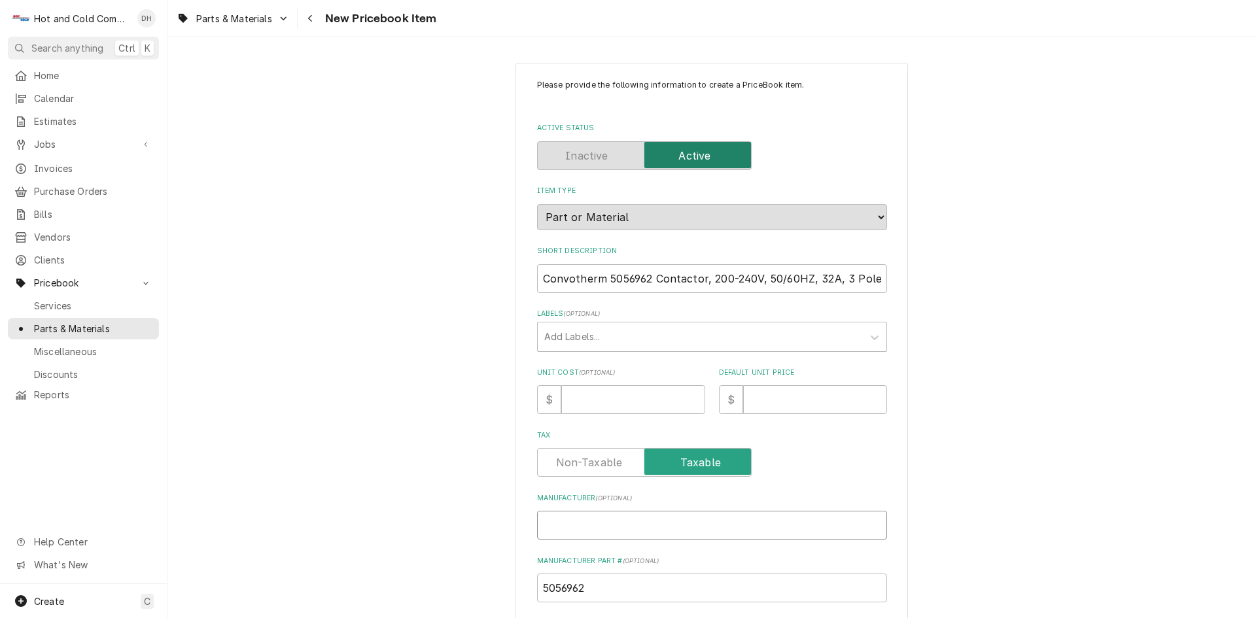
click at [575, 523] on input "Manufacturer ( optional )" at bounding box center [712, 525] width 350 height 29
type textarea "x"
type input "C"
type textarea "x"
type input "Co"
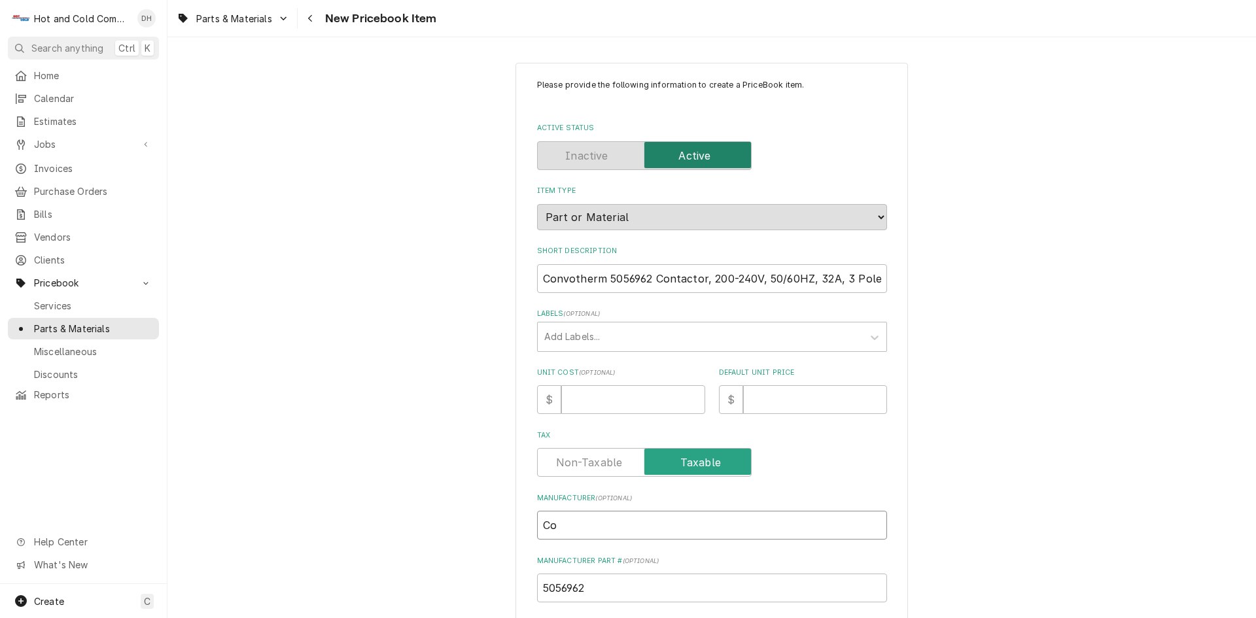
type textarea "x"
type input "Con"
type textarea "x"
type input "Conv"
type textarea "x"
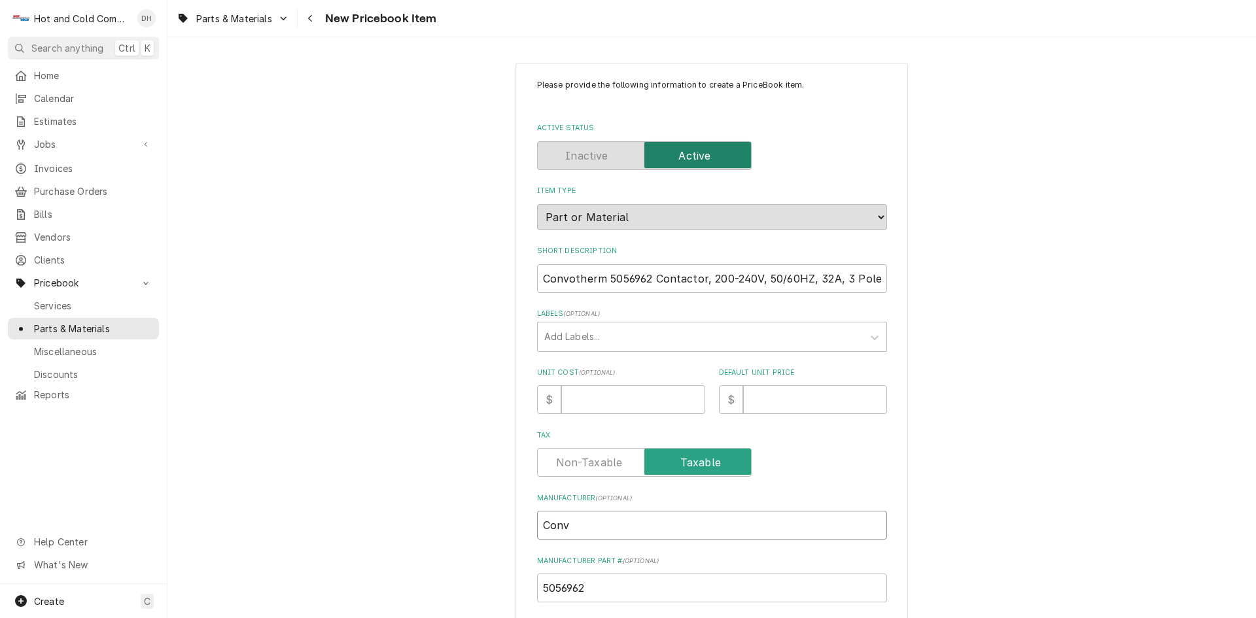
type input "Conve"
type textarea "x"
type input "Conver"
type textarea "x"
type input "Convert"
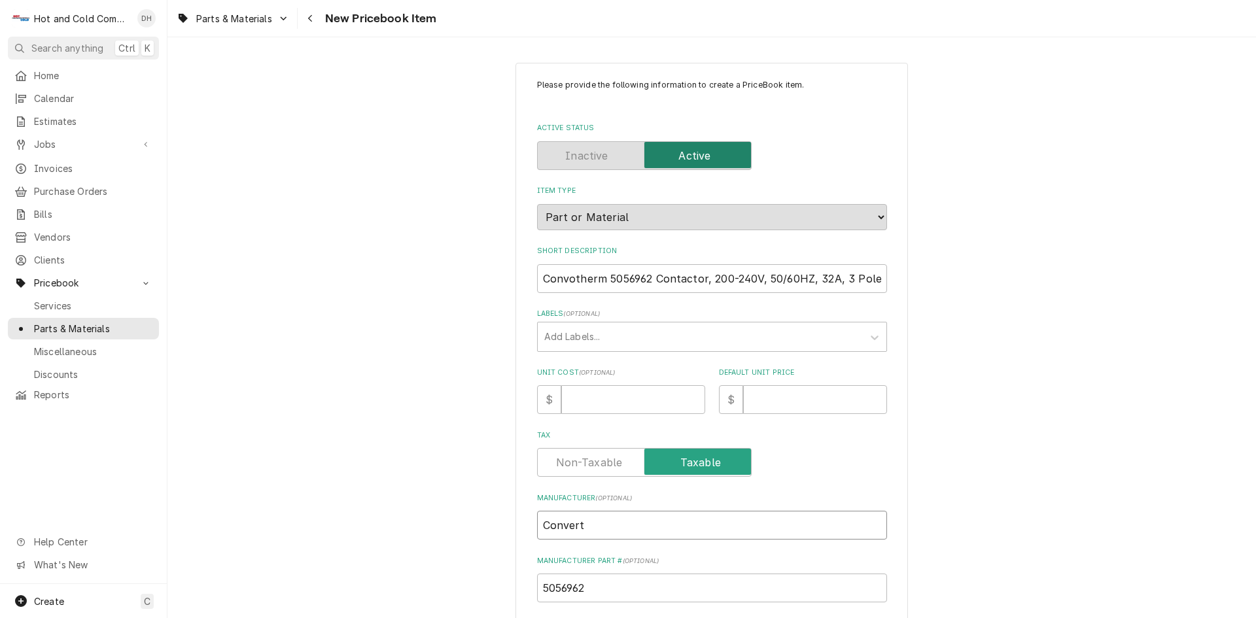
type textarea "x"
type input "Converth"
type textarea "x"
type input "Converthe"
type textarea "x"
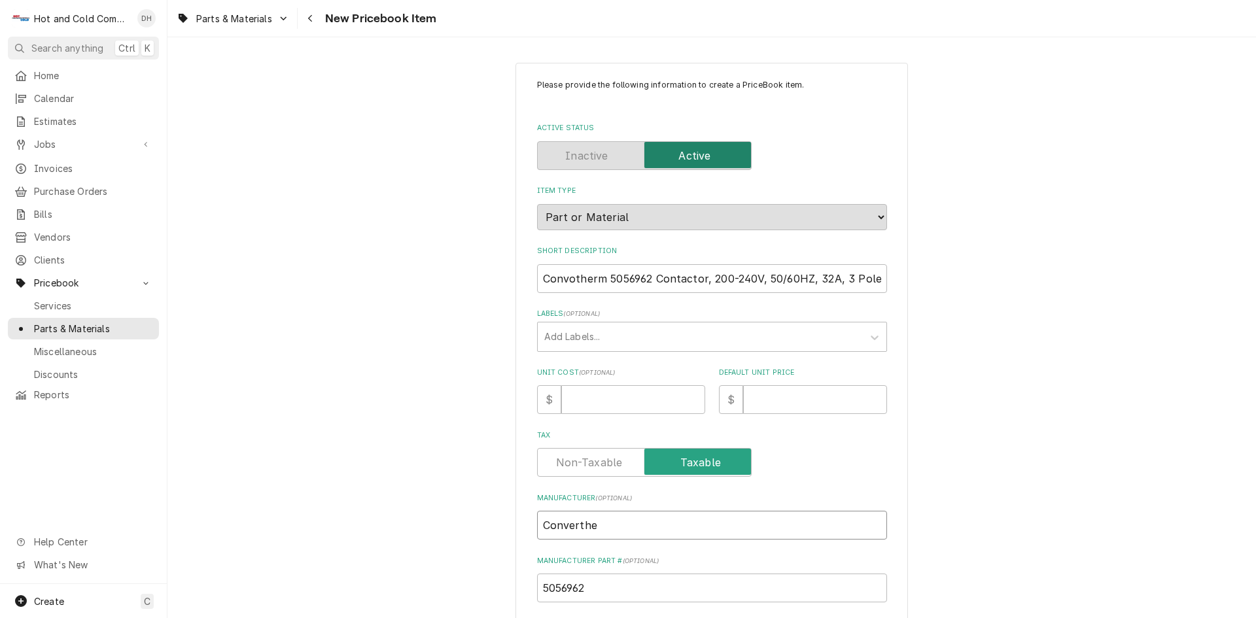
type input "Converther"
type textarea "x"
type input "Convertherm"
click at [590, 406] on input "Unit Cost ( optional )" at bounding box center [633, 399] width 144 height 29
type textarea "x"
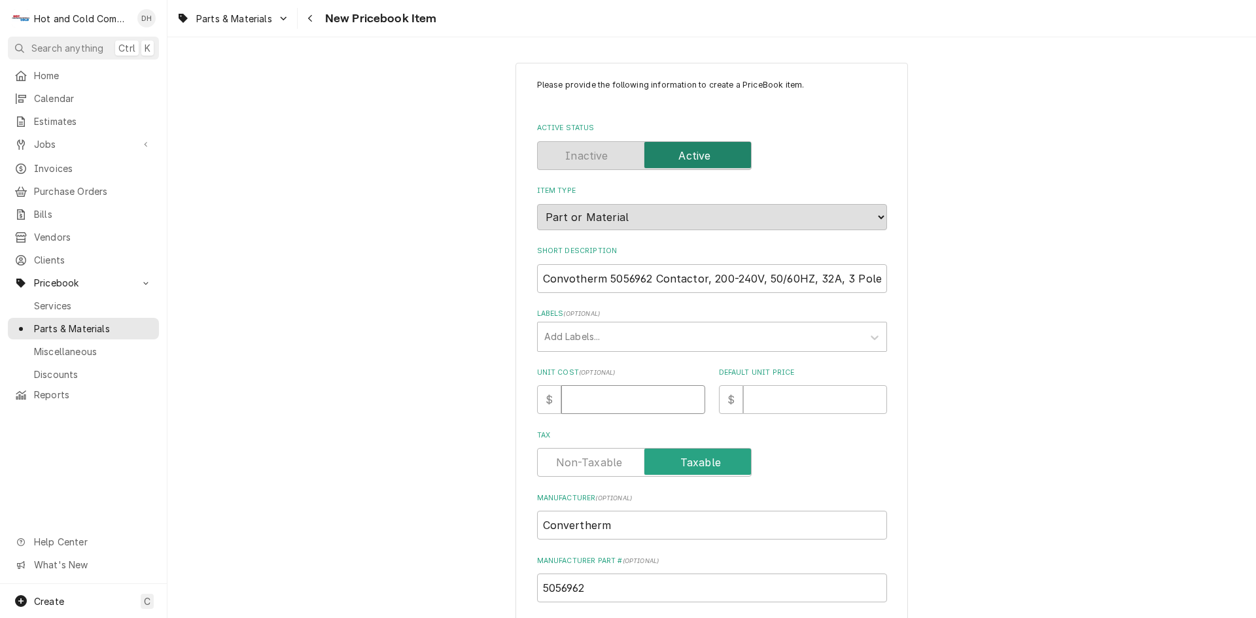
type input "2"
type textarea "x"
type input "25"
type textarea "x"
type input "251"
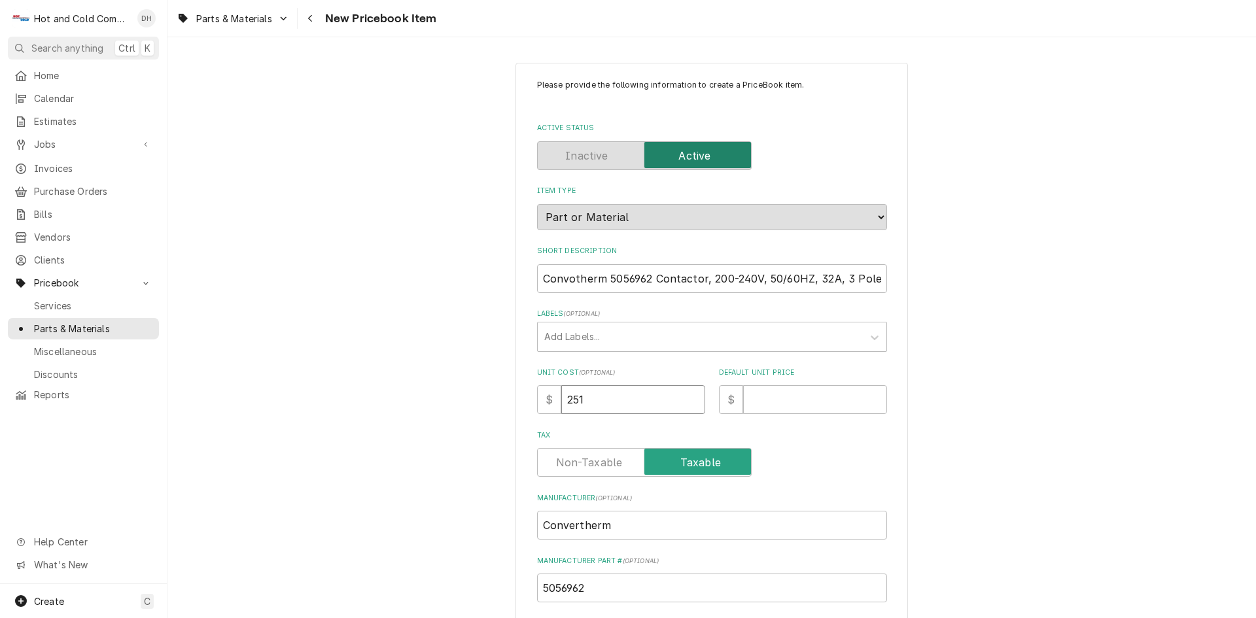
type textarea "x"
type input "251.7"
type textarea "x"
type input "251.76"
type textarea "x"
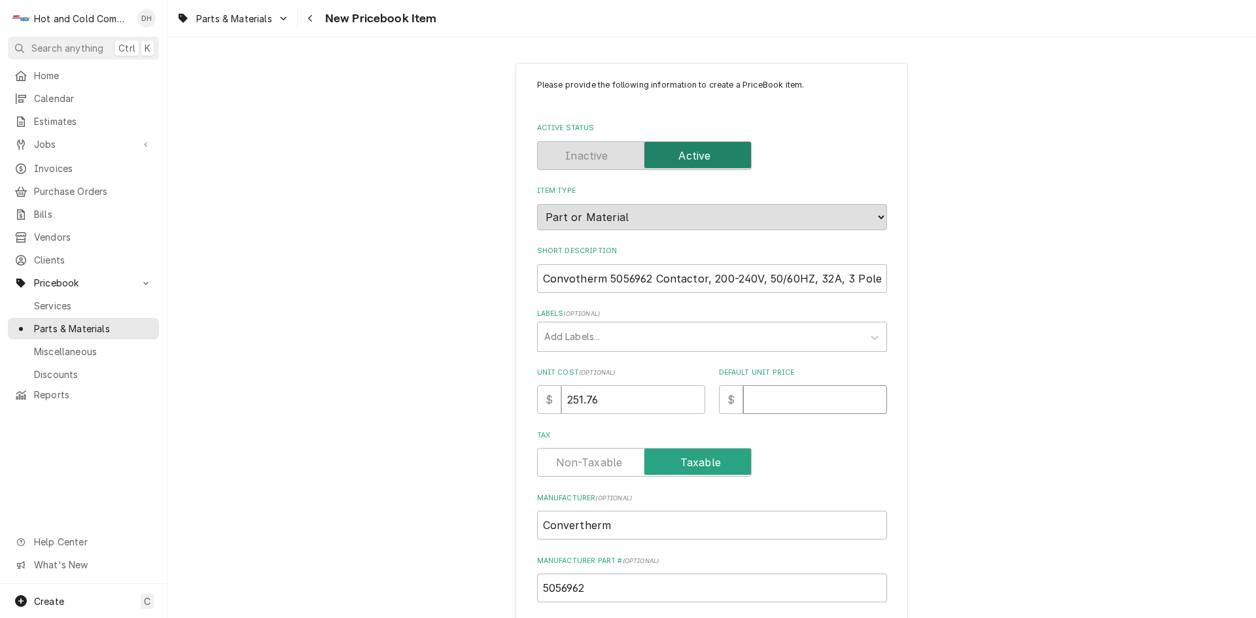
type input "4"
type textarea "x"
type input "42"
type textarea "x"
type input "420"
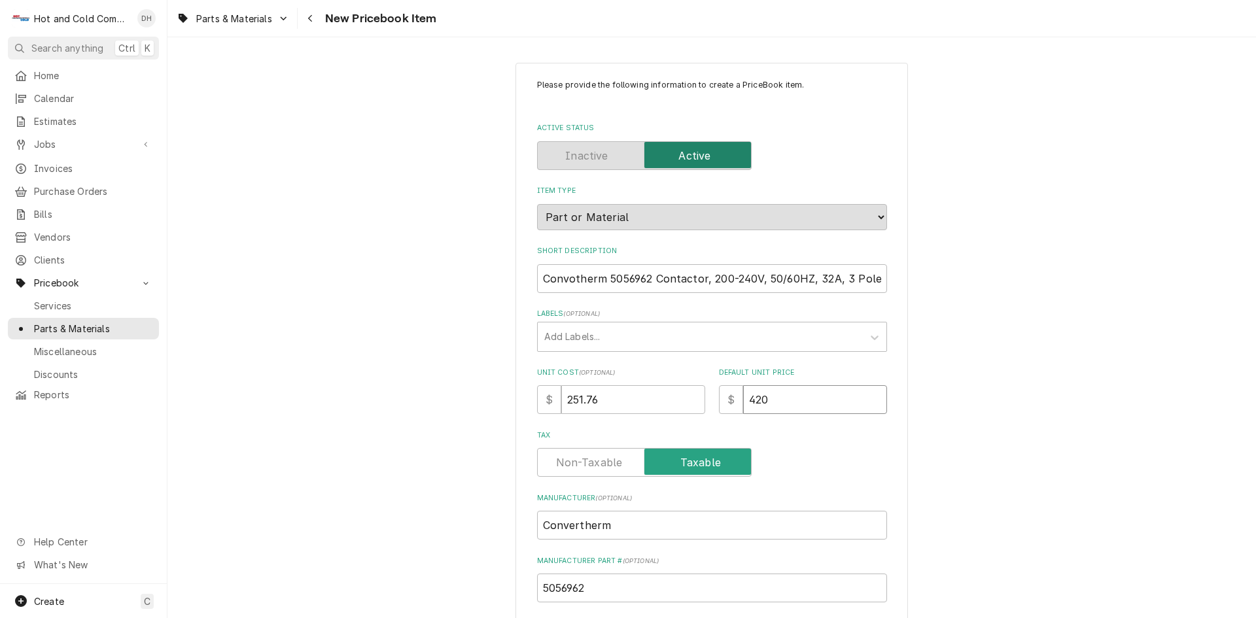
type textarea "x"
type input "420.4"
type textarea "x"
type input "420.44"
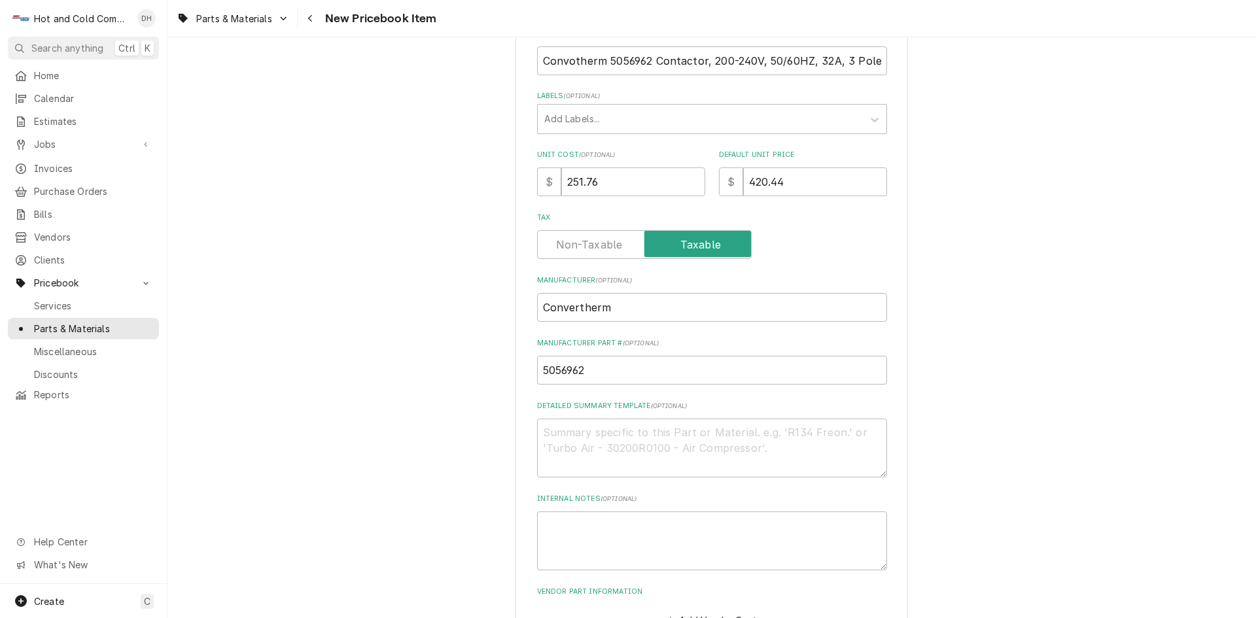
scroll to position [309, 0]
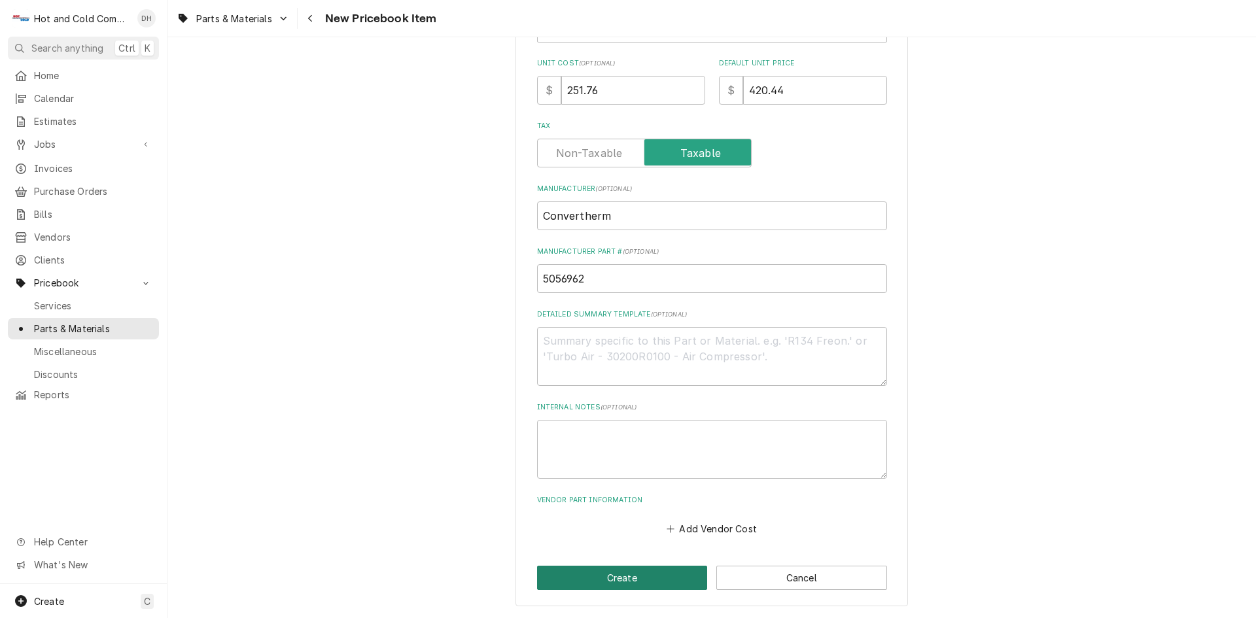
click at [617, 576] on button "Create" at bounding box center [622, 578] width 171 height 24
type textarea "x"
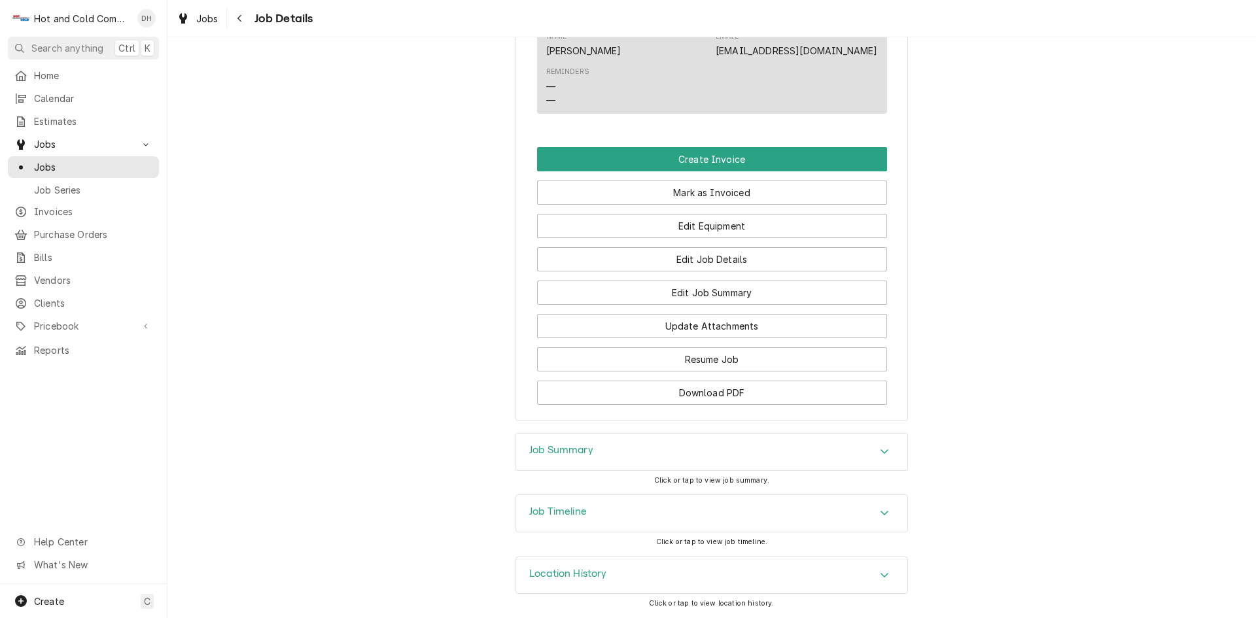
scroll to position [994, 0]
click at [710, 294] on button "Edit Job Summary" at bounding box center [712, 293] width 350 height 24
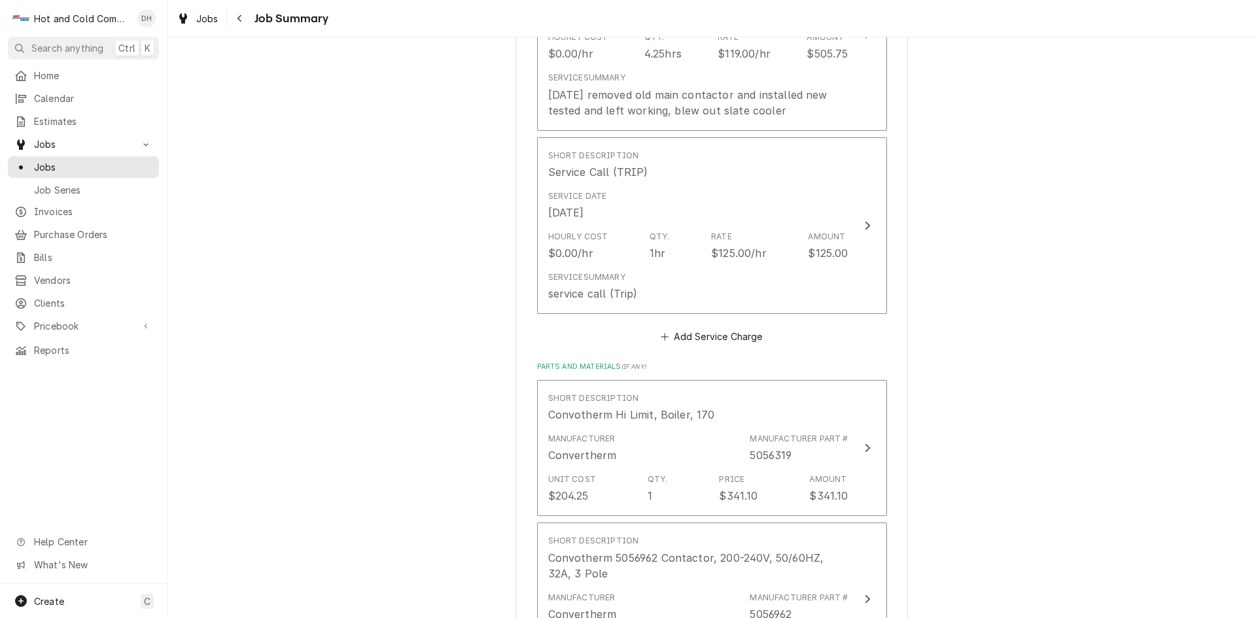
scroll to position [218, 0]
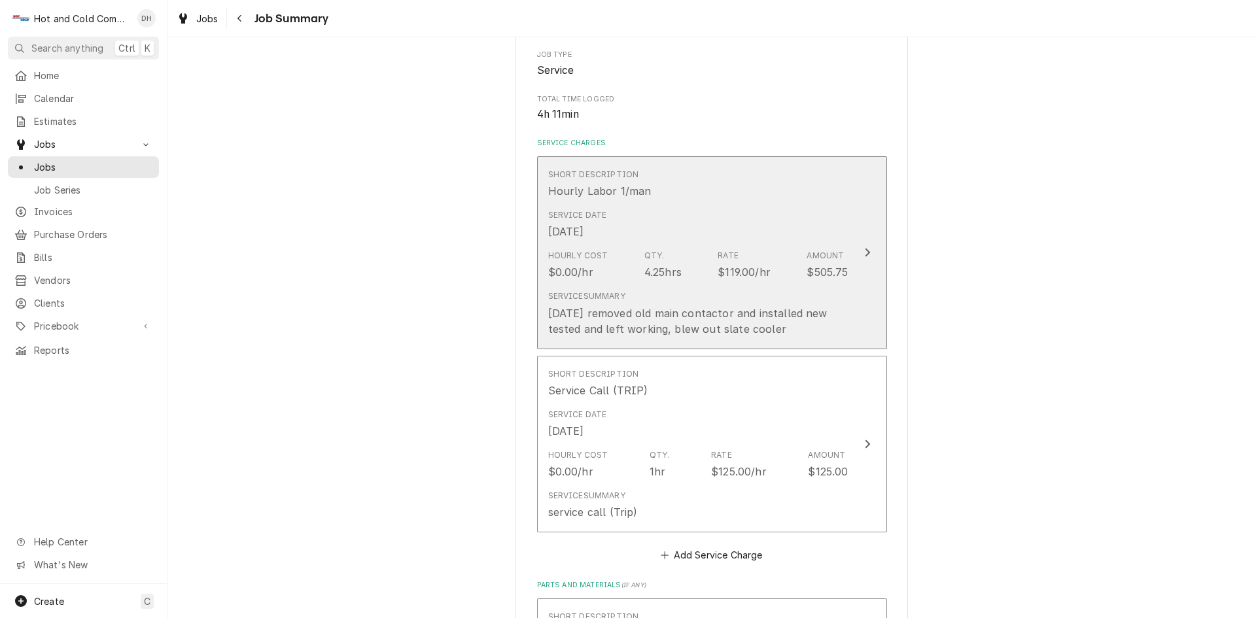
click at [743, 218] on div "Service Date [DATE]" at bounding box center [698, 224] width 300 height 41
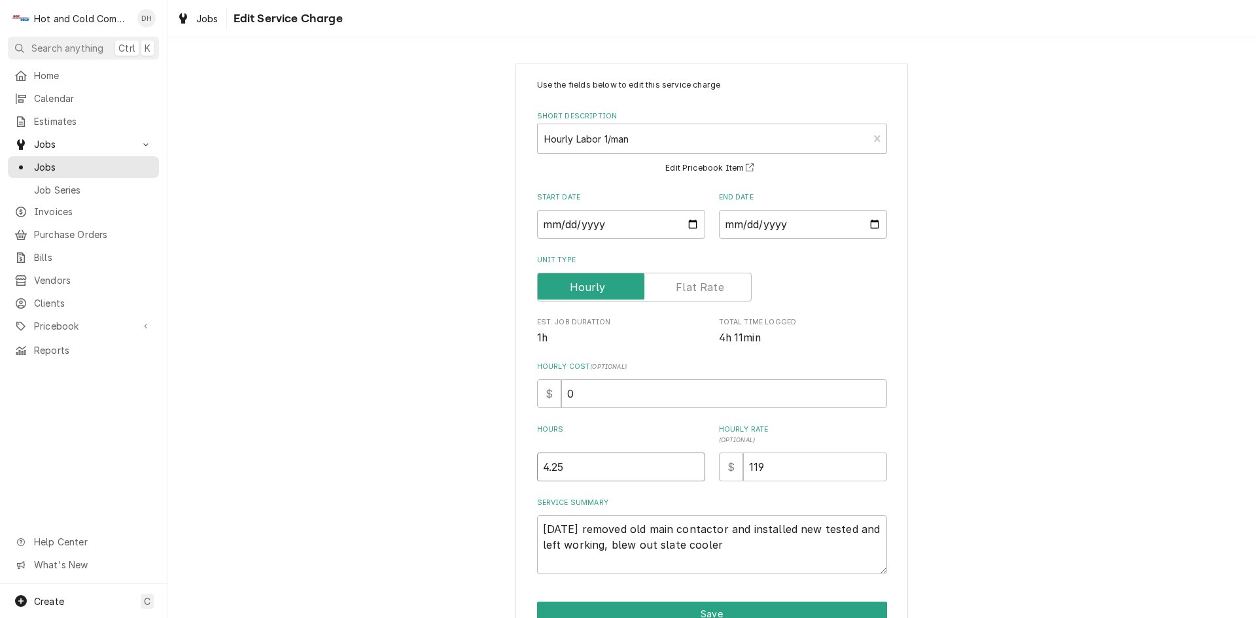
click at [588, 462] on input "4.25" at bounding box center [621, 467] width 168 height 29
type textarea "x"
type input "4.2"
type textarea "x"
type input "4"
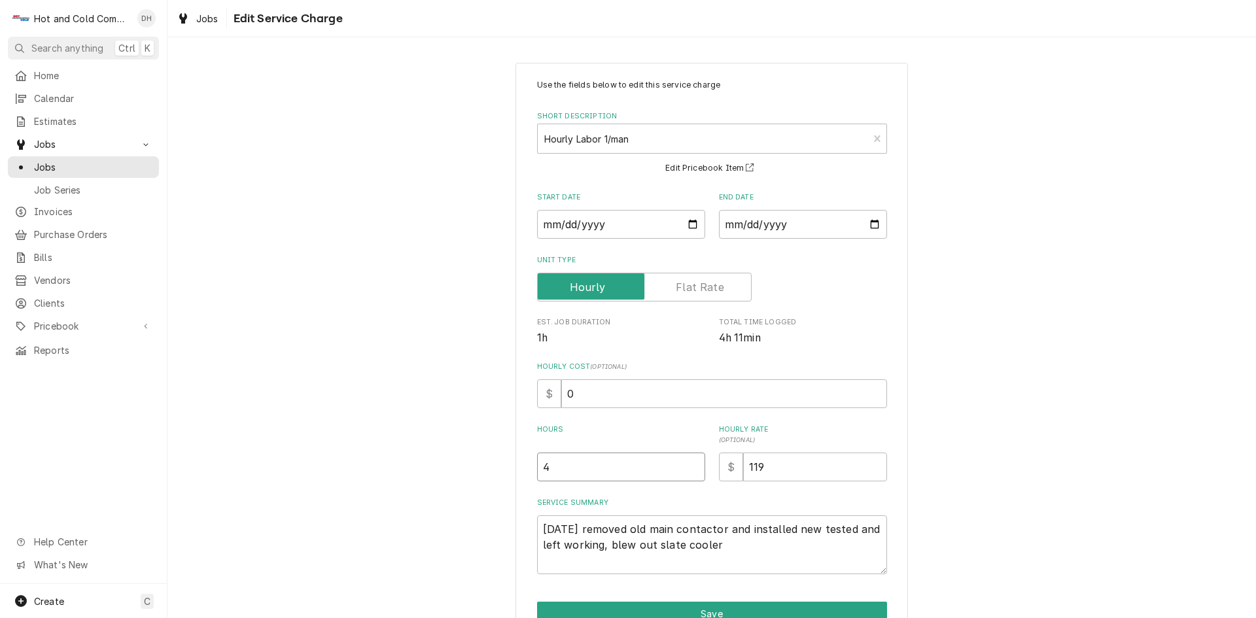
type textarea "x"
type input "4.7"
type textarea "x"
type input "4.75"
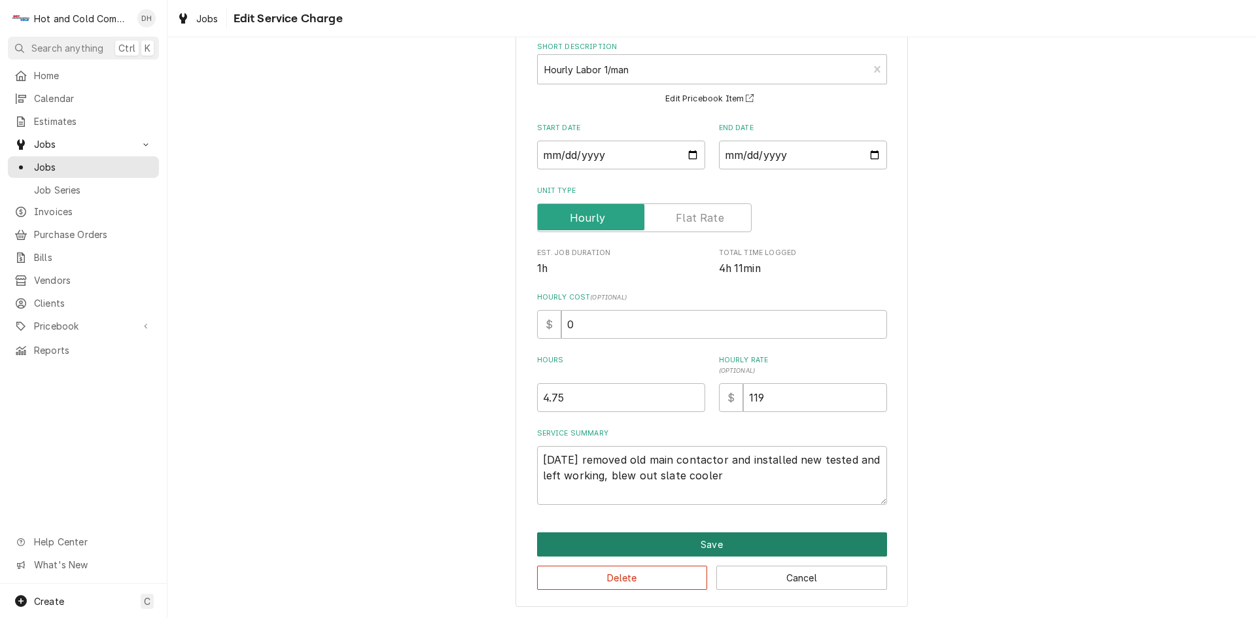
click at [716, 547] on button "Save" at bounding box center [712, 544] width 350 height 24
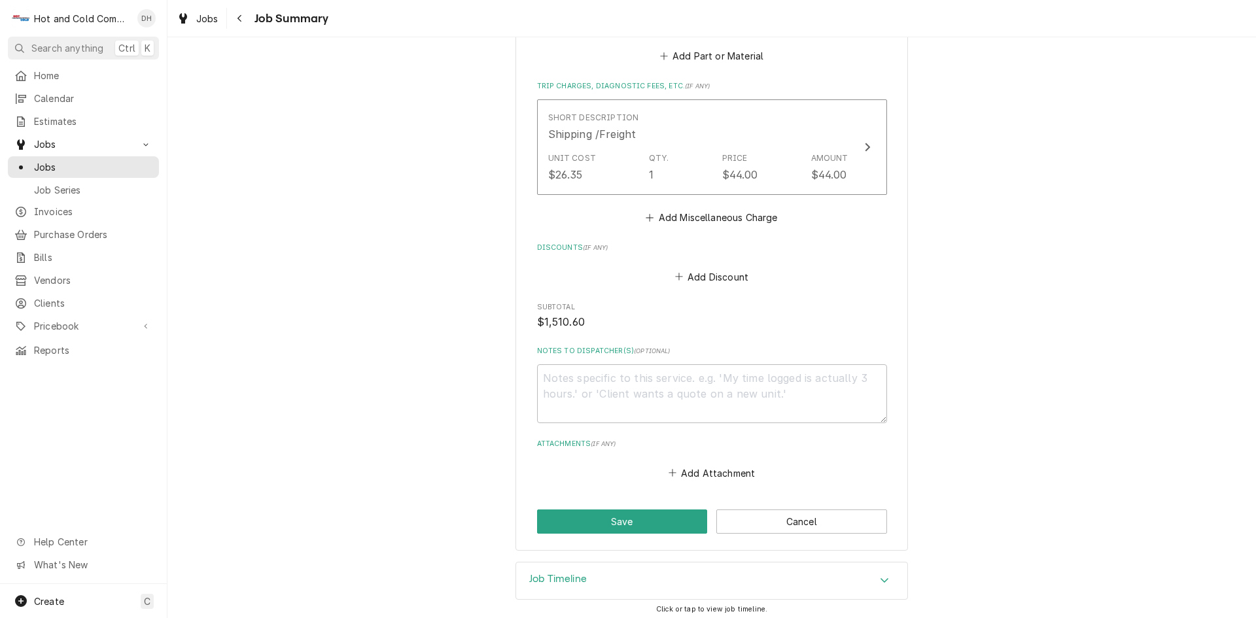
scroll to position [1226, 0]
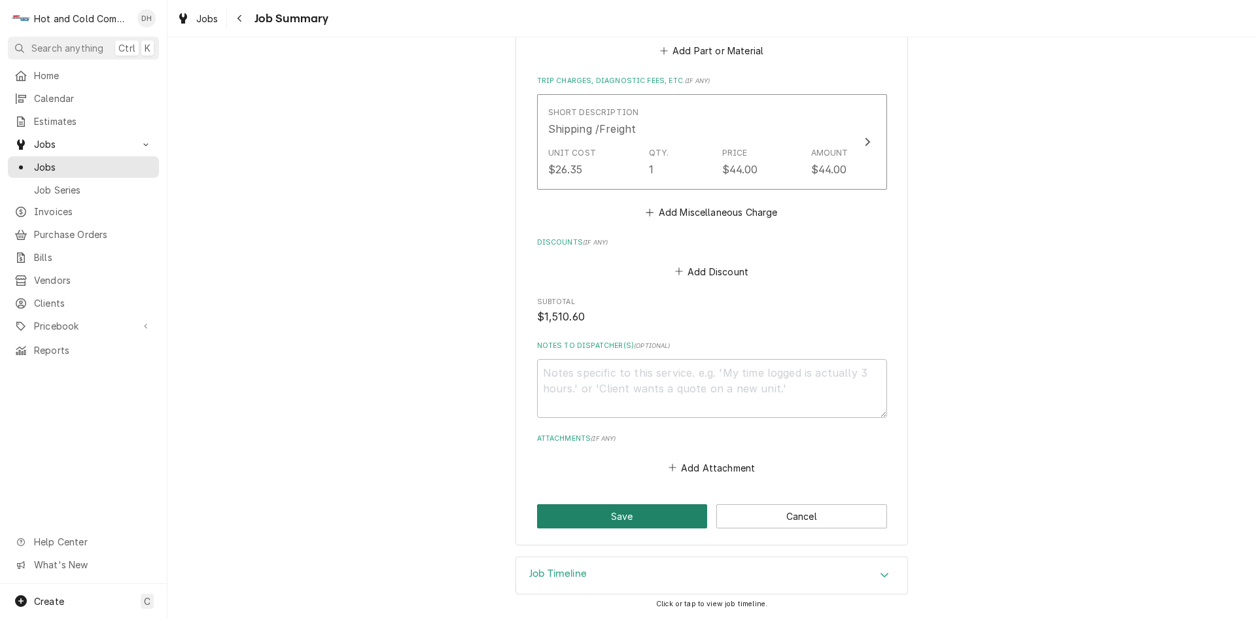
click at [617, 515] on button "Save" at bounding box center [622, 516] width 171 height 24
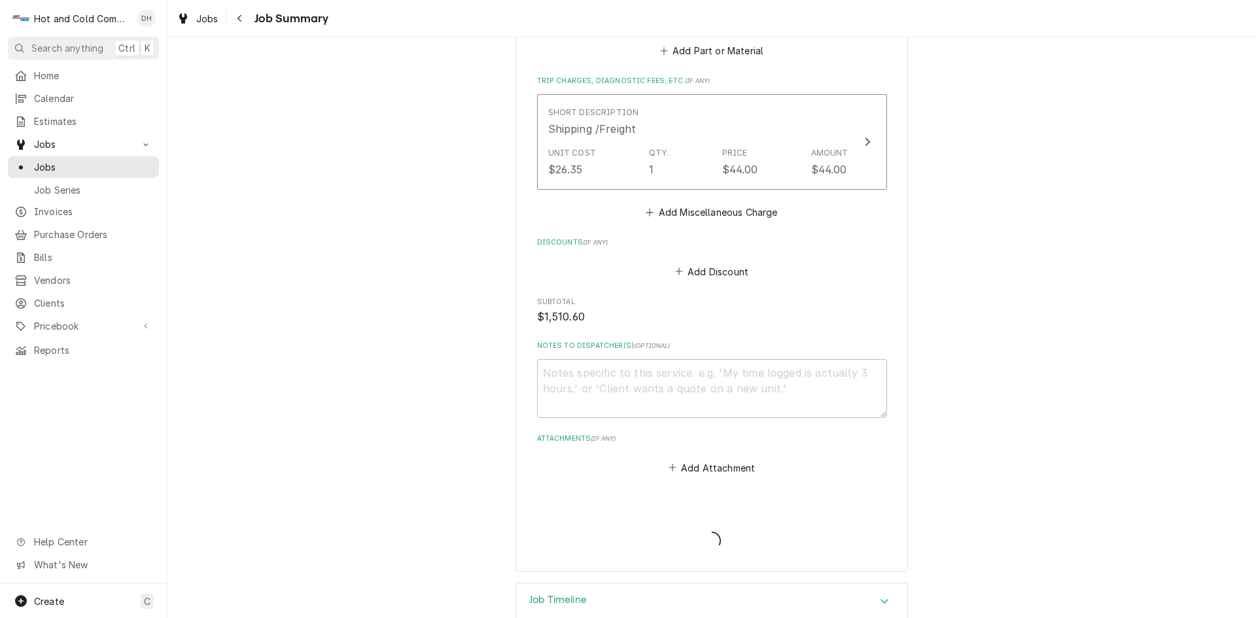
type textarea "x"
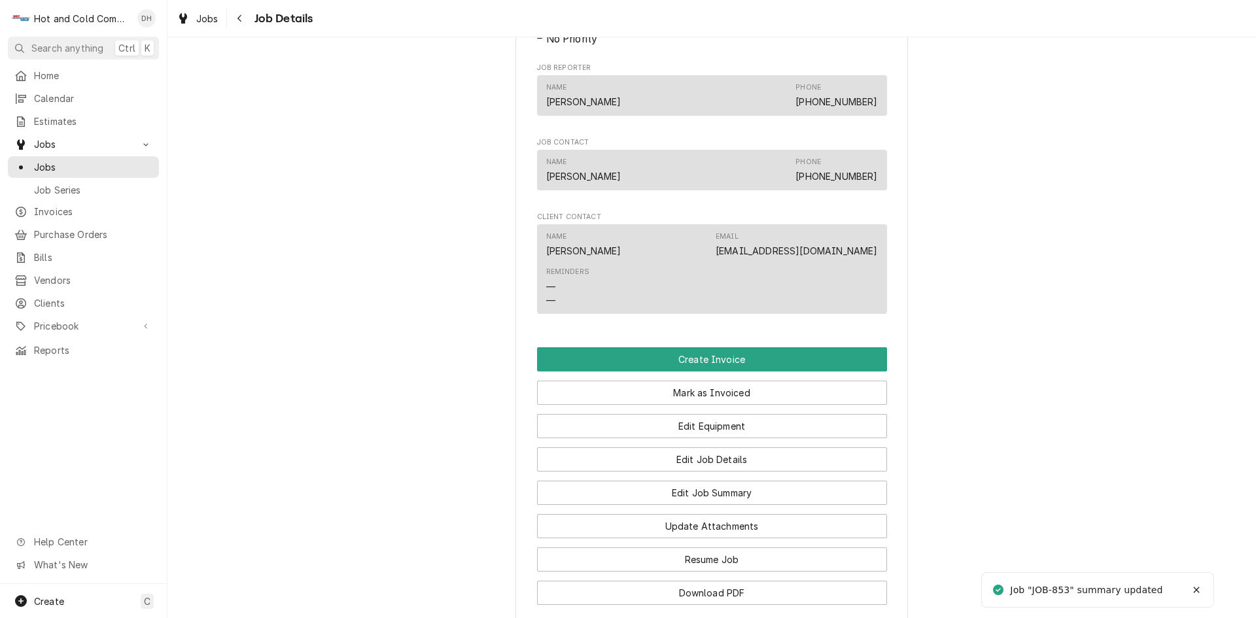
scroll to position [872, 0]
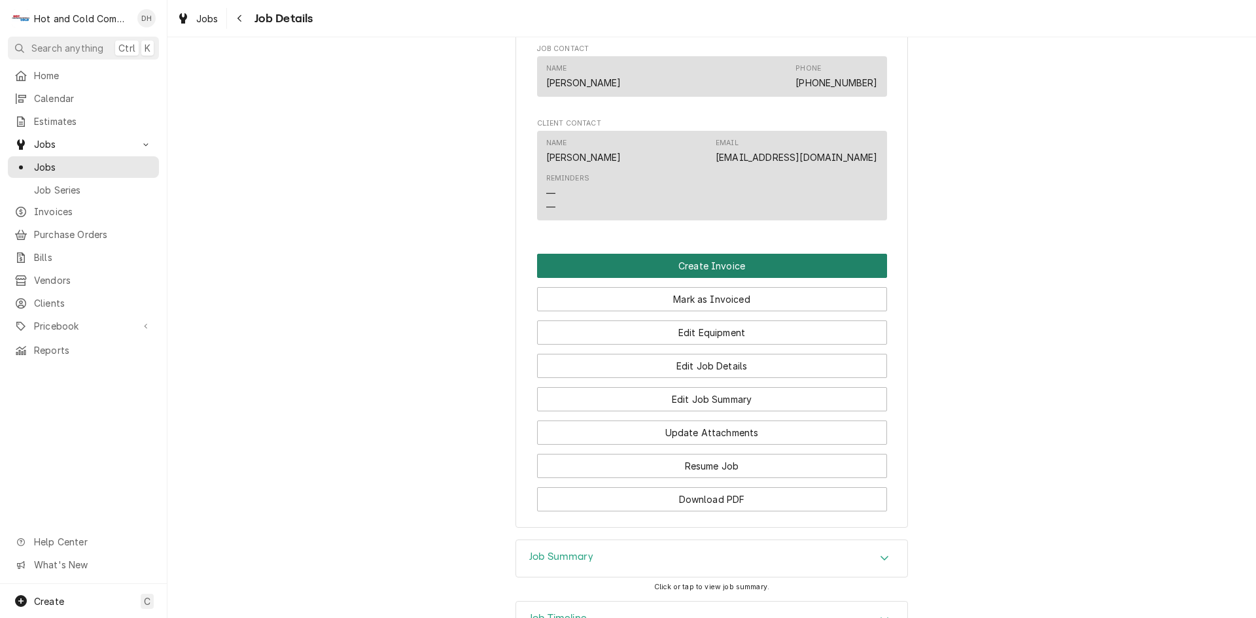
click at [694, 278] on button "Create Invoice" at bounding box center [712, 266] width 350 height 24
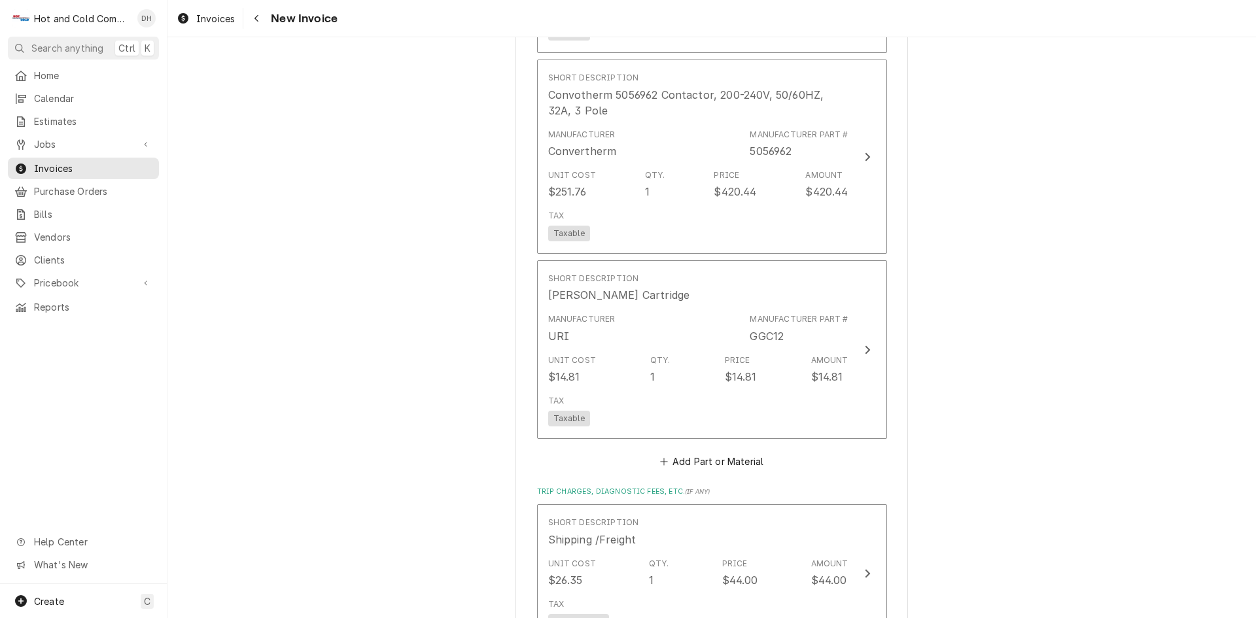
scroll to position [2180, 0]
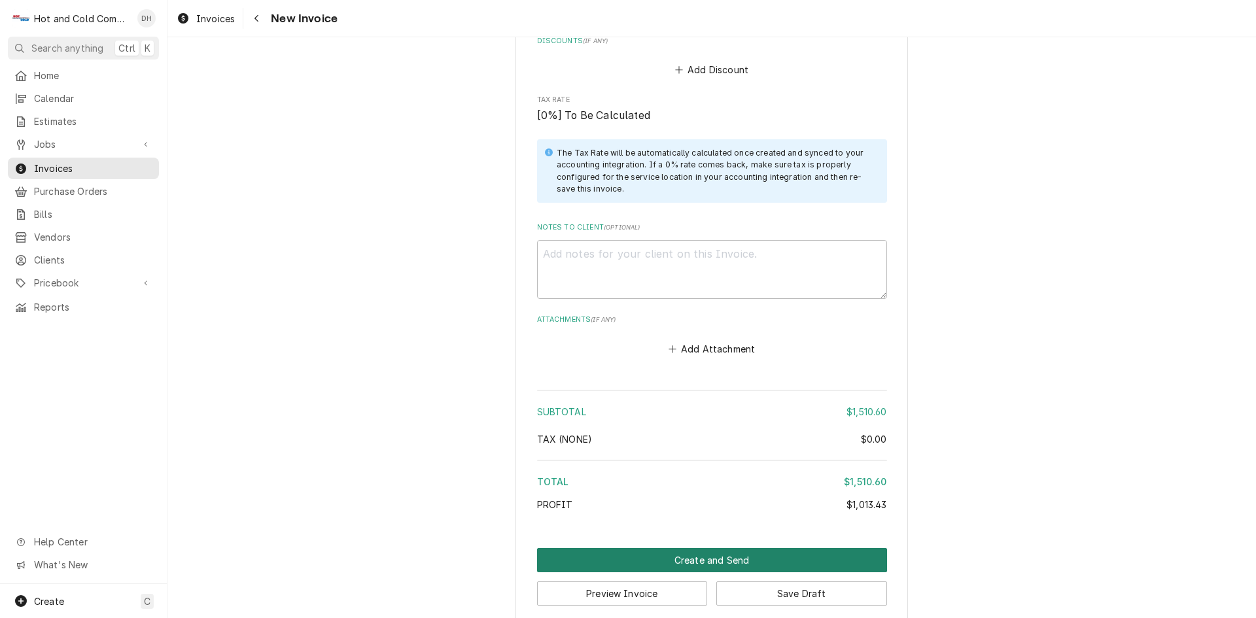
click at [697, 557] on button "Create and Send" at bounding box center [712, 560] width 350 height 24
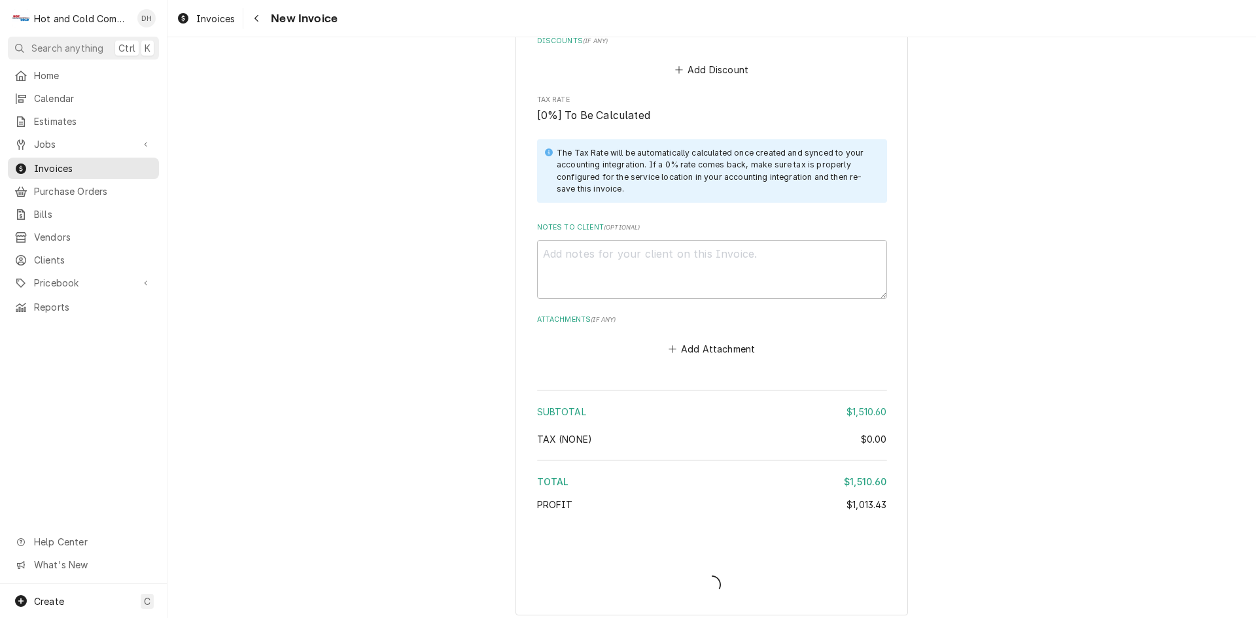
type textarea "x"
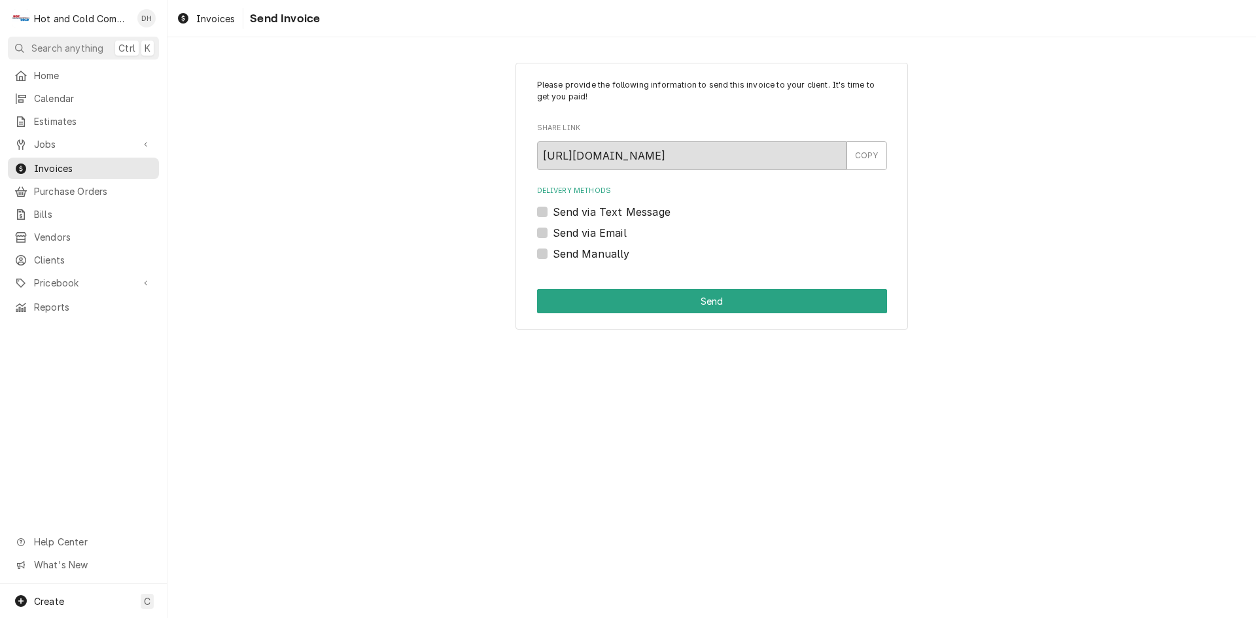
click at [553, 232] on label "Send via Email" at bounding box center [590, 233] width 74 height 16
click at [553, 232] on input "Send via Email" at bounding box center [728, 239] width 350 height 29
checkbox input "true"
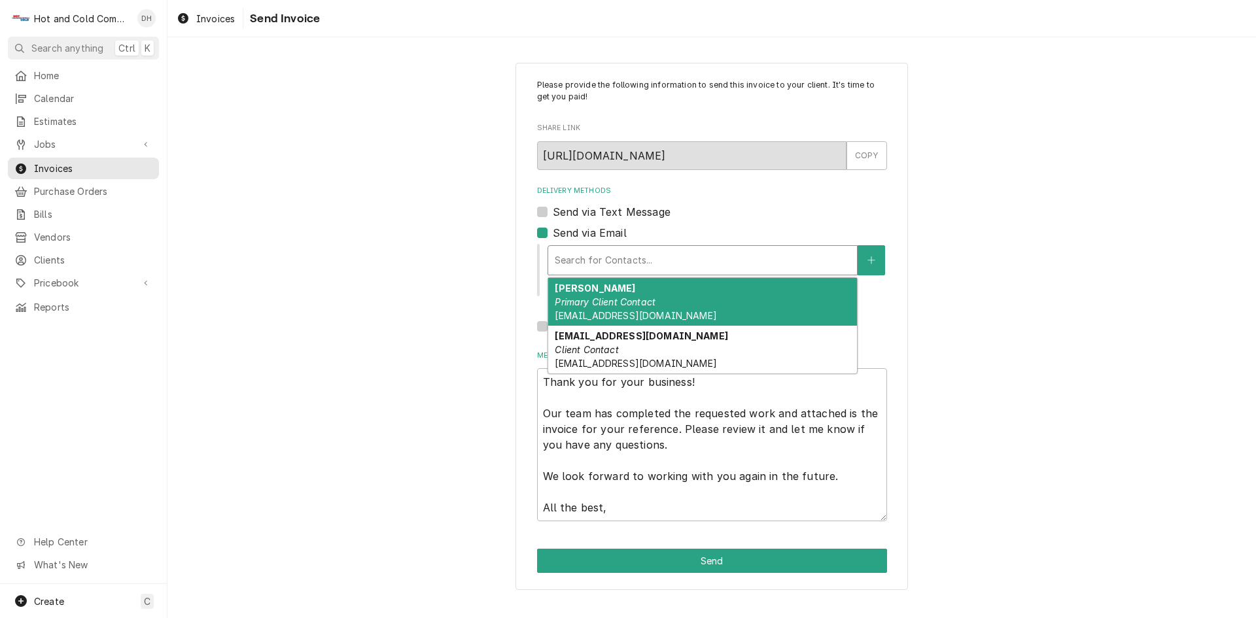
click at [585, 260] on div "Delivery Methods" at bounding box center [703, 261] width 296 height 24
drag, startPoint x: 595, startPoint y: 291, endPoint x: 599, endPoint y: 297, distance: 7.1
click at [599, 297] on div "[PERSON_NAME] Primary Client Contact [EMAIL_ADDRESS][DOMAIN_NAME]" at bounding box center [702, 302] width 309 height 48
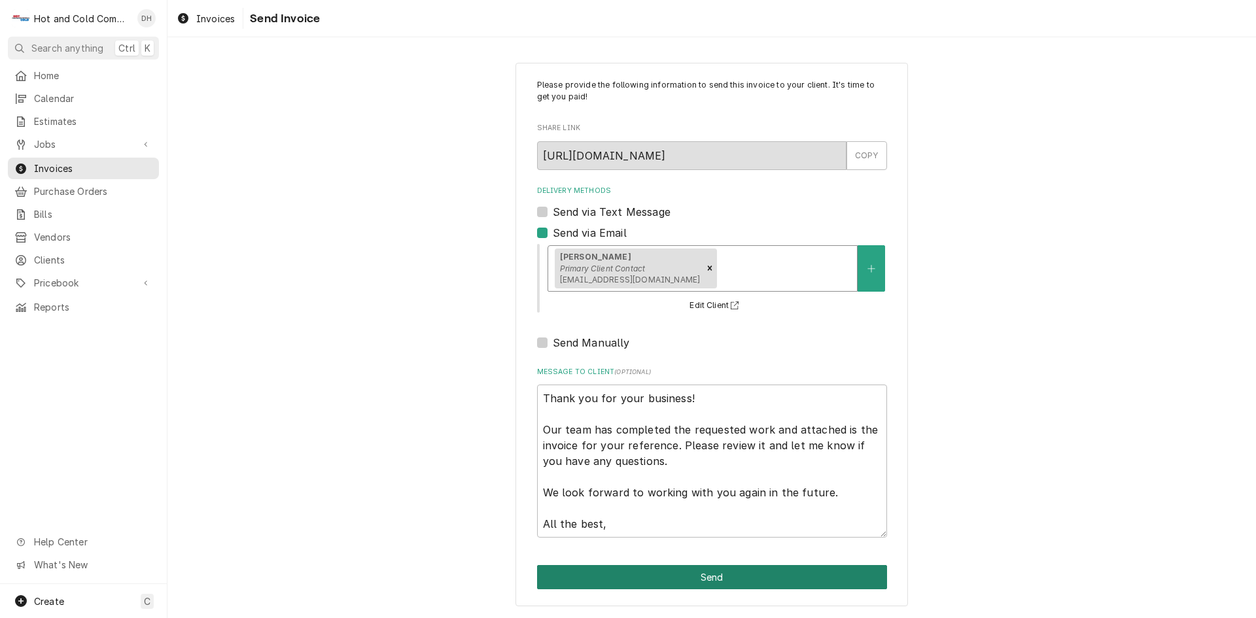
click at [710, 580] on button "Send" at bounding box center [712, 577] width 350 height 24
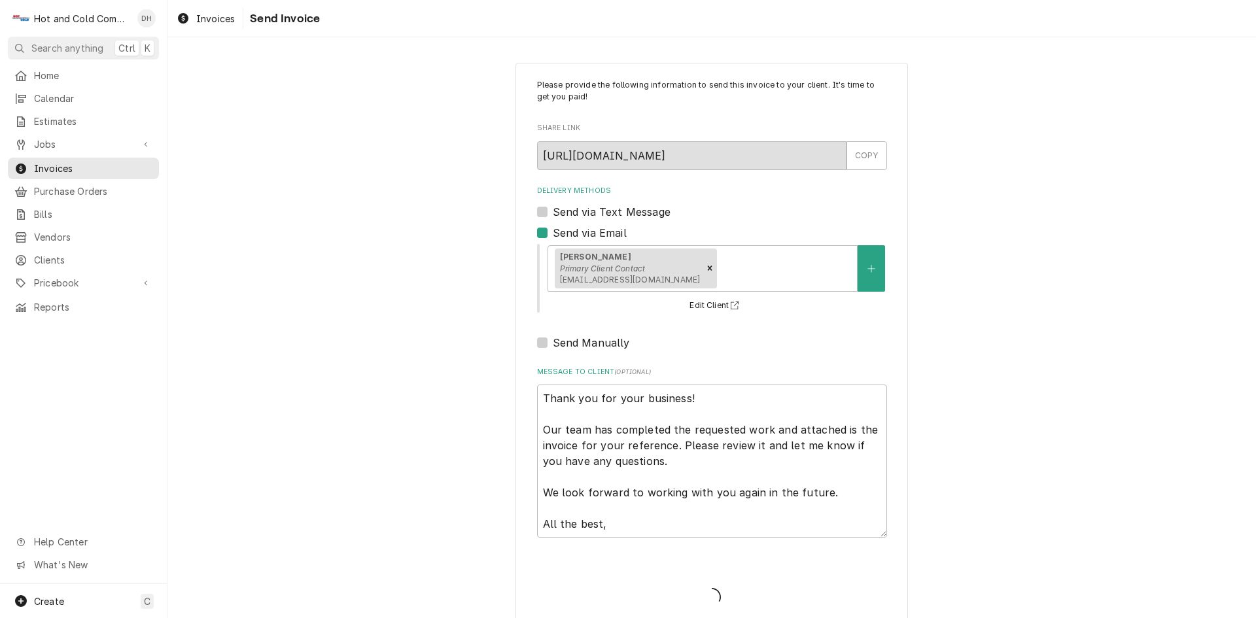
type textarea "x"
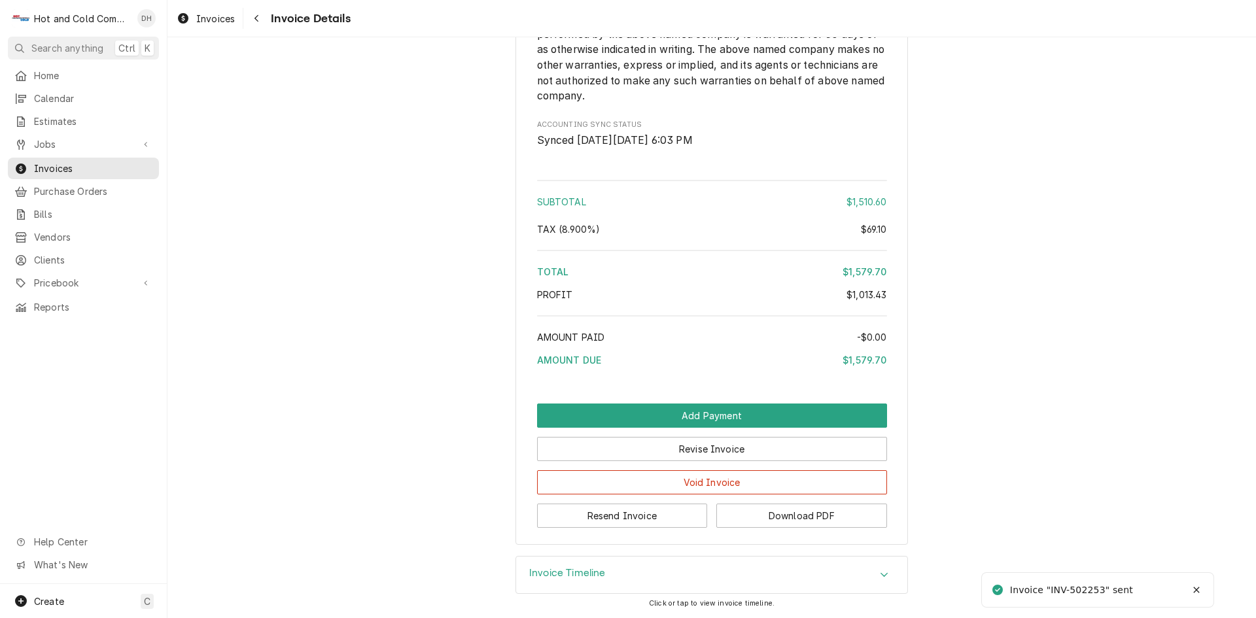
scroll to position [1997, 0]
click at [825, 512] on button "Download PDF" at bounding box center [801, 516] width 171 height 24
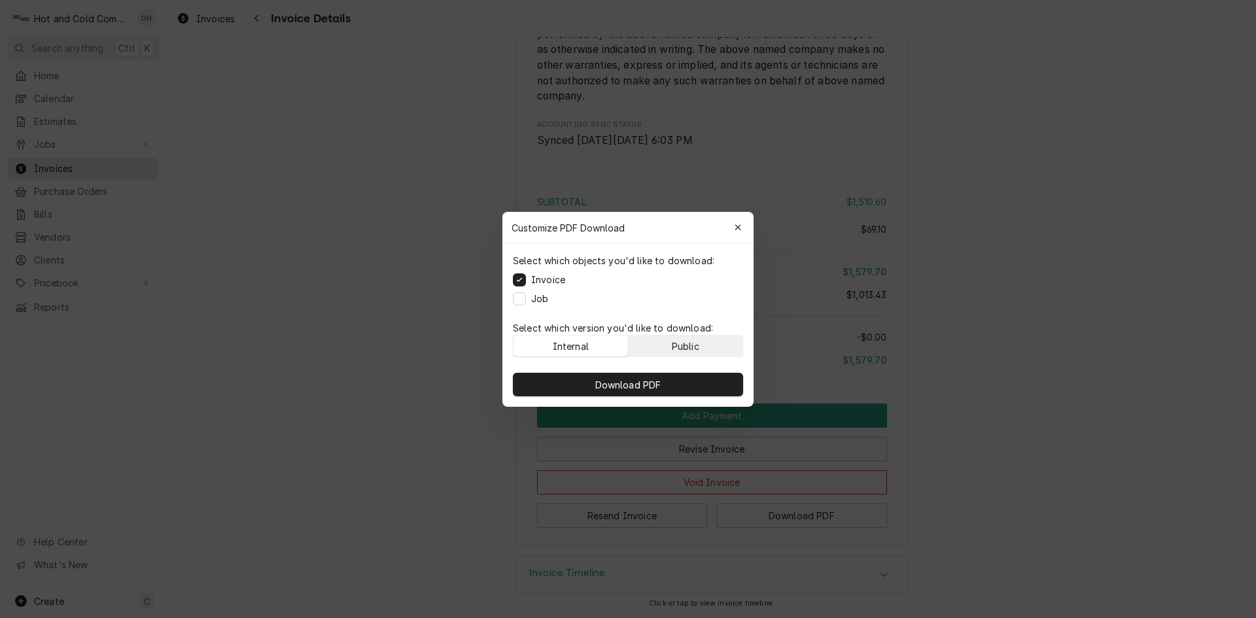
click at [687, 340] on div "Public" at bounding box center [685, 346] width 27 height 14
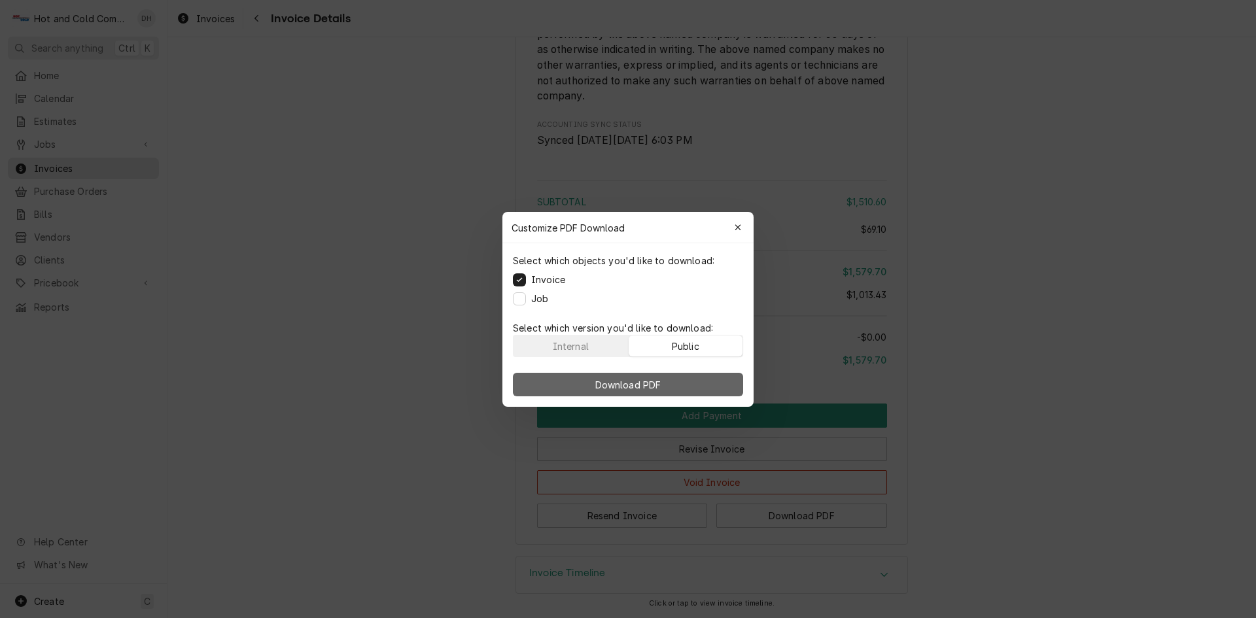
click at [704, 387] on button "Download PDF" at bounding box center [628, 385] width 230 height 24
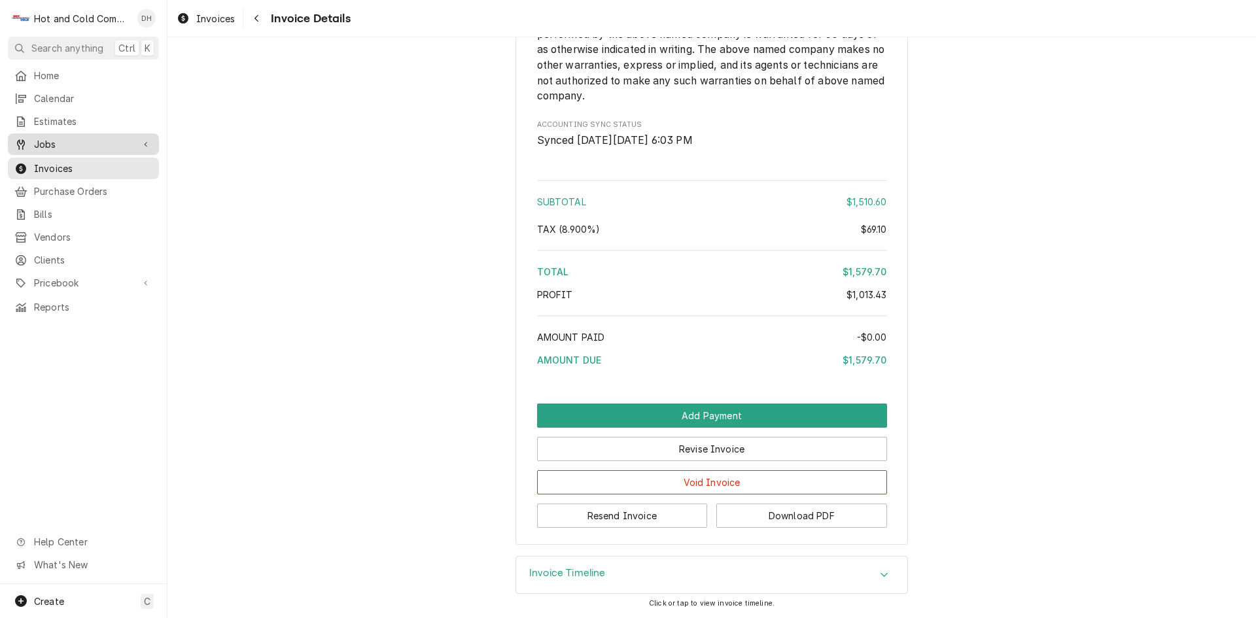
click at [63, 144] on span "Jobs" at bounding box center [83, 144] width 99 height 14
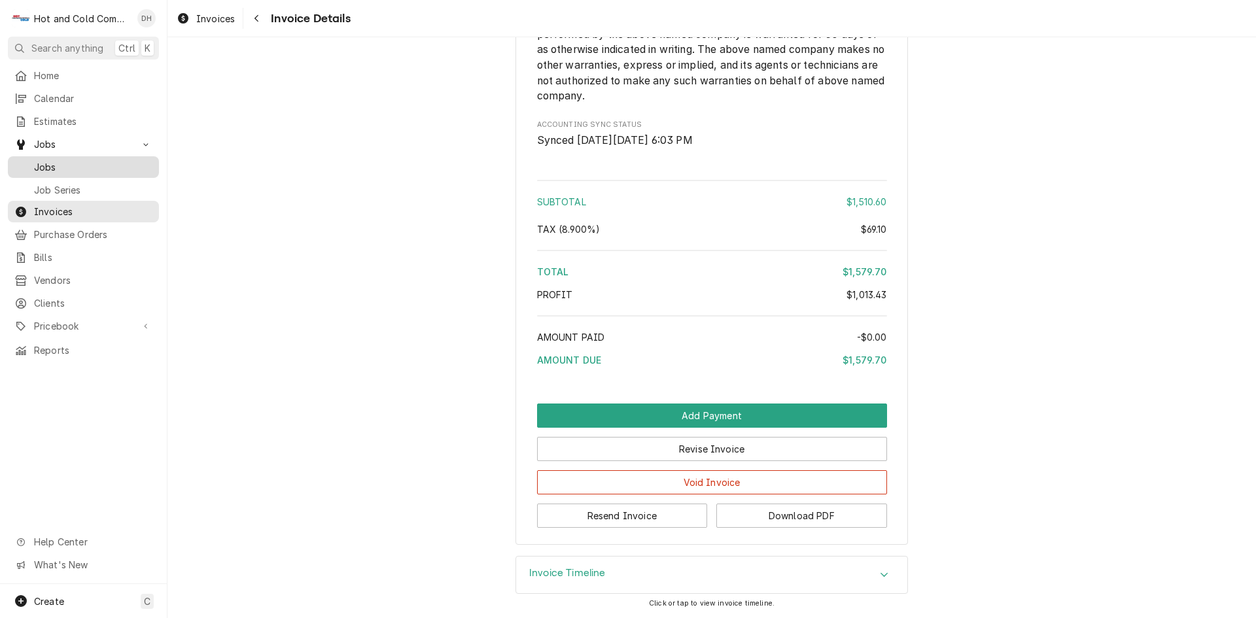
click at [48, 162] on span "Jobs" at bounding box center [93, 167] width 118 height 14
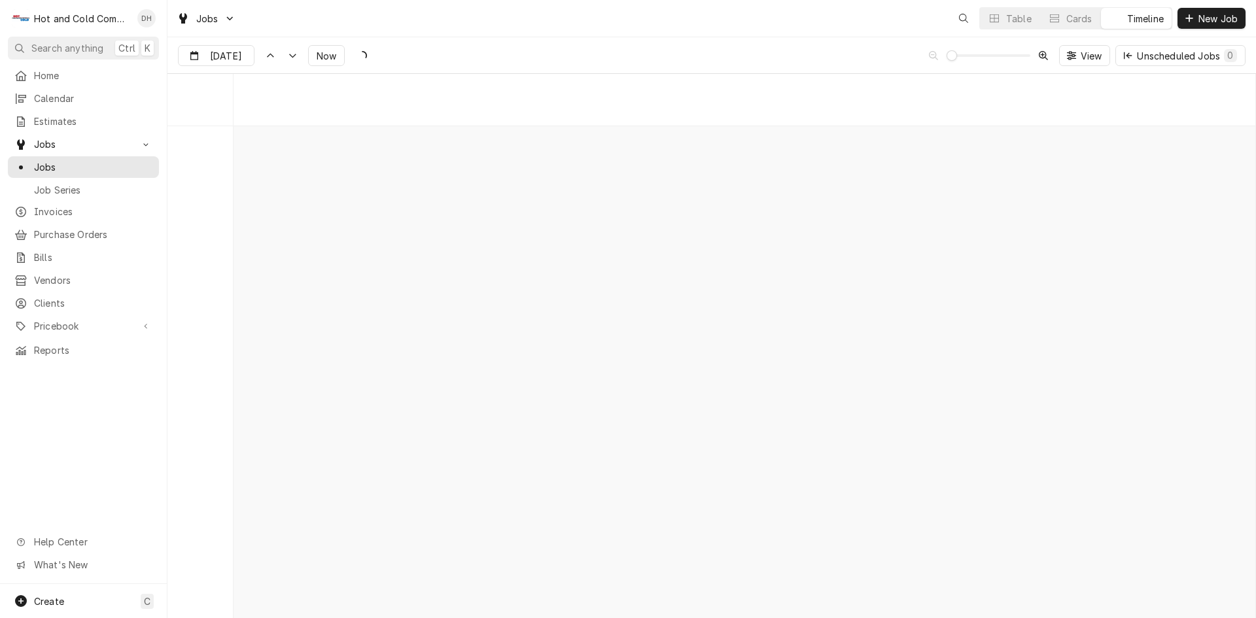
scroll to position [10247, 0]
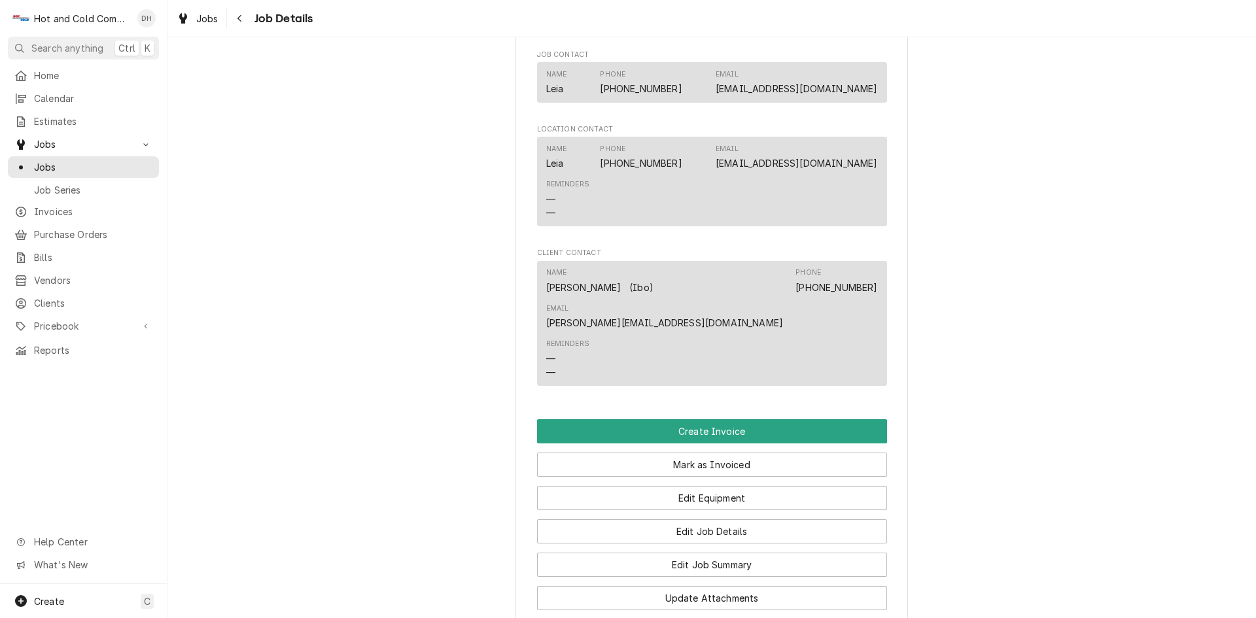
scroll to position [872, 0]
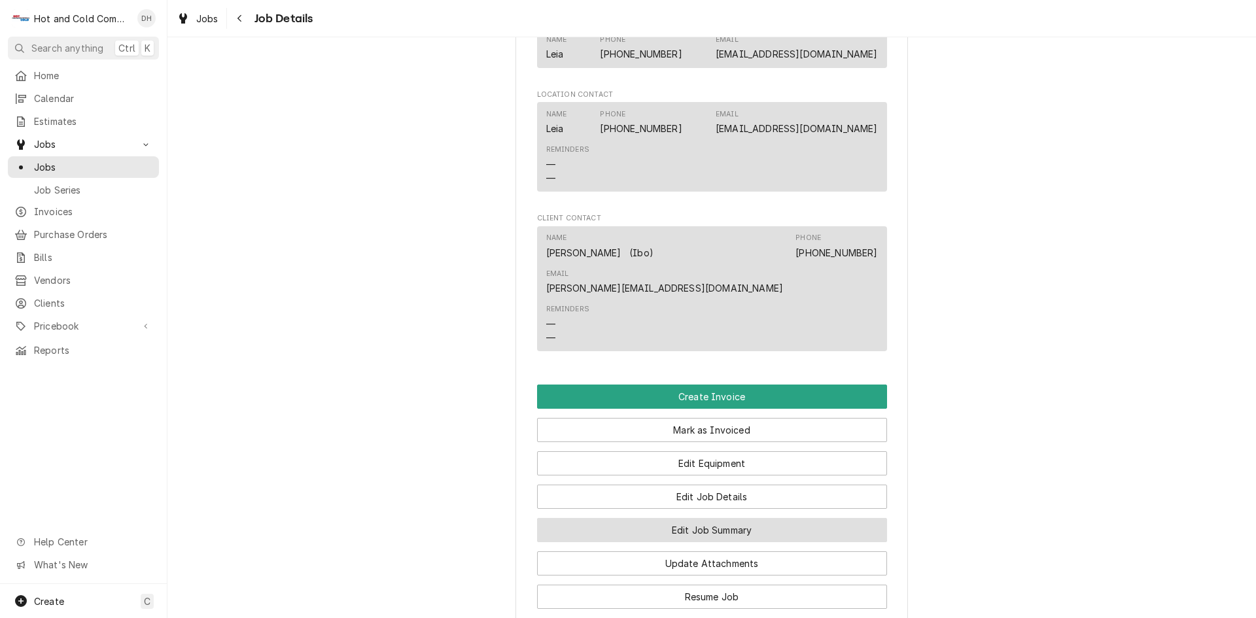
click at [731, 518] on button "Edit Job Summary" at bounding box center [712, 530] width 350 height 24
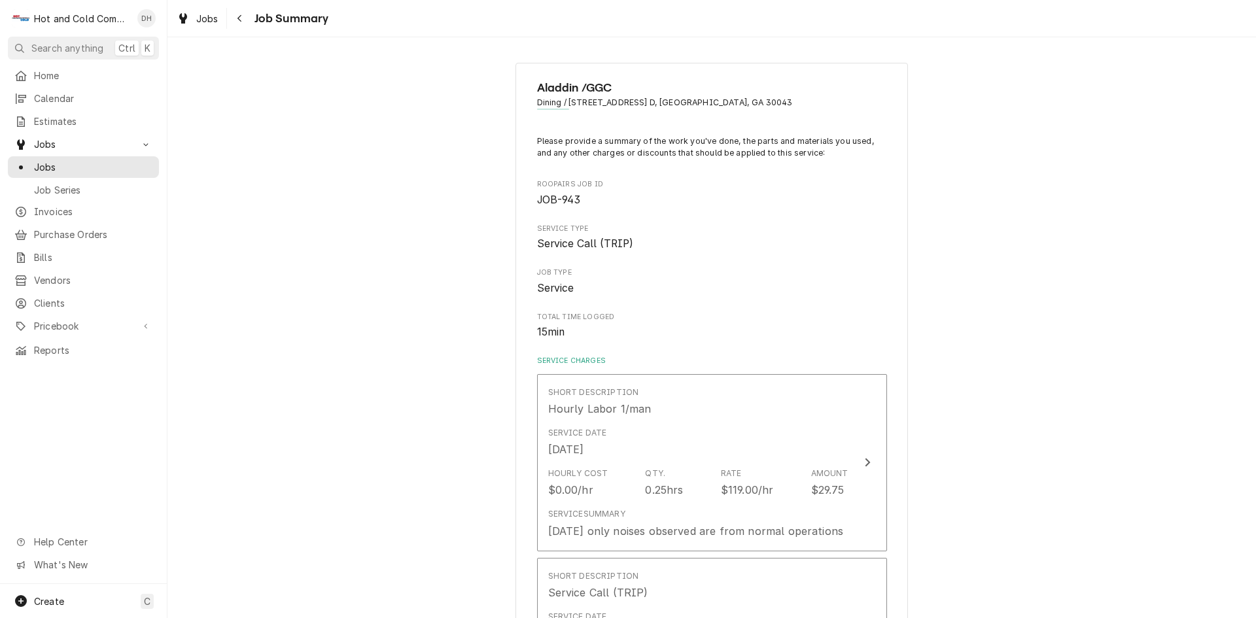
scroll to position [218, 0]
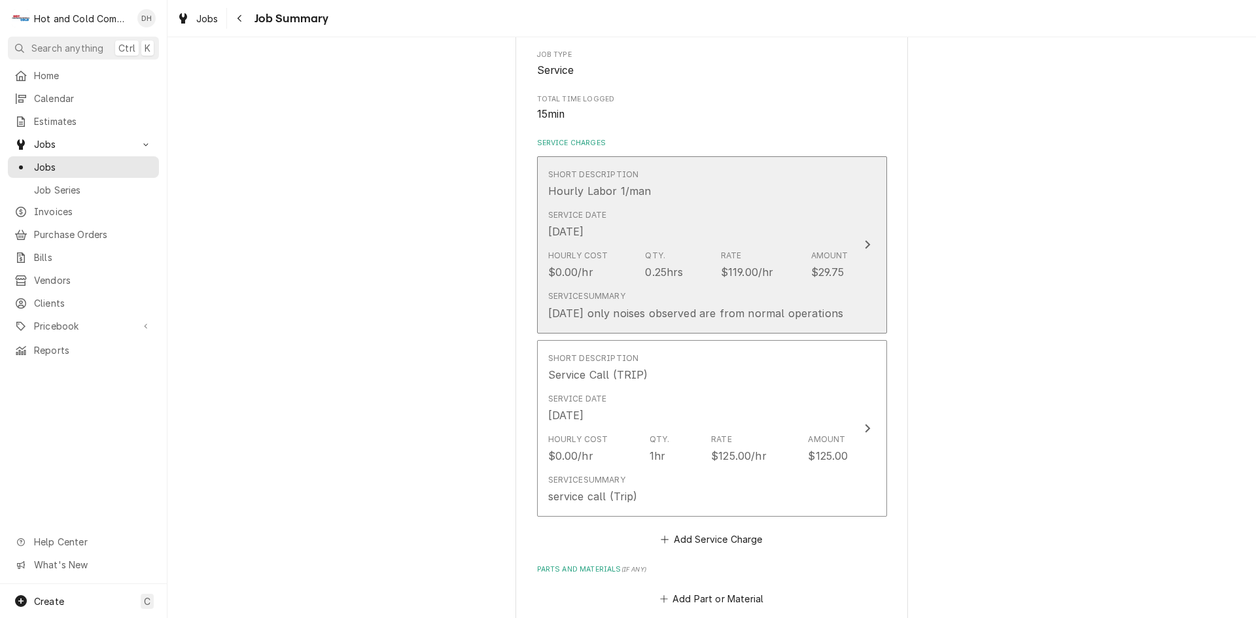
click at [716, 234] on div "Service Date [DATE]" at bounding box center [698, 224] width 300 height 41
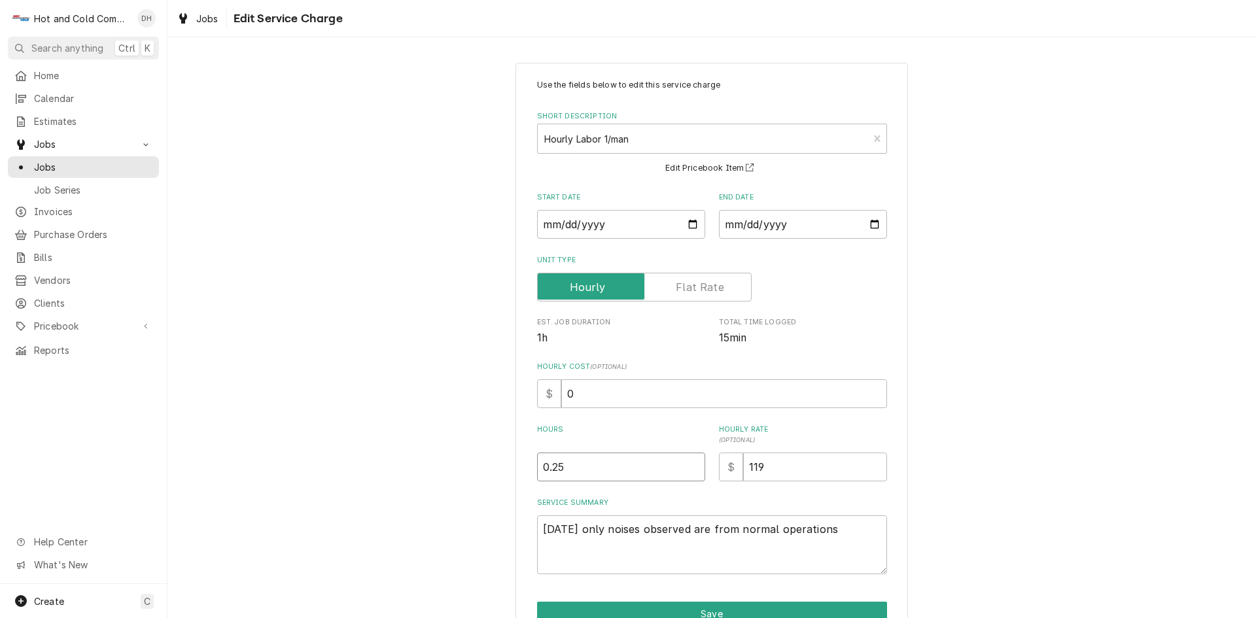
click at [565, 466] on input "0.25" at bounding box center [621, 467] width 168 height 29
type textarea "x"
type input "0.2"
type textarea "x"
type input "0"
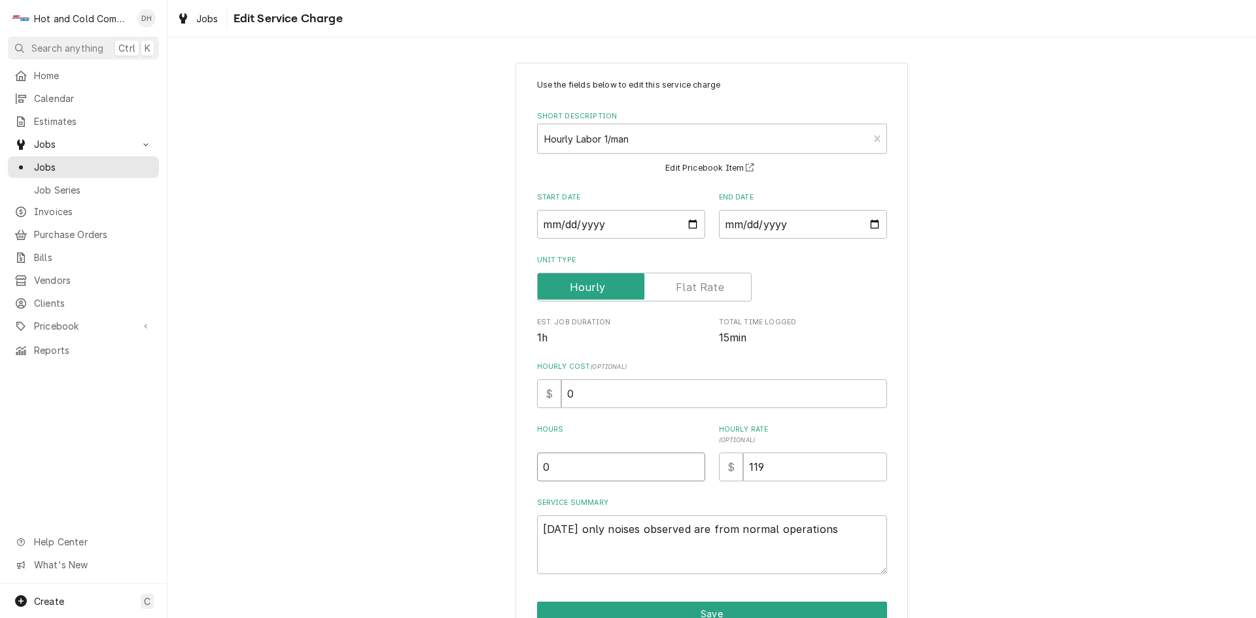
type textarea "x"
type input "0.7"
type textarea "x"
type input "0.75"
click at [722, 607] on button "Save" at bounding box center [712, 614] width 350 height 24
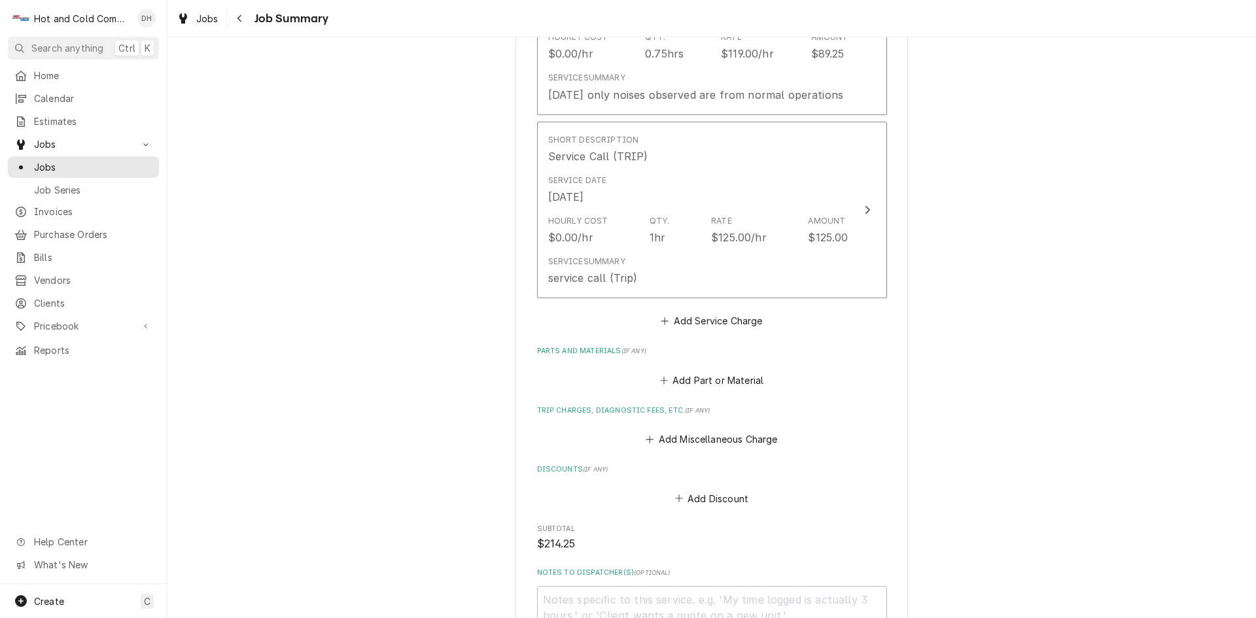
scroll to position [663, 0]
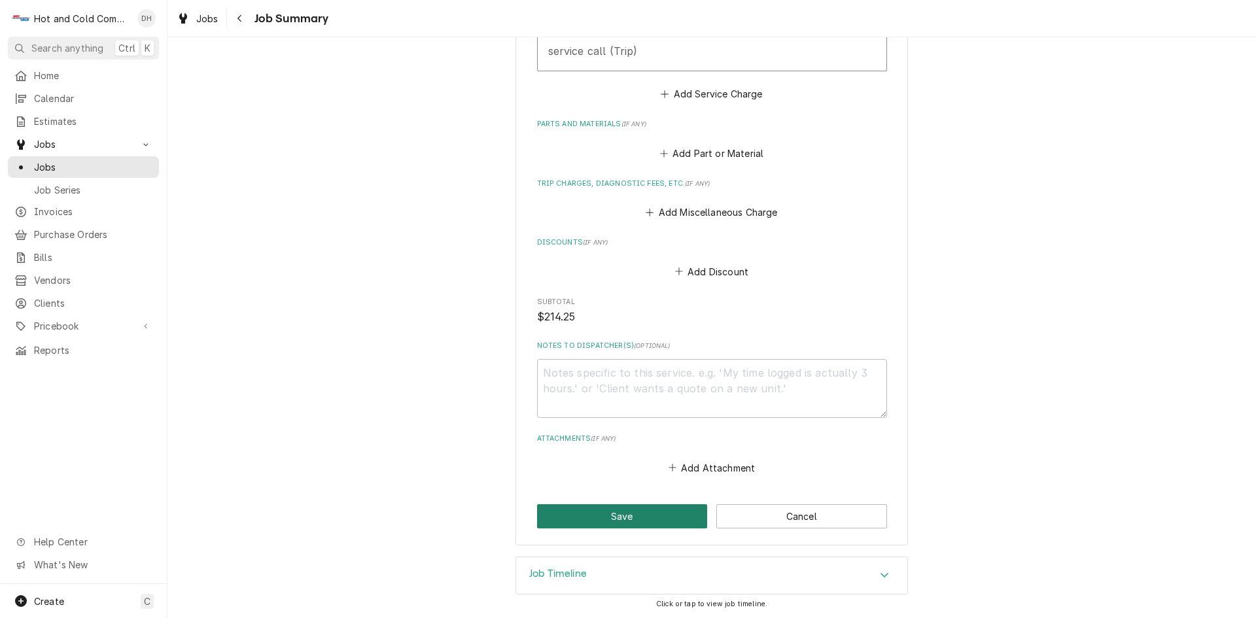
click at [608, 511] on button "Save" at bounding box center [622, 516] width 171 height 24
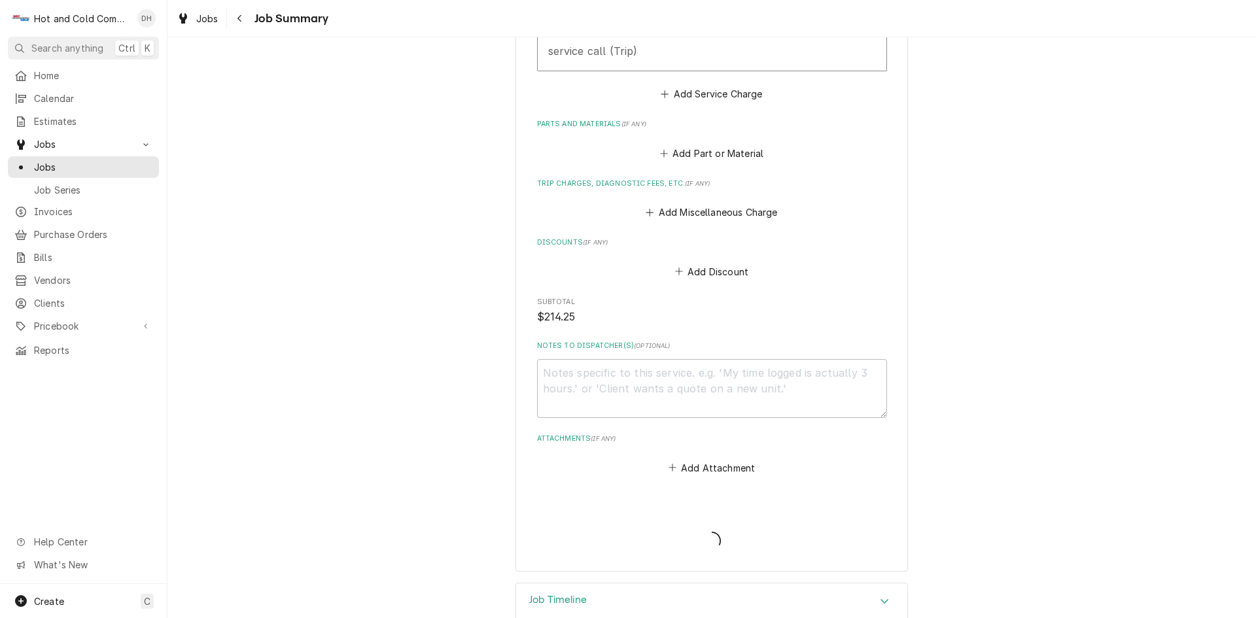
type textarea "x"
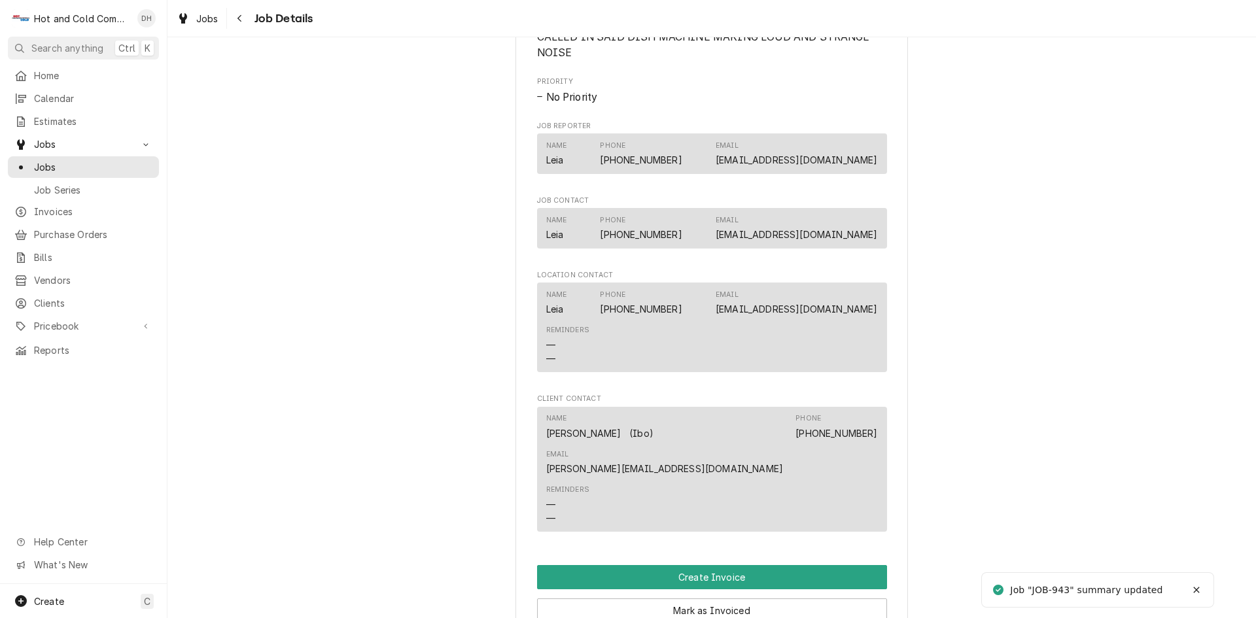
scroll to position [872, 0]
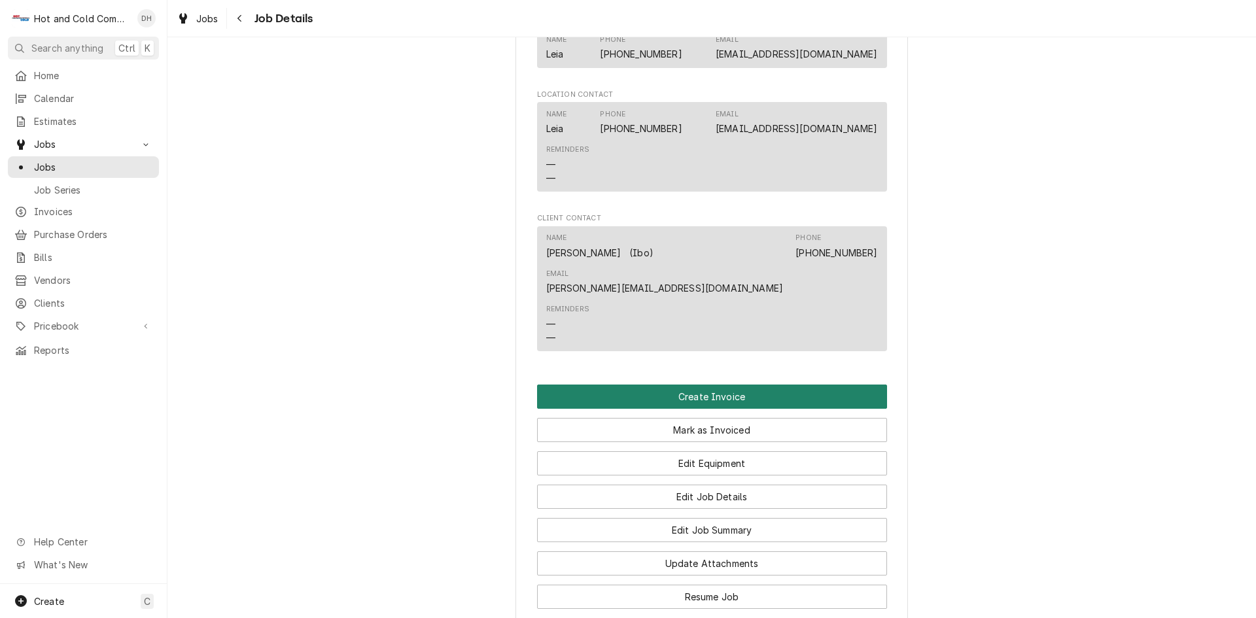
click at [716, 385] on button "Create Invoice" at bounding box center [712, 397] width 350 height 24
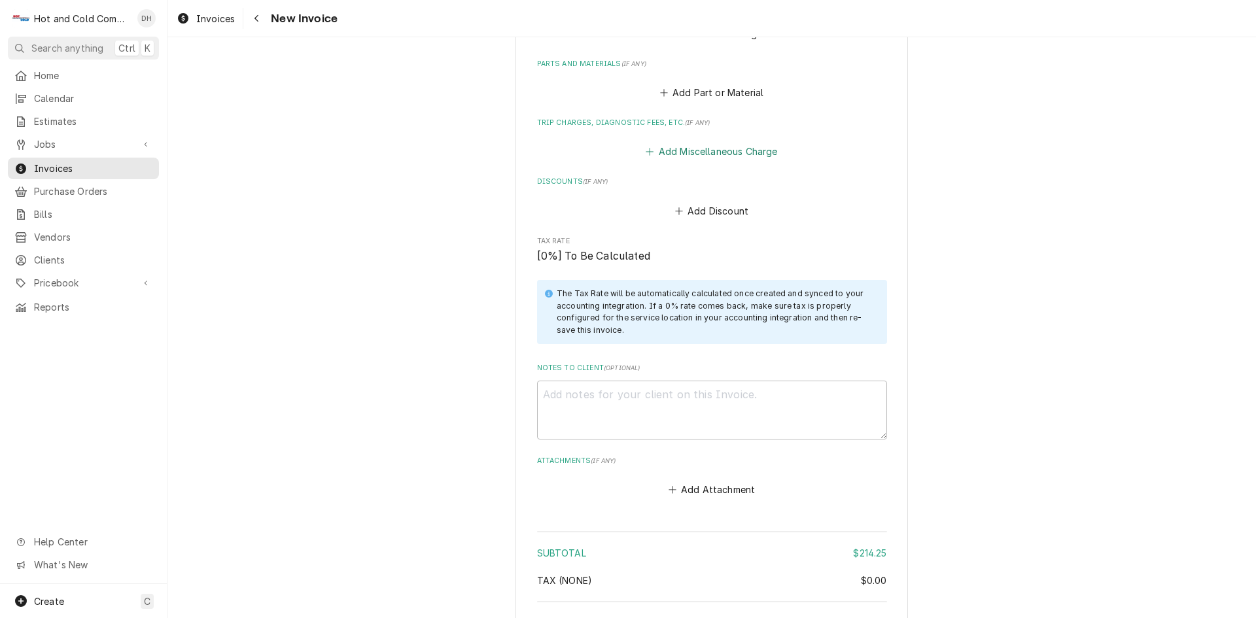
scroll to position [1708, 0]
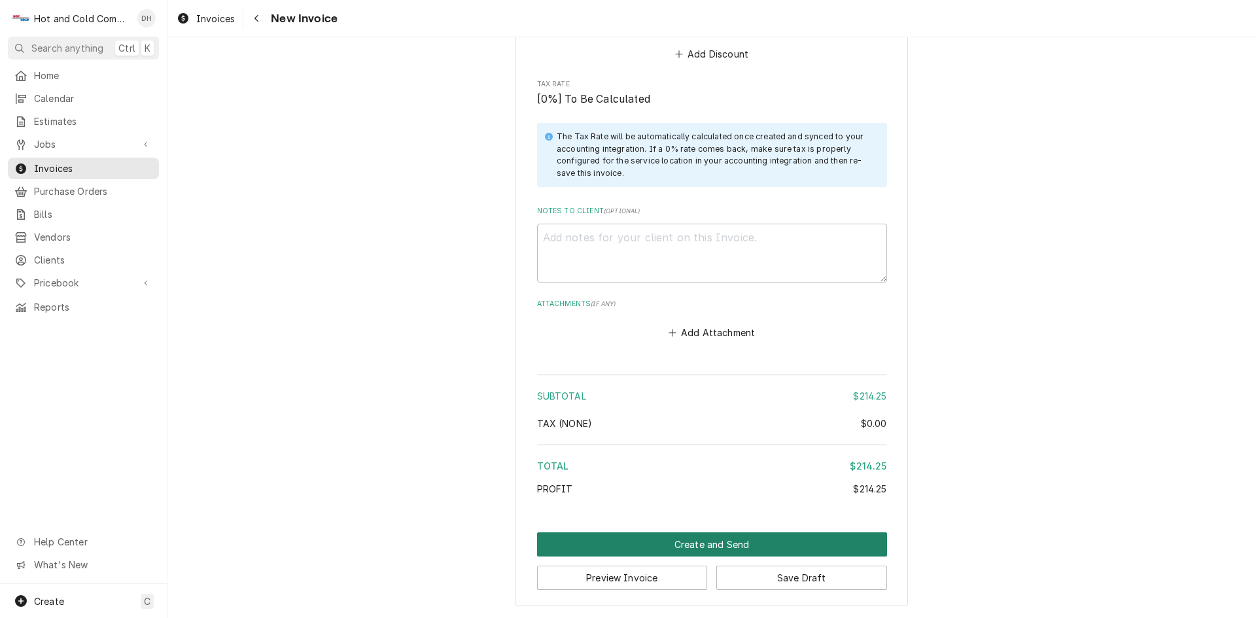
drag, startPoint x: 701, startPoint y: 541, endPoint x: 749, endPoint y: 514, distance: 54.8
click at [702, 540] on button "Create and Send" at bounding box center [712, 544] width 350 height 24
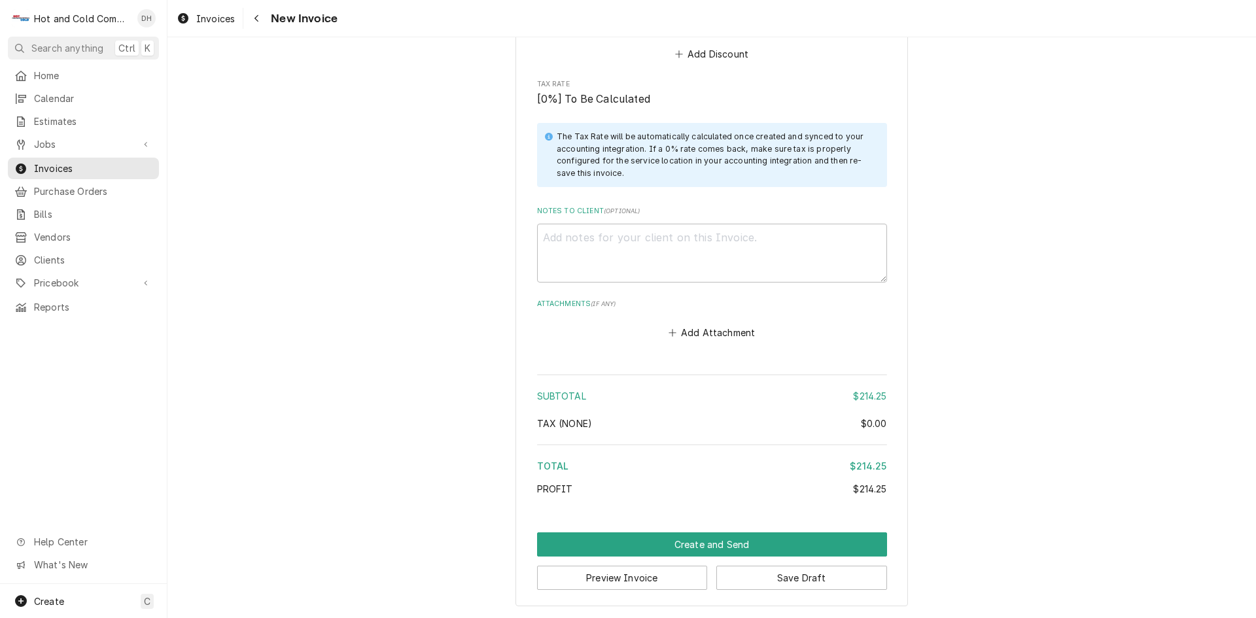
scroll to position [1701, 0]
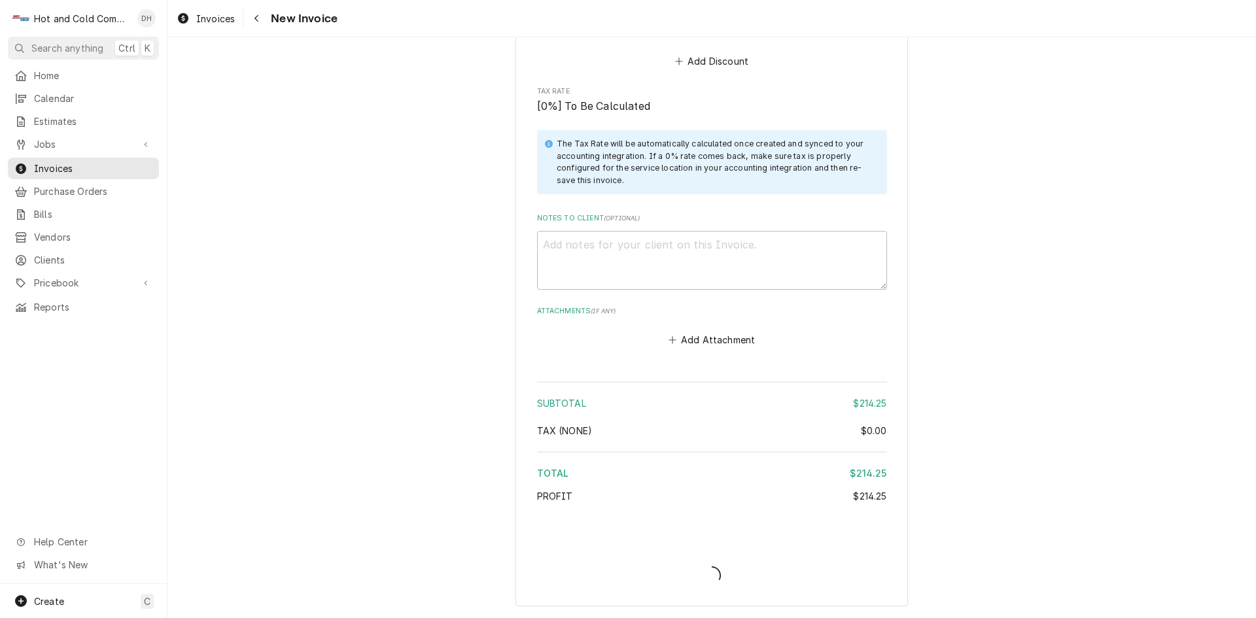
type textarea "x"
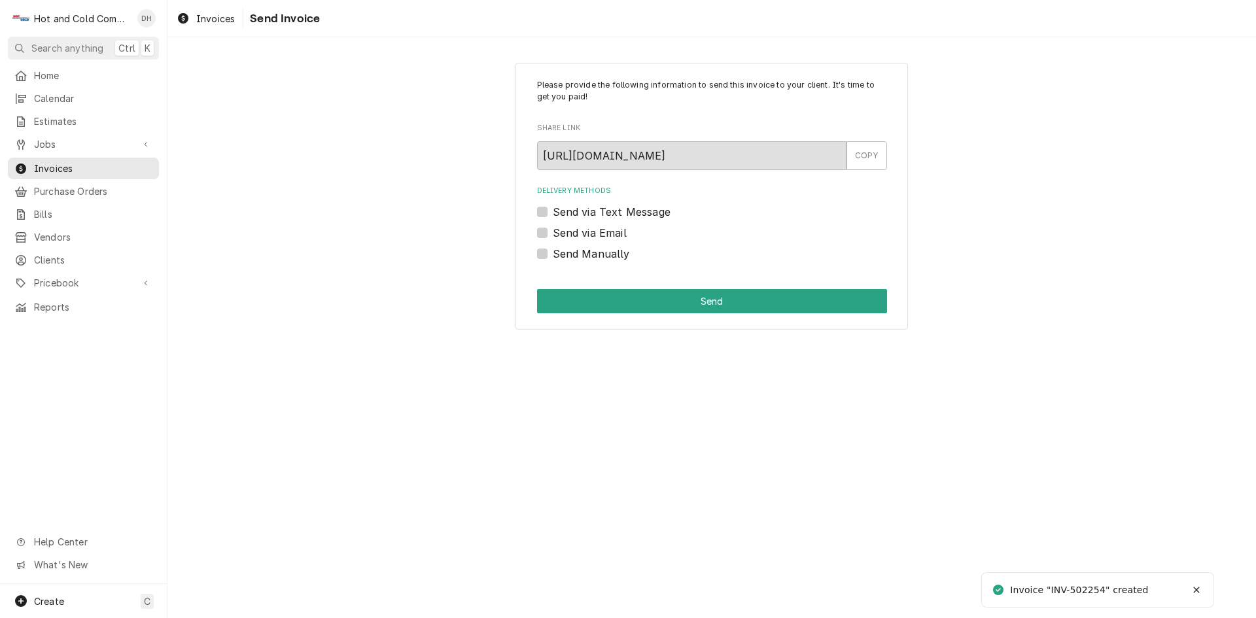
click at [553, 230] on label "Send via Email" at bounding box center [590, 233] width 74 height 16
click at [553, 230] on input "Send via Email" at bounding box center [728, 239] width 350 height 29
checkbox input "true"
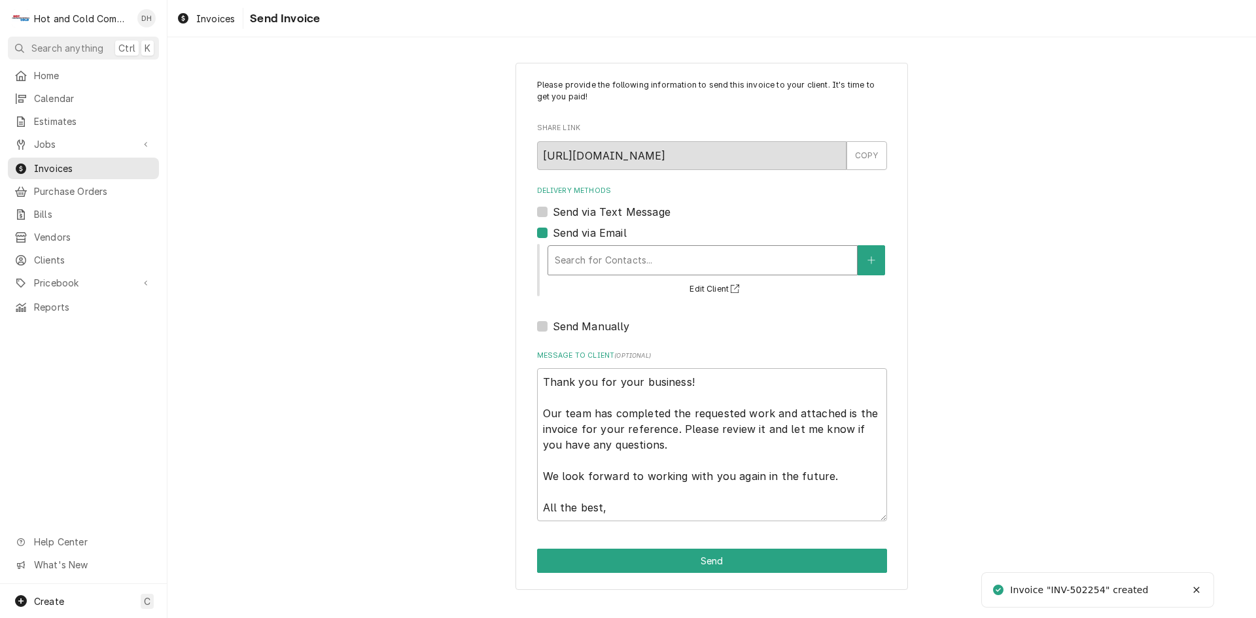
click at [633, 249] on div "Delivery Methods" at bounding box center [703, 261] width 296 height 24
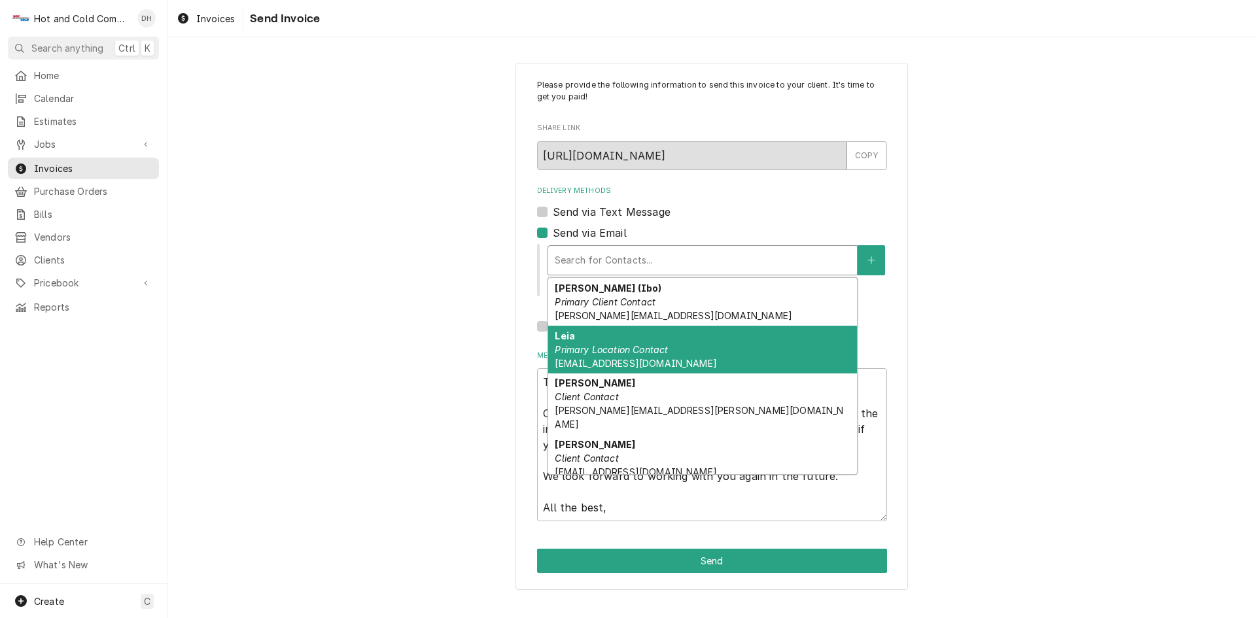
click at [612, 364] on span "[EMAIL_ADDRESS][DOMAIN_NAME]" at bounding box center [636, 363] width 162 height 11
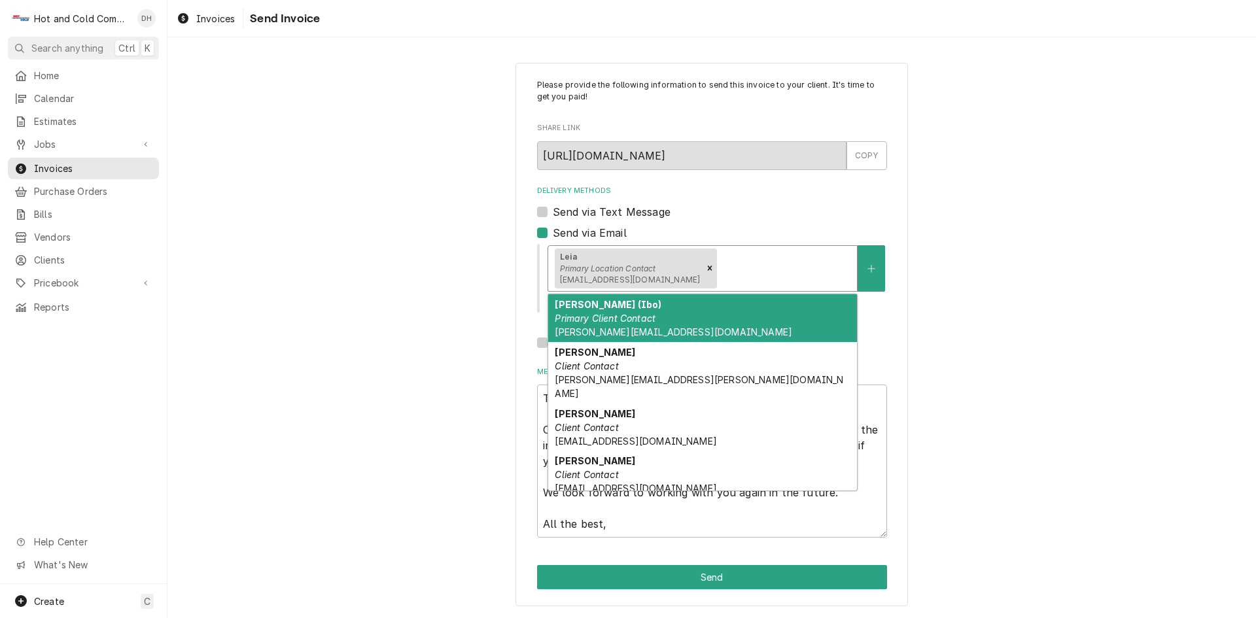
click at [778, 269] on div "Delivery Methods" at bounding box center [785, 268] width 131 height 24
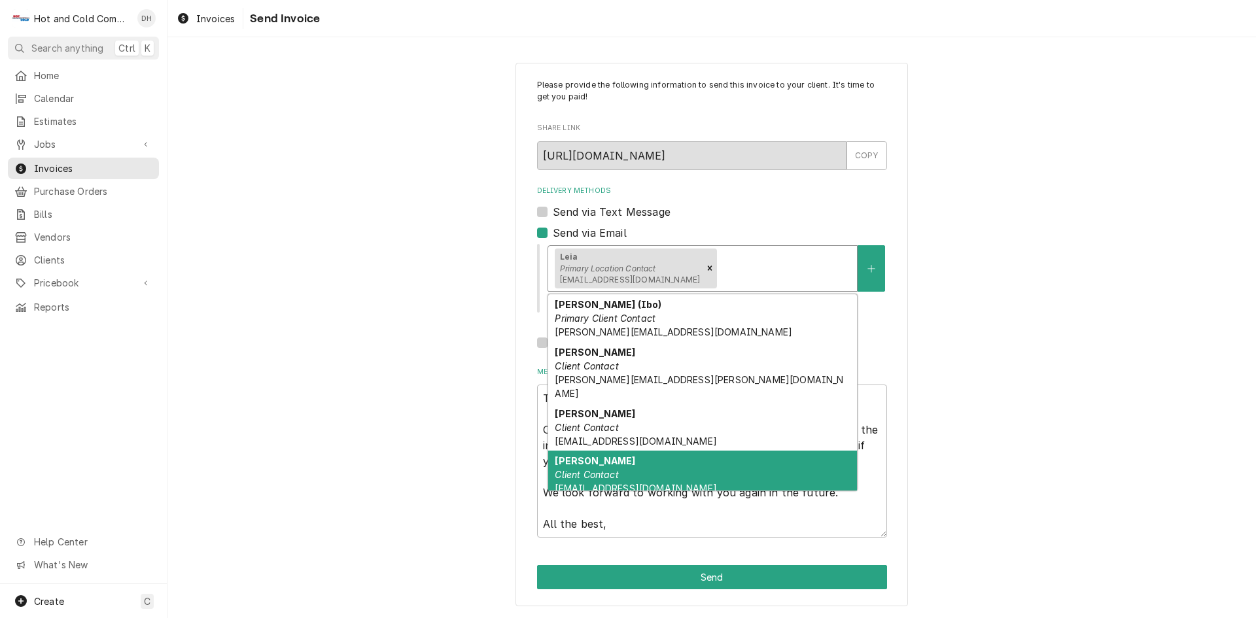
click at [664, 460] on div "NATASHA Client Contact NATASHA.RIVERA1@ELIOR-NA.COM" at bounding box center [702, 475] width 309 height 48
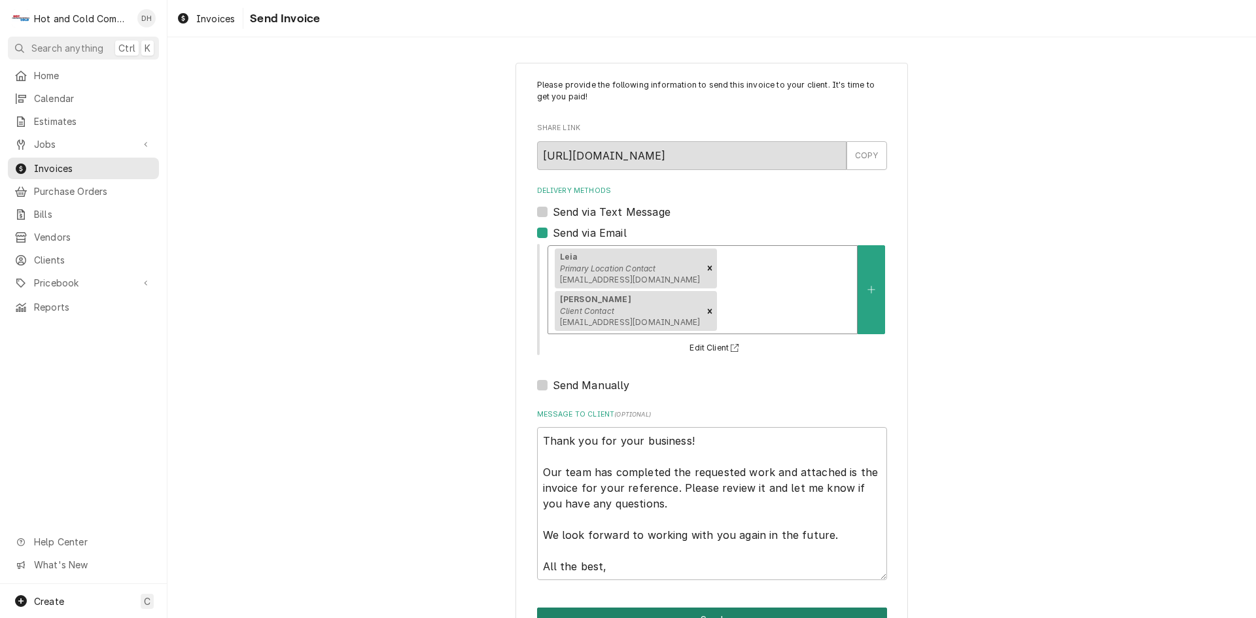
click at [712, 608] on button "Send" at bounding box center [712, 620] width 350 height 24
type textarea "x"
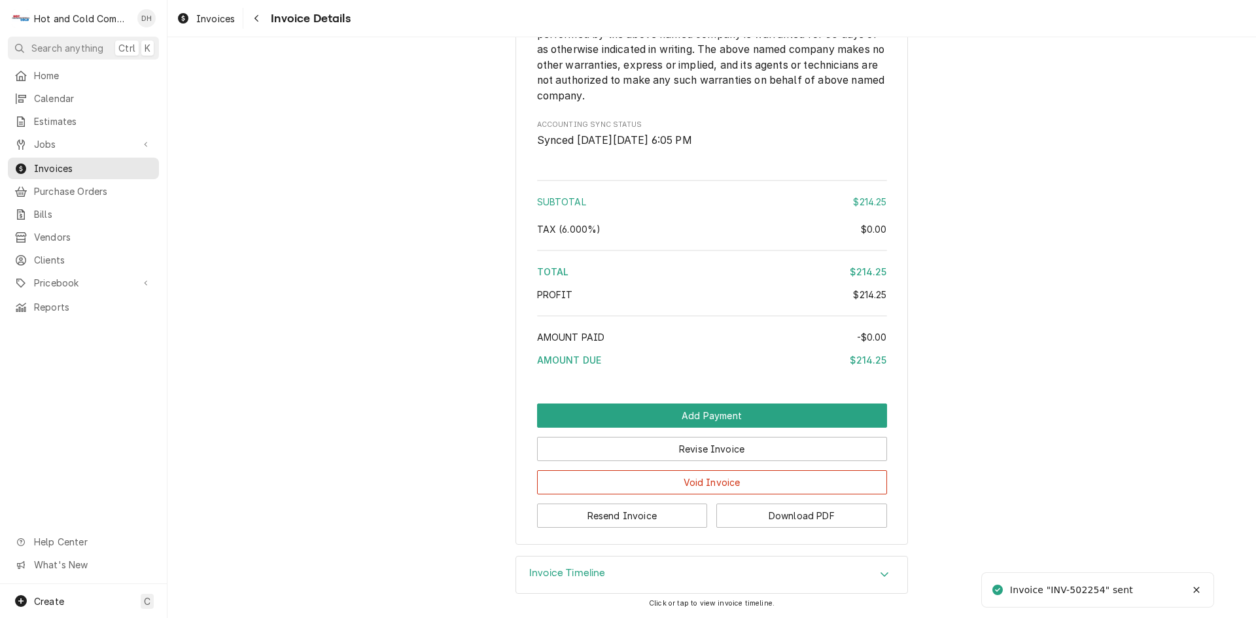
scroll to position [1400, 0]
click at [776, 513] on button "Download PDF" at bounding box center [801, 516] width 171 height 24
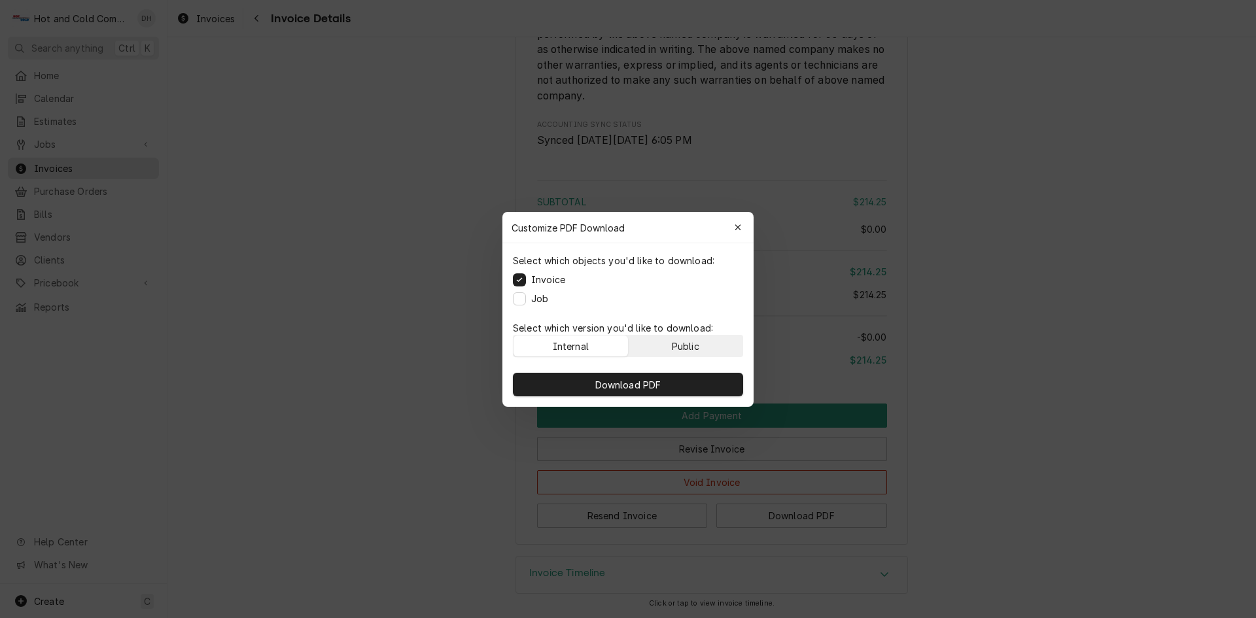
click at [687, 341] on div "Public" at bounding box center [685, 346] width 27 height 14
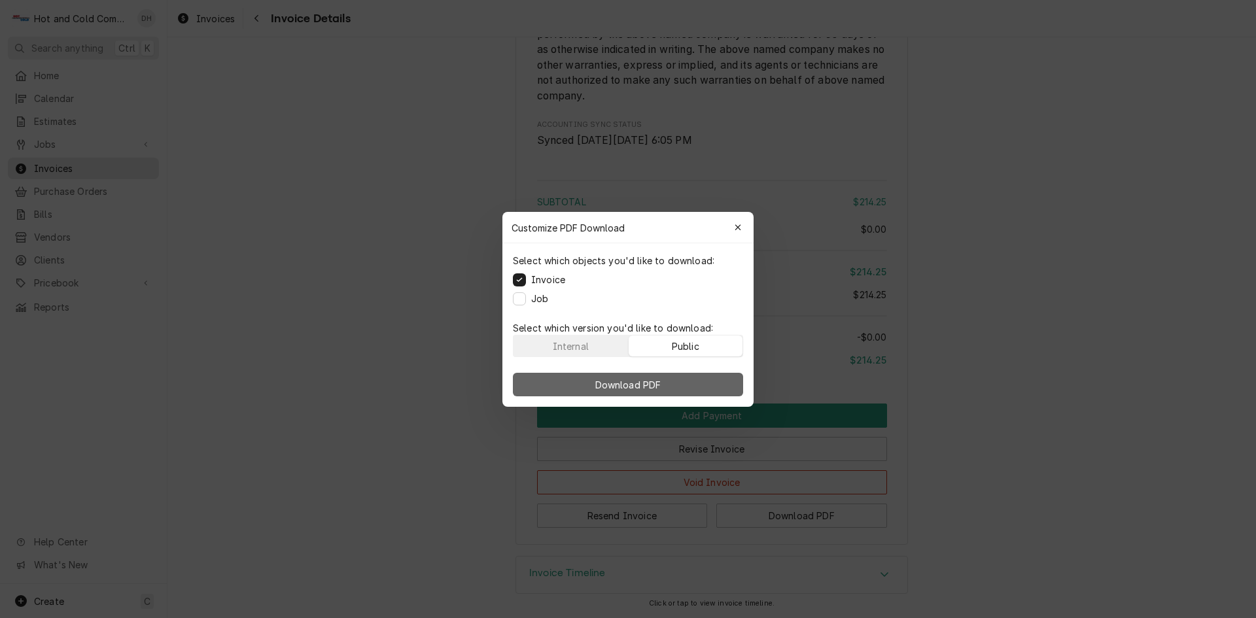
click at [704, 386] on button "Download PDF" at bounding box center [628, 385] width 230 height 24
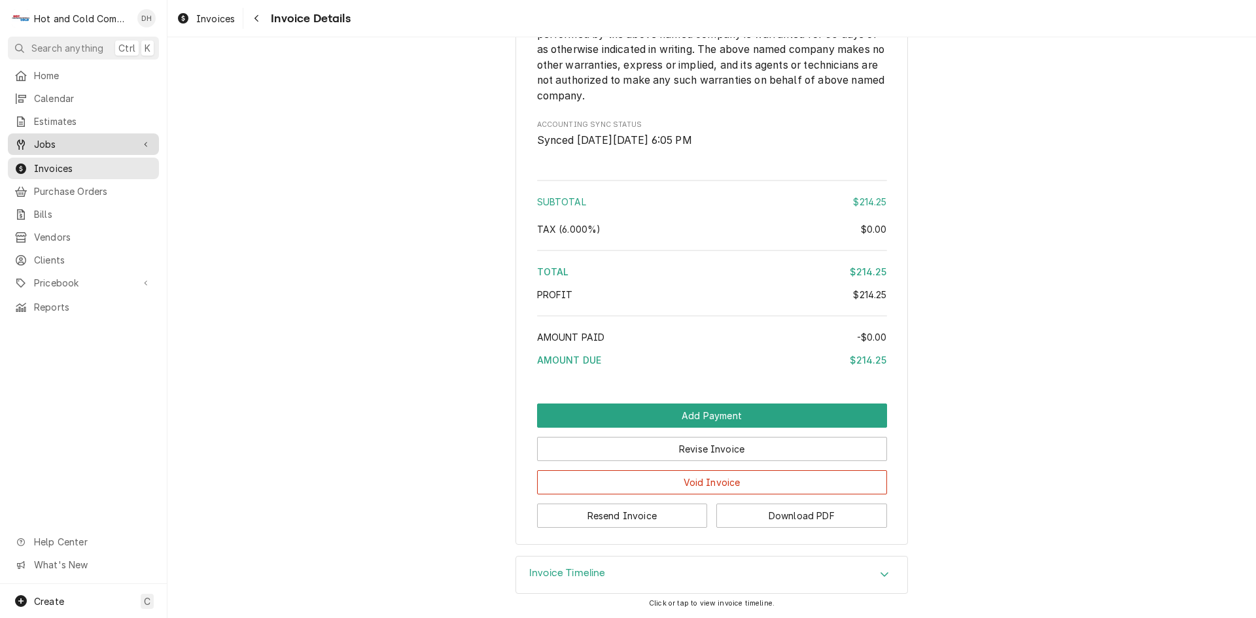
click at [50, 140] on span "Jobs" at bounding box center [83, 144] width 99 height 14
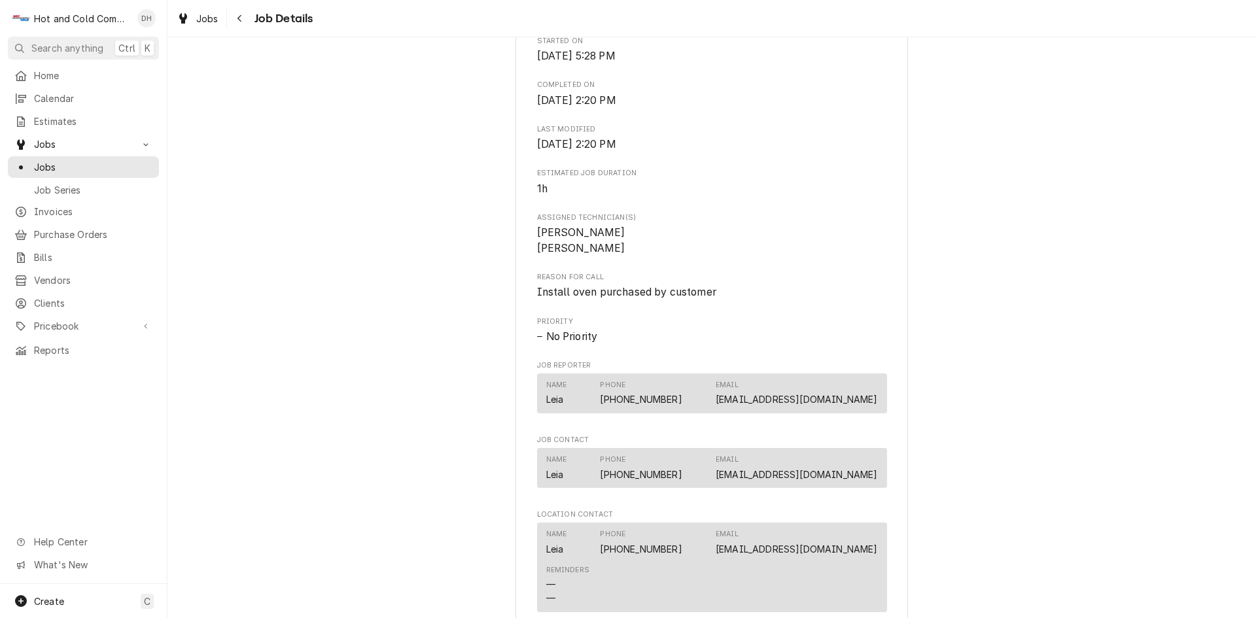
scroll to position [872, 0]
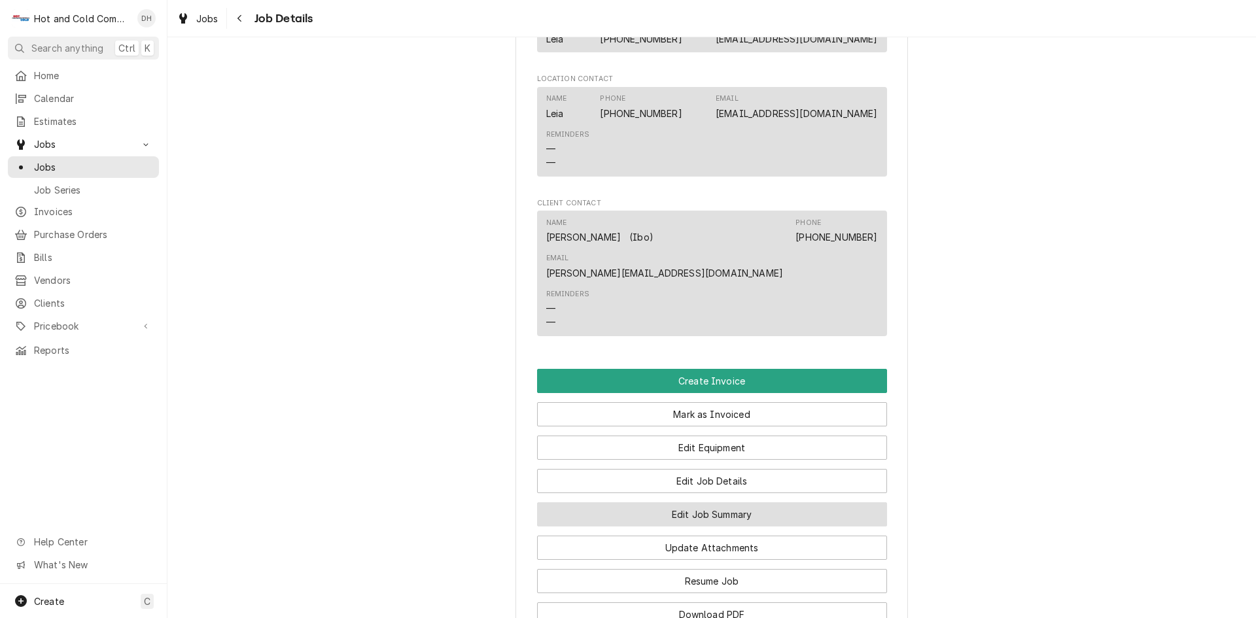
click at [718, 502] on button "Edit Job Summary" at bounding box center [712, 514] width 350 height 24
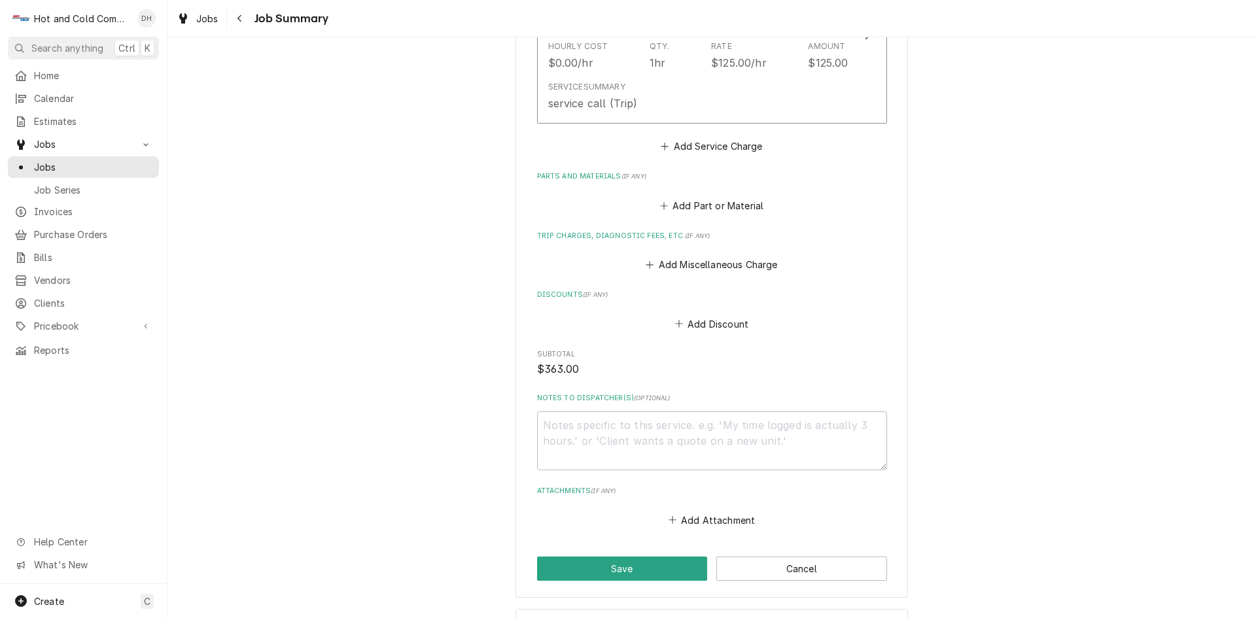
scroll to position [695, 0]
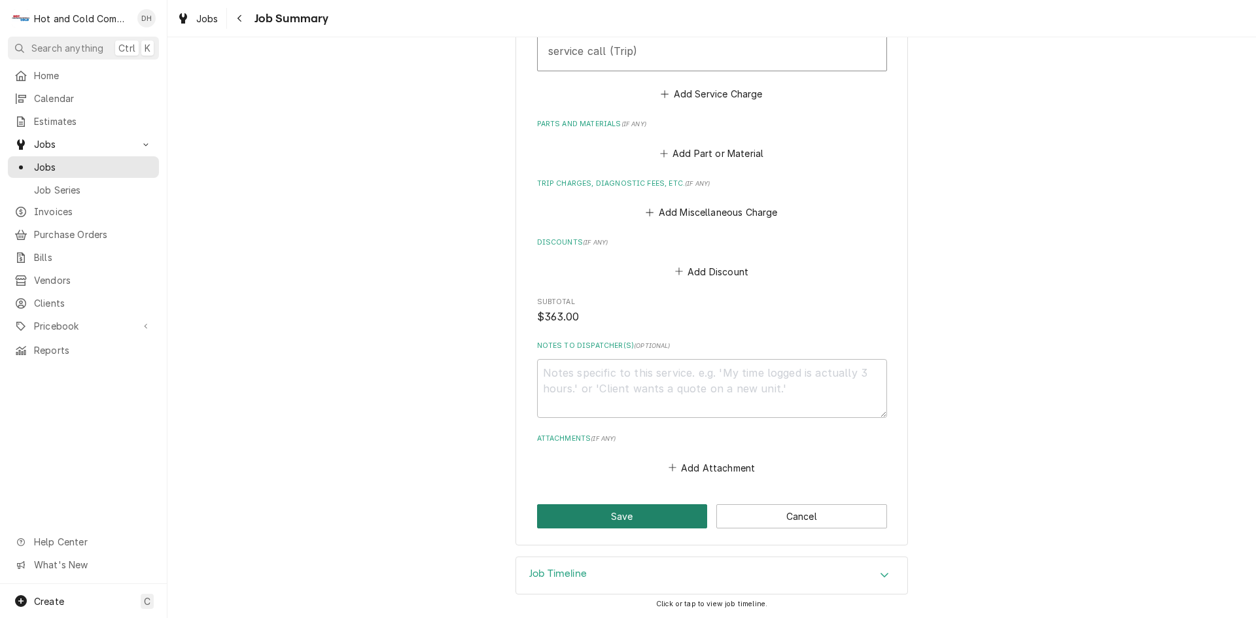
click at [612, 519] on button "Save" at bounding box center [622, 516] width 171 height 24
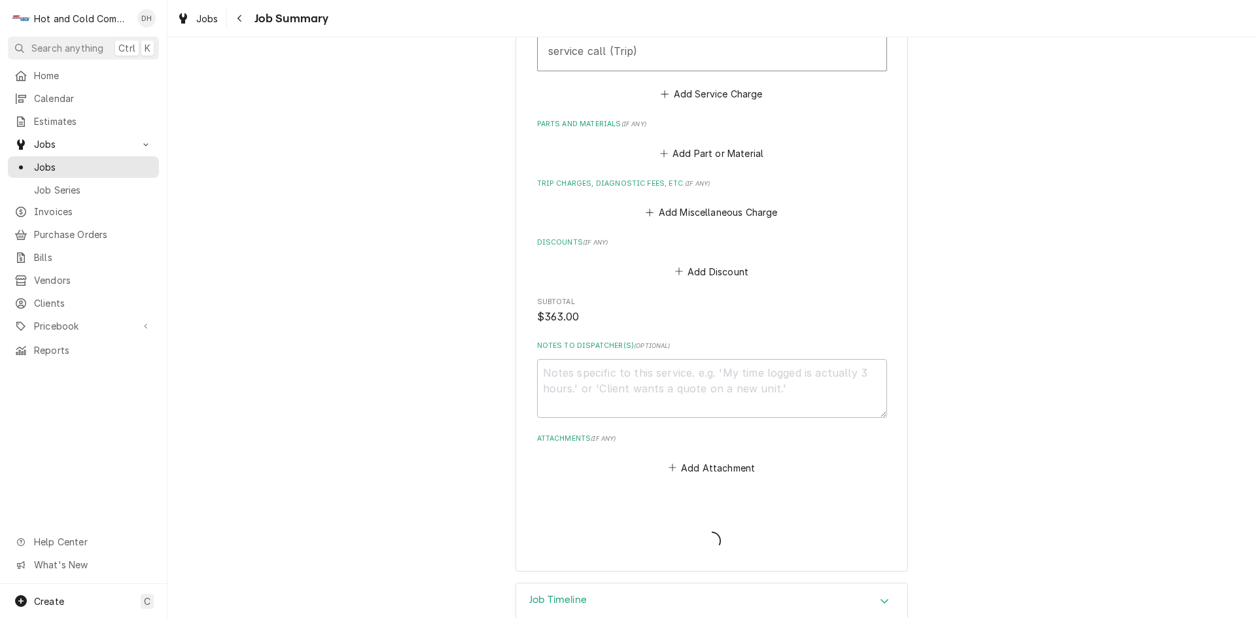
type textarea "x"
